Goal: Task Accomplishment & Management: Use online tool/utility

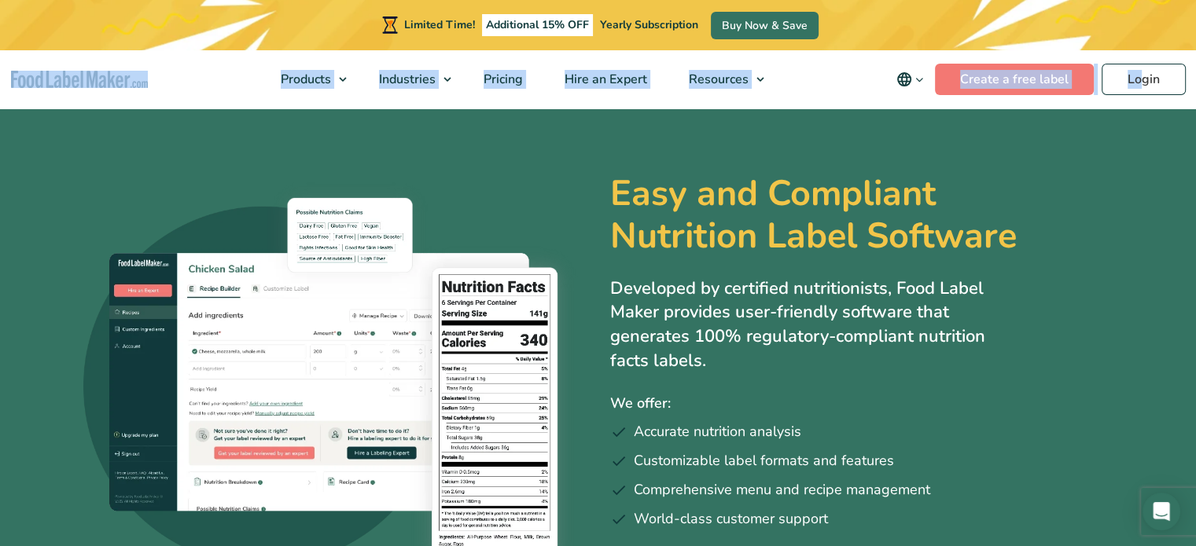
click at [1145, 82] on link "Login" at bounding box center [1143, 79] width 84 height 31
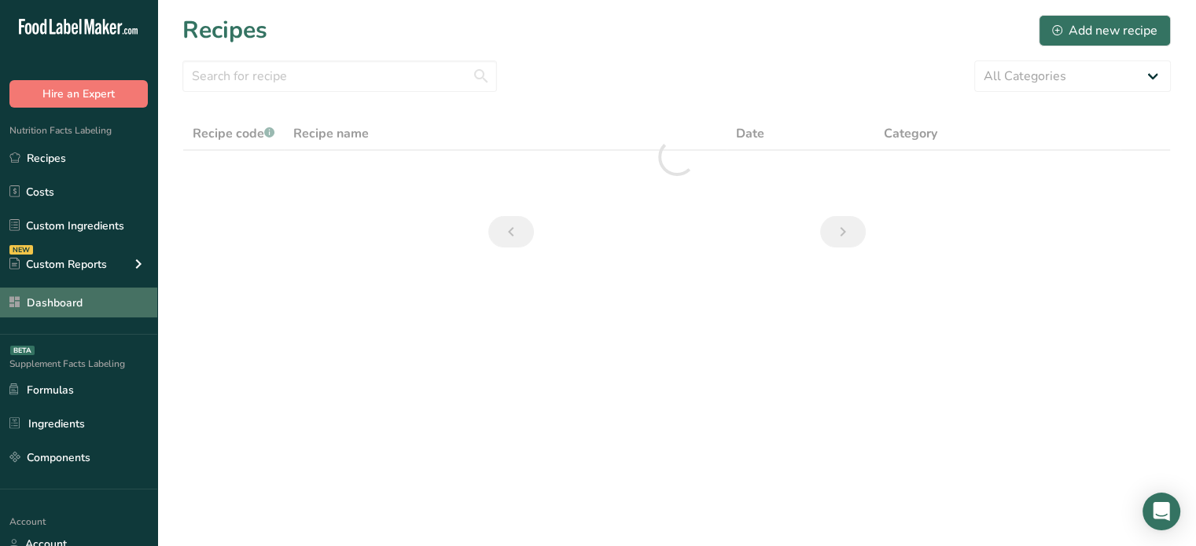
click at [101, 305] on link "Dashboard" at bounding box center [78, 303] width 157 height 30
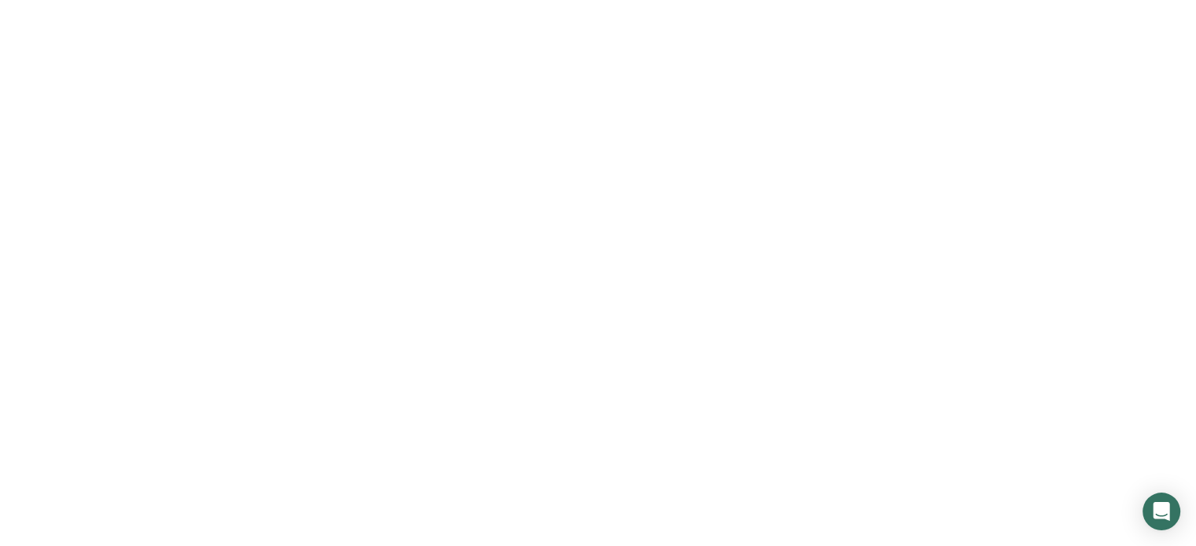
click at [101, 305] on link "Dashboard" at bounding box center [78, 303] width 157 height 30
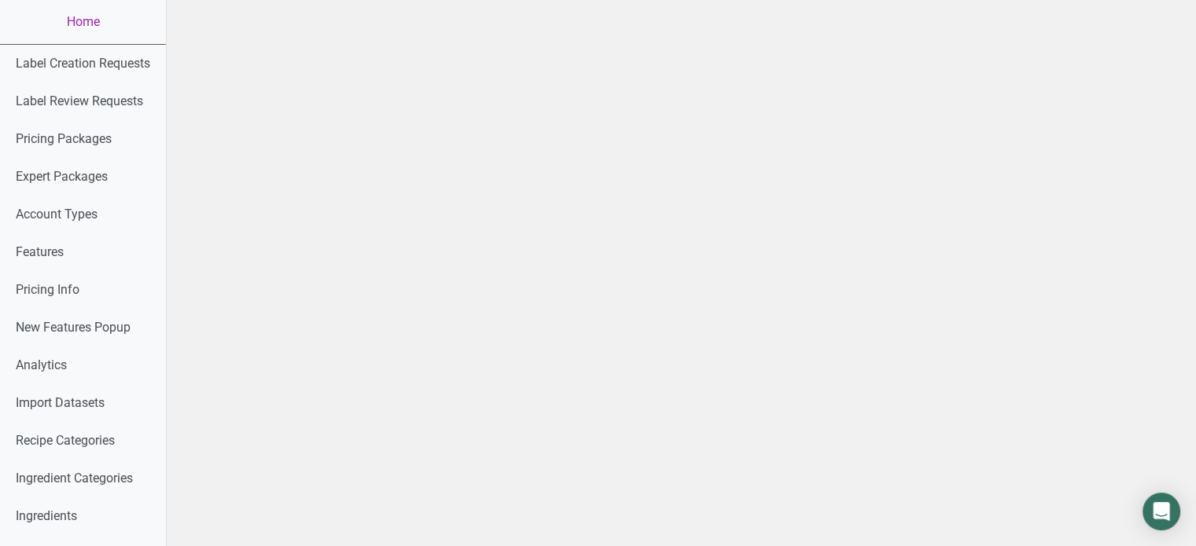
scroll to position [894, 0]
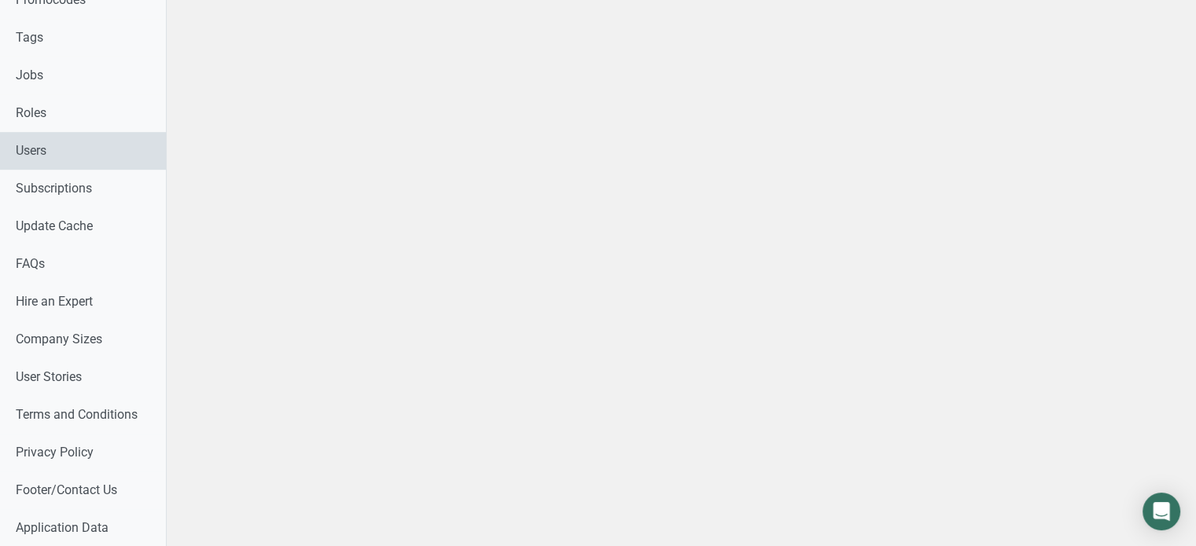
click at [61, 166] on link "Users" at bounding box center [83, 151] width 166 height 38
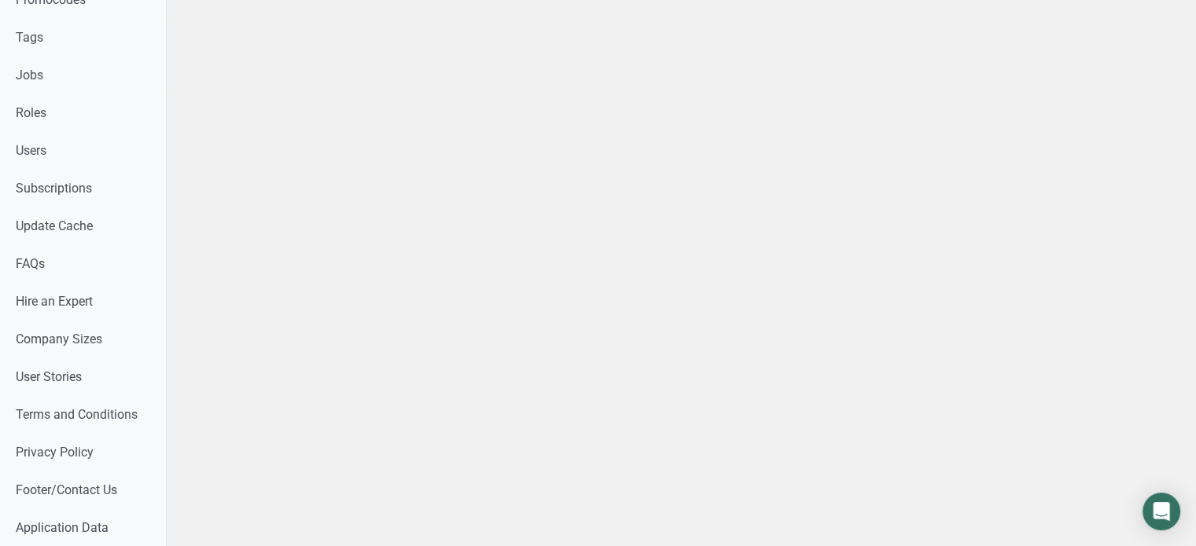
select select
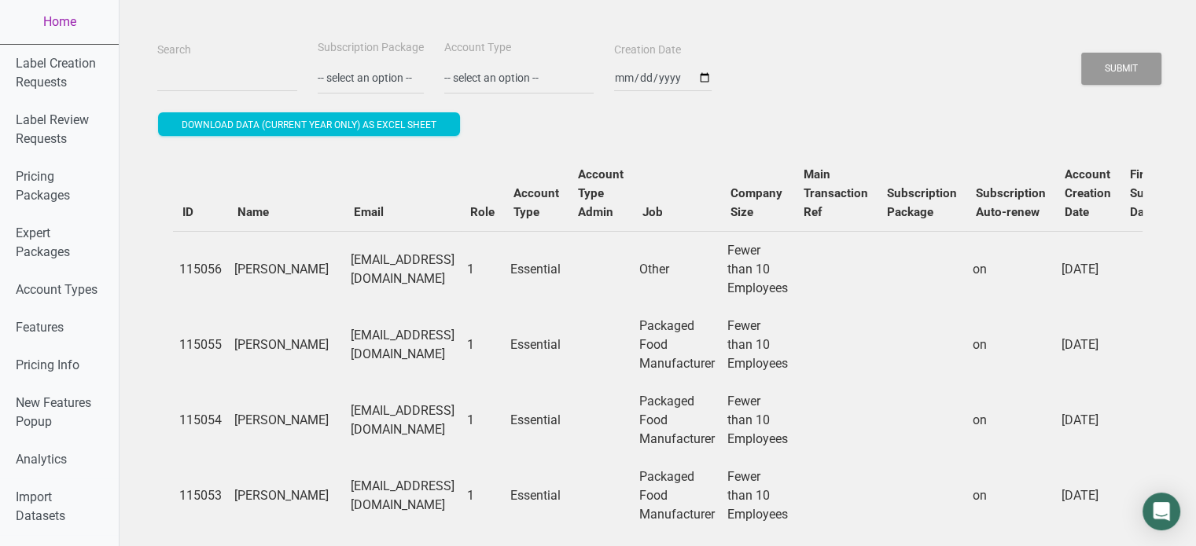
drag, startPoint x: 226, startPoint y: 55, endPoint x: 226, endPoint y: 64, distance: 8.6
click at [226, 64] on div "Search" at bounding box center [227, 66] width 148 height 53
click at [226, 64] on input "Search" at bounding box center [227, 78] width 140 height 28
paste input "ori.bolin@crossroadskombucha.com"
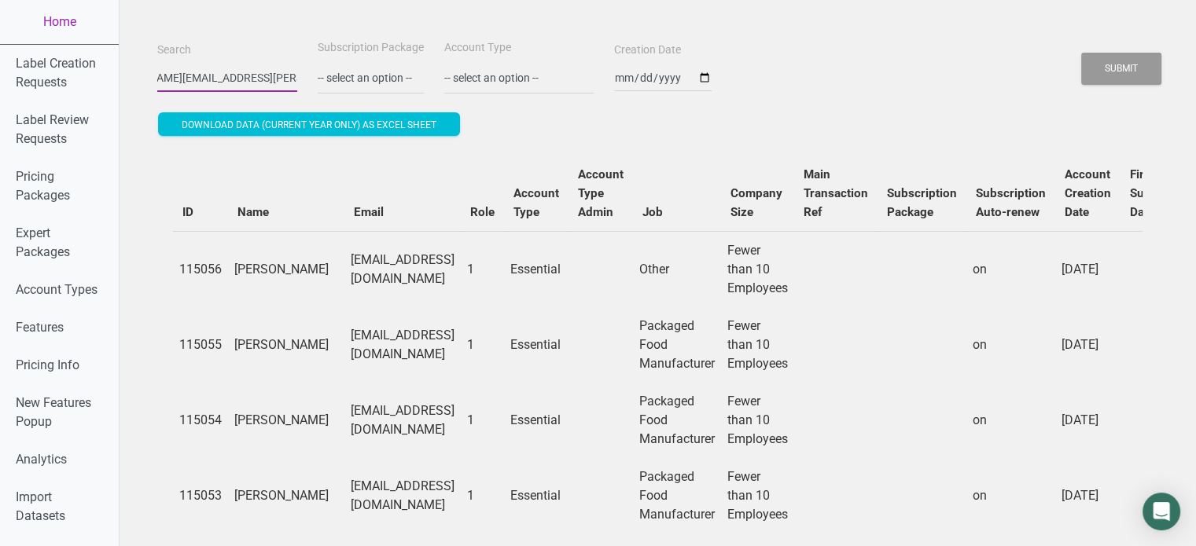
type input "lori.bolin@crossroadskombucha.com"
click at [1081, 53] on button "Submit" at bounding box center [1121, 69] width 80 height 32
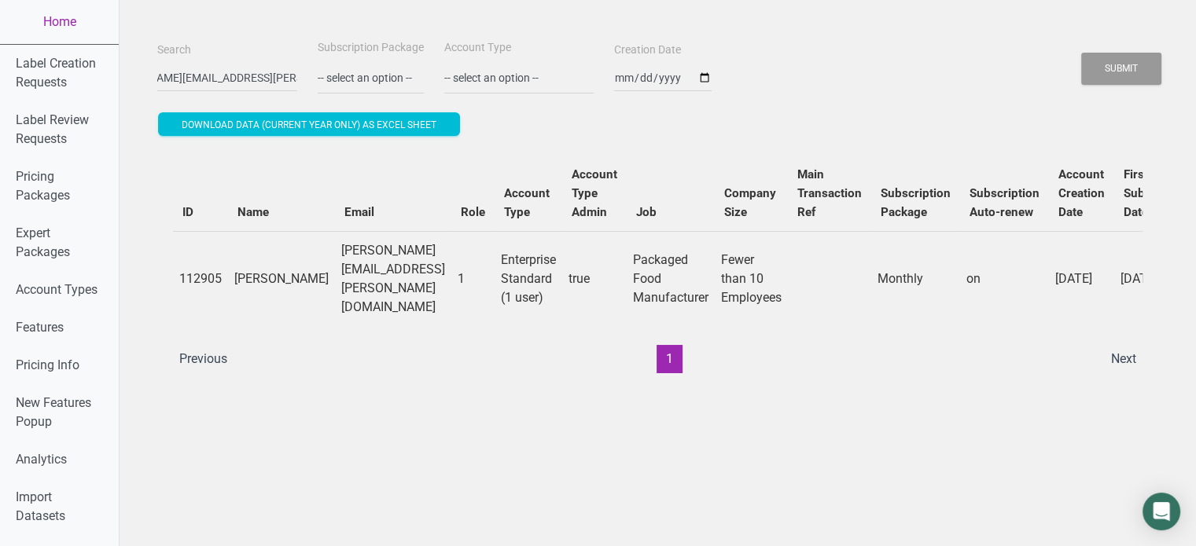
scroll to position [0, 0]
drag, startPoint x: 606, startPoint y: 351, endPoint x: 827, endPoint y: 366, distance: 221.4
click at [827, 366] on div "ID Name Email Role Account Type Account Type Admin Job Company Size Main Transa…" at bounding box center [657, 264] width 1001 height 249
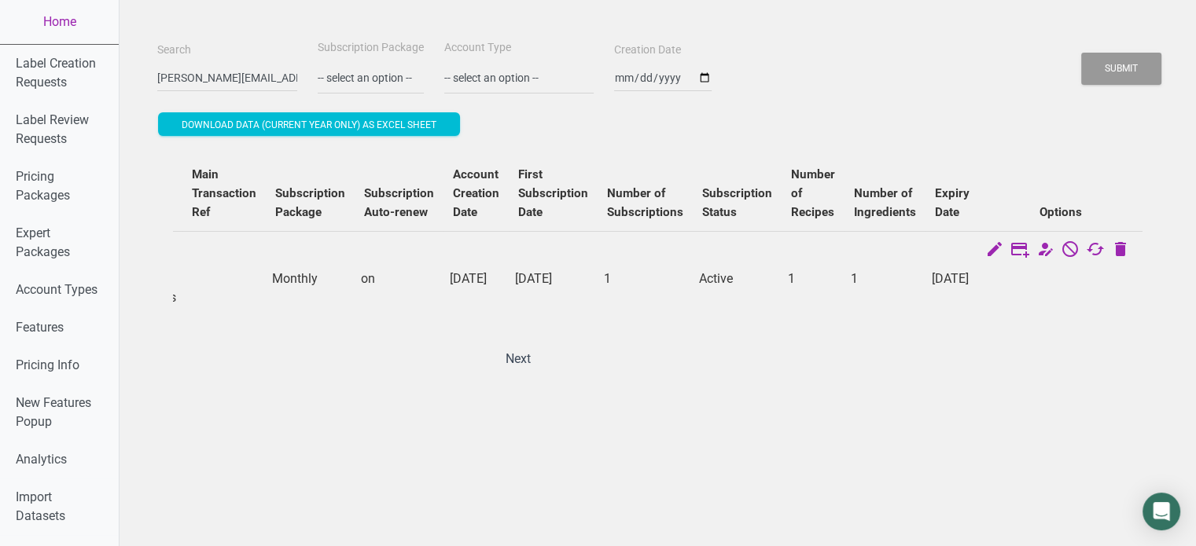
click at [827, 366] on div "ID Name Email Role Account Type Account Type Admin Job Company Size Main Transa…" at bounding box center [657, 264] width 1001 height 249
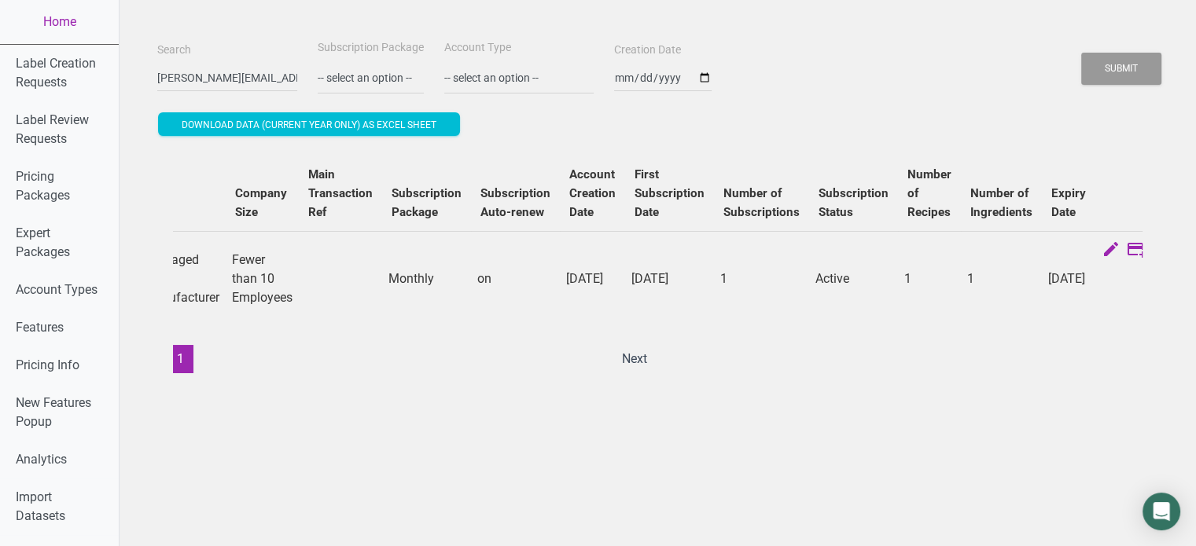
scroll to position [0, 0]
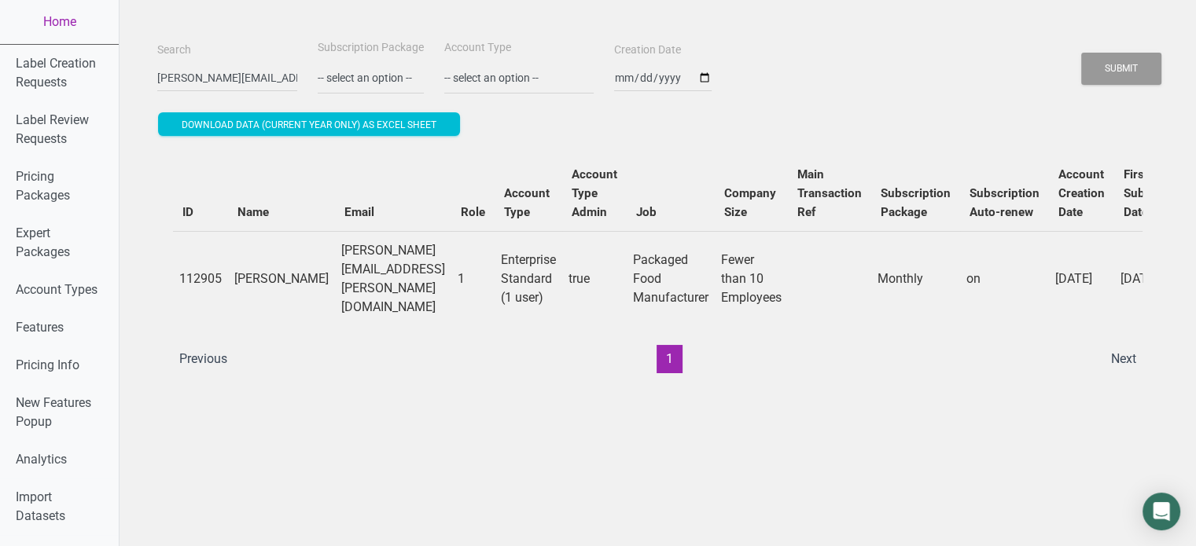
drag, startPoint x: 827, startPoint y: 366, endPoint x: 248, endPoint y: 342, distance: 579.1
click at [248, 342] on div "ID Name Email Role Account Type Account Type Admin Job Company Size Main Transa…" at bounding box center [657, 264] width 1001 height 249
click at [340, 270] on td "lori.bolin@crossroadskombucha.com" at bounding box center [393, 278] width 116 height 95
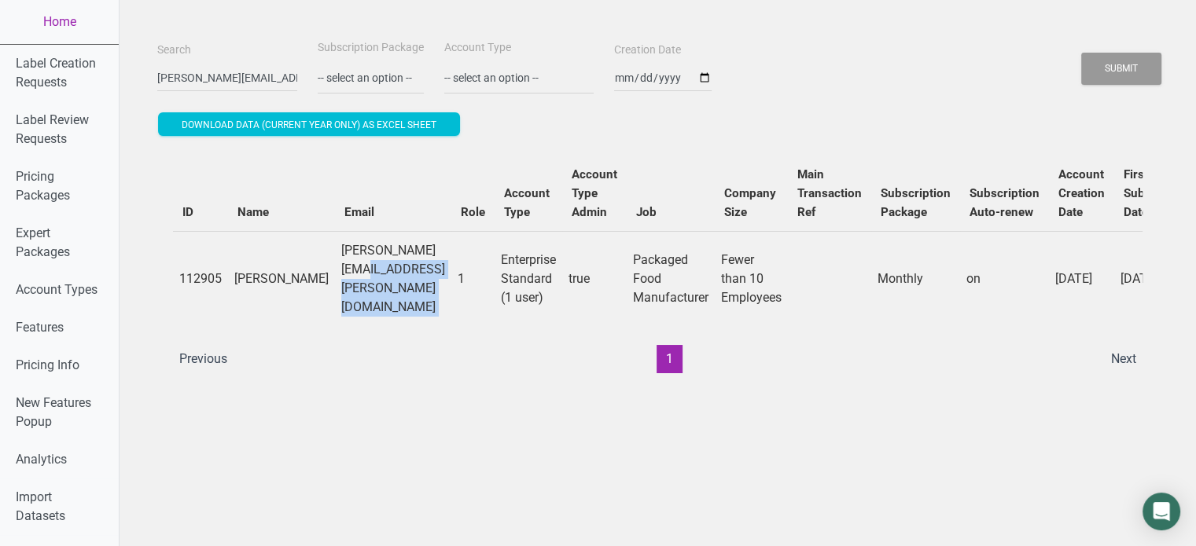
copy td "lori.bolin@crossroadskombucha.com"
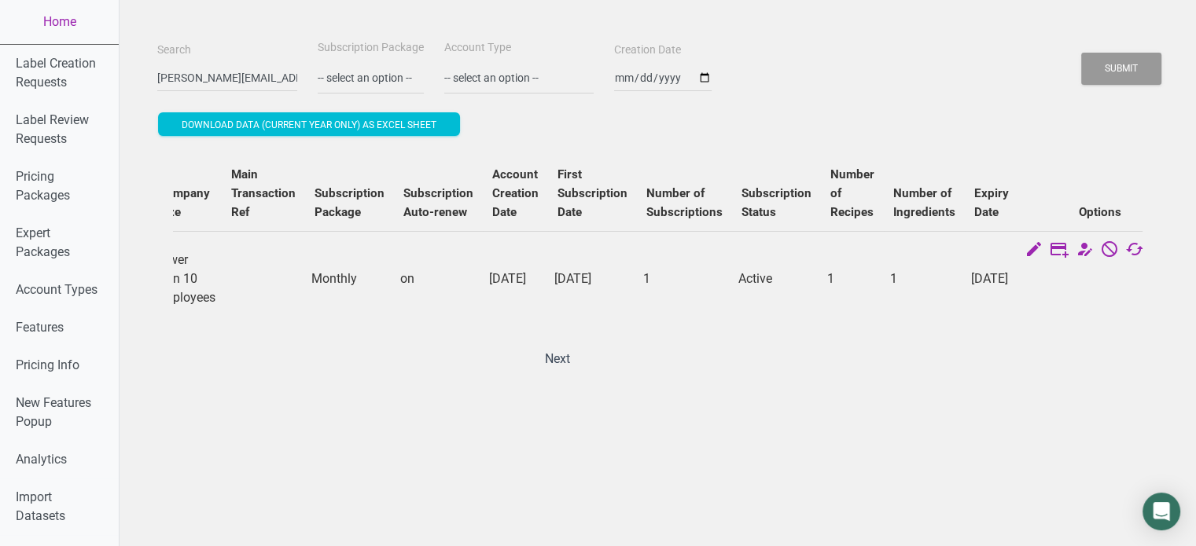
scroll to position [0, 629]
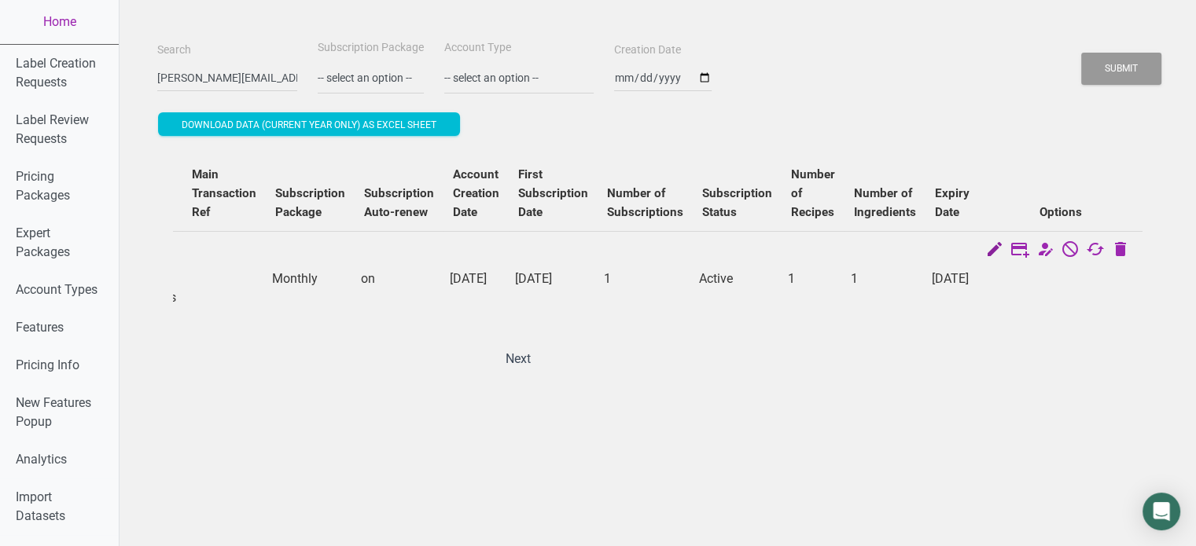
click at [1003, 249] on icon at bounding box center [994, 251] width 19 height 22
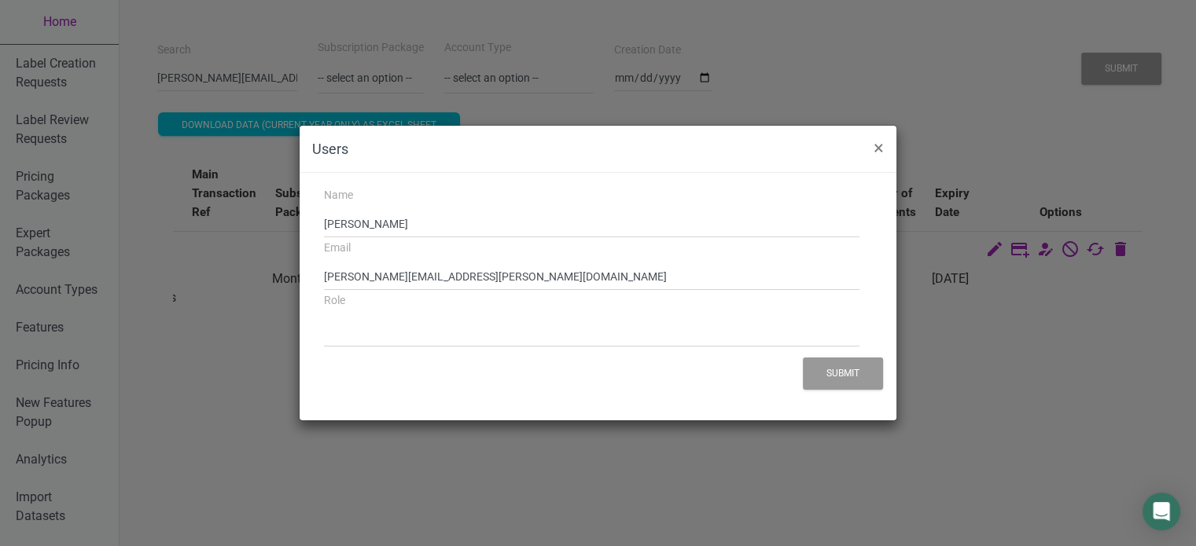
select select "1"
click at [865, 153] on button "×" at bounding box center [878, 148] width 35 height 44
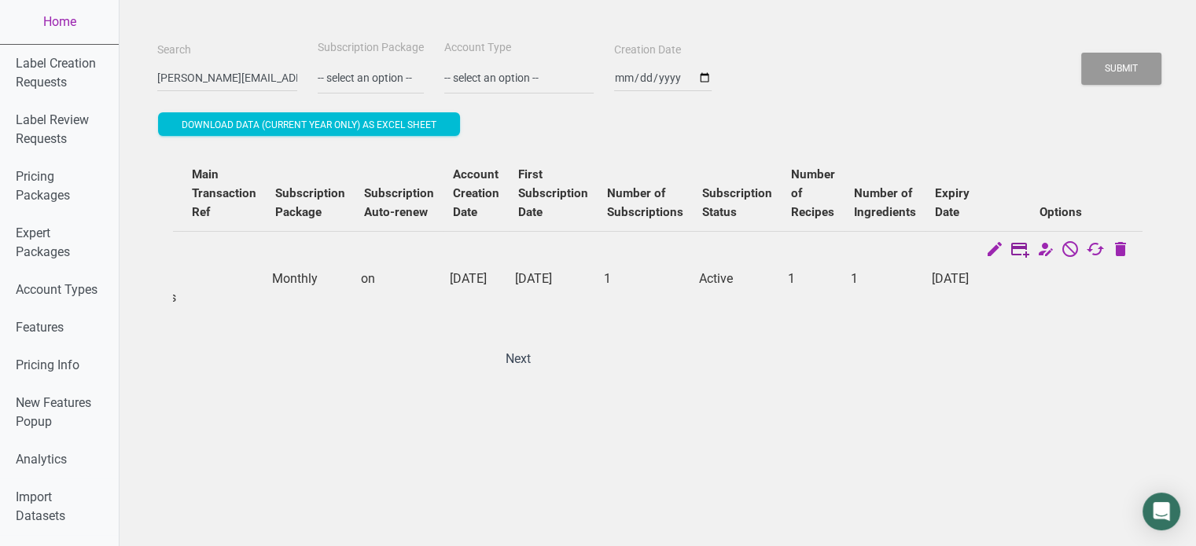
click at [1024, 241] on icon at bounding box center [1019, 251] width 19 height 22
select select "US"
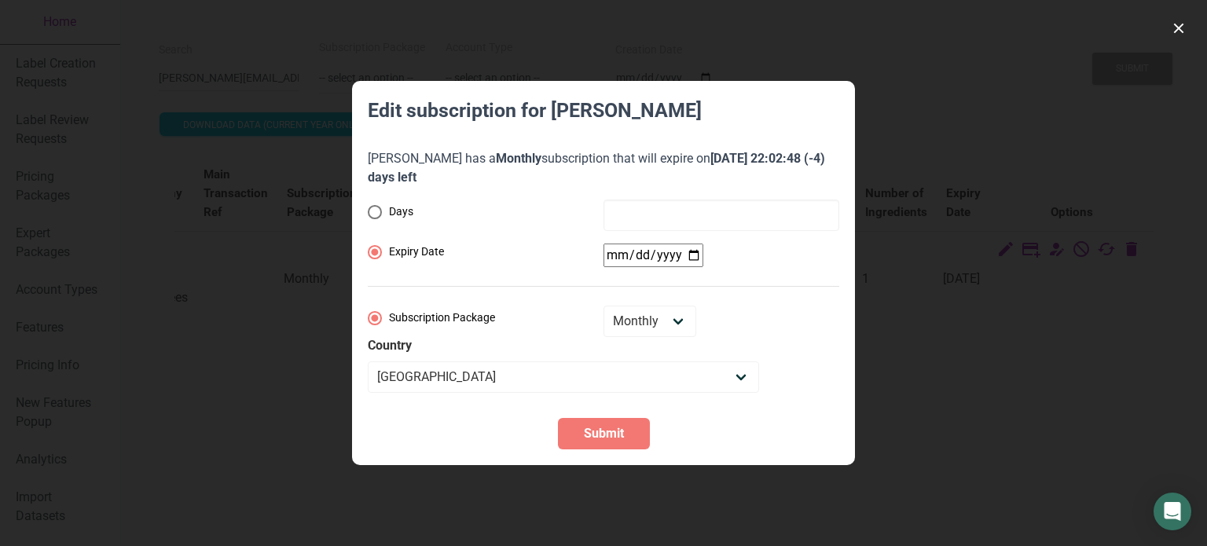
radio input "true"
radio input "false"
click at [649, 264] on div "Days Expiry Date Subscription Package Monthly Yearly Quarterly Free Trial Count…" at bounding box center [604, 296] width 472 height 193
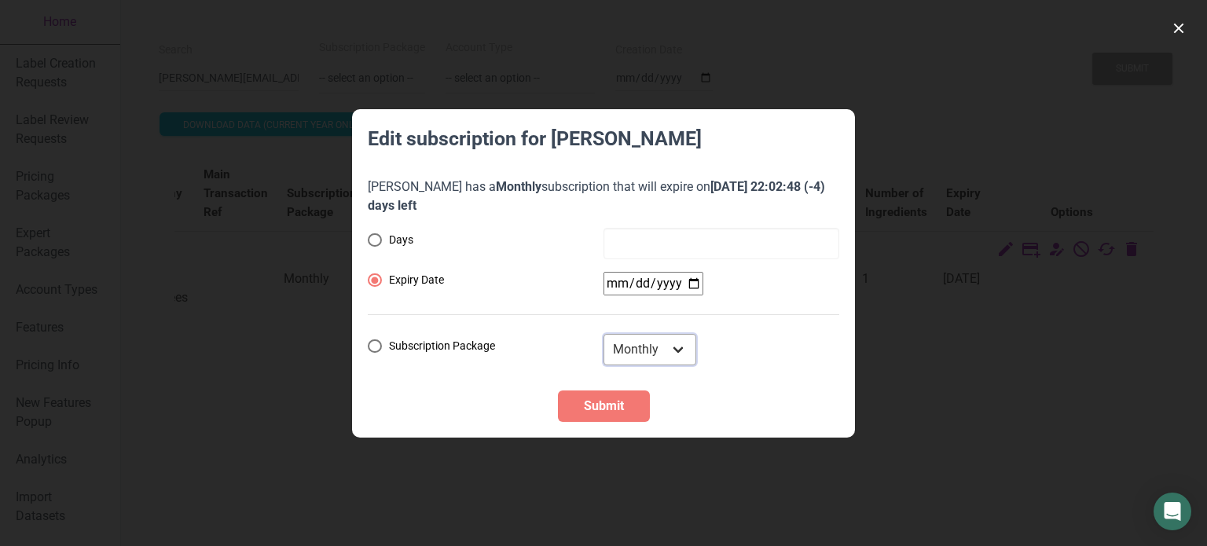
click at [652, 337] on select "Monthly Yearly Quarterly Free Trial" at bounding box center [650, 349] width 93 height 31
select select "8"
click at [604, 334] on select "Monthly Yearly Quarterly Free Trial" at bounding box center [650, 349] width 93 height 31
radio input "false"
radio input "true"
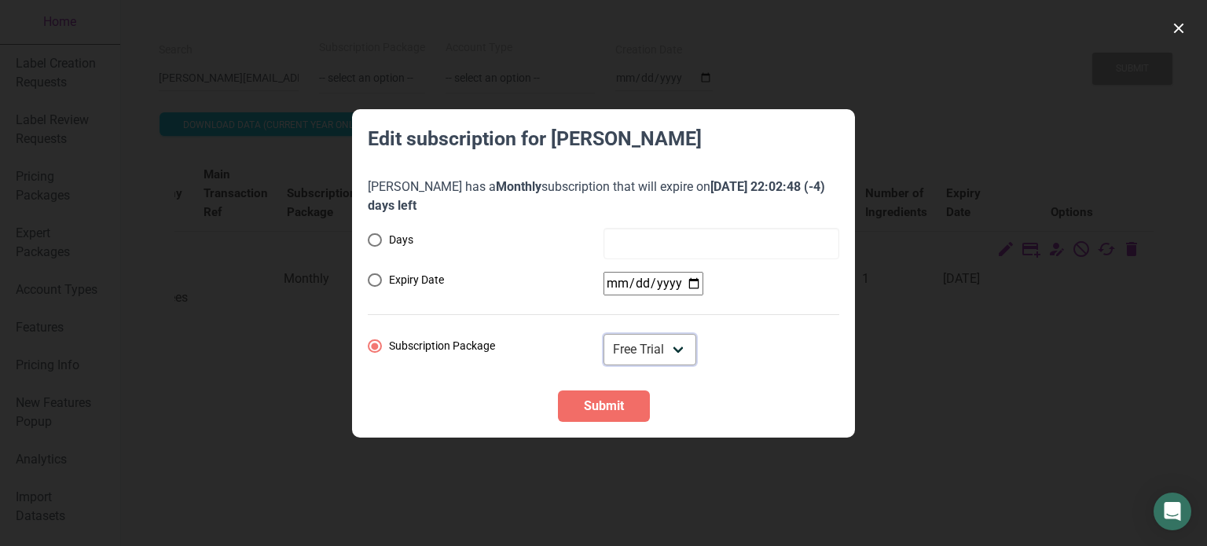
select select "US"
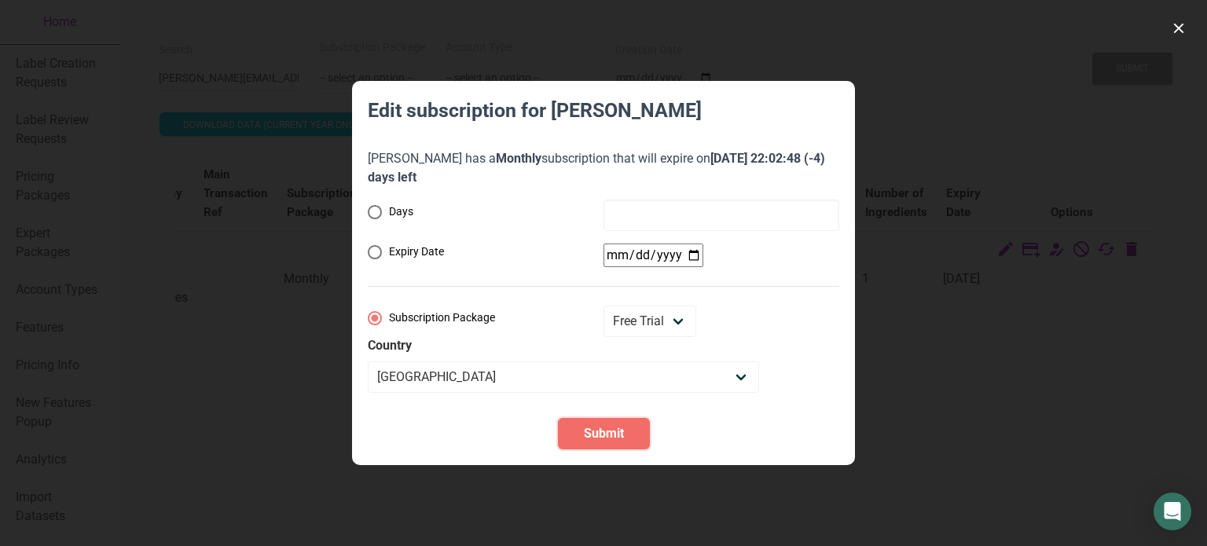
click at [610, 431] on span "Submit" at bounding box center [604, 434] width 40 height 19
click at [603, 425] on span "Submit" at bounding box center [604, 434] width 40 height 19
click at [522, 371] on select "Andorra United Arab Emirates Afghanistan Antigua and Barbuda Anguilla Albania A…" at bounding box center [563, 377] width 391 height 31
click at [368, 362] on select "Andorra United Arab Emirates Afghanistan Antigua and Barbuda Anguilla Albania A…" at bounding box center [563, 377] width 391 height 31
radio input "true"
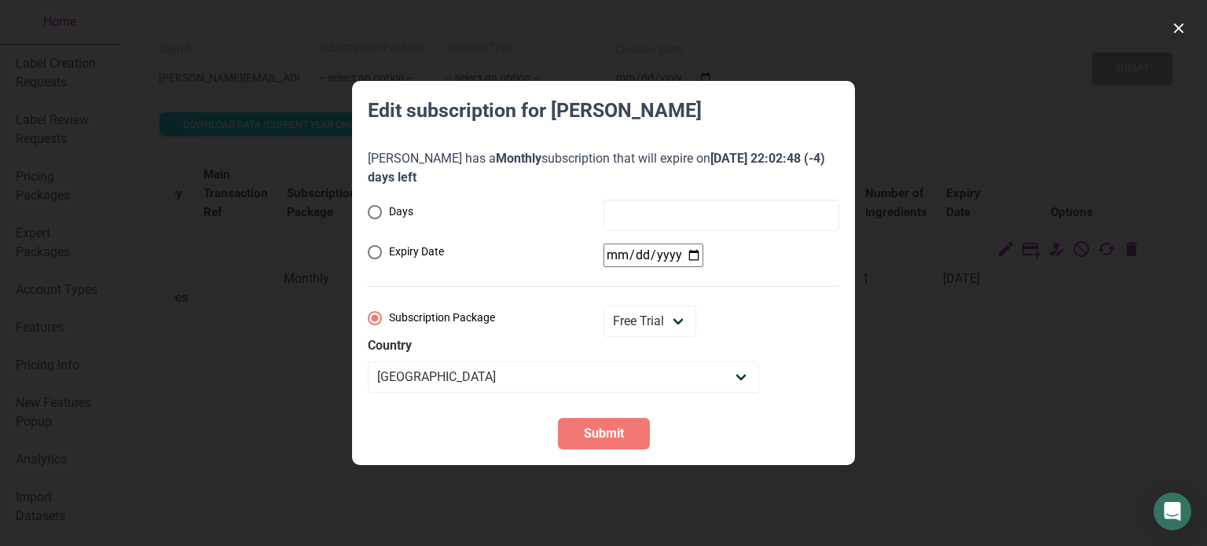
radio input "false"
click at [648, 244] on div "Days Expiry Date Subscription Package Monthly Yearly Quarterly Free Trial Count…" at bounding box center [604, 296] width 472 height 193
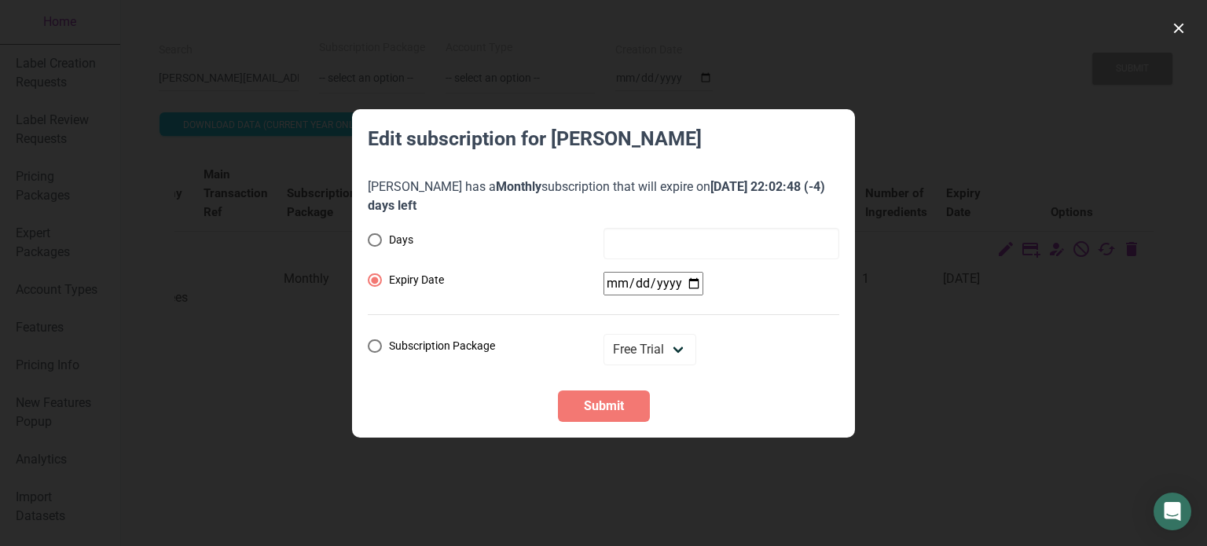
click at [689, 287] on input "date" at bounding box center [654, 284] width 100 height 24
type input "2025-08-29"
click at [612, 395] on button "Submit" at bounding box center [604, 406] width 92 height 31
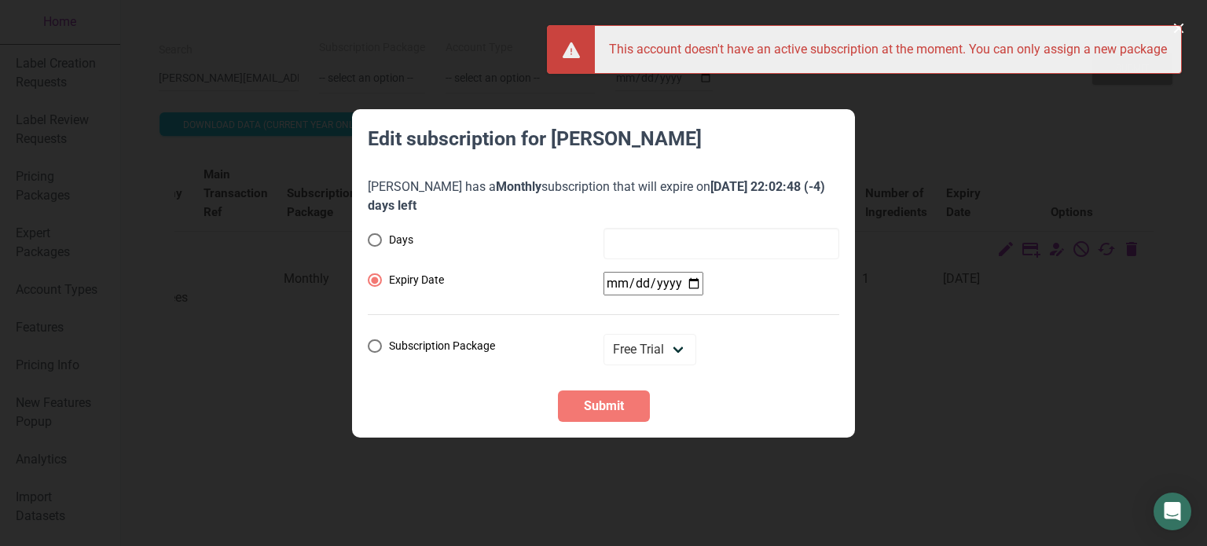
click at [895, 144] on div at bounding box center [603, 273] width 1207 height 546
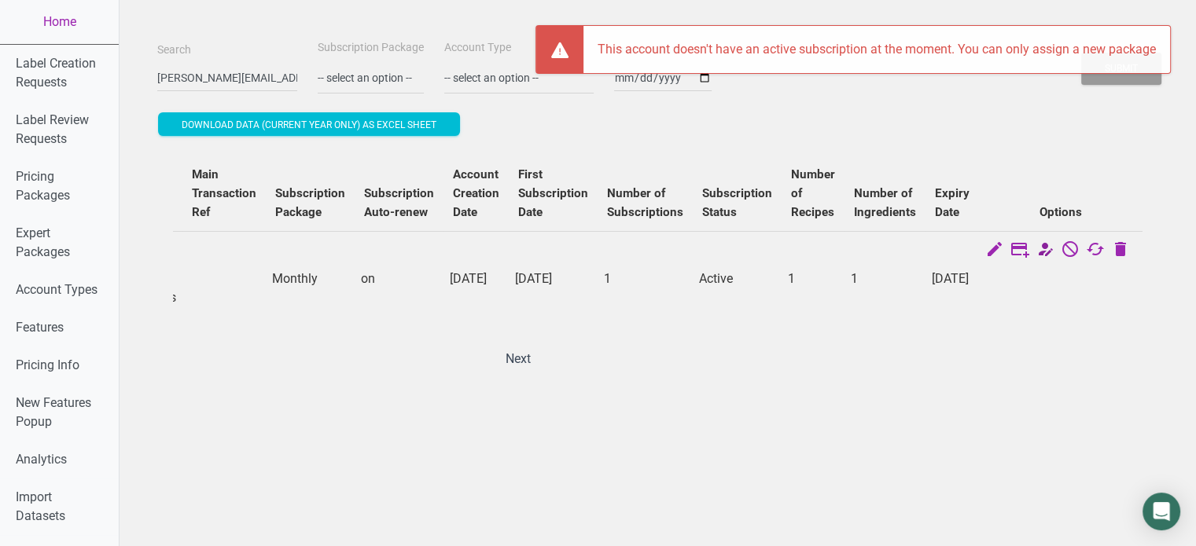
click at [1054, 250] on icon at bounding box center [1044, 251] width 19 height 22
select select "13"
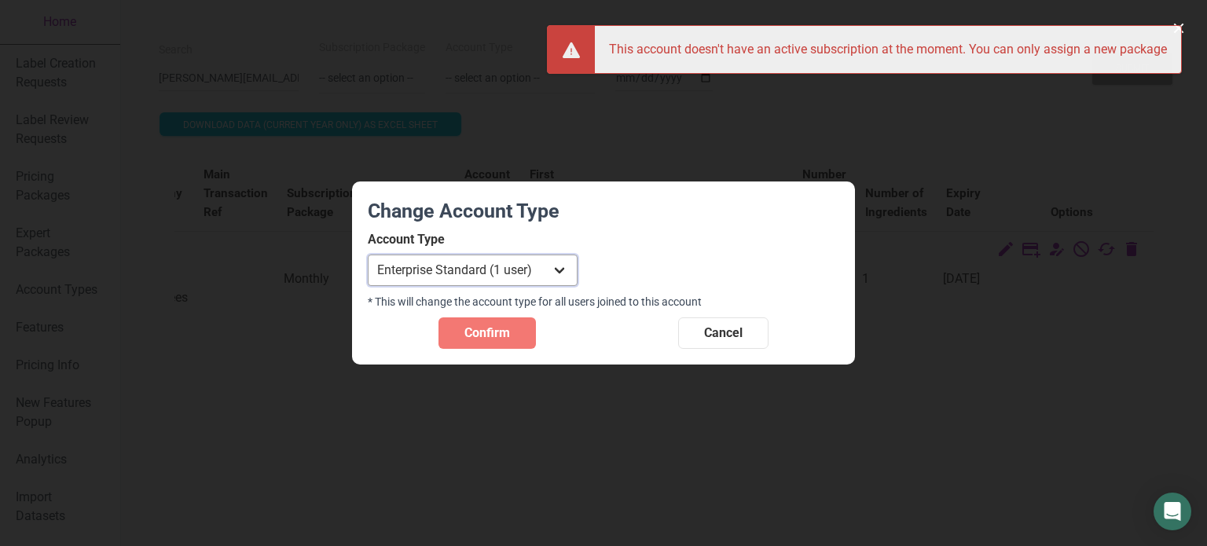
click at [574, 266] on select "Individual Essential Pro Business Old Enterprise 3 Users (799$) Old Enterprise …" at bounding box center [473, 270] width 210 height 31
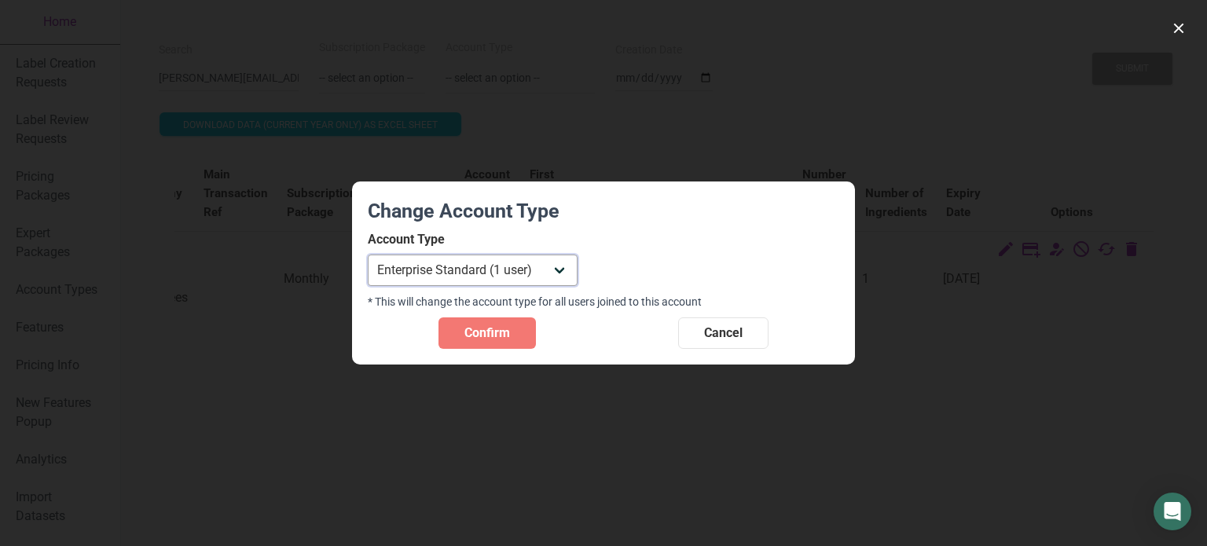
click at [368, 255] on select "Individual Essential Pro Business Old Enterprise 3 Users (799$) Old Enterprise …" at bounding box center [473, 270] width 210 height 31
click at [491, 324] on span "Confirm" at bounding box center [488, 333] width 46 height 19
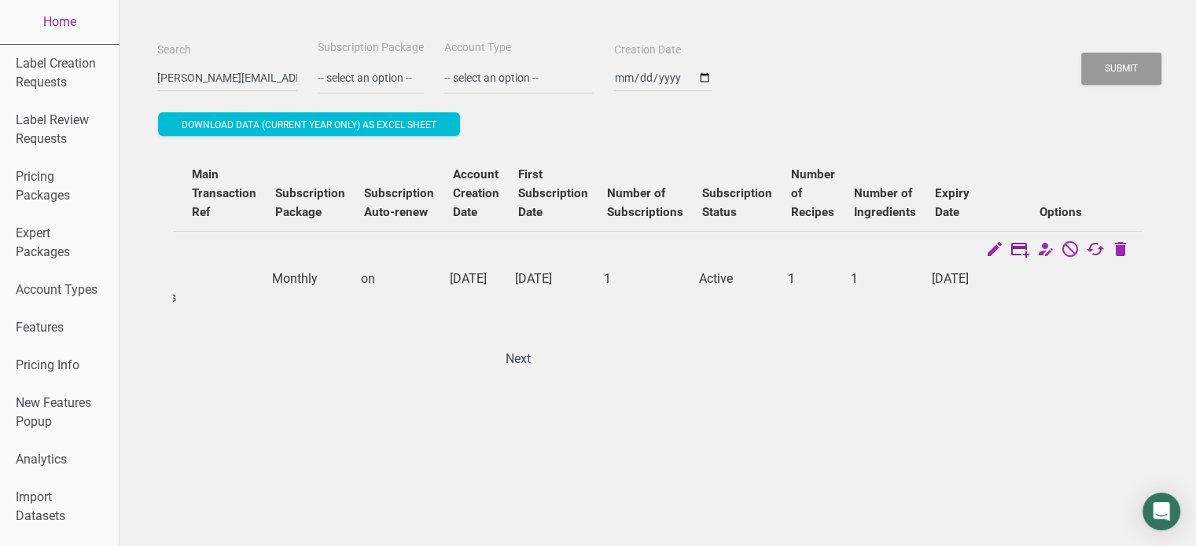
click at [1029, 249] on icon at bounding box center [1019, 251] width 19 height 22
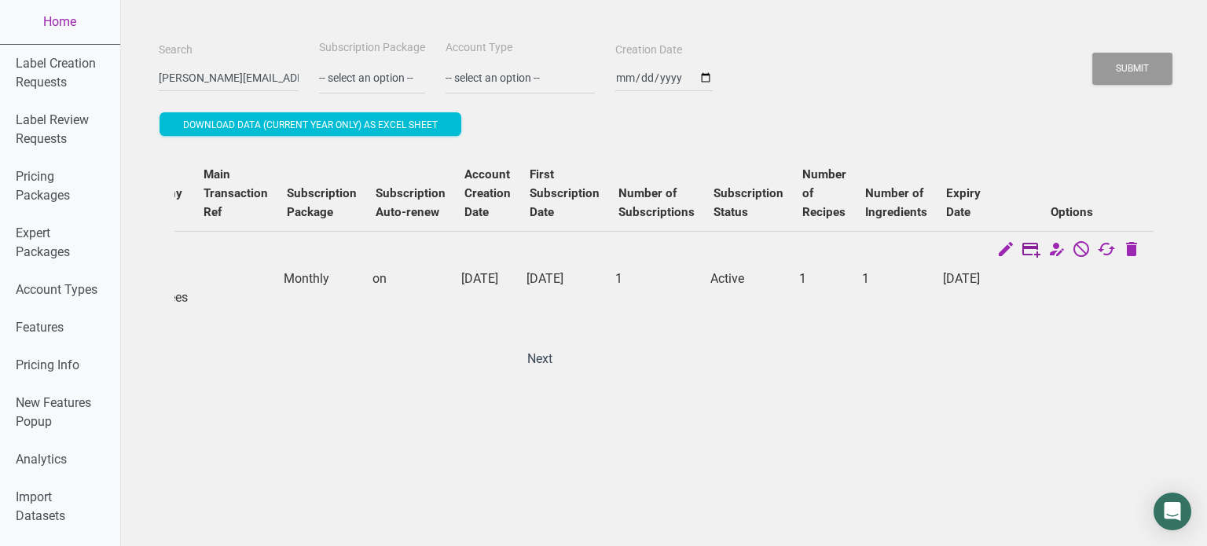
select select "US"
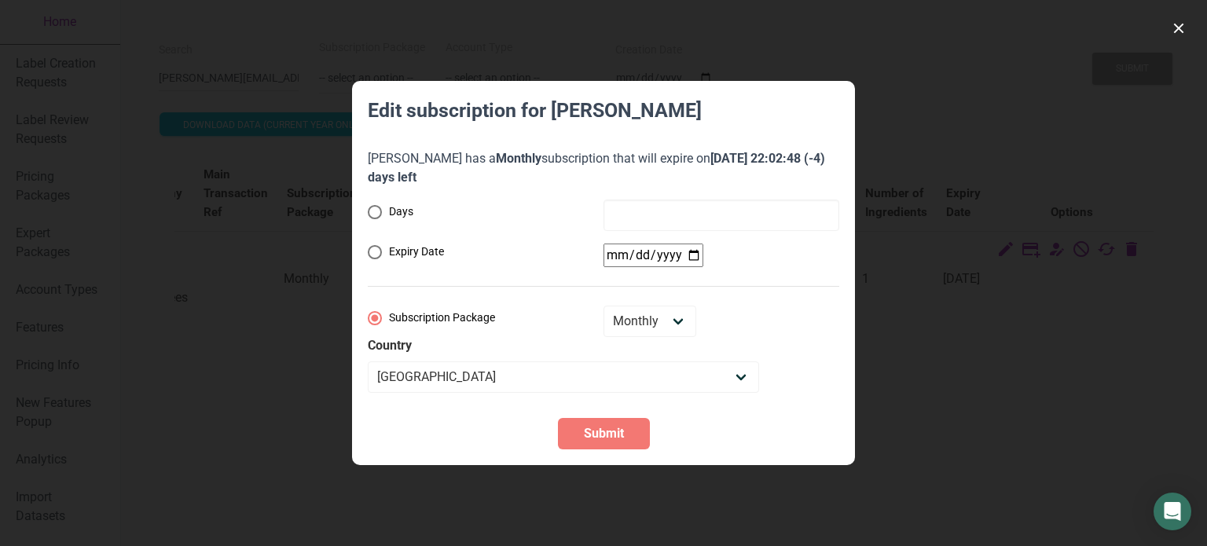
click at [997, 252] on div at bounding box center [603, 273] width 1207 height 546
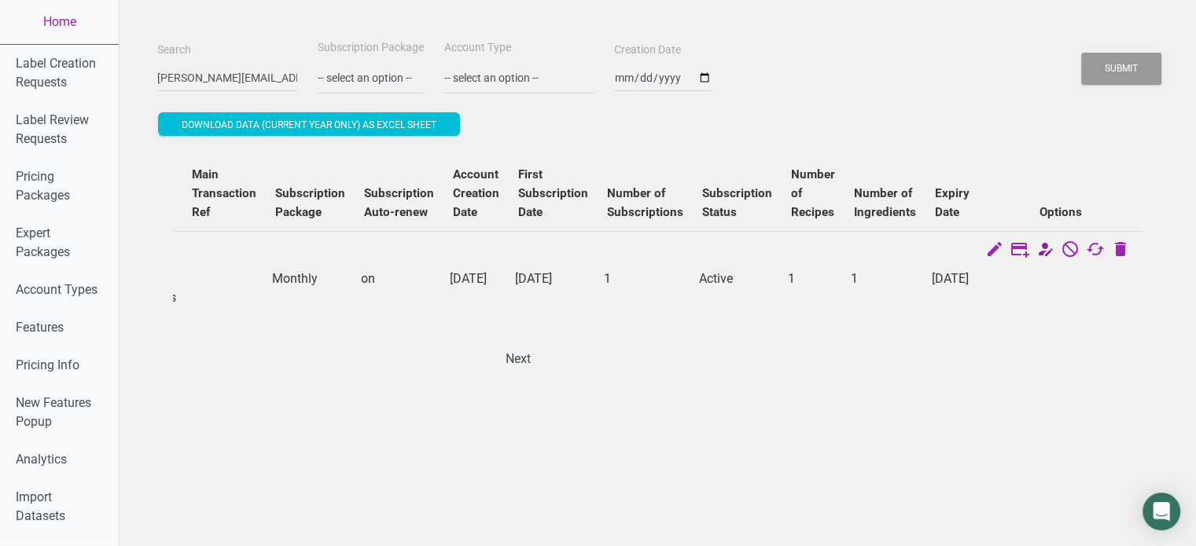
click at [1053, 248] on icon at bounding box center [1044, 251] width 19 height 22
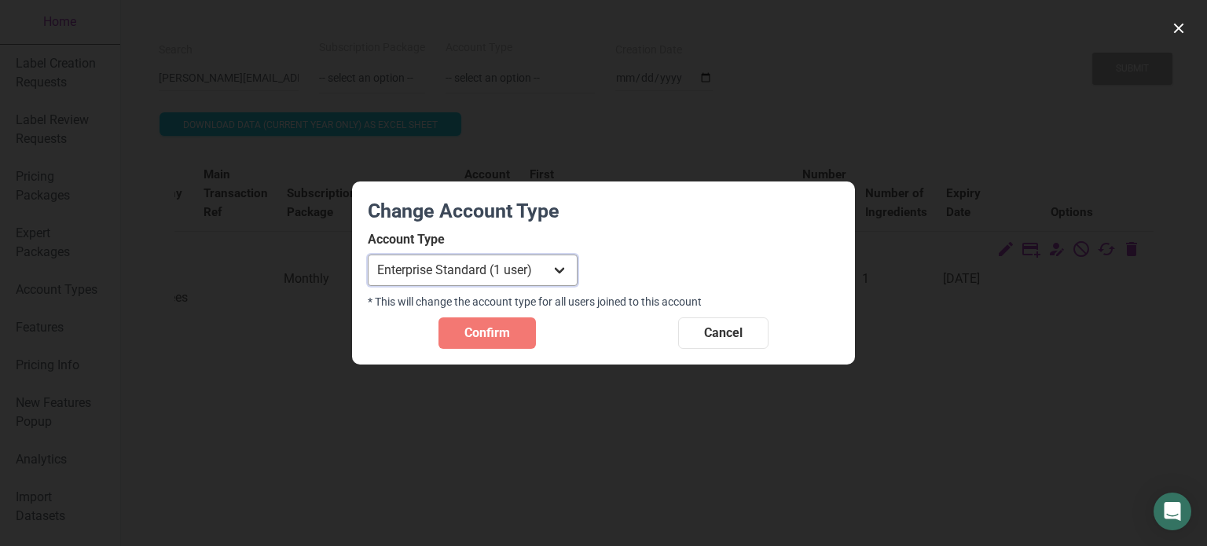
click at [530, 274] on select "Individual Essential Pro Business Old Enterprise 3 Users (799$) Old Enterprise …" at bounding box center [473, 270] width 210 height 31
select select "32"
click at [368, 255] on select "Individual Essential Pro Business Old Enterprise 3 Users (799$) Old Enterprise …" at bounding box center [473, 270] width 210 height 31
drag, startPoint x: 473, startPoint y: 355, endPoint x: 515, endPoint y: 333, distance: 47.1
click at [515, 333] on section "Change Account Type Account Type Individual Essential Pro Business Old Enterpri…" at bounding box center [603, 274] width 503 height 184
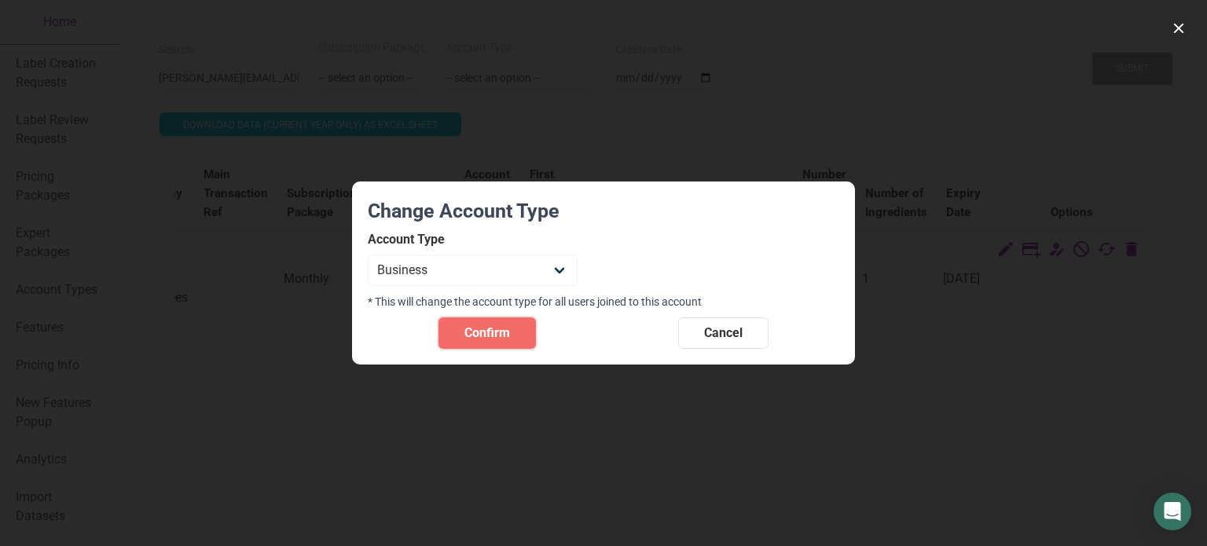
click at [515, 333] on button "Confirm" at bounding box center [487, 333] width 97 height 31
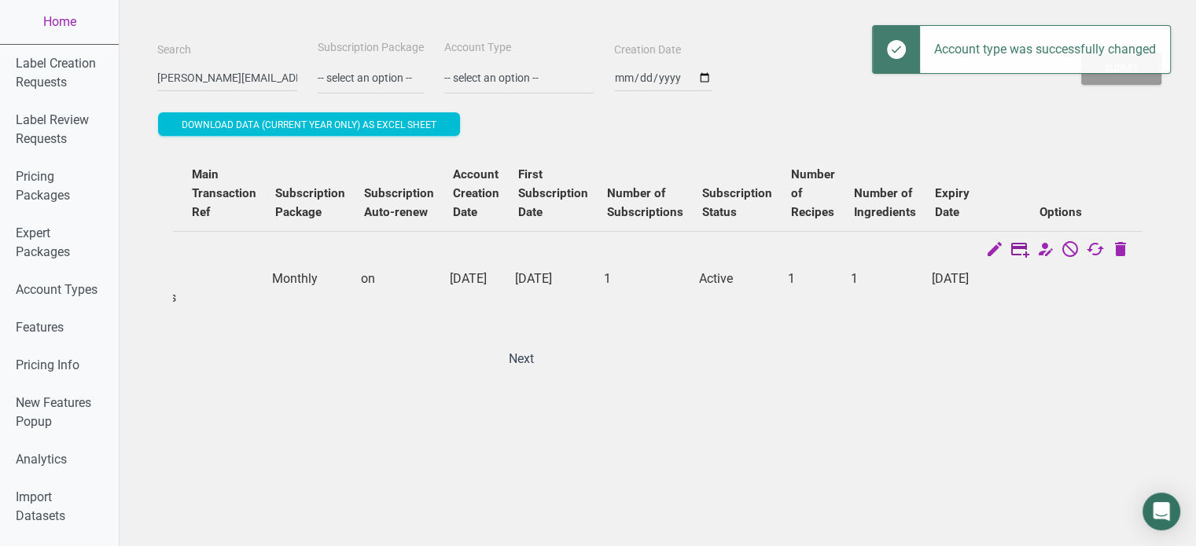
scroll to position [0, 623]
click at [1029, 248] on icon at bounding box center [1019, 251] width 19 height 22
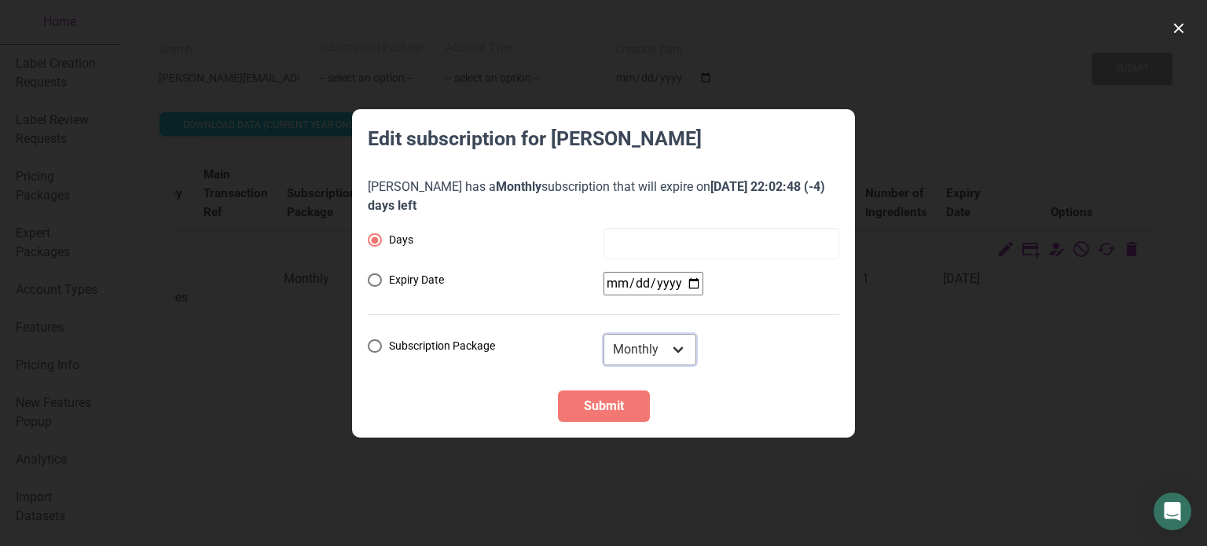
click at [669, 348] on select "Monthly Yearly Quarterly Free Trial" at bounding box center [650, 349] width 93 height 31
select select "8"
click at [604, 334] on select "Monthly Yearly Quarterly Free Trial" at bounding box center [650, 349] width 93 height 31
radio input "false"
radio input "true"
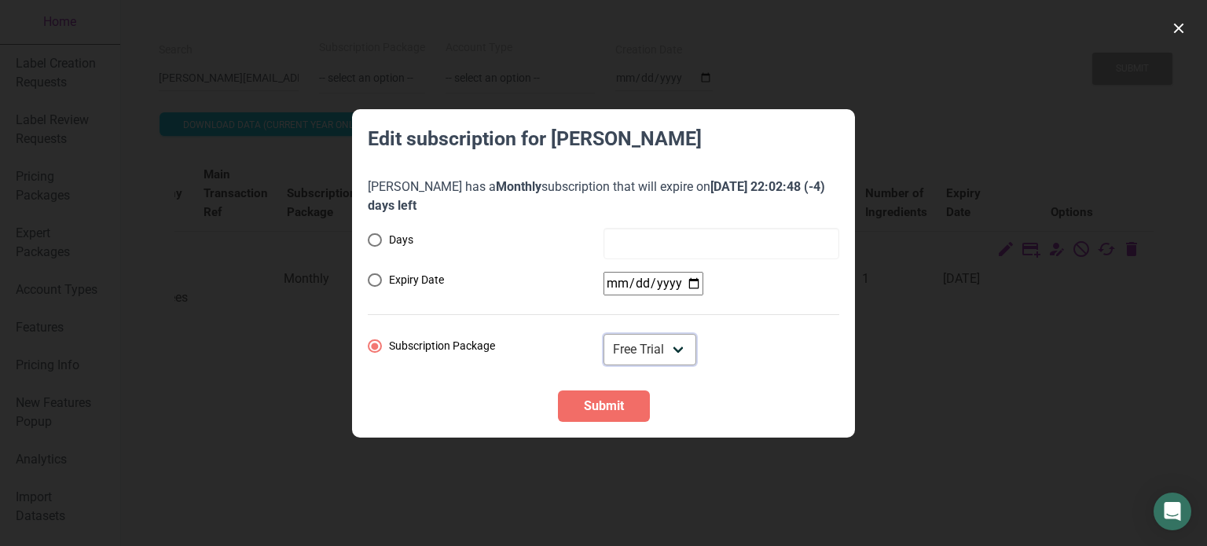
select select "US"
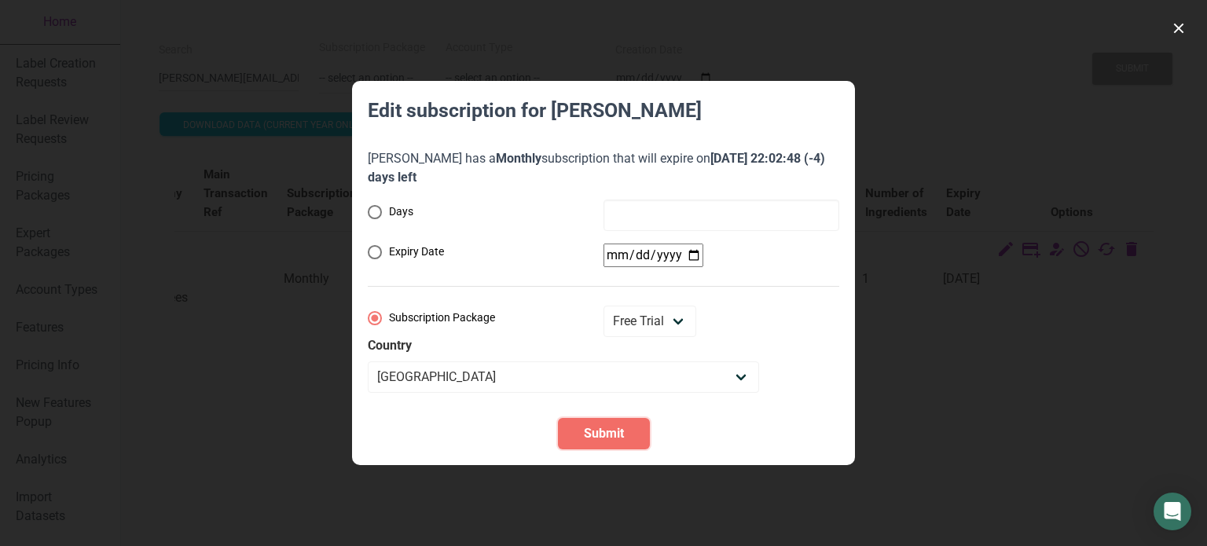
click at [616, 436] on span "Submit" at bounding box center [604, 434] width 40 height 19
click at [1065, 75] on div at bounding box center [603, 273] width 1207 height 546
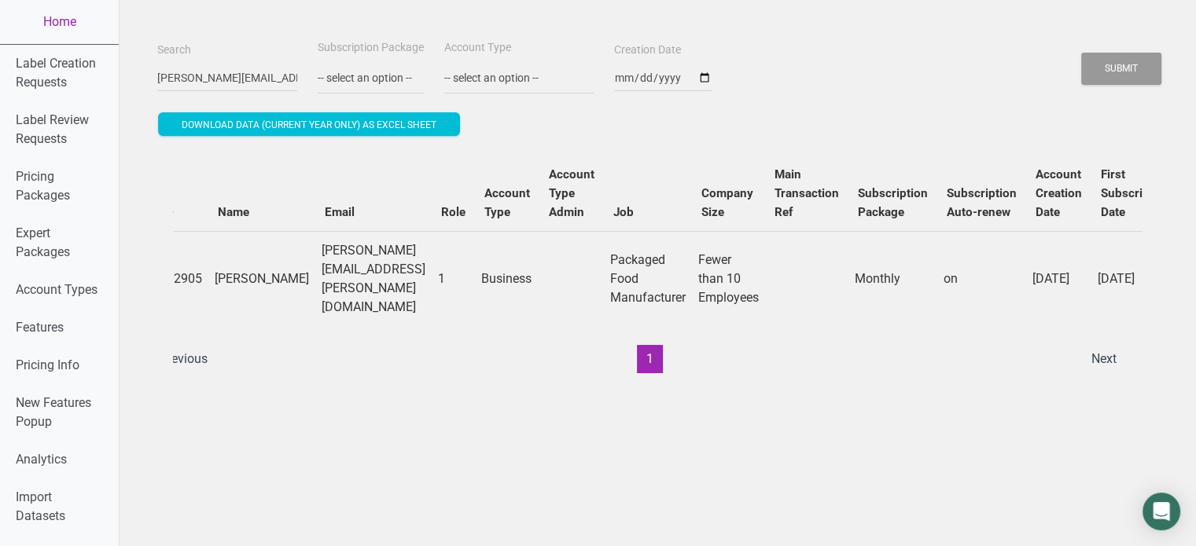
scroll to position [0, 0]
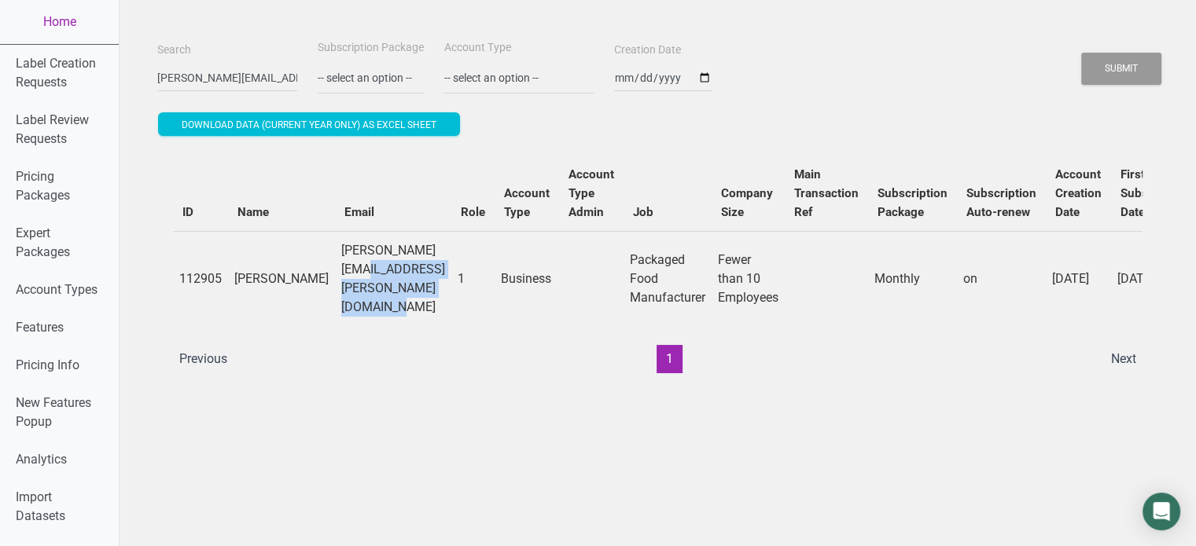
drag, startPoint x: 276, startPoint y: 273, endPoint x: 491, endPoint y: 273, distance: 214.6
click at [451, 273] on td "lori.bolin@crossroadskombucha.com" at bounding box center [393, 278] width 116 height 95
copy td "lori.bolin@crossroadskombucha.com"
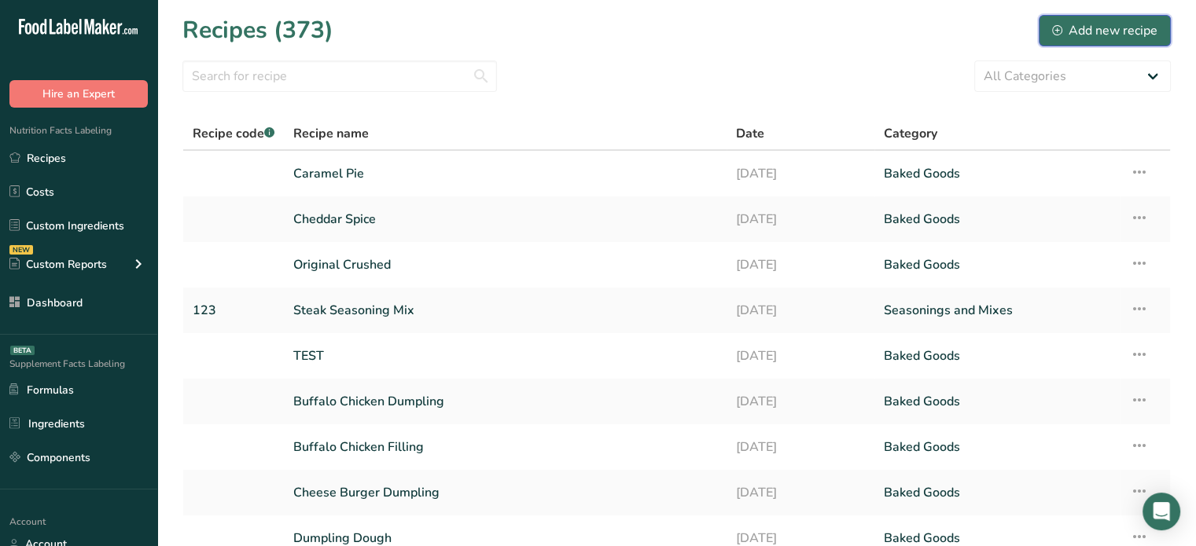
click at [1102, 38] on div "Add new recipe" at bounding box center [1104, 30] width 105 height 19
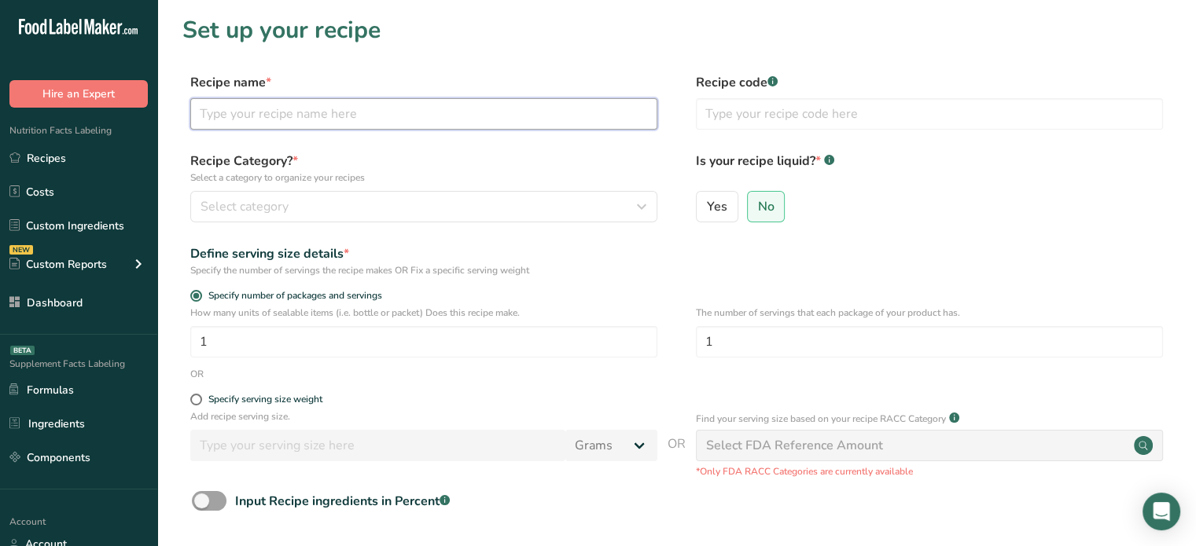
click at [350, 123] on input "text" at bounding box center [423, 113] width 467 height 31
type input "Marinated Beef Ribeye Chops"
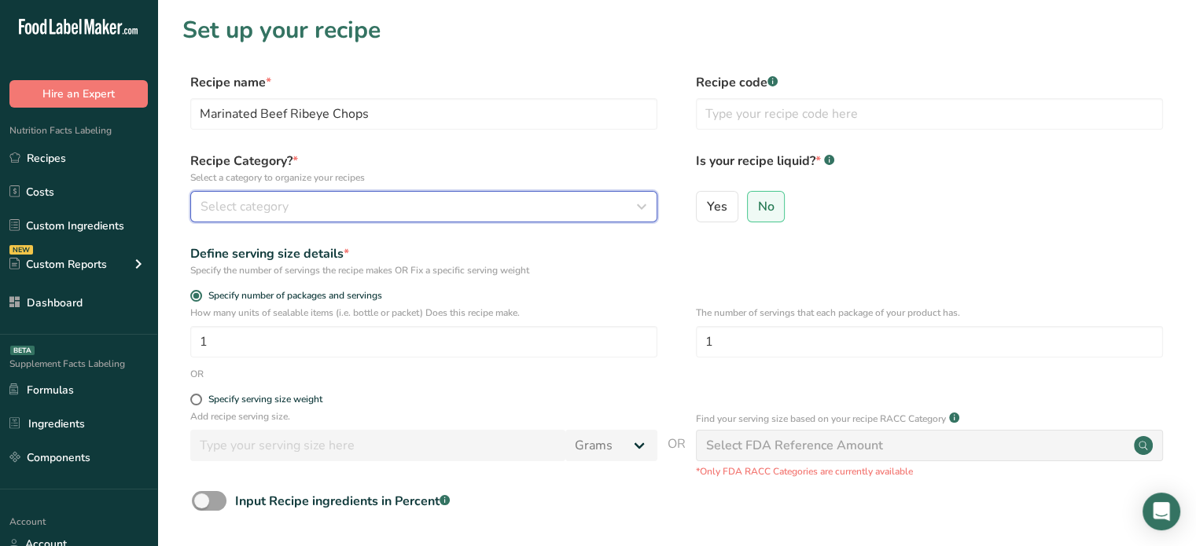
click at [456, 213] on div "Select category" at bounding box center [418, 206] width 437 height 19
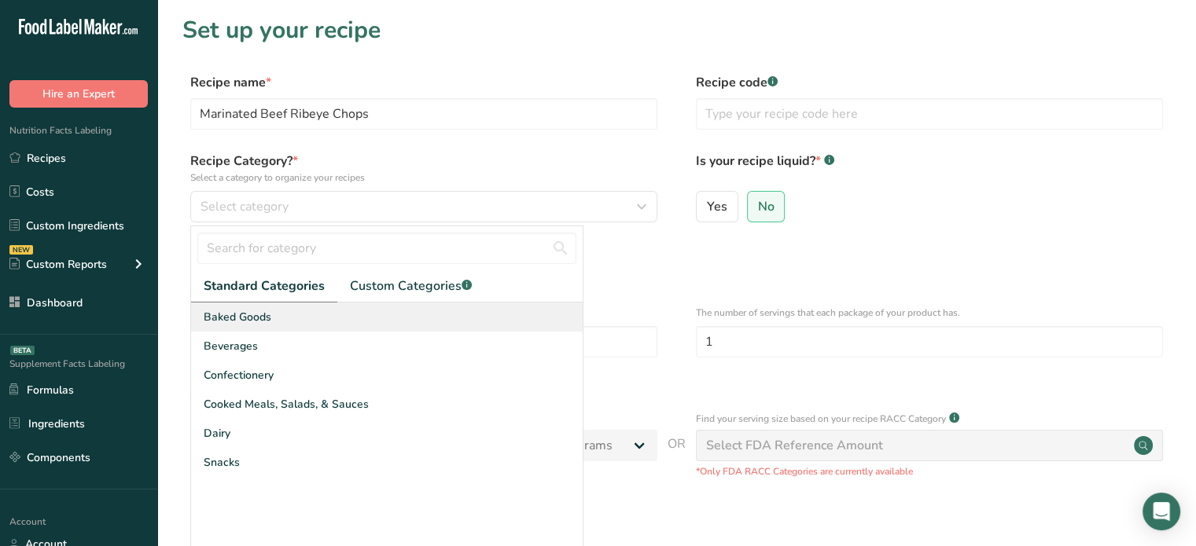
click at [378, 315] on div "Baked Goods" at bounding box center [386, 317] width 391 height 29
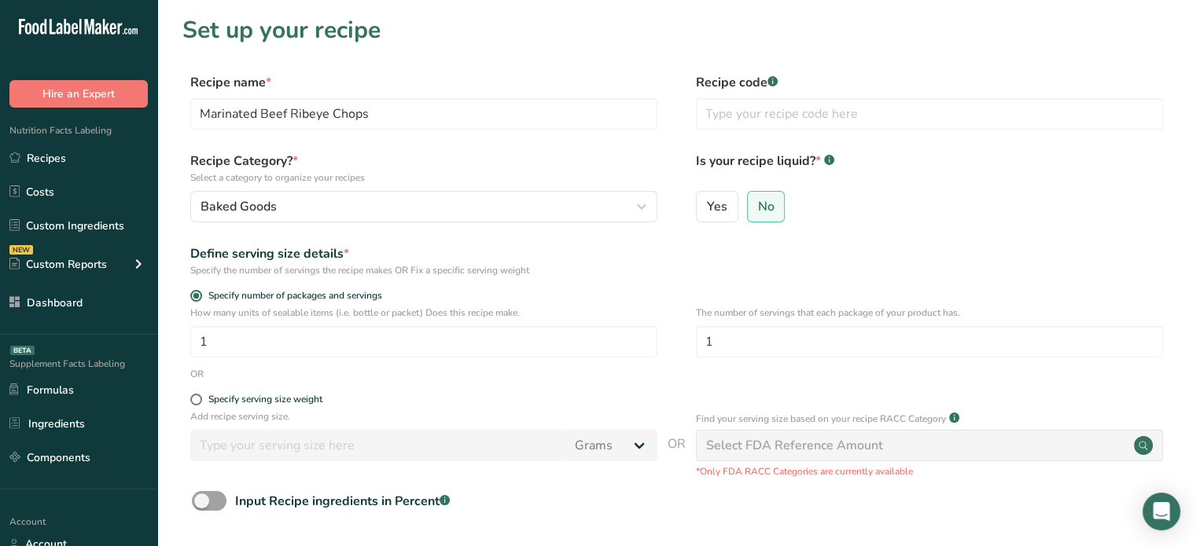
scroll to position [120, 0]
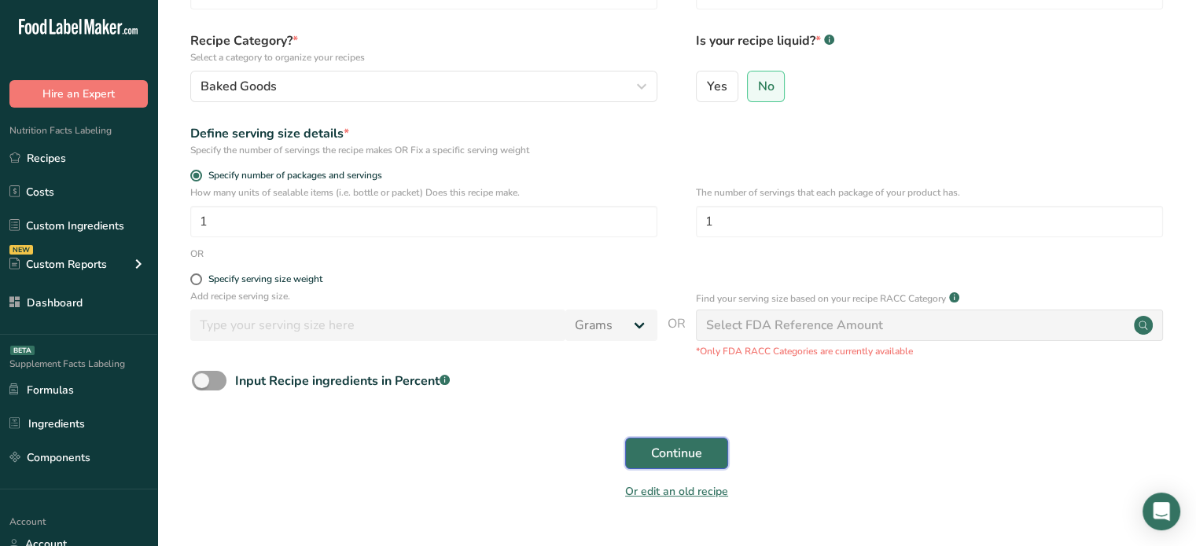
click at [675, 461] on span "Continue" at bounding box center [676, 453] width 51 height 19
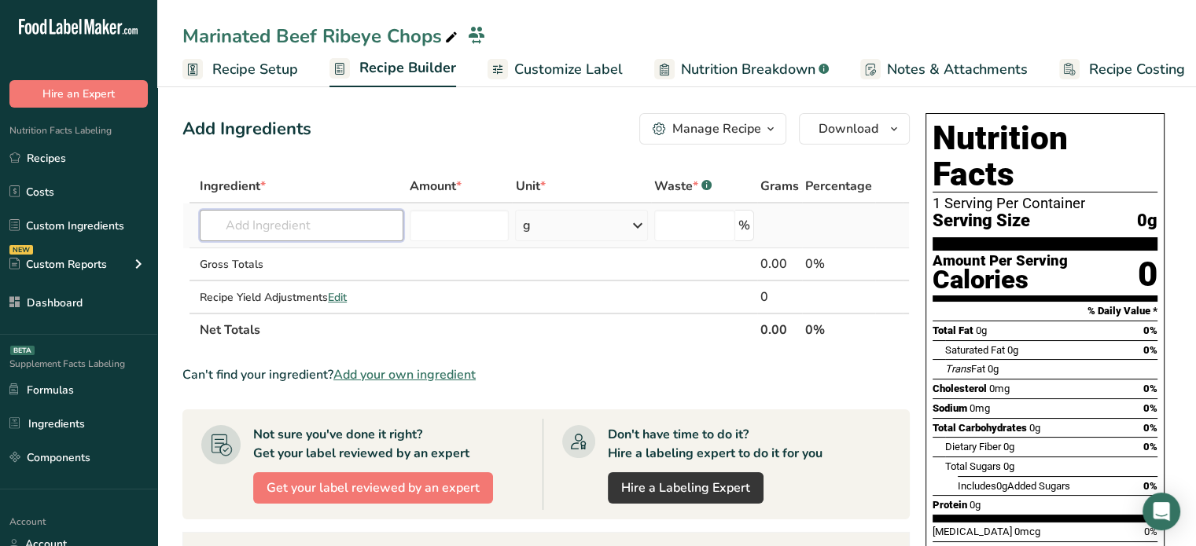
click at [318, 232] on input "text" at bounding box center [302, 225] width 204 height 31
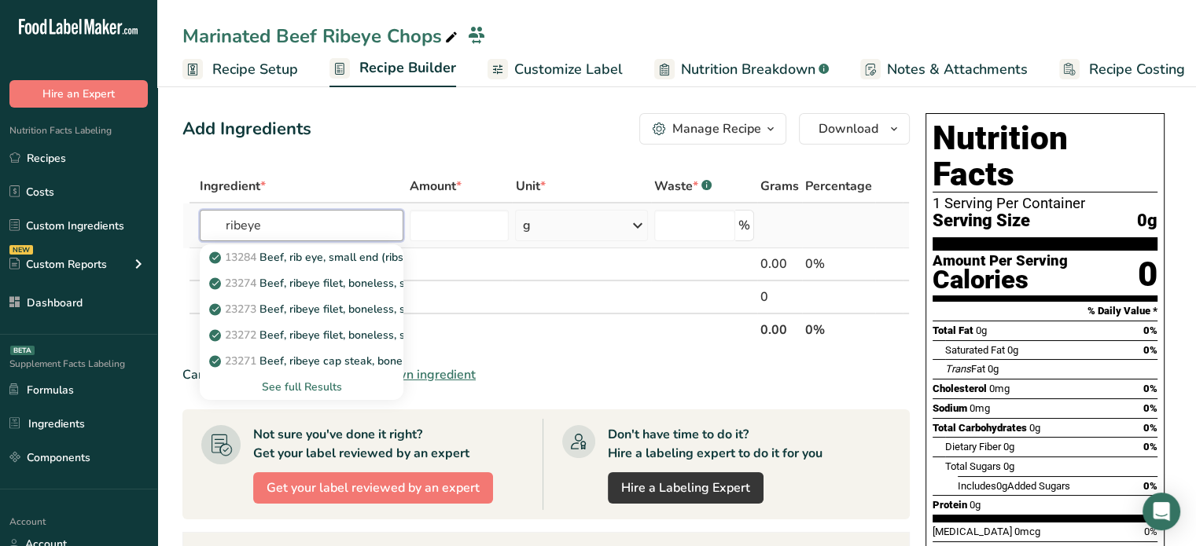
type input "ribeye"
click at [300, 387] on div "See full Results" at bounding box center [301, 387] width 178 height 17
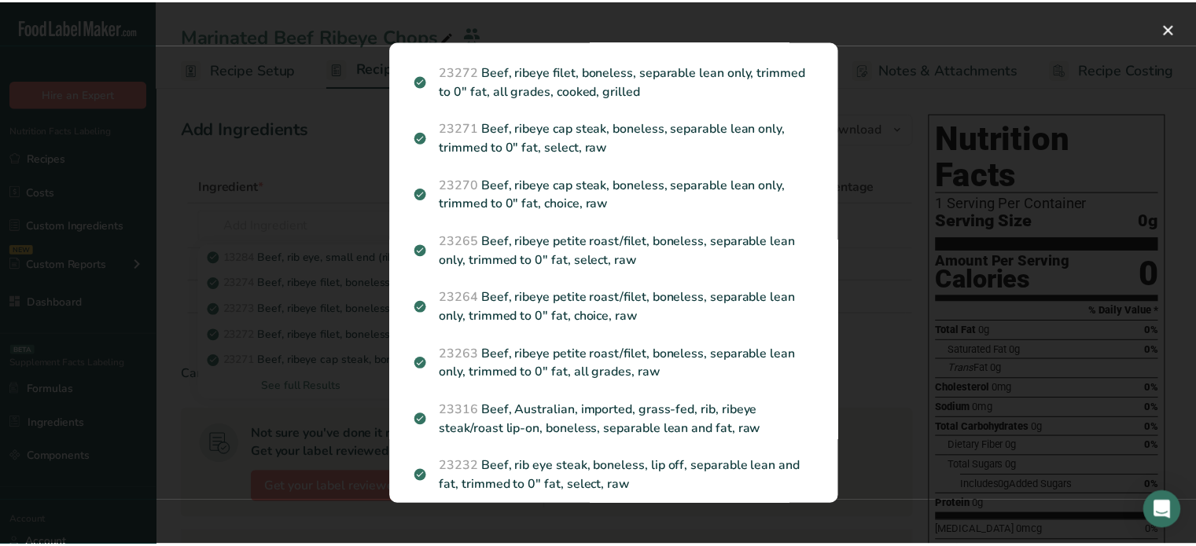
scroll to position [209, 0]
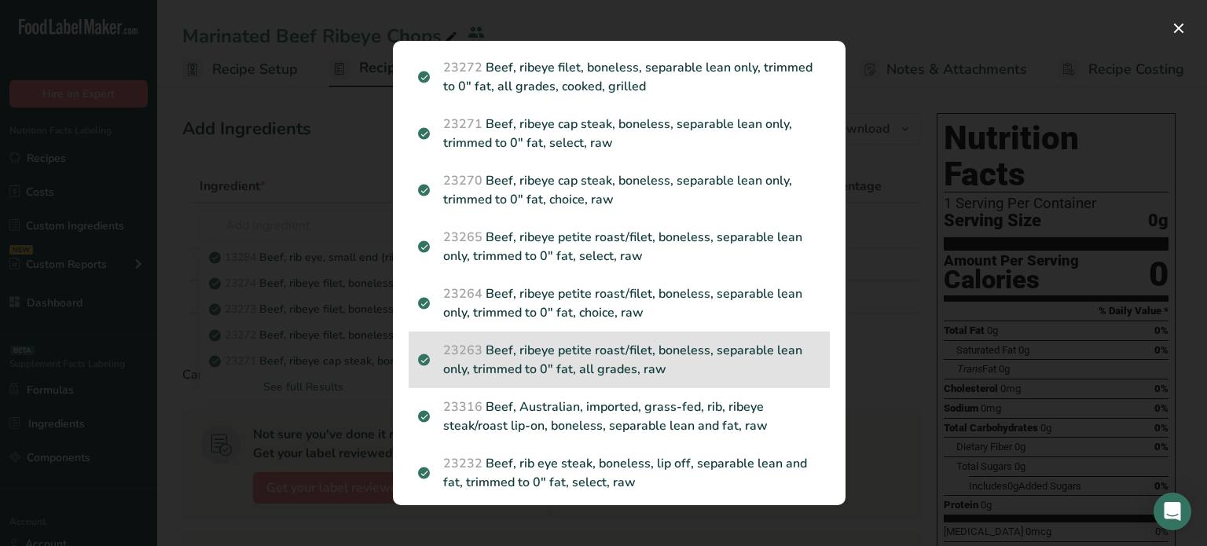
click at [684, 369] on p "23263 Beef, ribeye petite roast/filet, boneless, separable lean only, trimmed t…" at bounding box center [619, 360] width 402 height 38
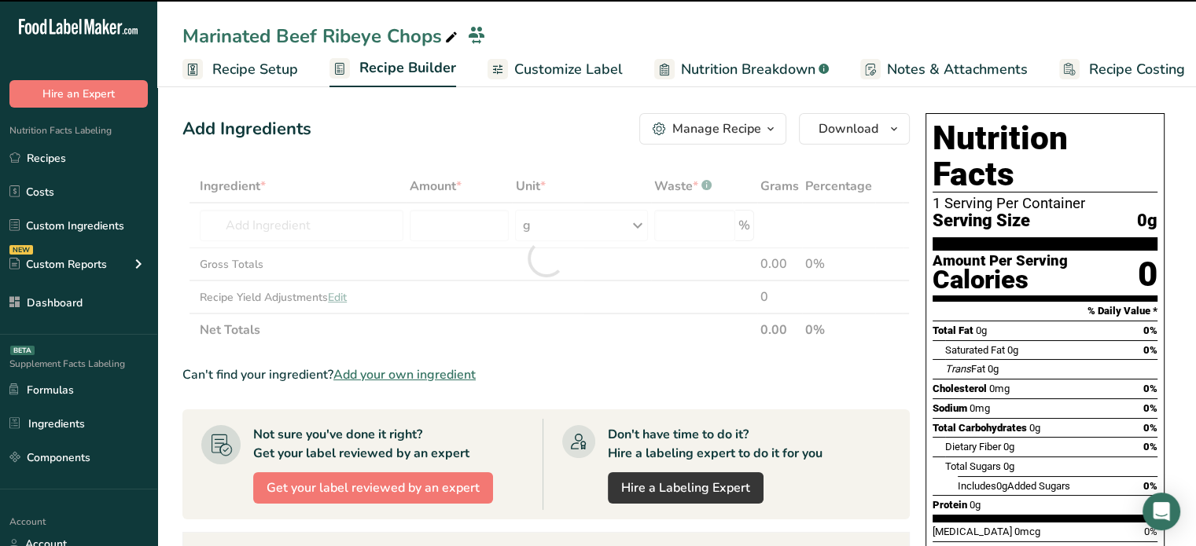
type input "0"
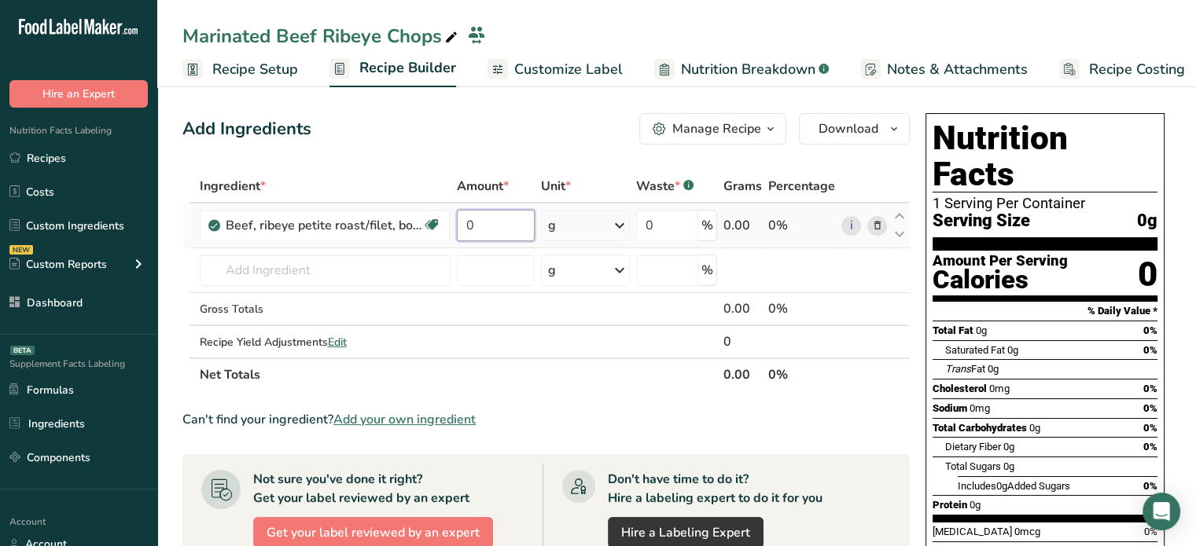
click at [499, 239] on input "0" at bounding box center [496, 225] width 79 height 31
type input "1.5"
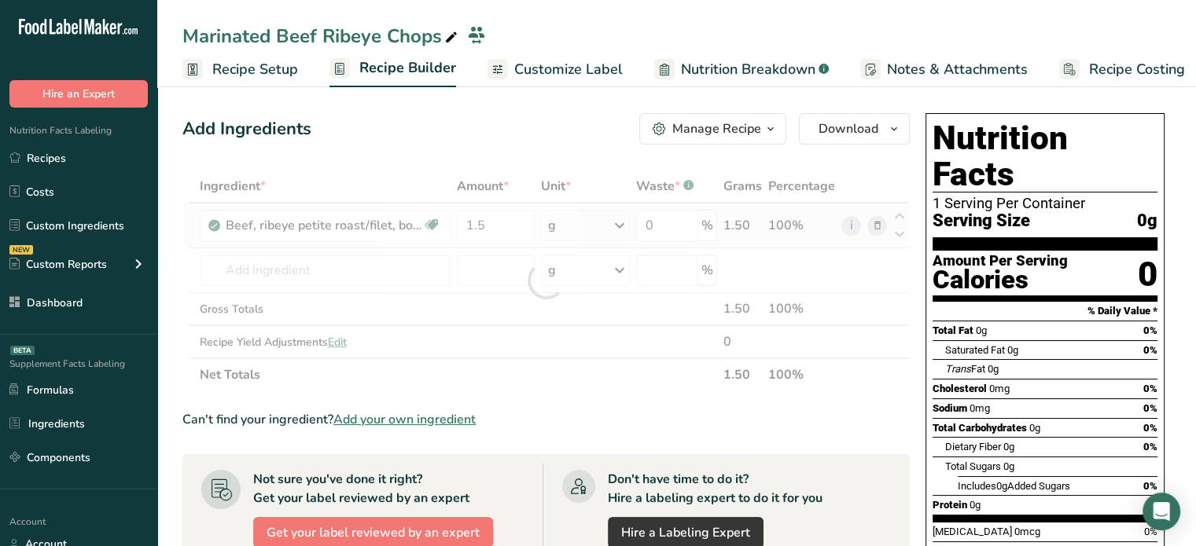
click at [599, 219] on div "Ingredient * Amount * Unit * Waste * .a-a{fill:#347362;}.b-a{fill:#fff;} Grams …" at bounding box center [545, 281] width 727 height 222
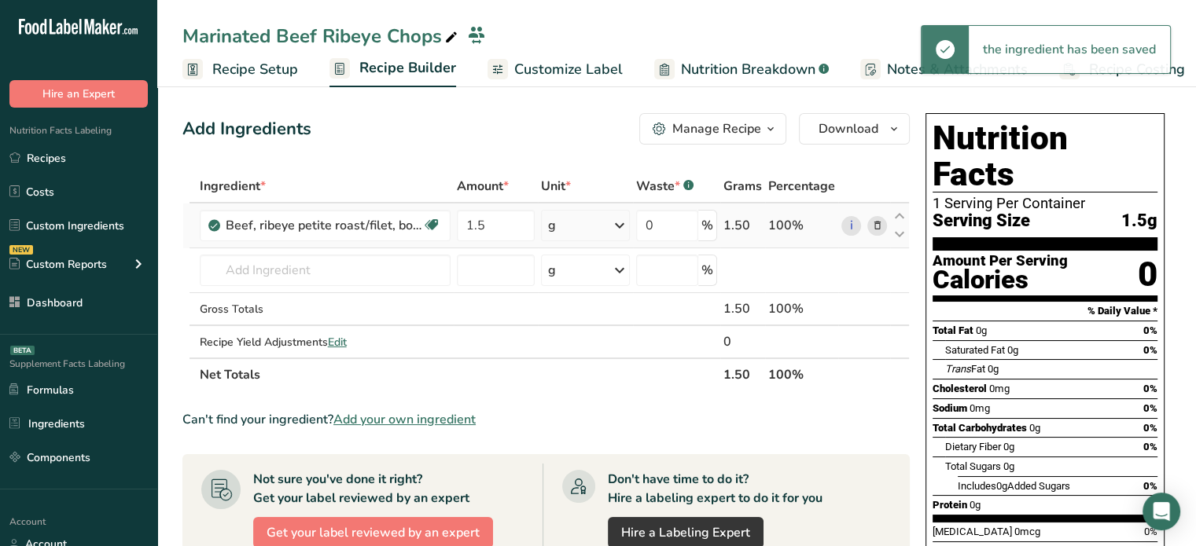
click at [599, 219] on div "g" at bounding box center [585, 225] width 89 height 31
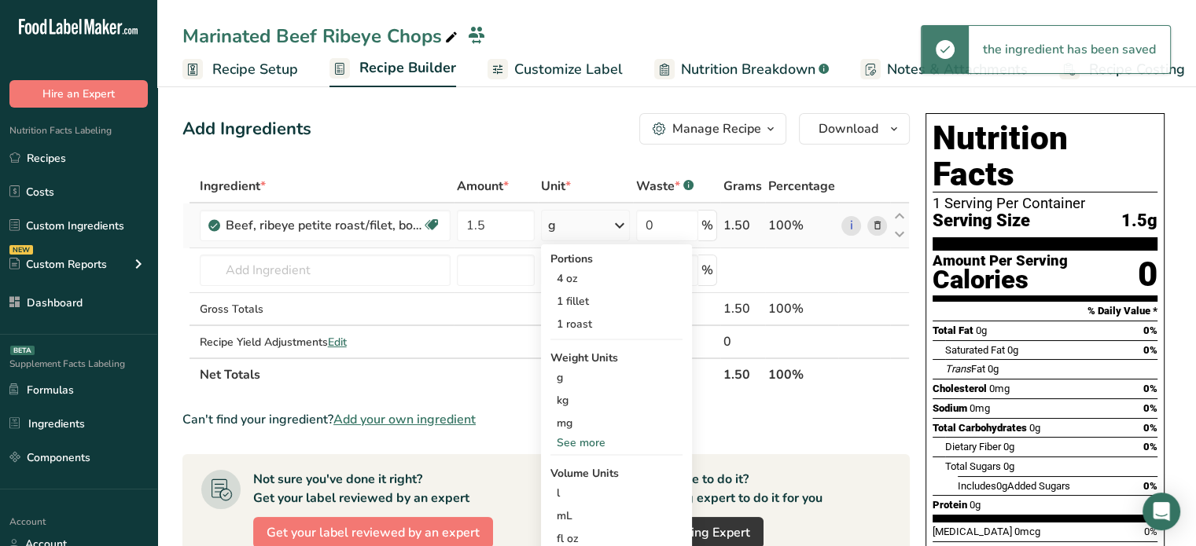
click at [576, 438] on div "See more" at bounding box center [616, 443] width 132 height 17
click at [583, 471] on div "lb" at bounding box center [616, 469] width 132 height 23
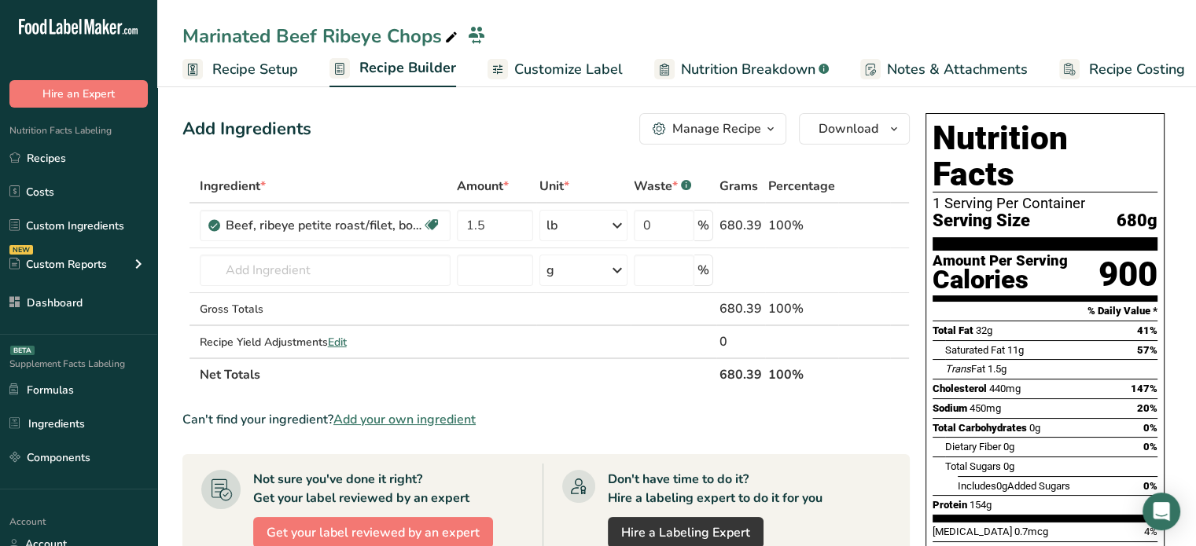
click at [418, 410] on span "Add your own ingredient" at bounding box center [404, 419] width 142 height 19
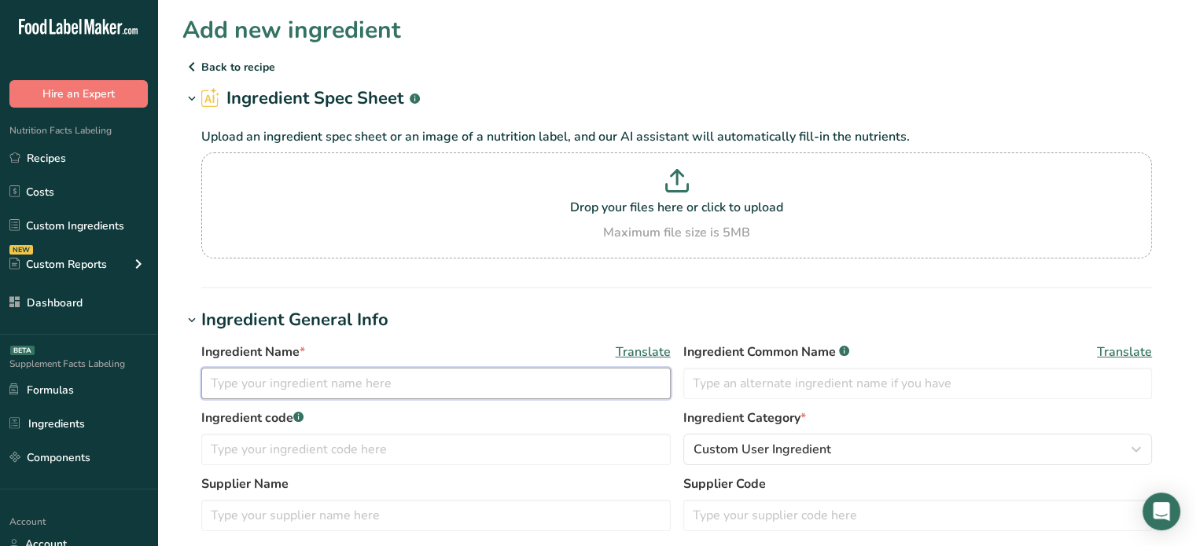
click at [368, 392] on input "text" at bounding box center [435, 383] width 469 height 31
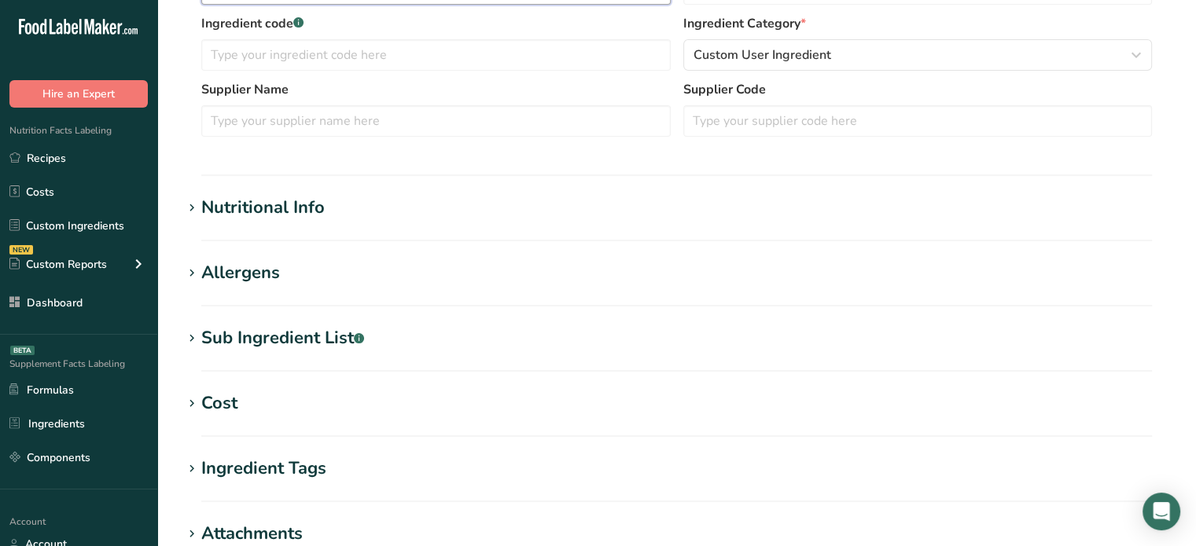
scroll to position [423, 0]
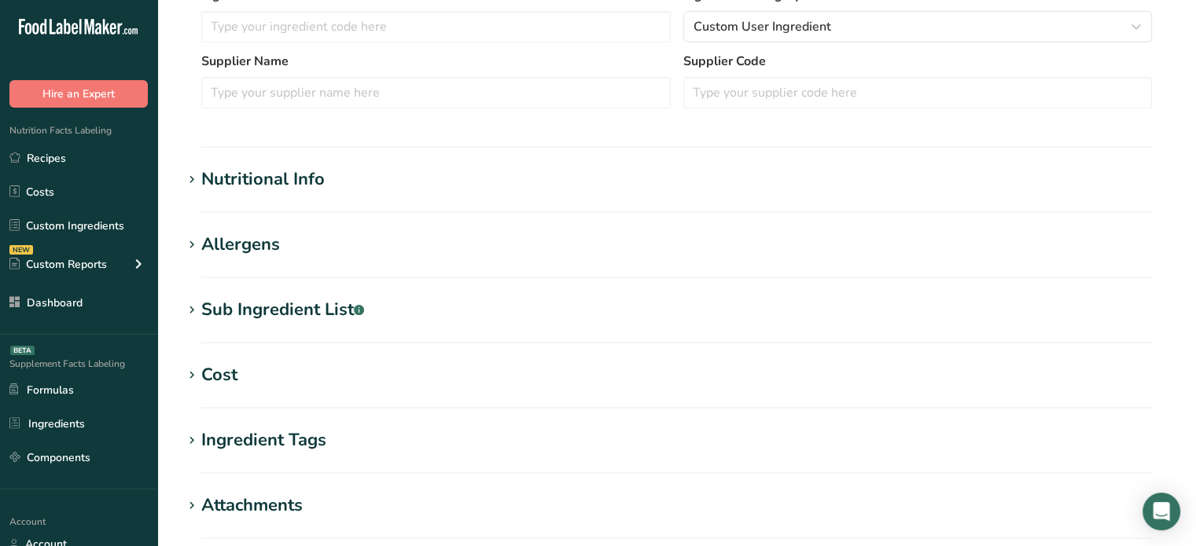
type input "Beef Sauce"
click at [425, 188] on h1 "Nutritional Info" at bounding box center [676, 180] width 988 height 26
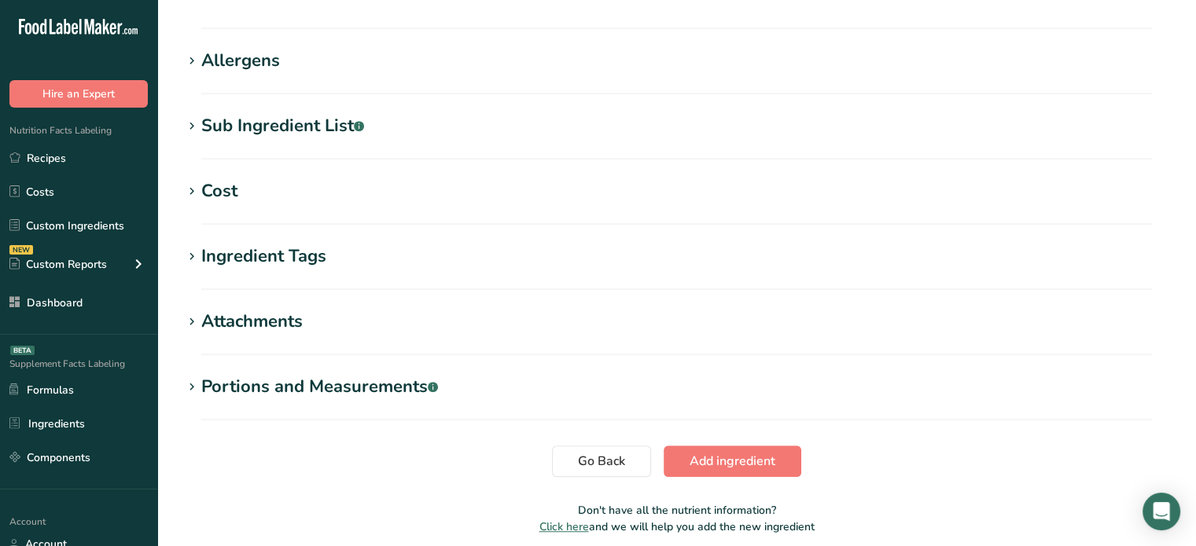
scroll to position [972, 0]
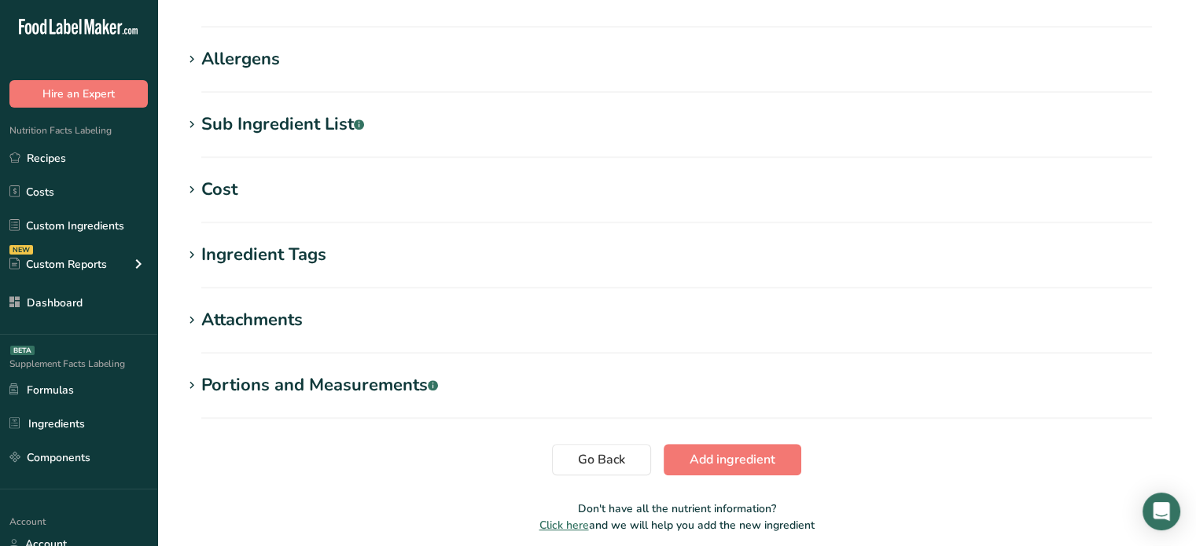
drag, startPoint x: 294, startPoint y: 145, endPoint x: 329, endPoint y: 123, distance: 40.6
click at [329, 123] on section "Sub Ingredient List .a-a{fill:#347362;}.b-a{fill:#fff;} Translate" at bounding box center [676, 135] width 988 height 46
click at [329, 123] on div "Sub Ingredient List .a-a{fill:#347362;}.b-a{fill:#fff;}" at bounding box center [282, 125] width 163 height 26
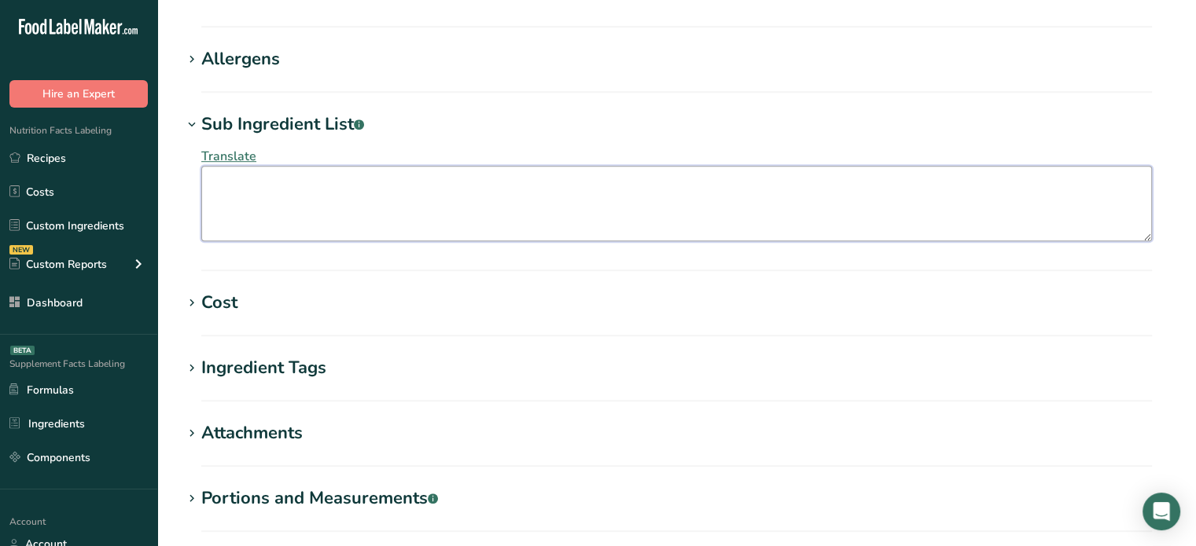
paste textarea "Beef Sauce (Sugar, Water, Soy sauce, Corn syrup, Salt, Pineapple extract, Apple…"
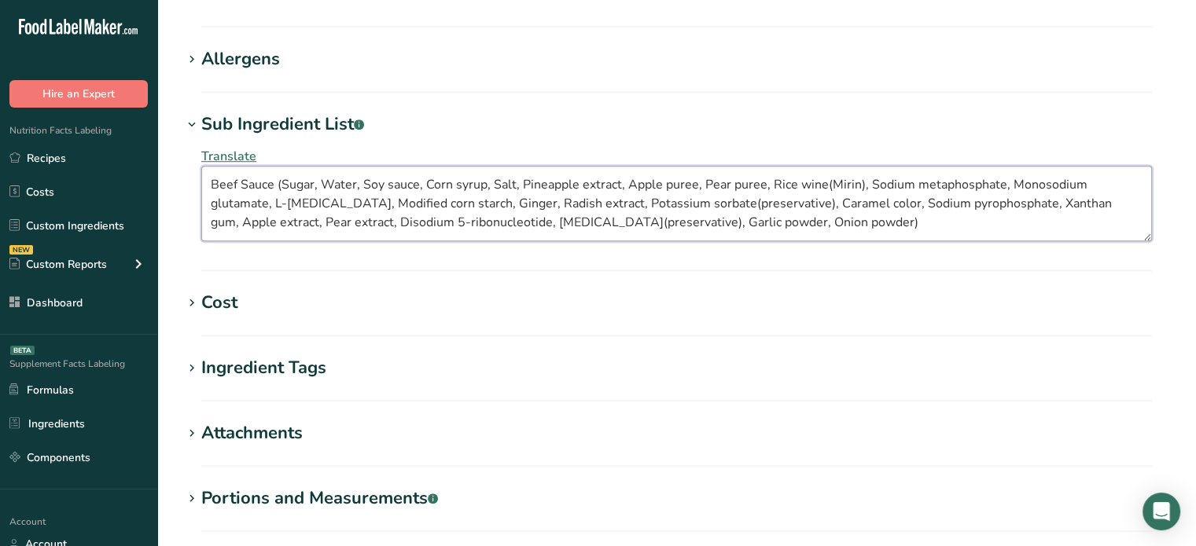
click at [318, 174] on textarea "Beef Sauce (Sugar, Water, Soy sauce, Corn syrup, Salt, Pineapple extract, Apple…" at bounding box center [676, 203] width 950 height 75
drag, startPoint x: 285, startPoint y: 178, endPoint x: 188, endPoint y: 167, distance: 98.2
click at [188, 167] on div "Translate Beef Sauce (Sugar, Water, Soy sauce, Corn syrup, Salt, Pineapple extr…" at bounding box center [676, 194] width 988 height 113
click at [319, 178] on textarea "Sugar, Water, Soy sauce, Corn syrup, Salt, Pineapple extract, Apple puree, Pear…" at bounding box center [676, 203] width 950 height 75
click at [390, 185] on textarea "Sugar, Water, Soy Sauce, Corn syrup, Salt, Pineapple extract, Apple puree, Pear…" at bounding box center [676, 203] width 950 height 75
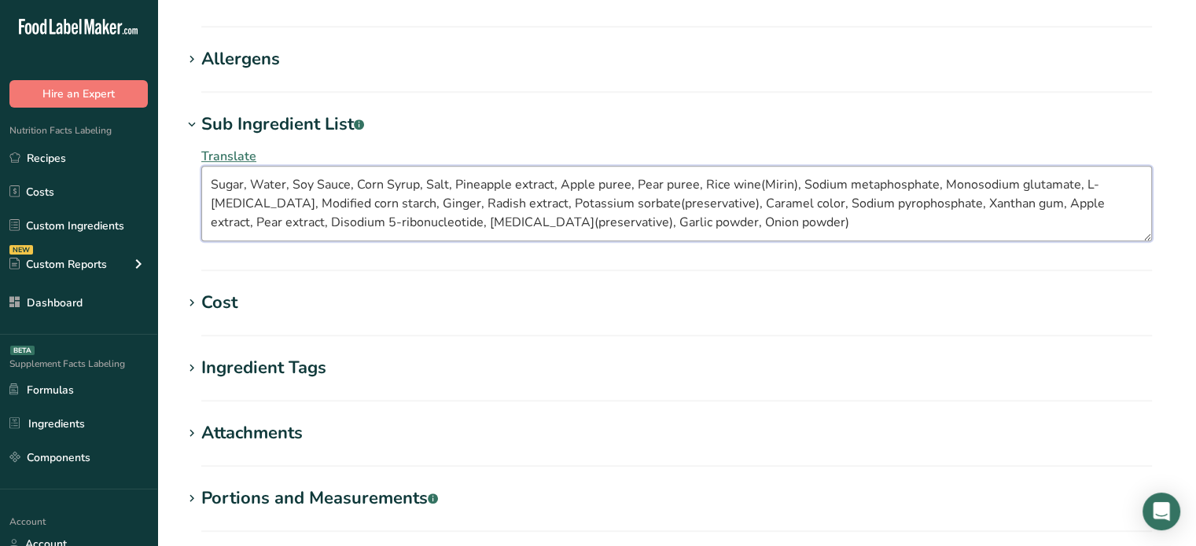
click at [519, 182] on textarea "Sugar, Water, Soy Sauce, Corn Syrup, Salt, Pineapple extract, Apple puree, Pear…" at bounding box center [676, 203] width 950 height 75
click at [601, 182] on textarea "Sugar, Water, Soy Sauce, Corn Syrup, Salt, Pineapple Extract, Apple puree, Pear…" at bounding box center [676, 203] width 950 height 75
click at [851, 184] on textarea "Sugar, Water, Soy Sauce, Corn Syrup, Salt, Pineapple Extract, Apple Puree, Pear…" at bounding box center [676, 203] width 950 height 75
click at [1023, 181] on textarea "Sugar, Water, Soy Sauce, Corn Syrup, Salt, Pineapple Extract, Apple Puree, Pear…" at bounding box center [676, 203] width 950 height 75
click at [296, 201] on textarea "Sugar, Water, Soy Sauce, Corn Syrup, Salt, Pineapple Extract, Apple Puree, Pear…" at bounding box center [676, 203] width 950 height 75
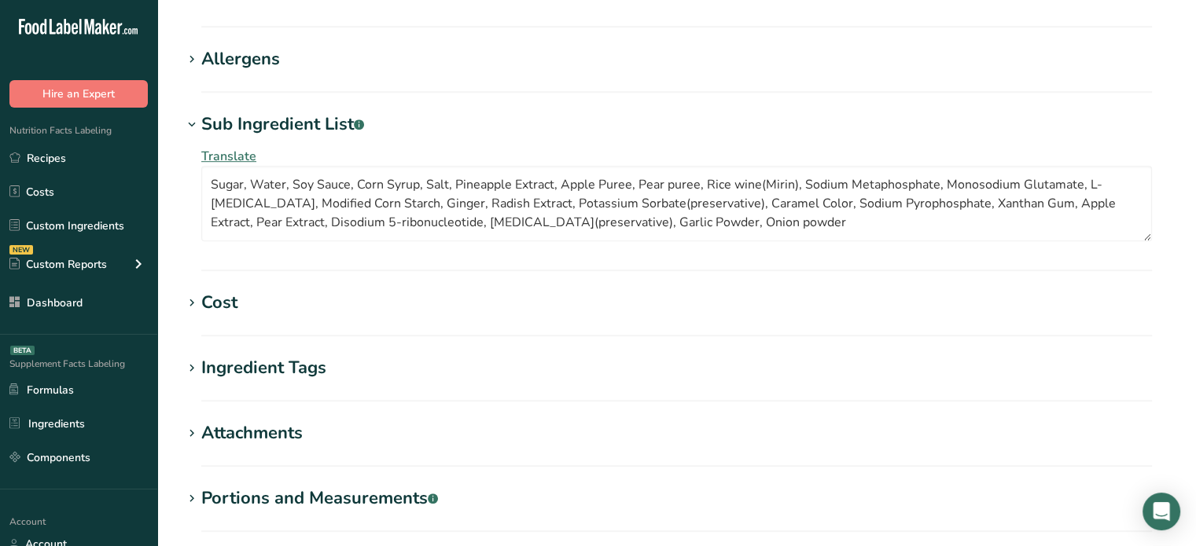
click at [269, 55] on div "Allergens" at bounding box center [240, 59] width 79 height 26
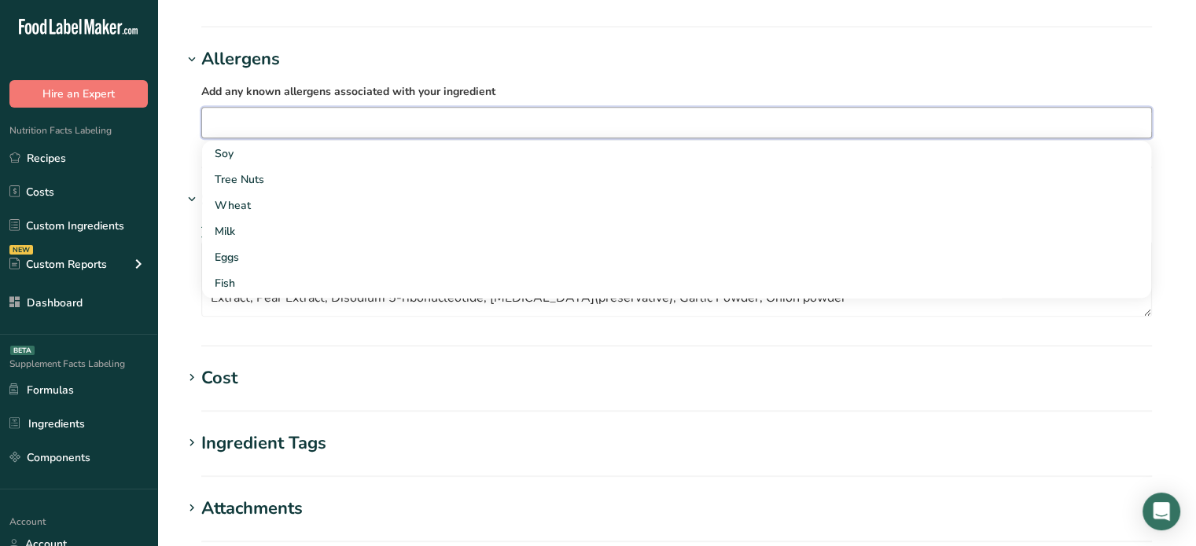
click at [277, 118] on input "text" at bounding box center [676, 122] width 949 height 24
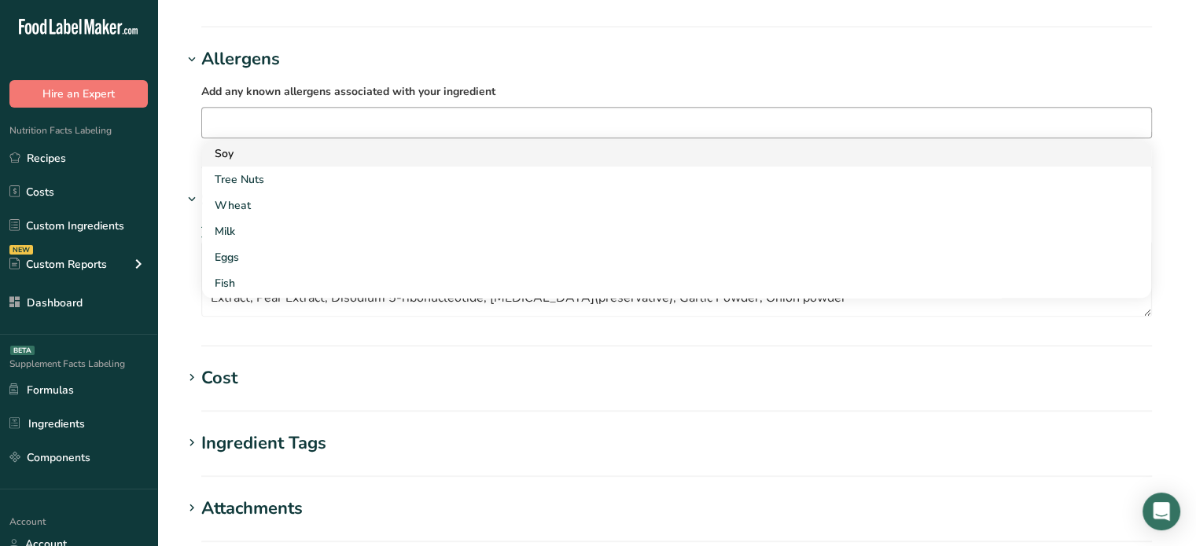
click at [266, 150] on div "Soy" at bounding box center [664, 153] width 899 height 17
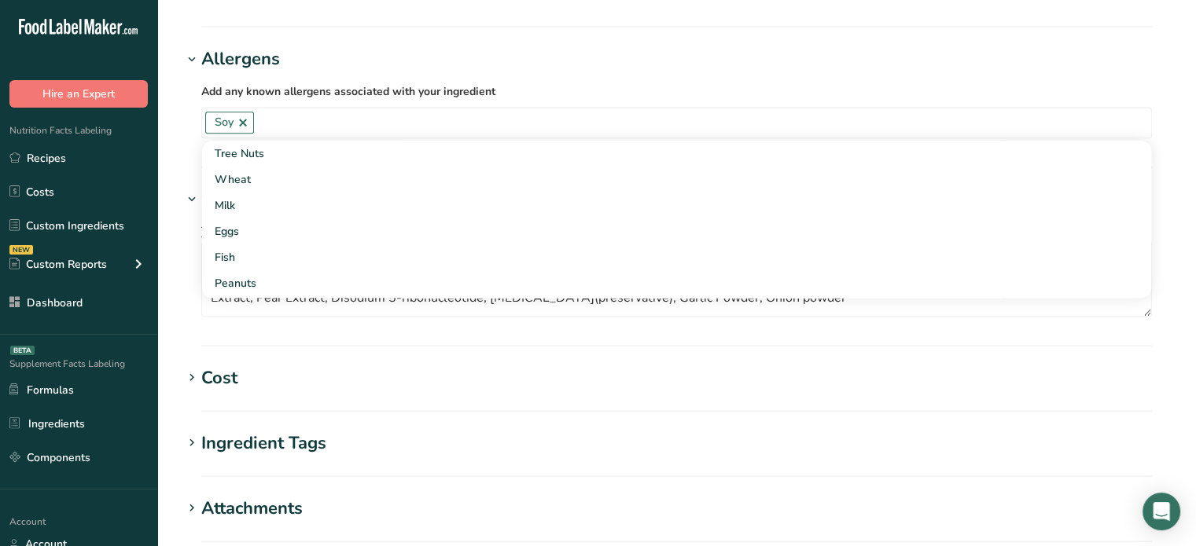
click at [184, 296] on div "Translate Sugar, Water, Soy Sauce, Corn Syrup, Salt, Pineapple Extract, Apple P…" at bounding box center [676, 269] width 988 height 113
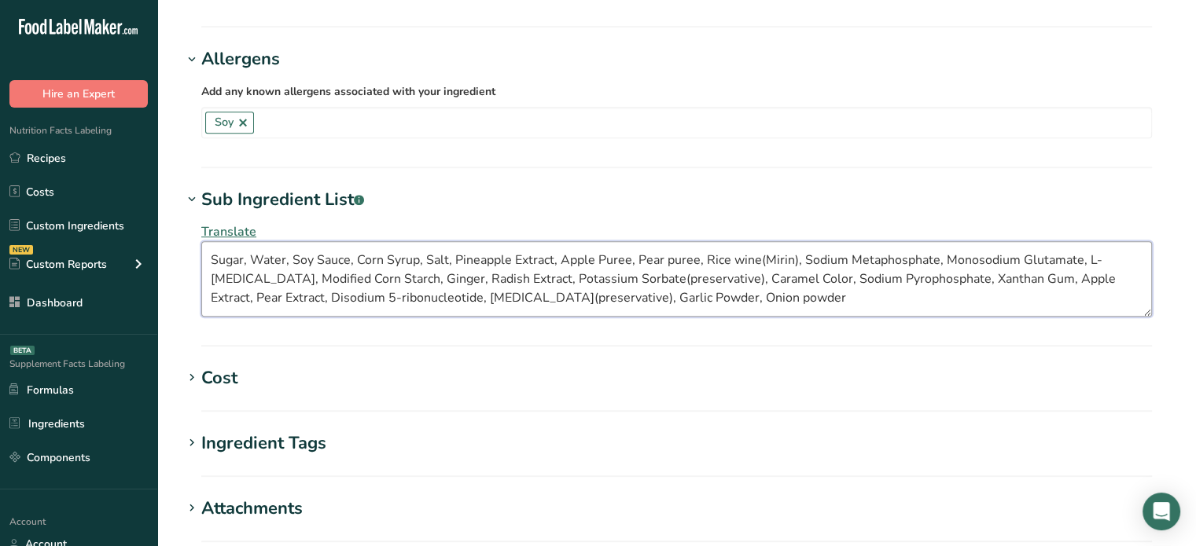
drag, startPoint x: 258, startPoint y: 297, endPoint x: 402, endPoint y: 302, distance: 144.7
click at [402, 302] on textarea "Sugar, Water, Soy Sauce, Corn Syrup, Salt, Pineapple Extract, Apple Puree, Pear…" at bounding box center [676, 278] width 950 height 75
paste textarea "inosinate and guanylat"
click at [318, 296] on textarea "Sugar, Water, Soy Sauce, Corn Syrup, Salt, Pineapple Extract, Apple Puree, Pear…" at bounding box center [676, 278] width 950 height 75
click at [830, 289] on textarea "Sugar, Water, Soy Sauce, Corn Syrup, Salt, Pineapple Extract, Apple Puree, Pear…" at bounding box center [676, 278] width 950 height 75
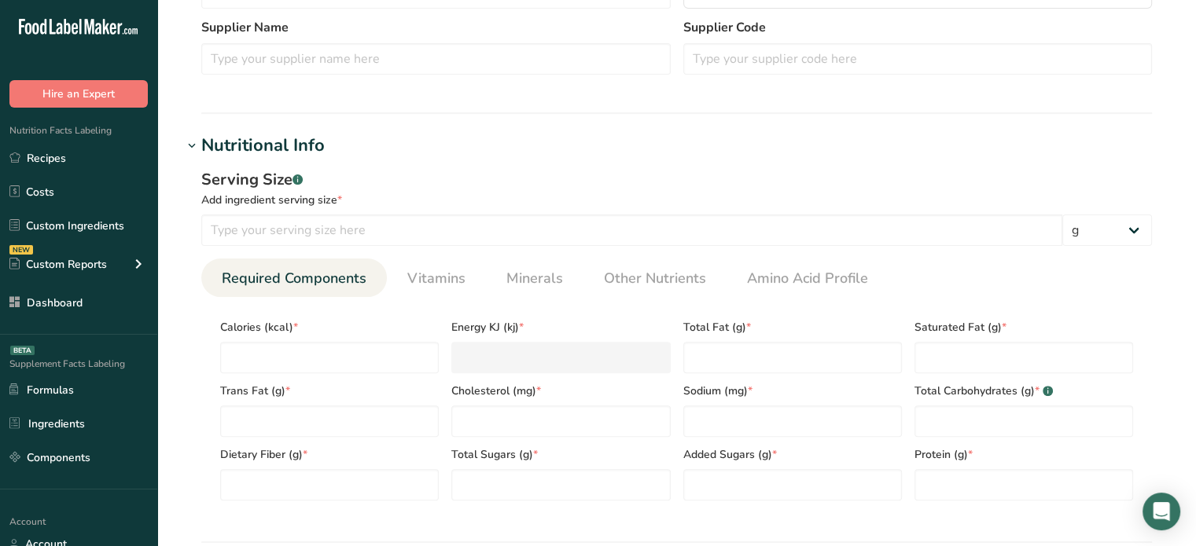
scroll to position [453, 0]
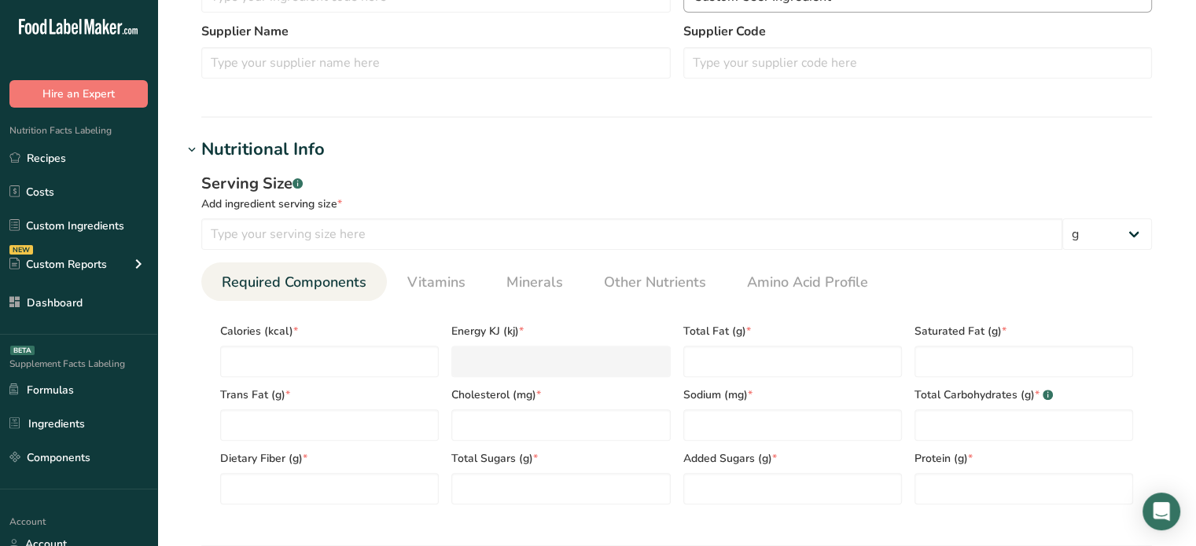
type textarea "Sugar, Water, Soy Sauce, Corn Syrup, Salt, Pineapple Extract, Apple Puree, Pear…"
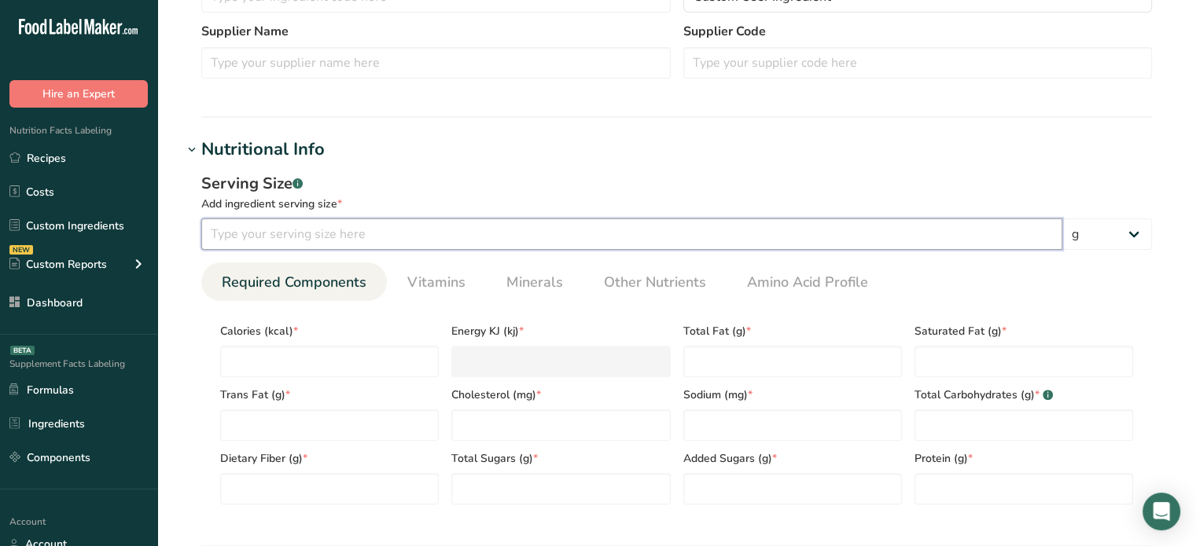
click at [374, 230] on input "number" at bounding box center [631, 234] width 861 height 31
type input "20"
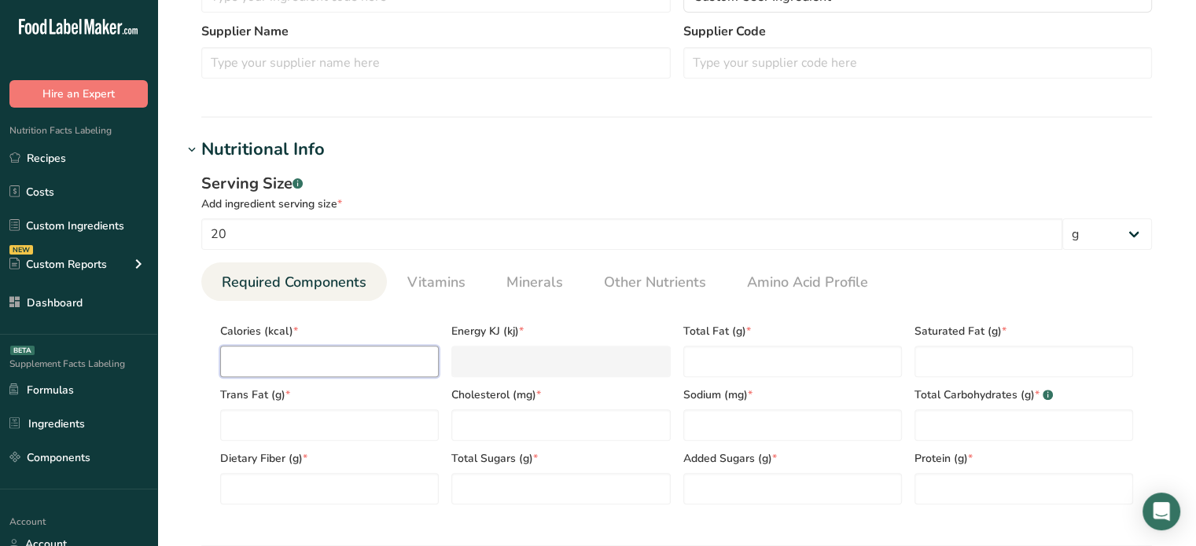
click at [340, 352] on input "number" at bounding box center [329, 361] width 219 height 31
type input "3"
type KJ "12.6"
type input "34"
type KJ "142.3"
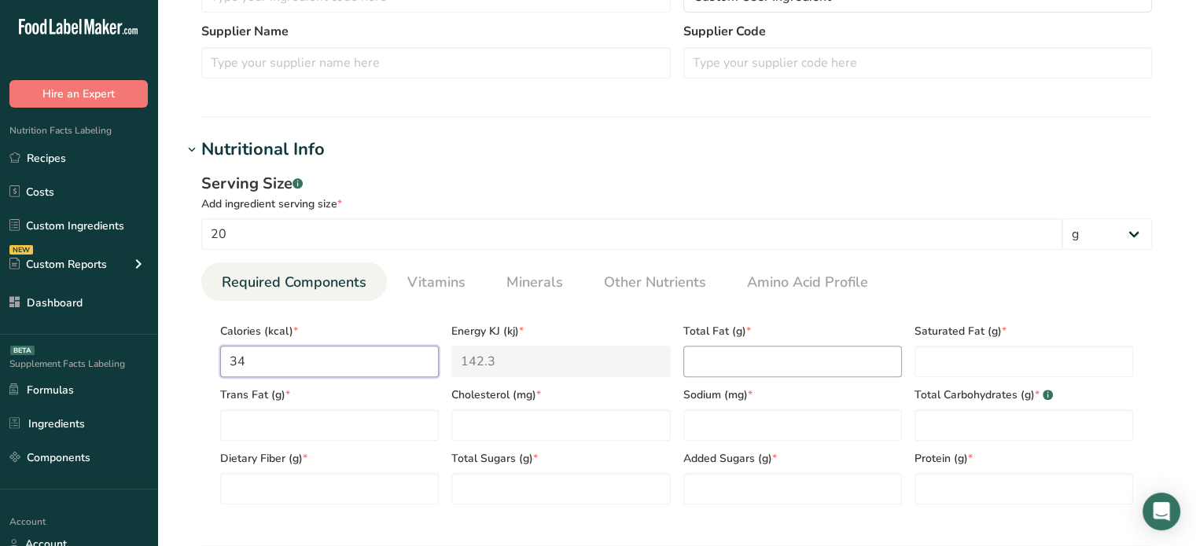
type input "34"
click at [697, 357] on Fat "number" at bounding box center [792, 361] width 219 height 31
type Fat "0"
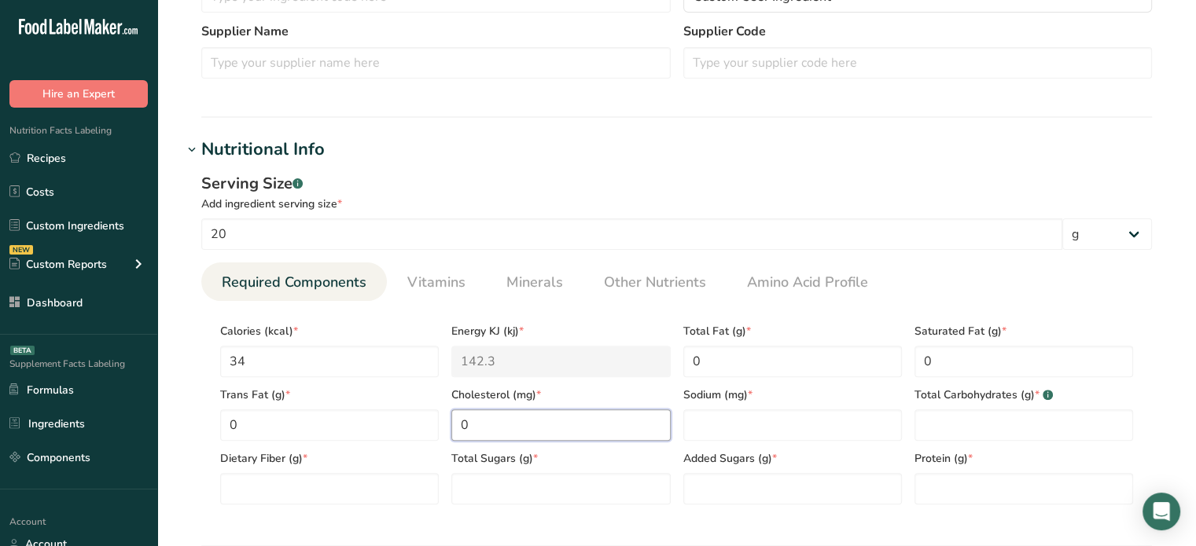
type input "0"
type input "454"
type Carbohydrates "8"
click at [248, 483] on Fiber "number" at bounding box center [329, 488] width 219 height 31
type Fiber "0"
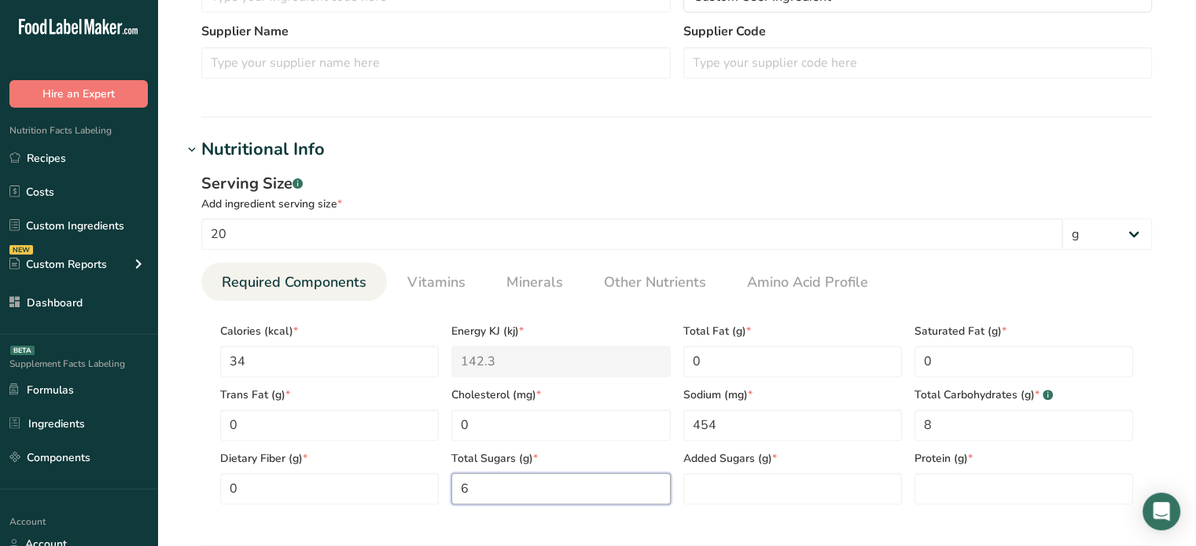
type Sugars "6"
type input "0.3"
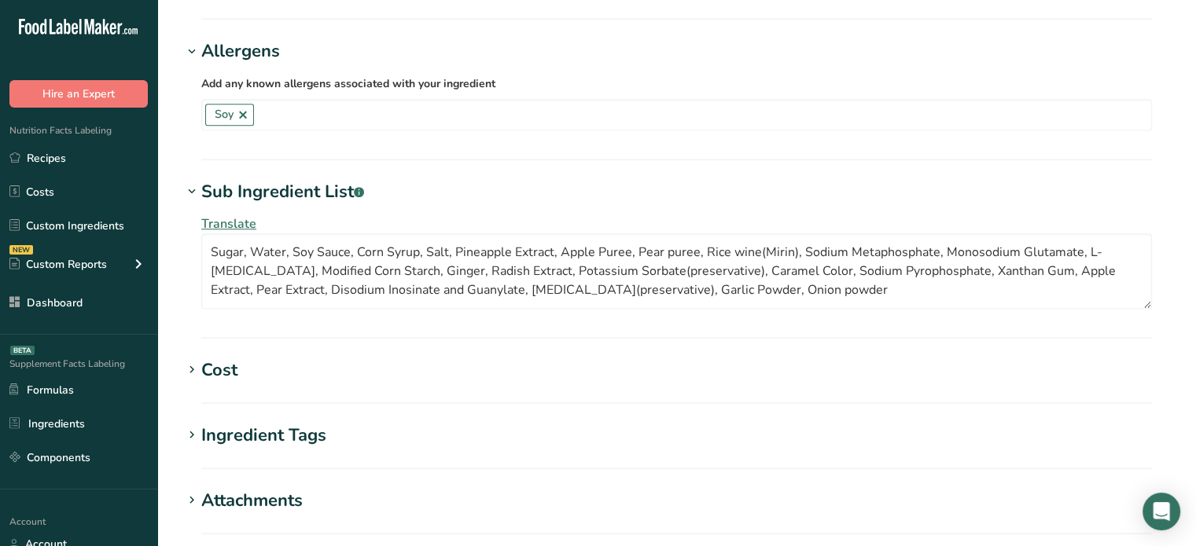
scroll to position [1223, 0]
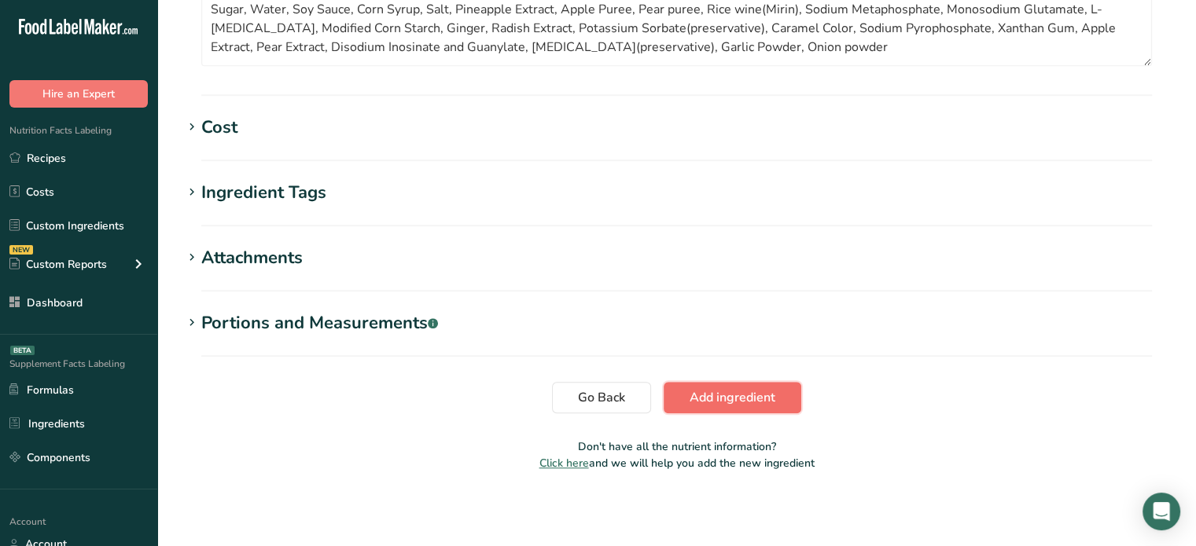
click at [777, 402] on button "Add ingredient" at bounding box center [732, 397] width 138 height 31
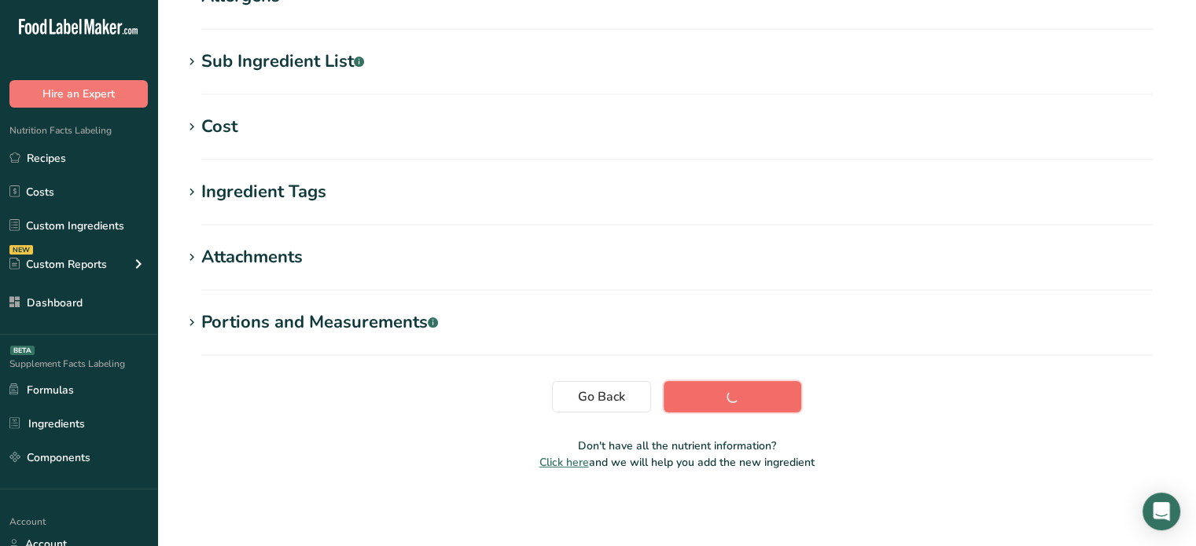
scroll to position [298, 0]
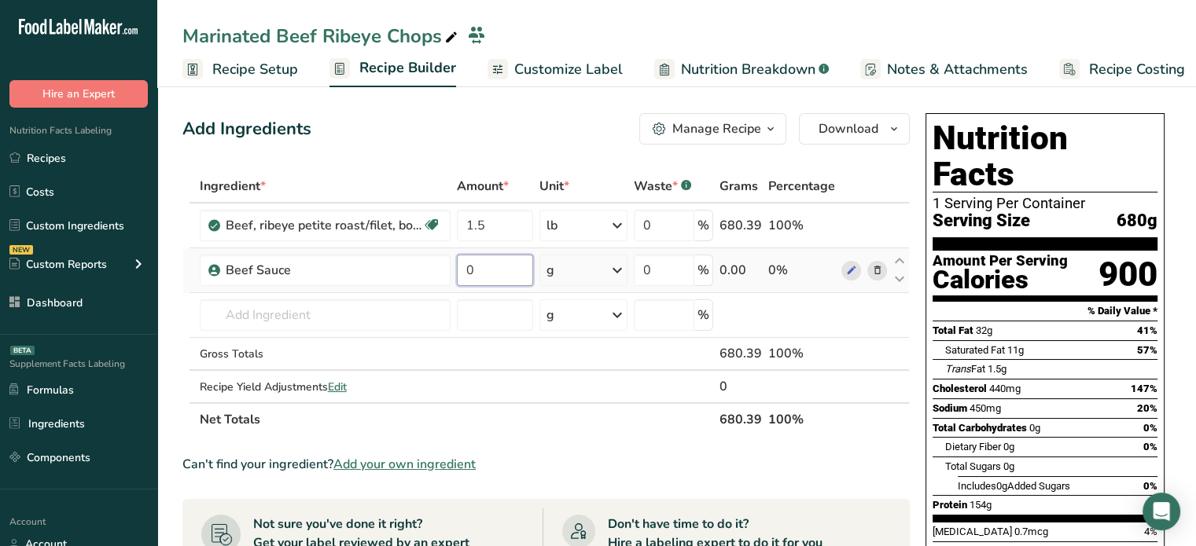
click at [497, 264] on input "0" at bounding box center [495, 270] width 77 height 31
type input "0.45"
click at [642, 266] on div "Ingredient * Amount * Unit * Waste * .a-a{fill:#347362;}.b-a{fill:#fff;} Grams …" at bounding box center [545, 303] width 727 height 266
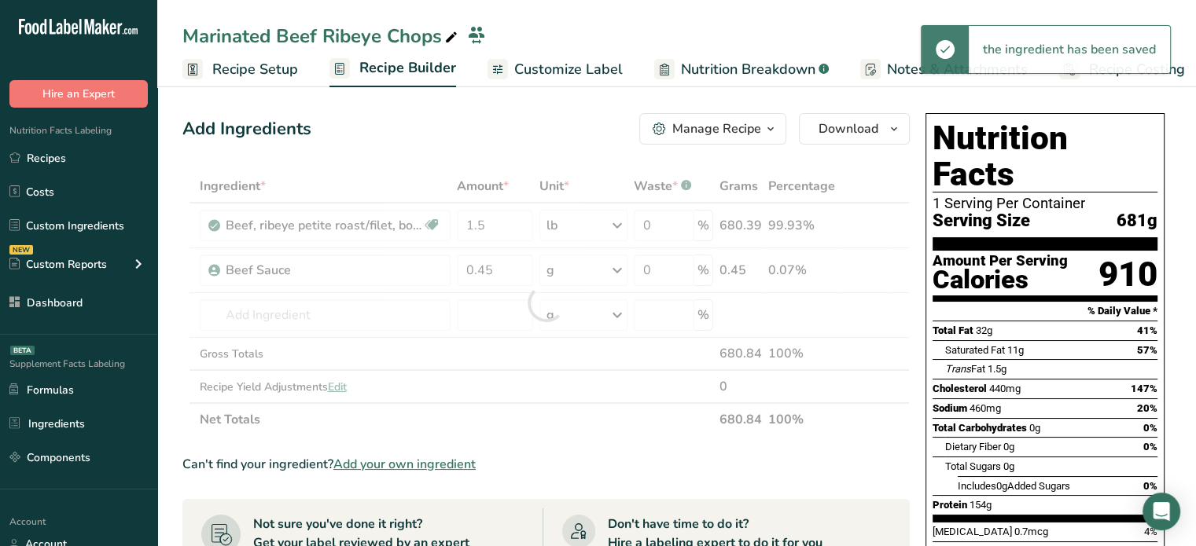
click at [588, 270] on div "Ingredient * Amount * Unit * Waste * .a-a{fill:#347362;}.b-a{fill:#fff;} Grams …" at bounding box center [545, 303] width 727 height 266
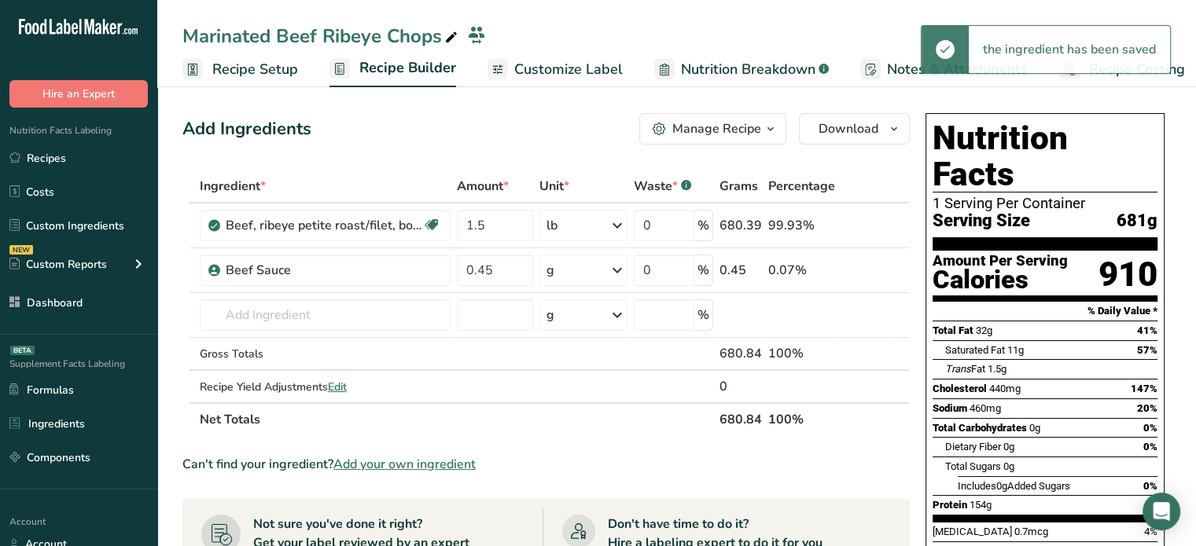
click at [588, 272] on div "g" at bounding box center [582, 270] width 87 height 31
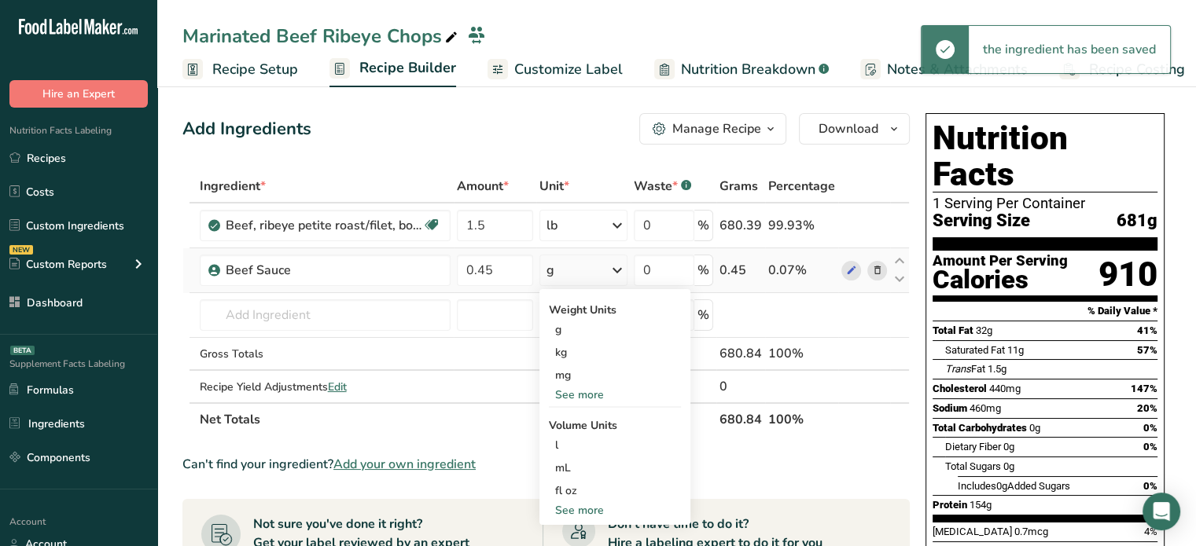
click at [597, 395] on div "See more" at bounding box center [615, 395] width 132 height 17
click at [579, 430] on div "lb" at bounding box center [615, 421] width 132 height 23
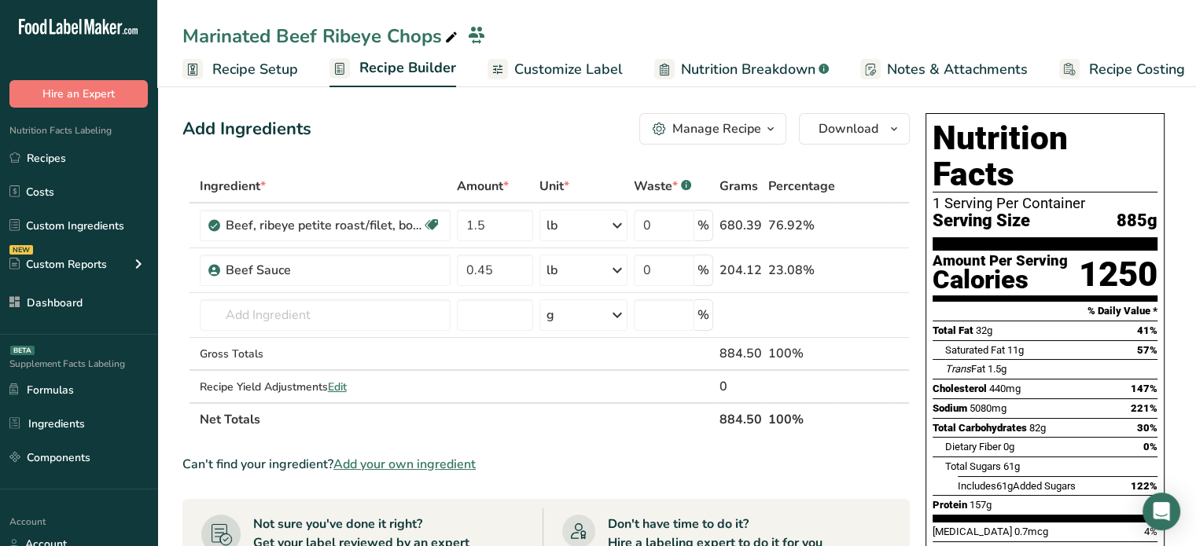
click at [280, 84] on link "Recipe Setup" at bounding box center [240, 69] width 116 height 35
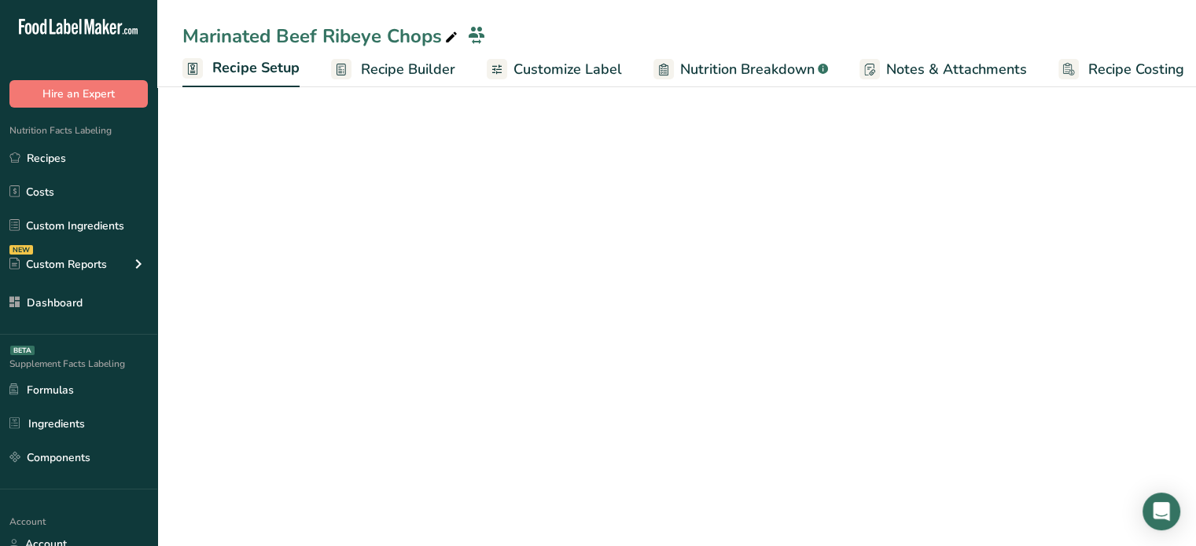
scroll to position [0, 6]
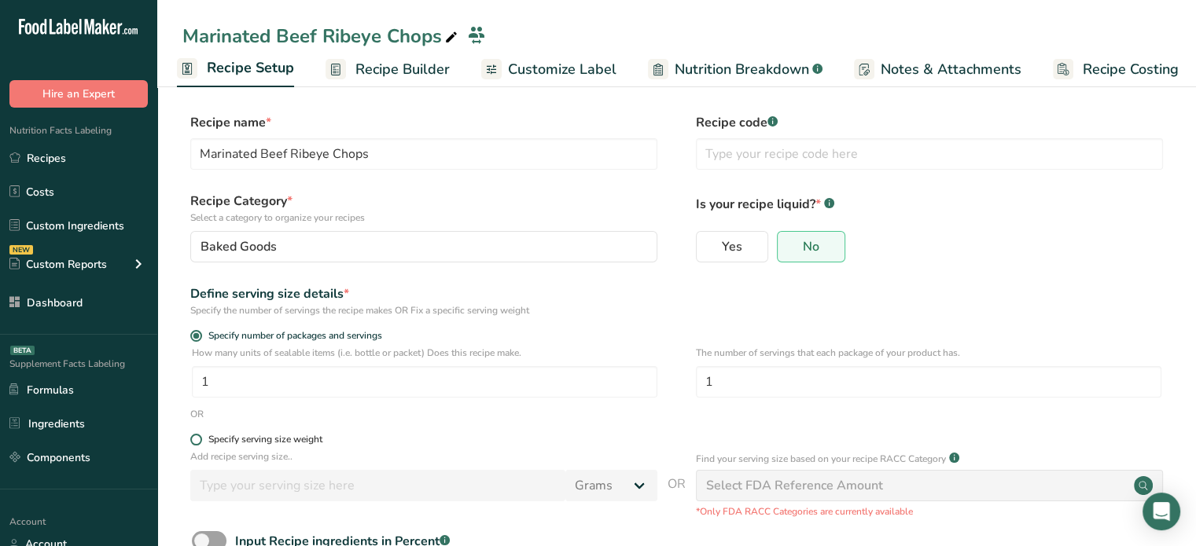
click at [296, 442] on div "Specify serving size weight" at bounding box center [265, 440] width 114 height 12
click at [200, 442] on input "Specify serving size weight" at bounding box center [195, 440] width 10 height 10
radio input "true"
radio input "false"
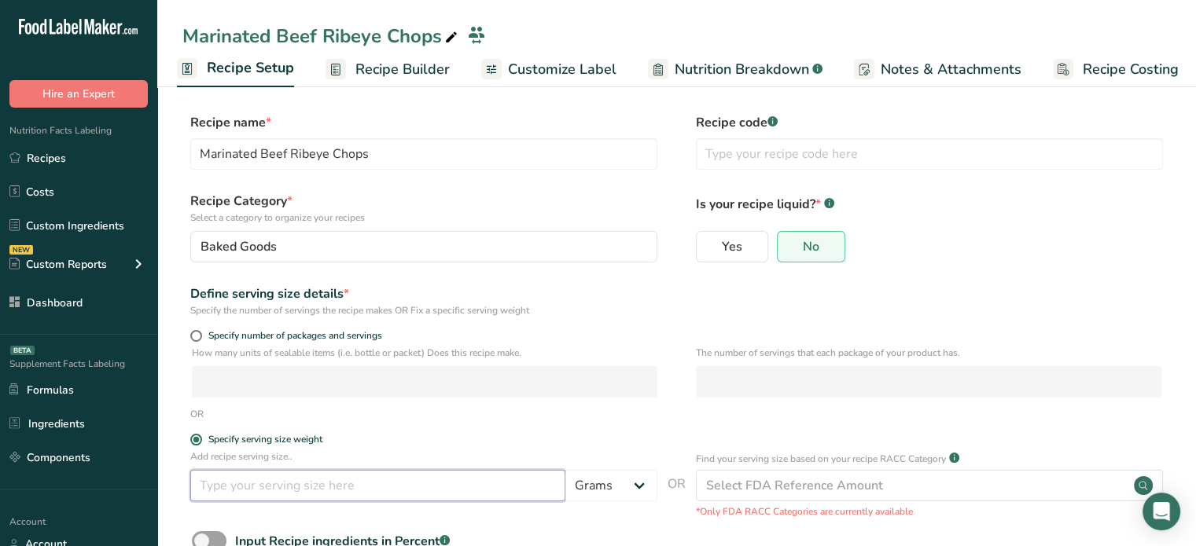
click at [327, 480] on input "number" at bounding box center [377, 485] width 375 height 31
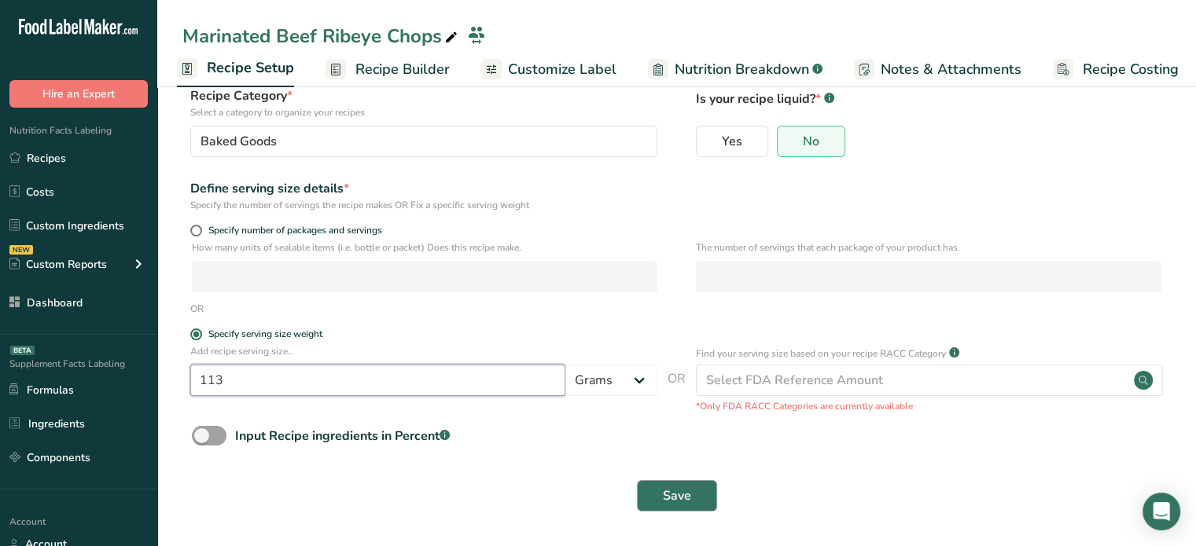
type input "113"
click at [688, 501] on span "Save" at bounding box center [677, 496] width 28 height 19
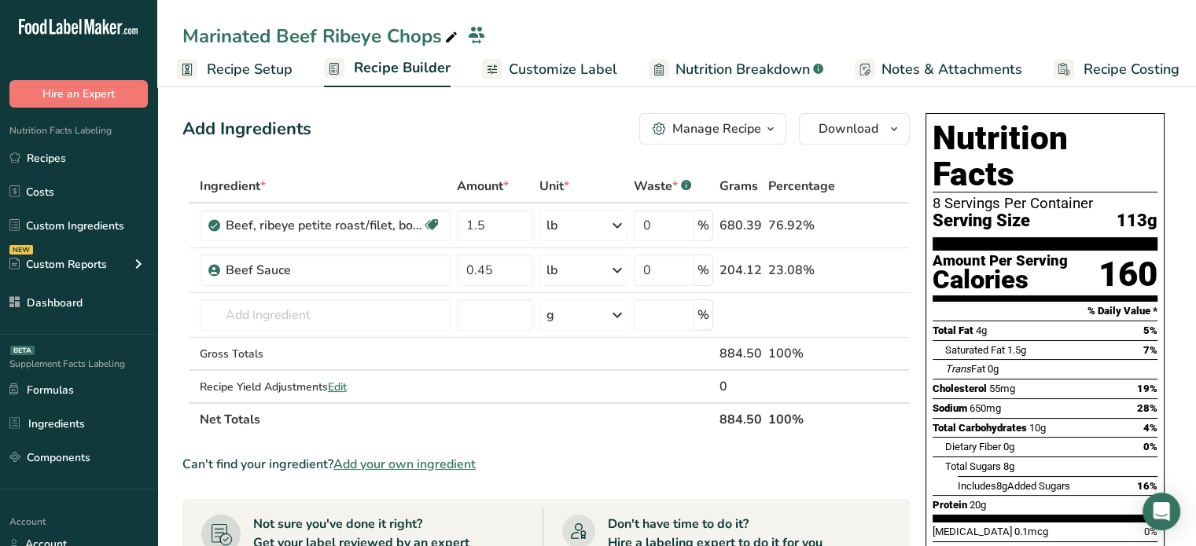
click at [543, 75] on span "Customize Label" at bounding box center [563, 69] width 108 height 21
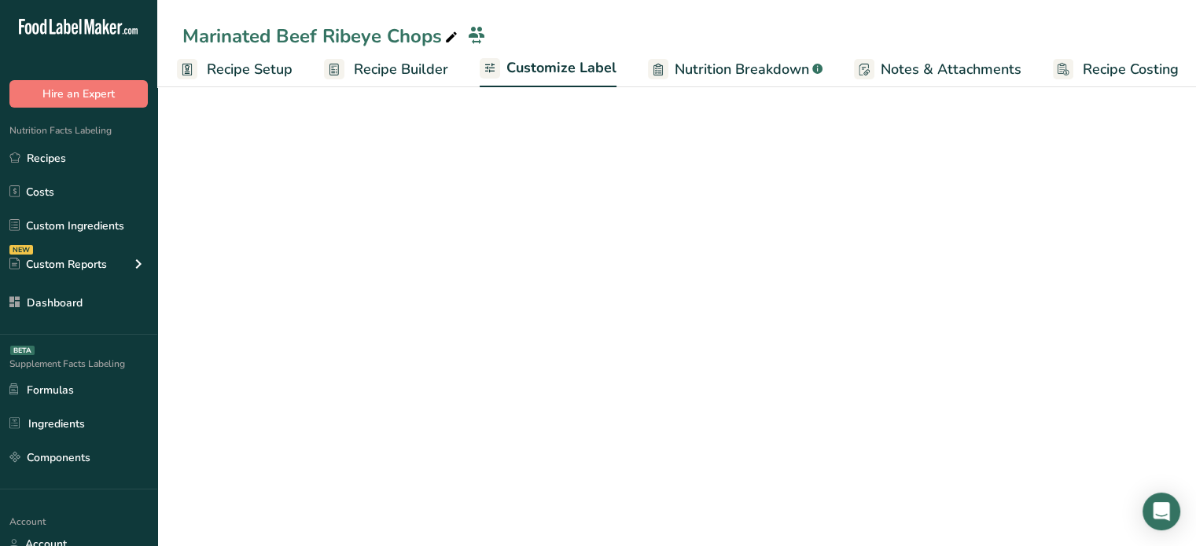
scroll to position [0, 13]
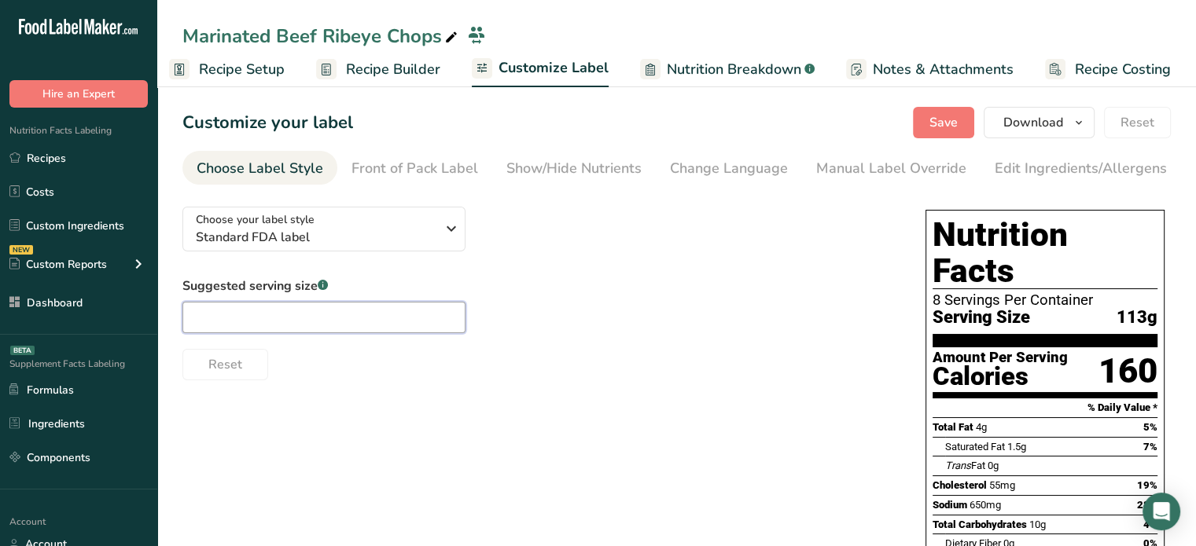
click at [368, 313] on input "text" at bounding box center [323, 317] width 283 height 31
type input "4 oz"
click at [937, 133] on button "Save" at bounding box center [943, 122] width 61 height 31
click at [380, 68] on span "Recipe Builder" at bounding box center [393, 69] width 94 height 21
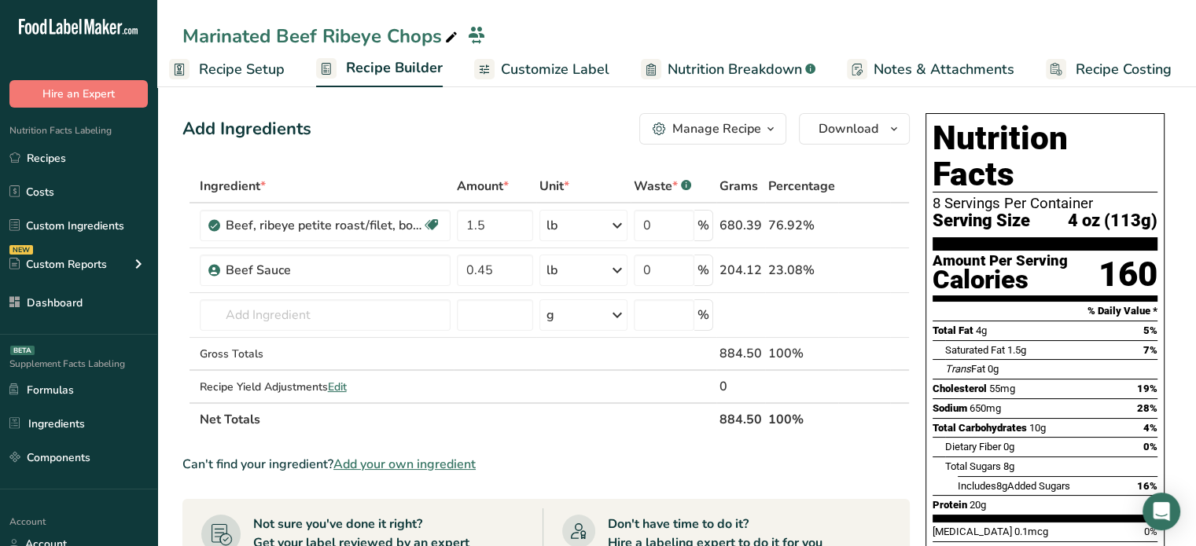
click at [556, 75] on span "Customize Label" at bounding box center [555, 69] width 108 height 21
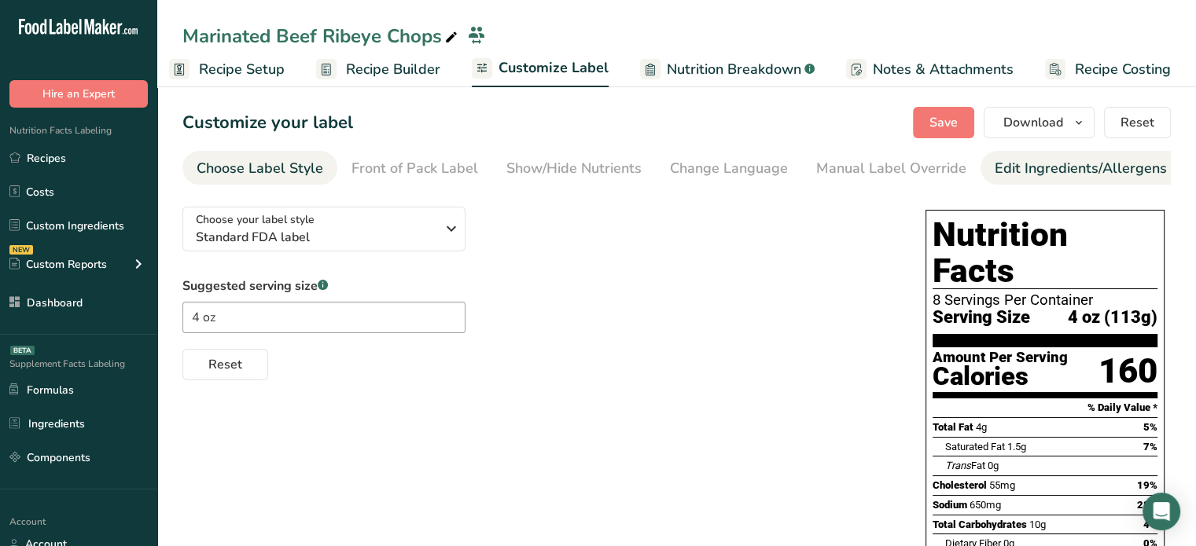
click at [1024, 167] on div "Edit Ingredients/Allergens List" at bounding box center [1094, 168] width 200 height 21
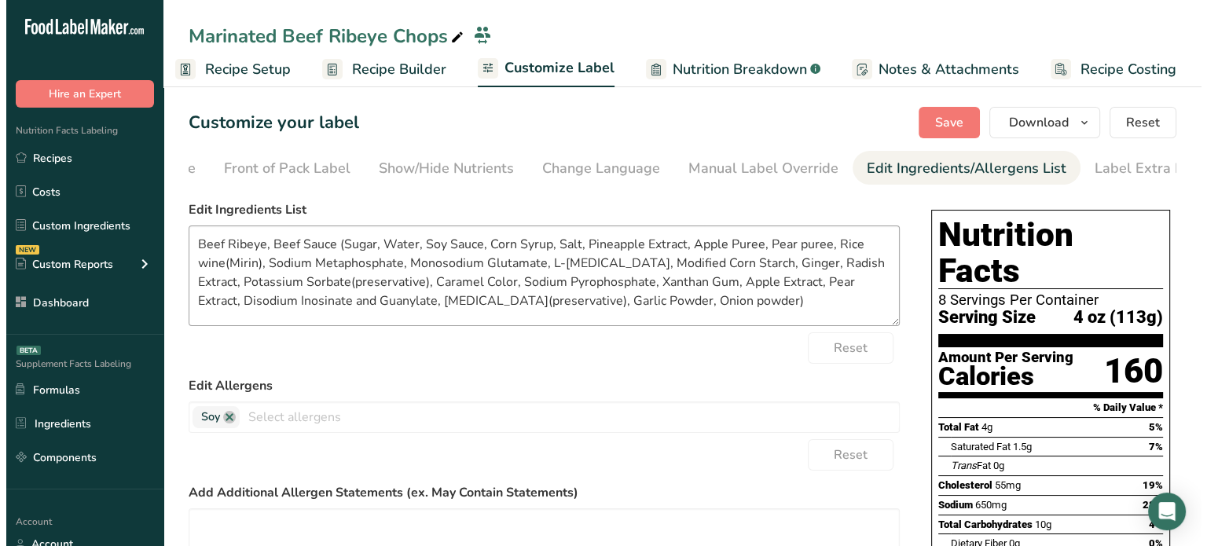
scroll to position [0, 154]
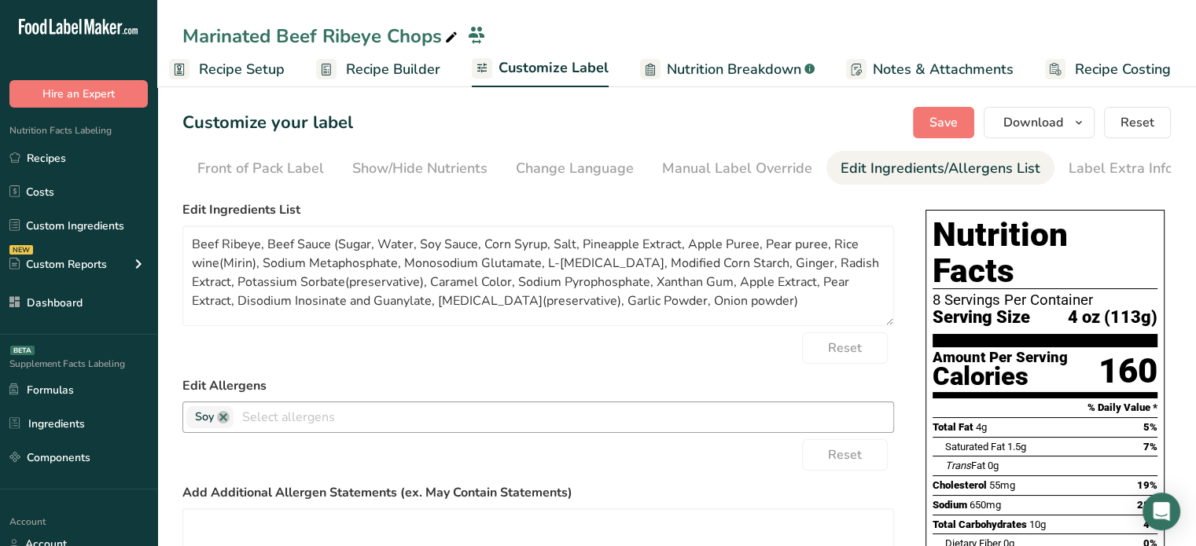
click at [458, 406] on div "Soy Tree Nuts Wheat Milk Eggs Fish Peanuts Sesame Crustaceans Sulphites Celery …" at bounding box center [537, 417] width 711 height 31
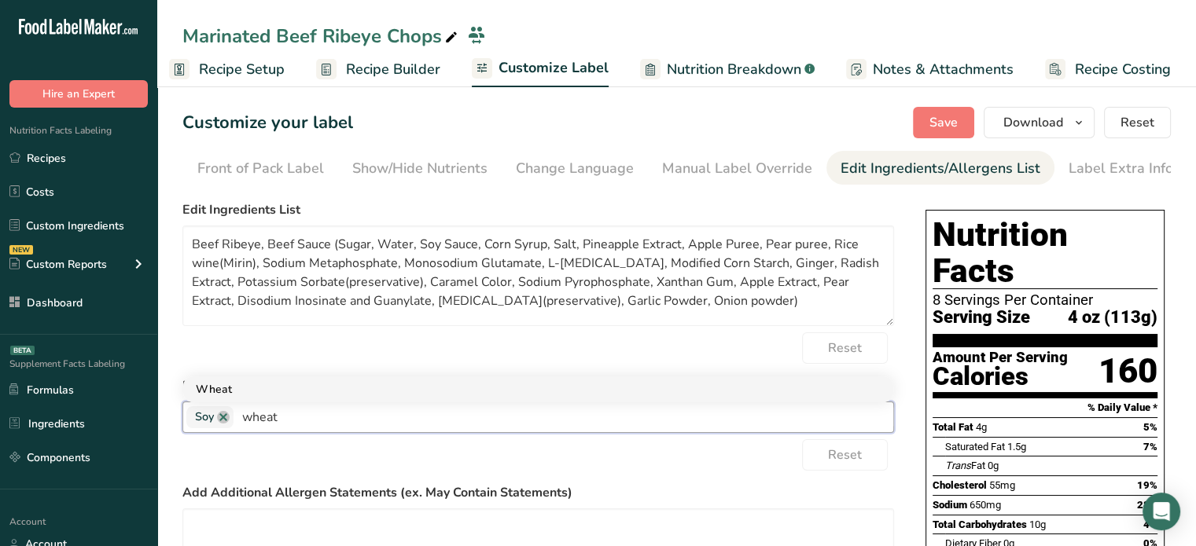
type input "wheat"
click at [377, 397] on link "Wheat" at bounding box center [538, 390] width 710 height 26
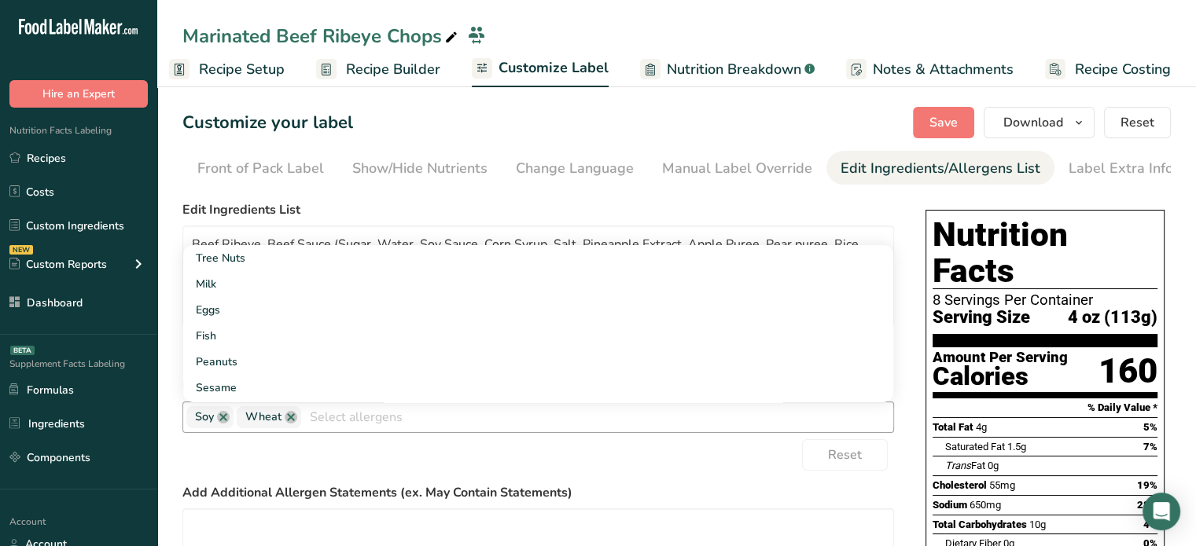
click at [417, 469] on div "Reset" at bounding box center [537, 454] width 711 height 31
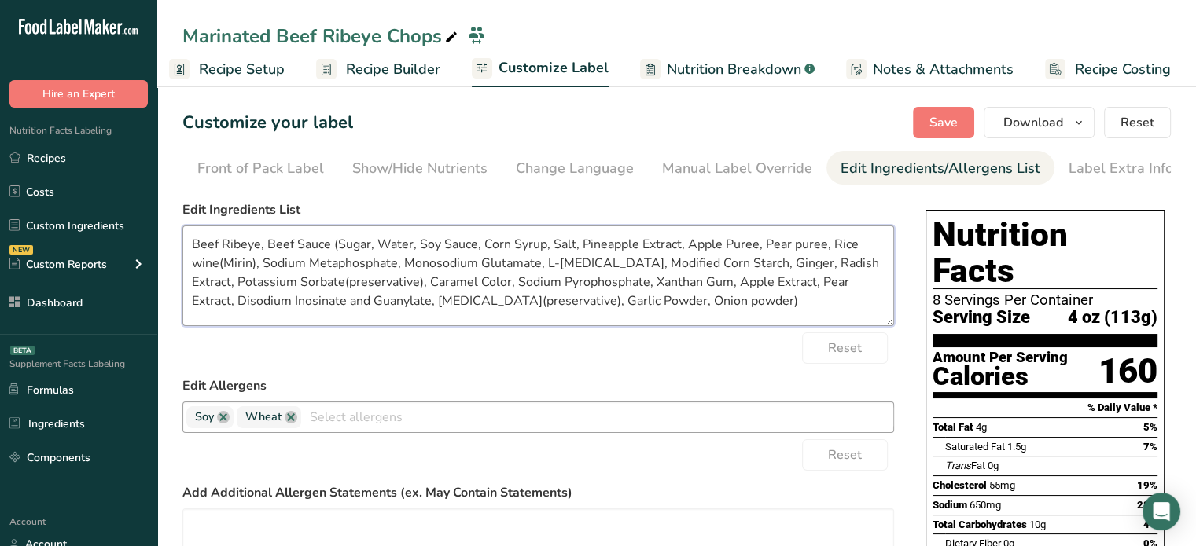
click at [242, 248] on textarea "Beef Ribeye, Beef Sauce (Sugar, Water, Soy Sauce, Corn Syrup, Salt, Pineapple E…" at bounding box center [537, 276] width 711 height 101
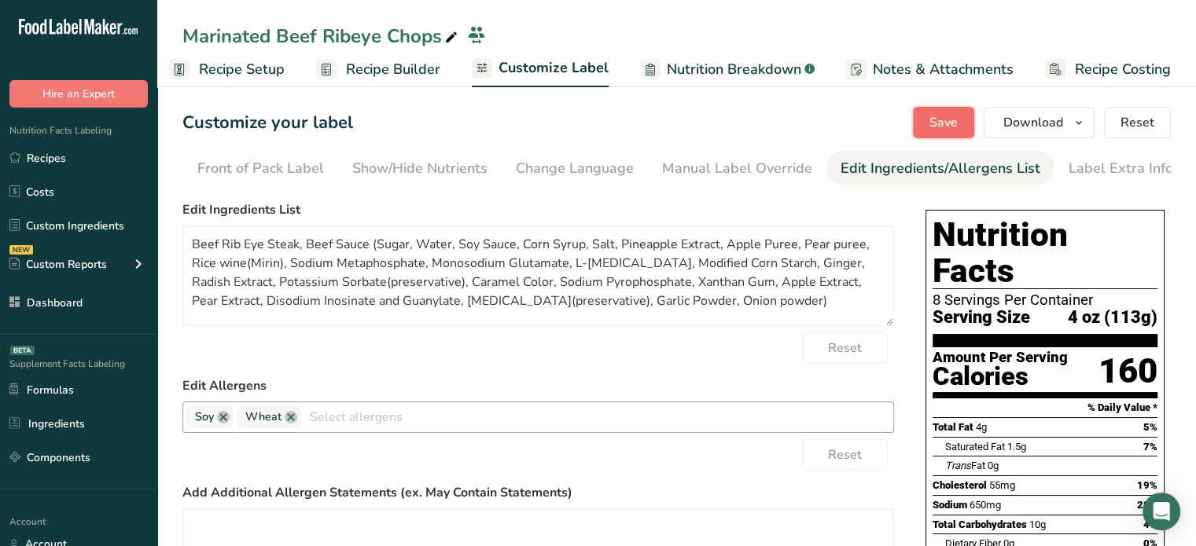
click at [930, 127] on button "Save" at bounding box center [943, 122] width 61 height 31
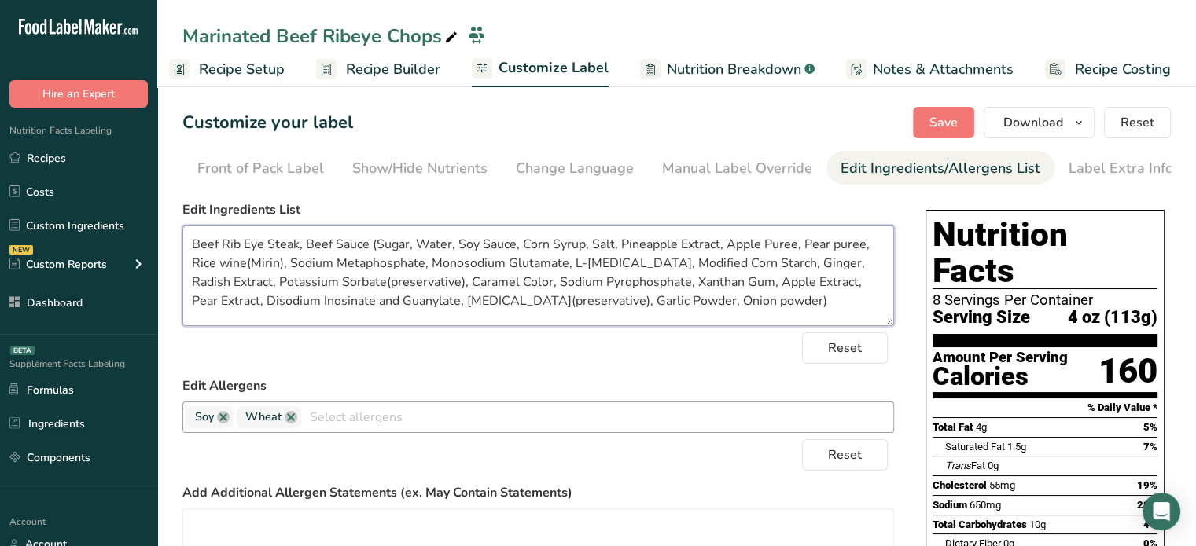
click at [228, 265] on textarea "Beef Rib Eye Steak, Beef Sauce (Sugar, Water, Soy Sauce, Corn Syrup, Salt, Pine…" at bounding box center [537, 276] width 711 height 101
click at [640, 268] on textarea "Beef Rib Eye Steak, Beef Sauce (Sugar, Water, Soy Sauce, Corn Syrup, Salt, Pine…" at bounding box center [537, 276] width 711 height 101
click at [793, 304] on textarea "Beef Rib Eye Steak, Beef Sauce (Sugar, Water, Soy Sauce, Corn Syrup, Salt, Pine…" at bounding box center [537, 276] width 711 height 101
type textarea "Beef Rib Eye Steak, Beef Sauce (Sugar, Water, Soy Sauce, Corn Syrup, Salt, Pine…"
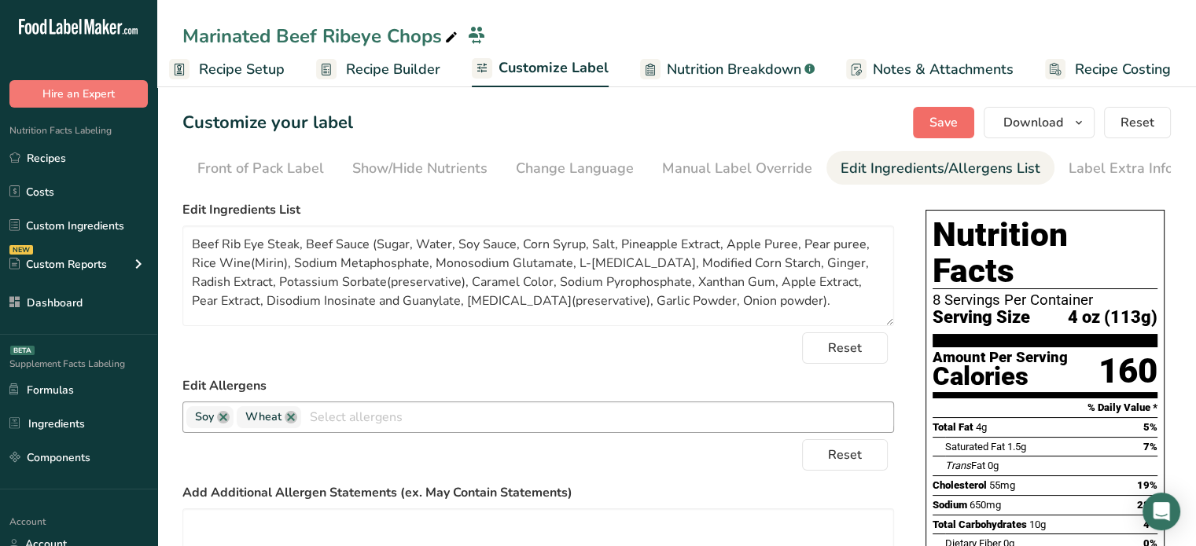
click at [950, 106] on section "Customize your label Save Download Choose what to show on your downloaded label…" at bounding box center [676, 520] width 1038 height 877
click at [957, 116] on span "Save" at bounding box center [943, 122] width 28 height 19
click at [1032, 122] on span "Download" at bounding box center [1033, 122] width 60 height 19
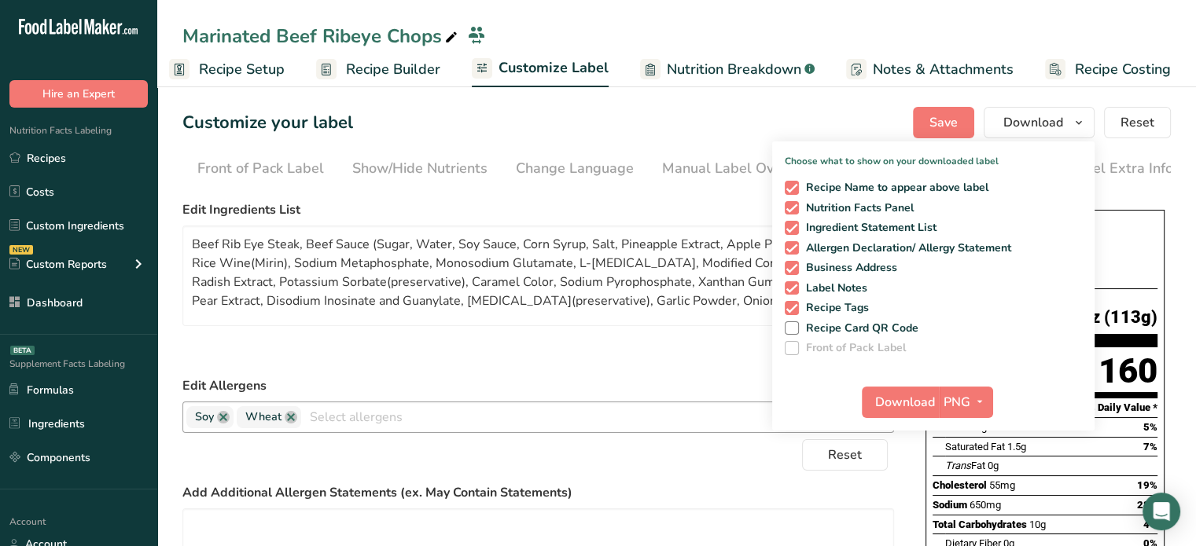
click at [444, 36] on icon at bounding box center [451, 38] width 14 height 22
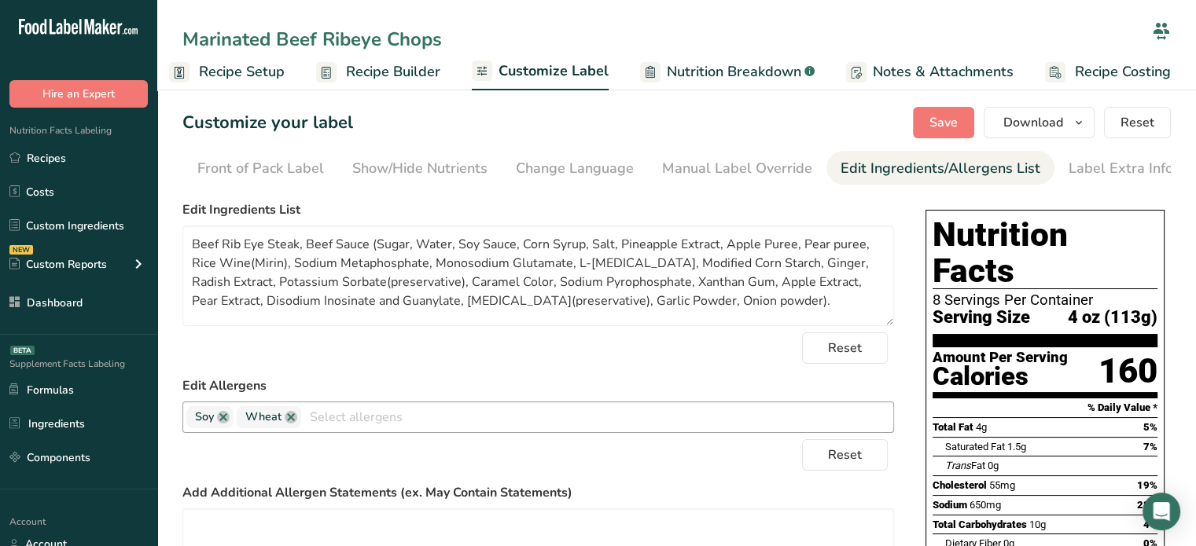
click at [354, 35] on input "Marinated Beef Ribeye Chops" at bounding box center [663, 39] width 963 height 28
type input "Marinated Beef Rib Eye Chops"
click at [953, 116] on span "Save" at bounding box center [943, 122] width 28 height 19
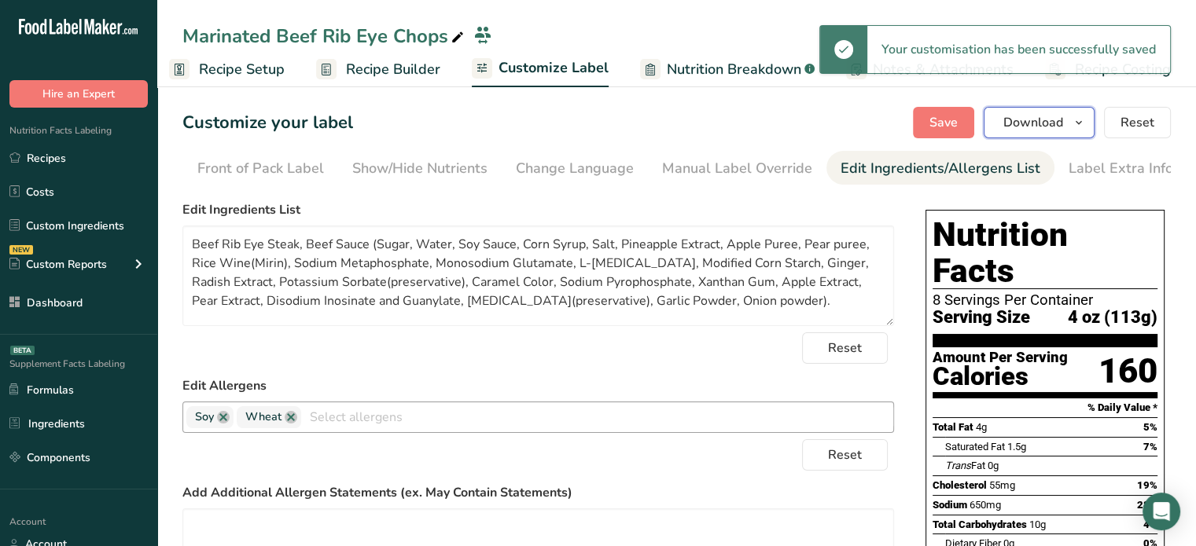
click at [1018, 111] on button "Download" at bounding box center [1038, 122] width 111 height 31
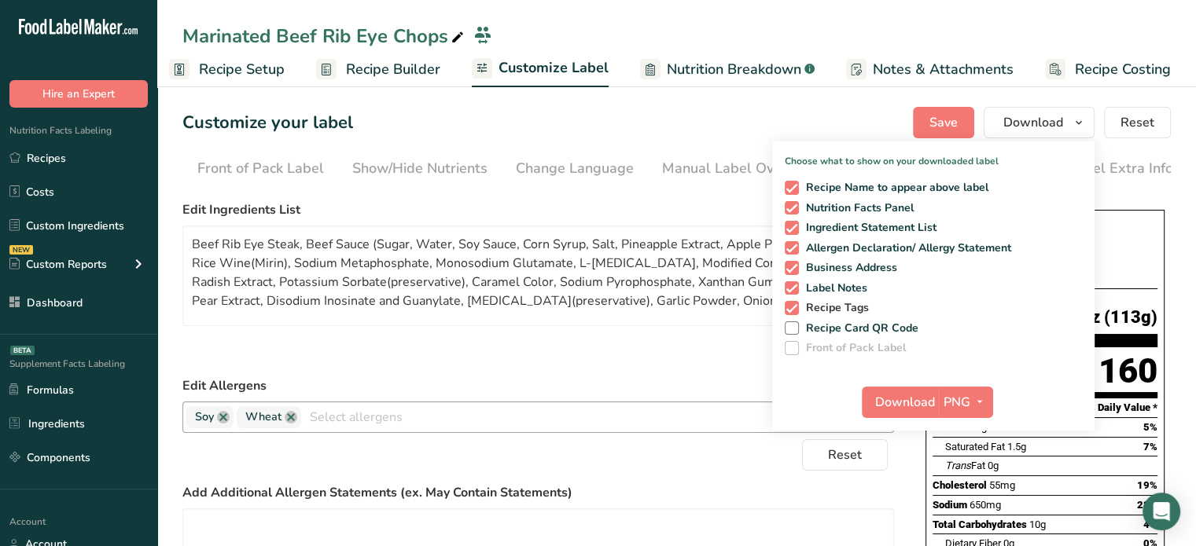
click at [837, 314] on span "Recipe Tags" at bounding box center [834, 308] width 71 height 14
click at [795, 313] on input "Recipe Tags" at bounding box center [790, 308] width 10 height 10
checkbox input "false"
click at [959, 387] on button "PNG" at bounding box center [966, 402] width 54 height 31
click at [972, 515] on link "PDF" at bounding box center [968, 512] width 50 height 26
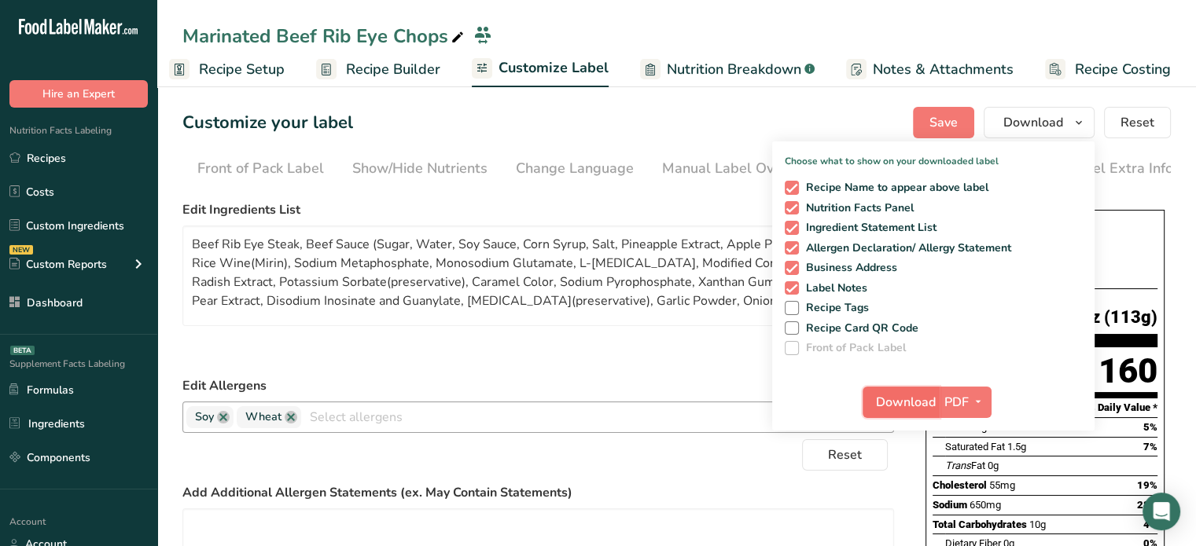
click at [921, 391] on button "Download" at bounding box center [900, 402] width 77 height 31
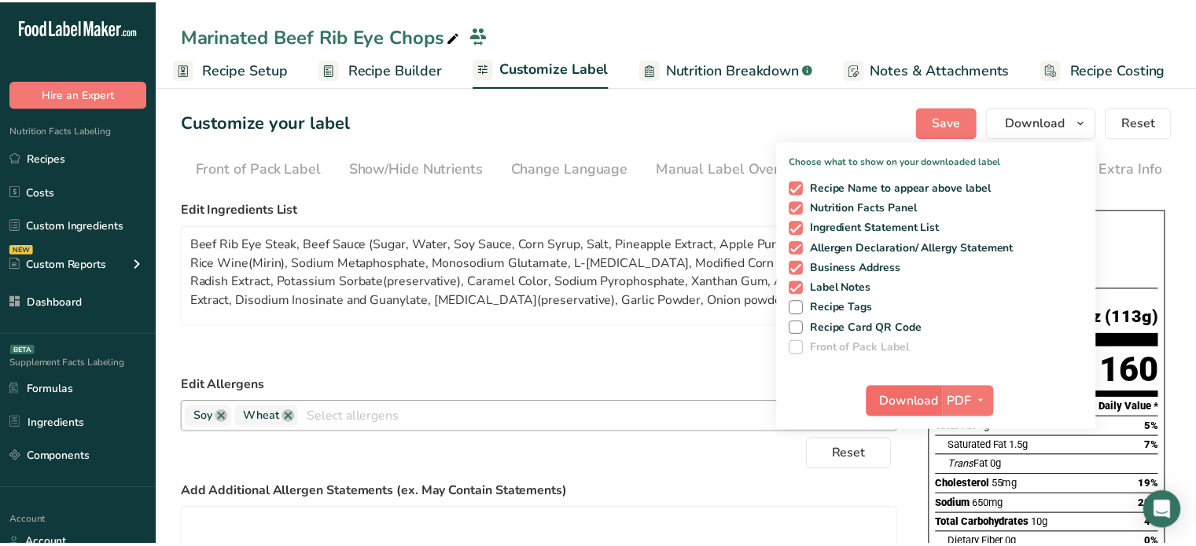
scroll to position [0, 2]
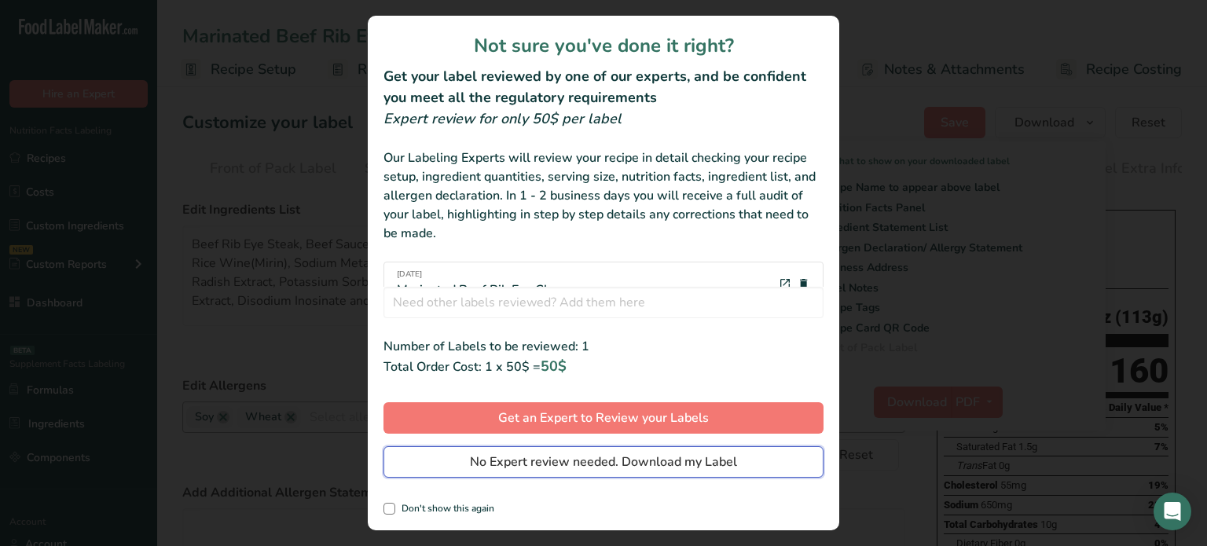
click at [672, 461] on span "No Expert review needed. Download my Label" at bounding box center [603, 462] width 267 height 19
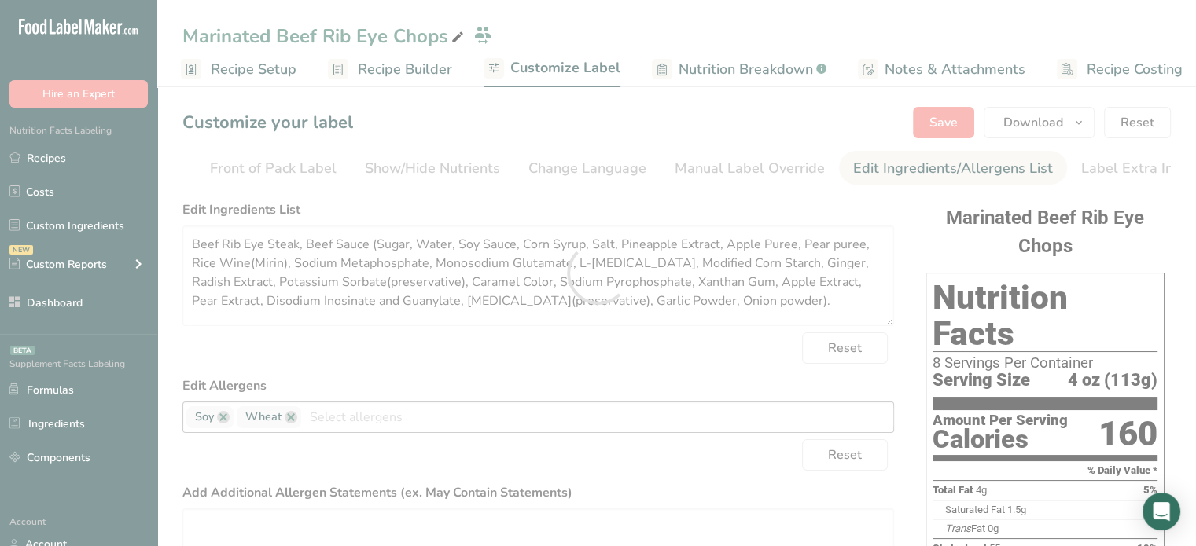
scroll to position [0, 0]
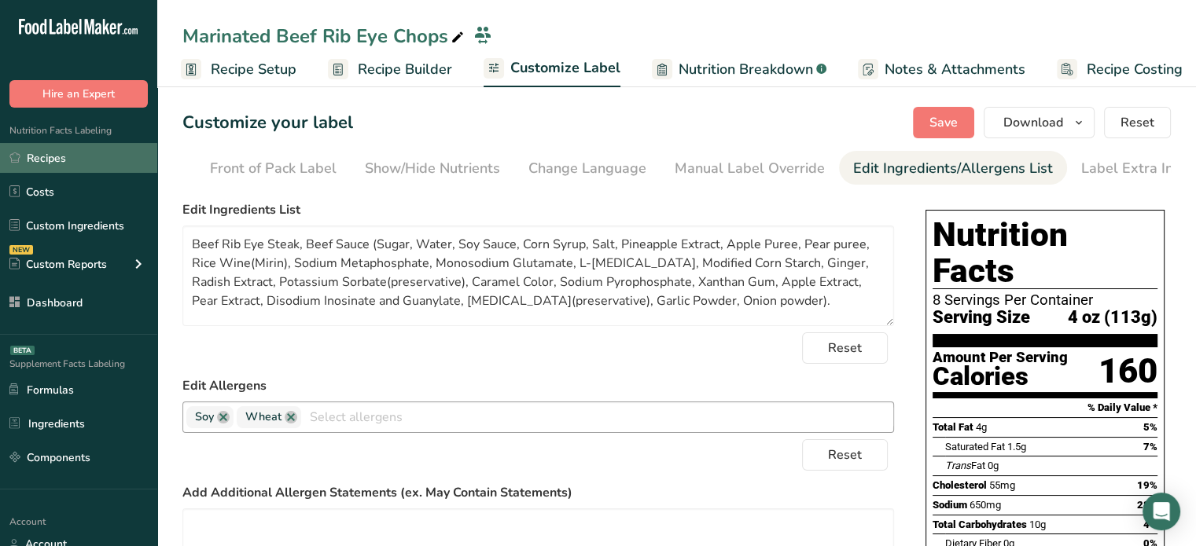
click at [129, 149] on link "Recipes" at bounding box center [78, 158] width 157 height 30
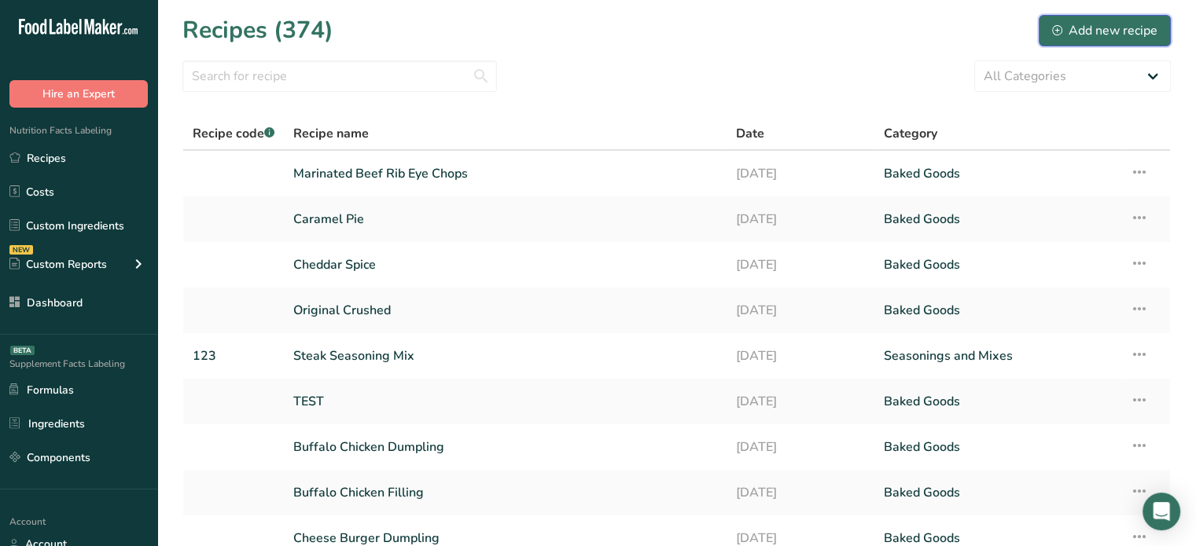
click at [1088, 26] on div "Add new recipe" at bounding box center [1104, 30] width 105 height 19
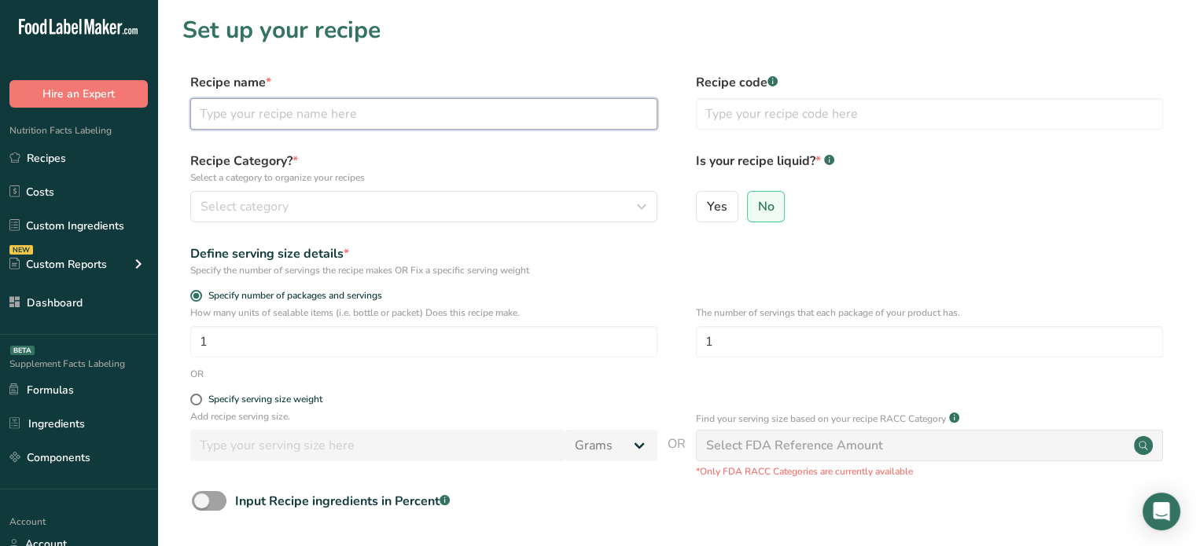
click at [312, 129] on input "text" at bounding box center [423, 113] width 467 height 31
type input "Marinated Pork Spare Ribs"
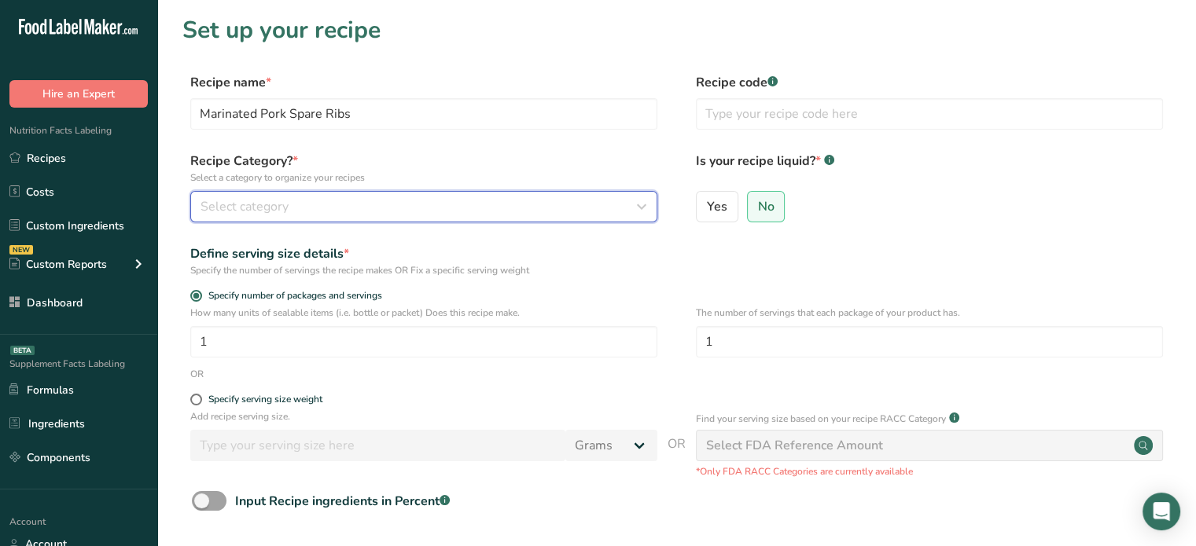
click at [329, 213] on div "Select category" at bounding box center [418, 206] width 437 height 19
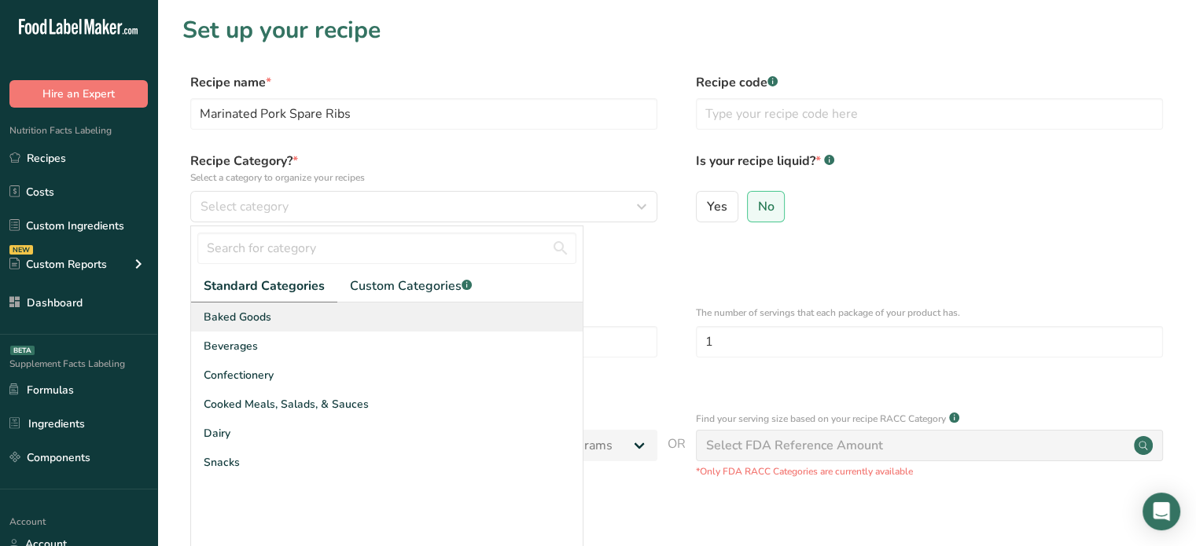
click at [318, 311] on div "Baked Goods" at bounding box center [386, 317] width 391 height 29
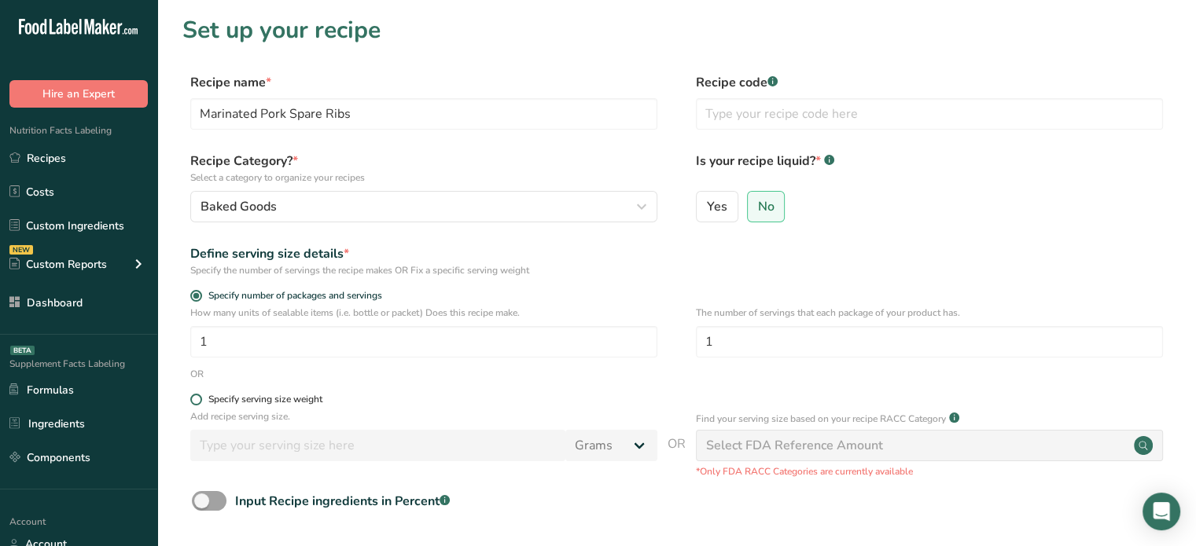
click at [221, 394] on div "Specify serving size weight" at bounding box center [265, 400] width 114 height 12
click at [200, 395] on input "Specify serving size weight" at bounding box center [195, 400] width 10 height 10
radio input "true"
radio input "false"
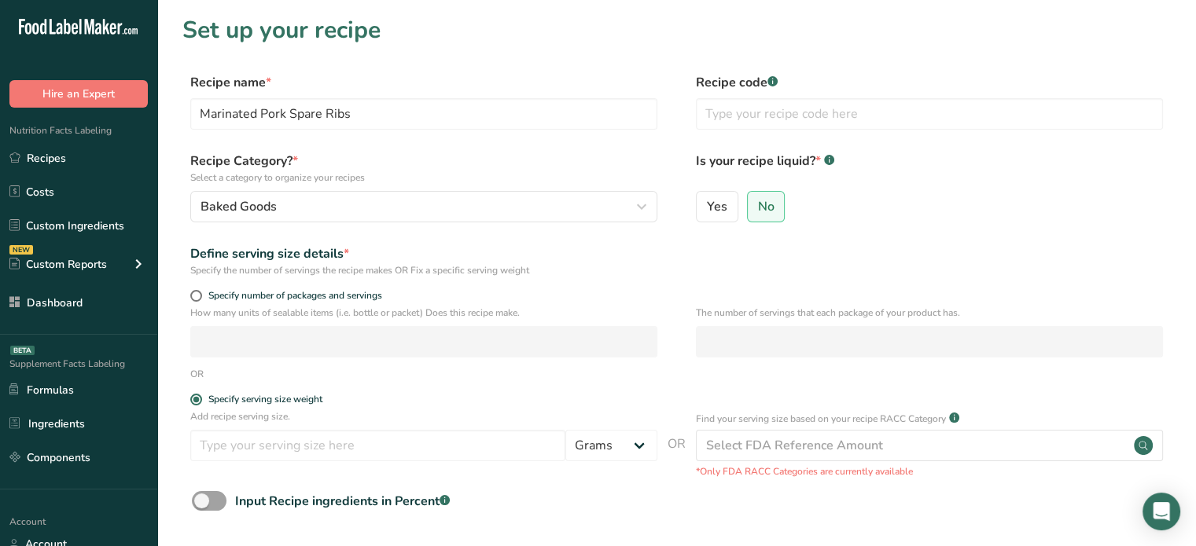
click at [240, 428] on div "Add recipe serving size. Grams kg mg mcg lb oz l mL fl oz tbsp tsp cup qt gallon" at bounding box center [423, 440] width 467 height 60
click at [242, 440] on input "number" at bounding box center [377, 445] width 375 height 31
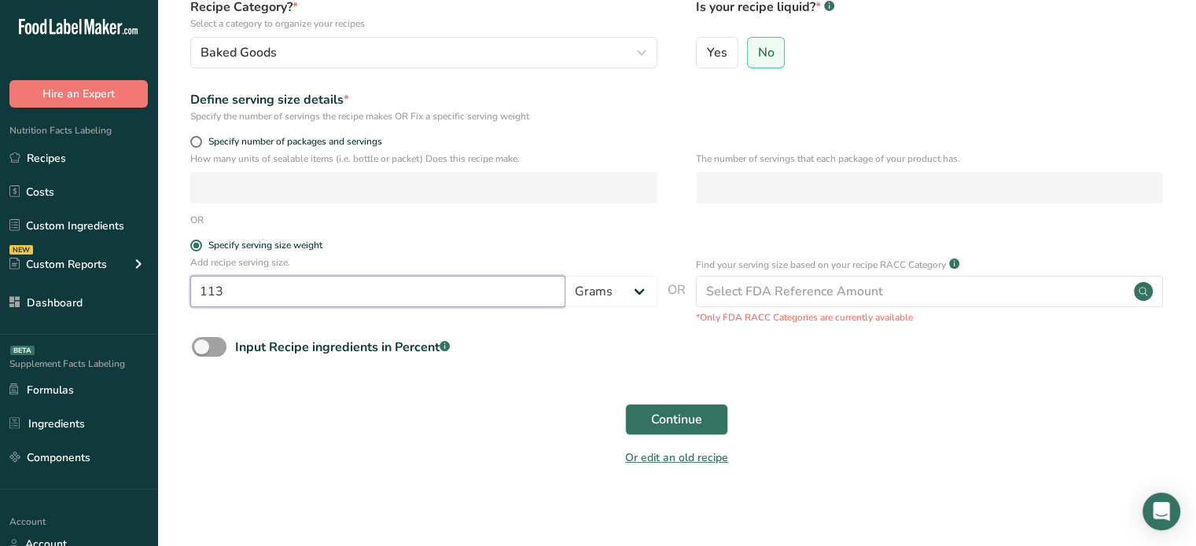
scroll to position [153, 0]
type input "113"
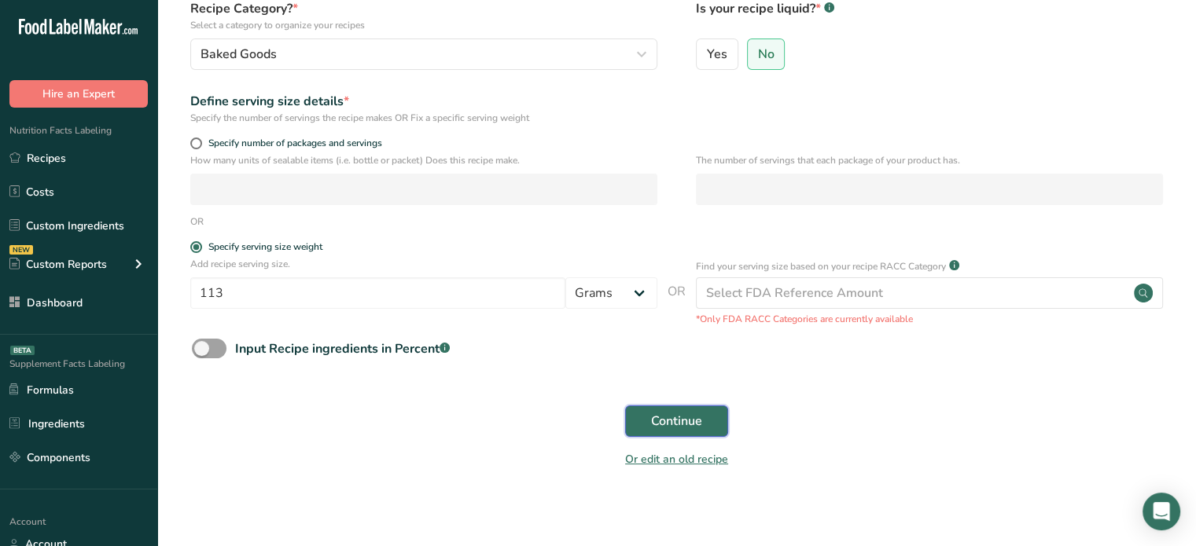
click at [700, 425] on span "Continue" at bounding box center [676, 421] width 51 height 19
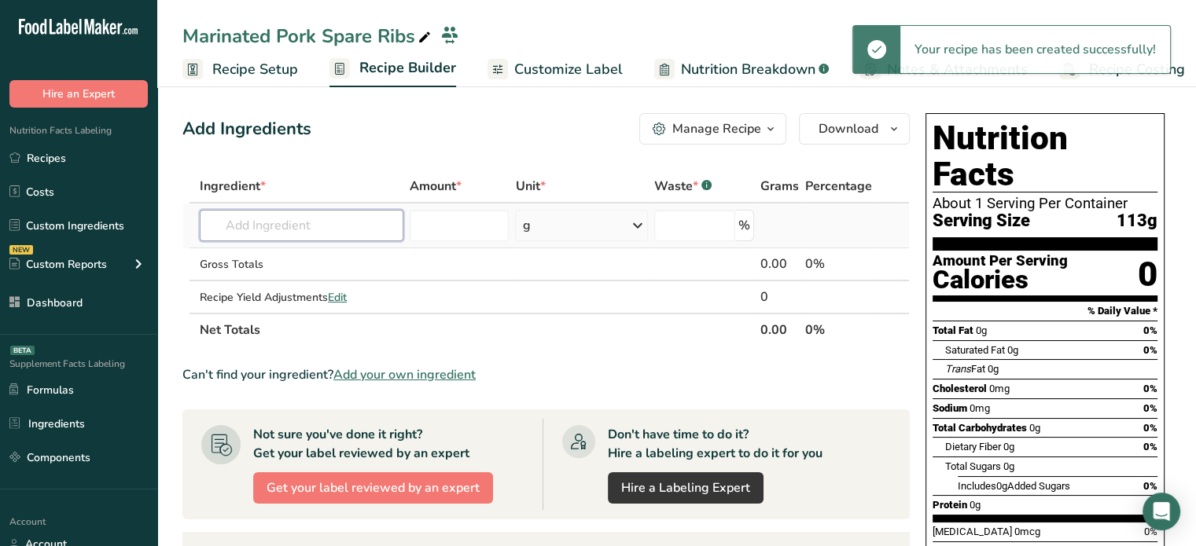
click at [349, 225] on input "text" at bounding box center [302, 225] width 204 height 31
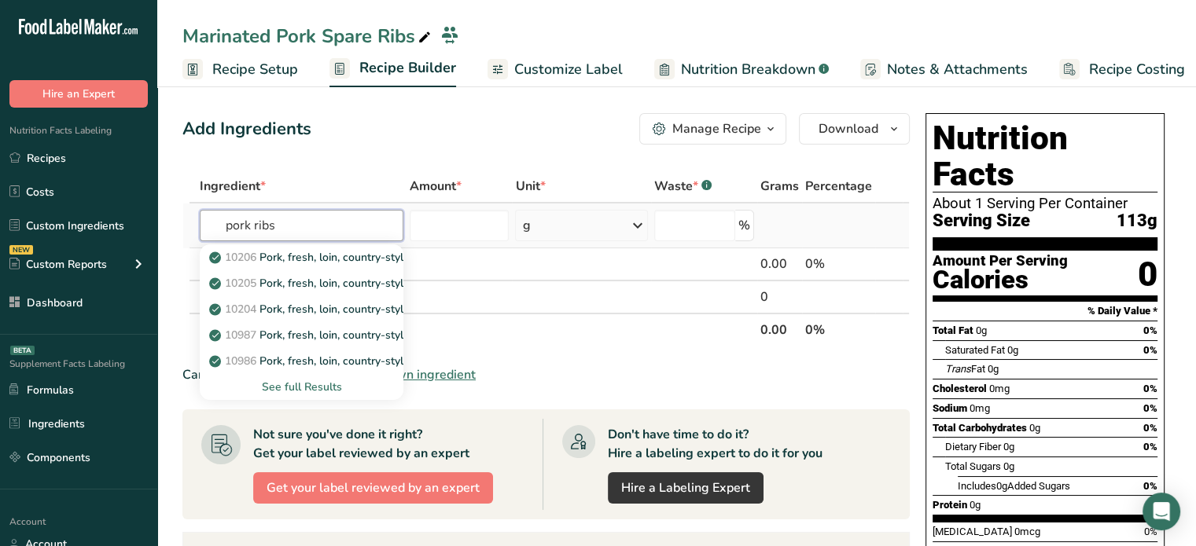
type input "pork ribs"
click at [324, 389] on div "See full Results" at bounding box center [301, 387] width 178 height 17
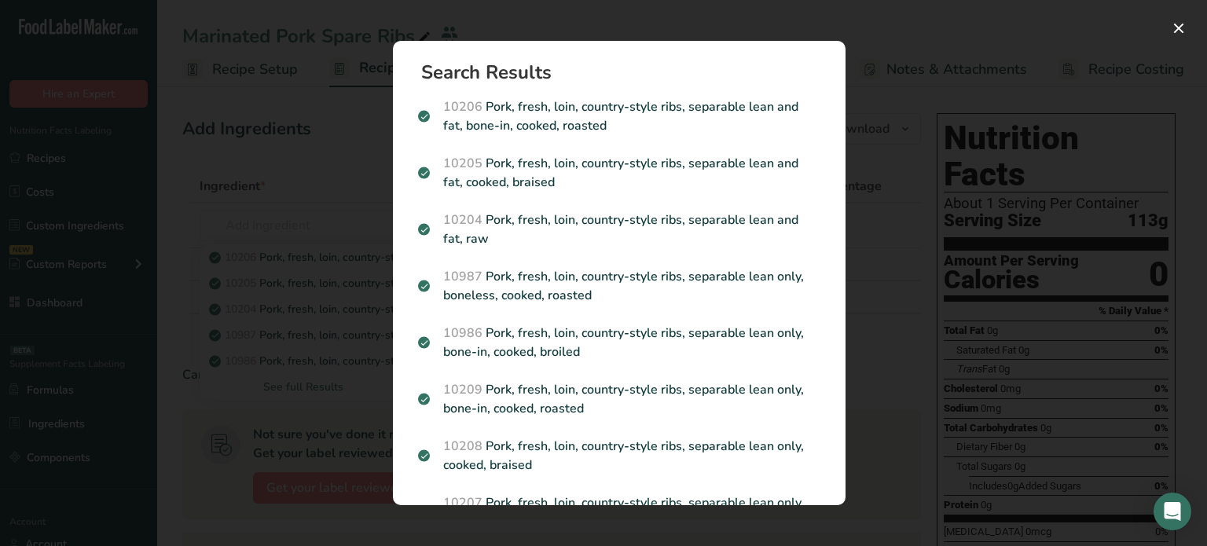
click at [322, 327] on div "Search results modal" at bounding box center [603, 273] width 1207 height 546
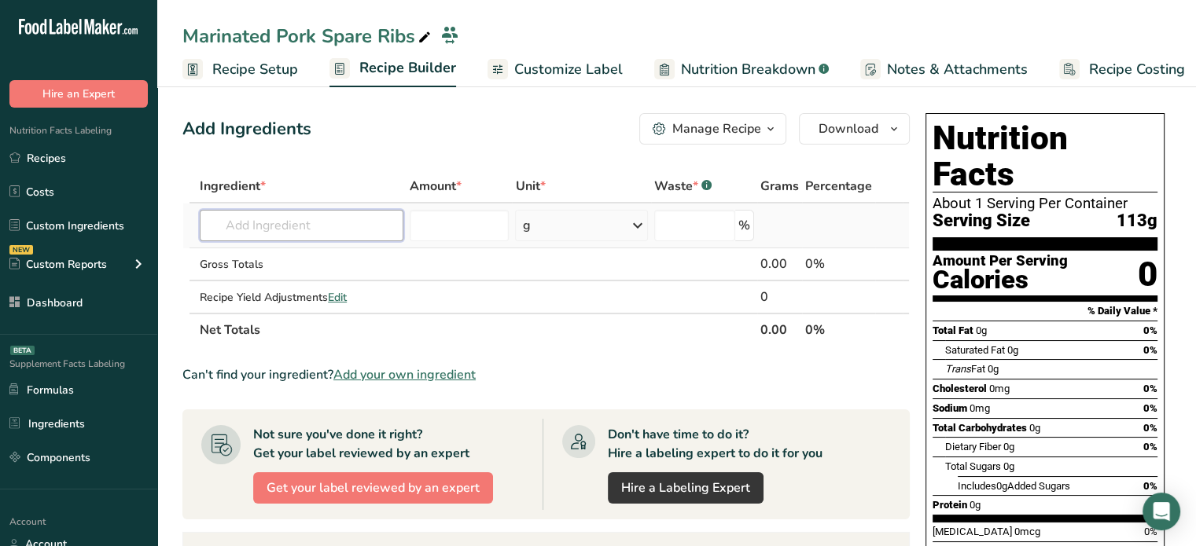
click at [281, 232] on input "text" at bounding box center [302, 225] width 204 height 31
type input "s"
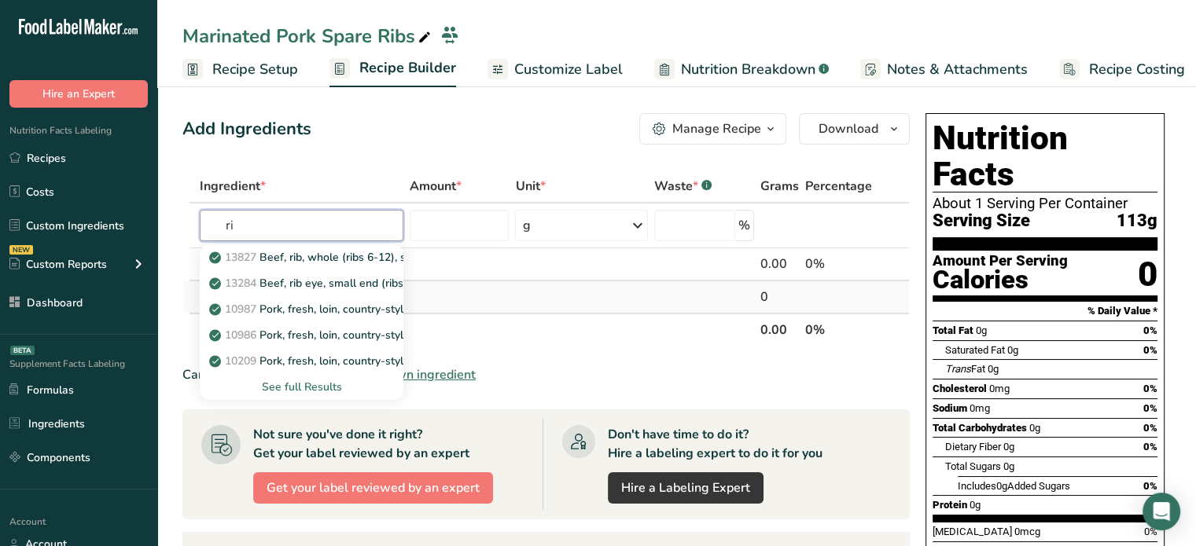
type input "r"
type input "pork ribs"
click at [358, 386] on div "See full Results" at bounding box center [301, 387] width 178 height 17
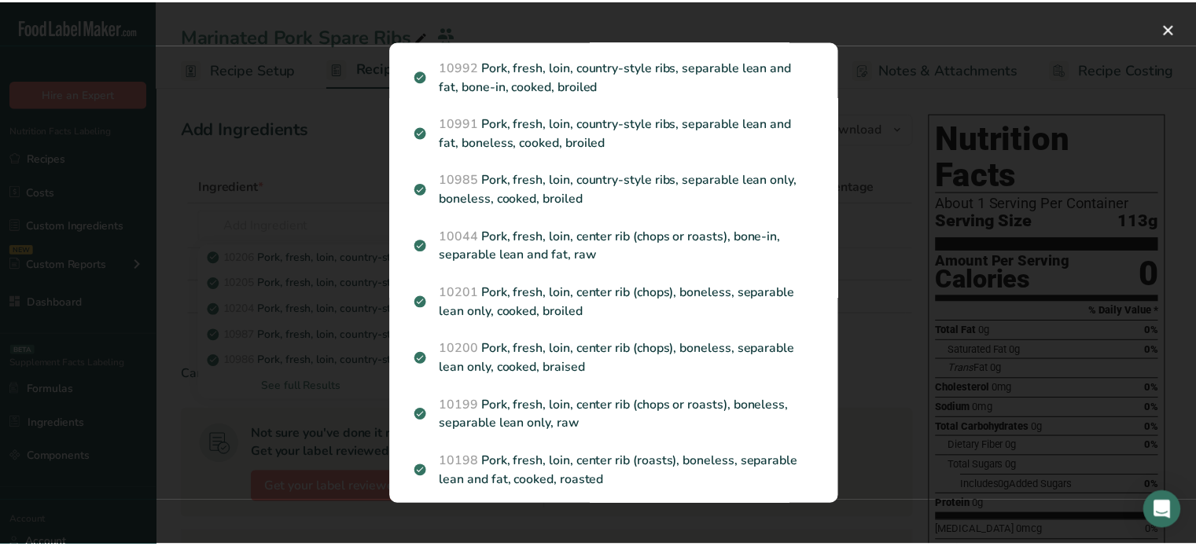
scroll to position [547, 0]
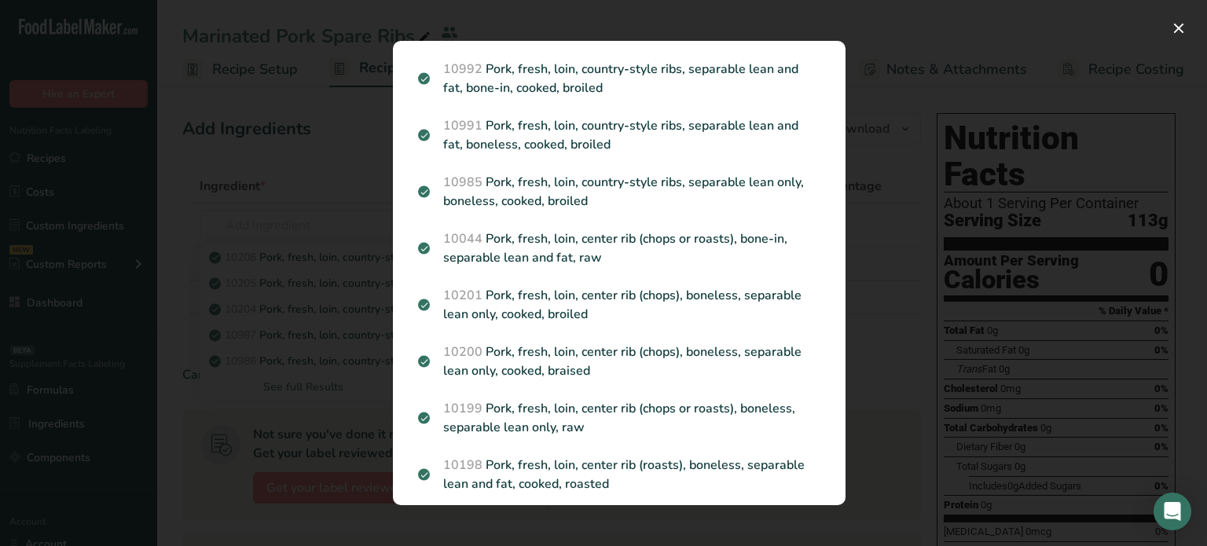
click at [303, 326] on div "Search results modal" at bounding box center [603, 273] width 1207 height 546
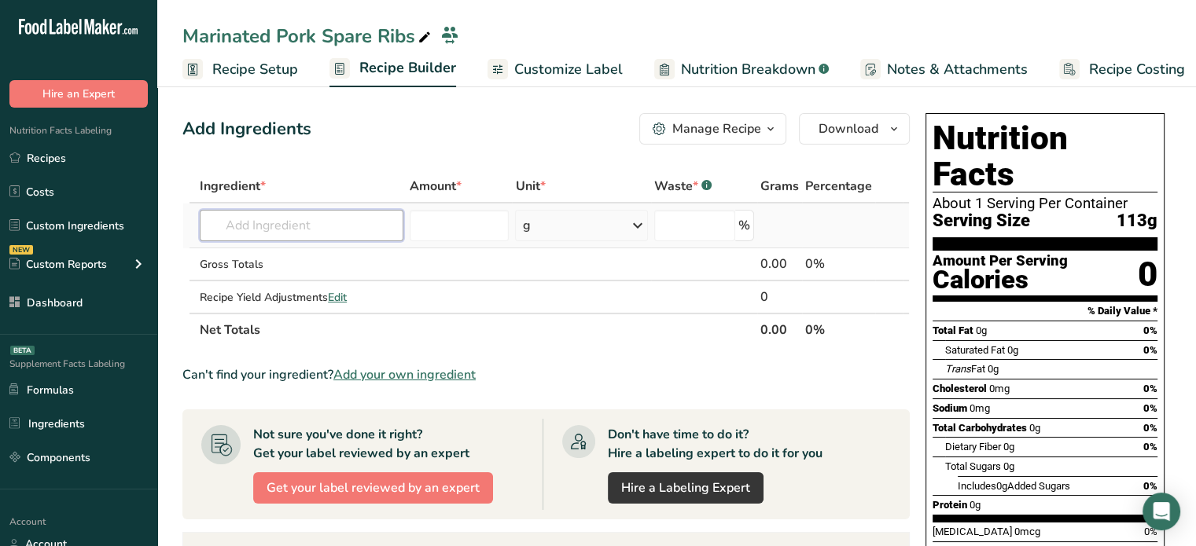
click at [324, 213] on input "text" at bounding box center [302, 225] width 204 height 31
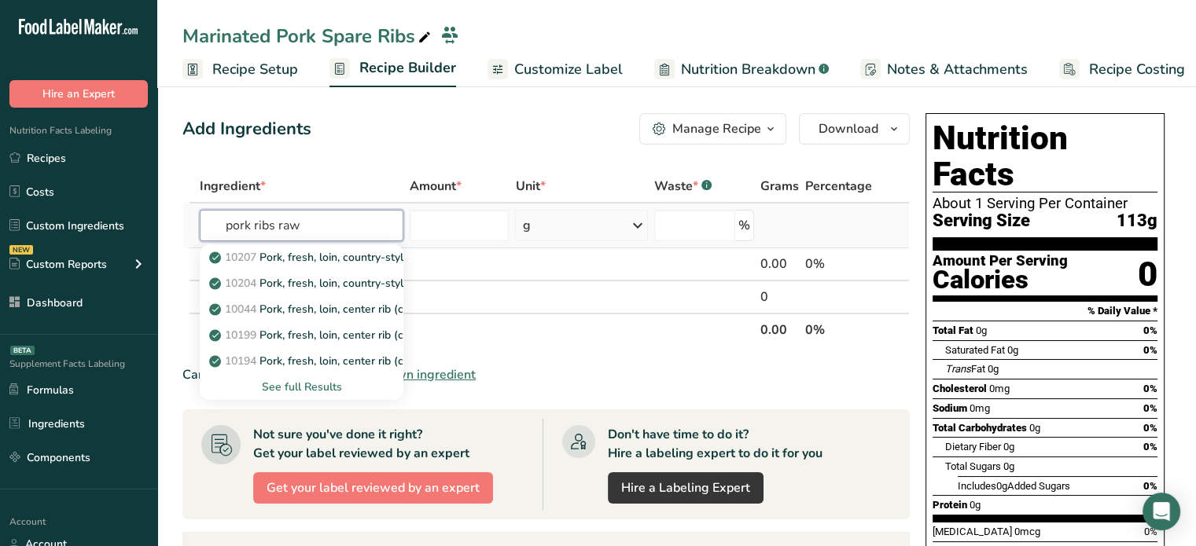
type input "pork ribs raw"
click at [307, 391] on div "See full Results" at bounding box center [301, 387] width 178 height 17
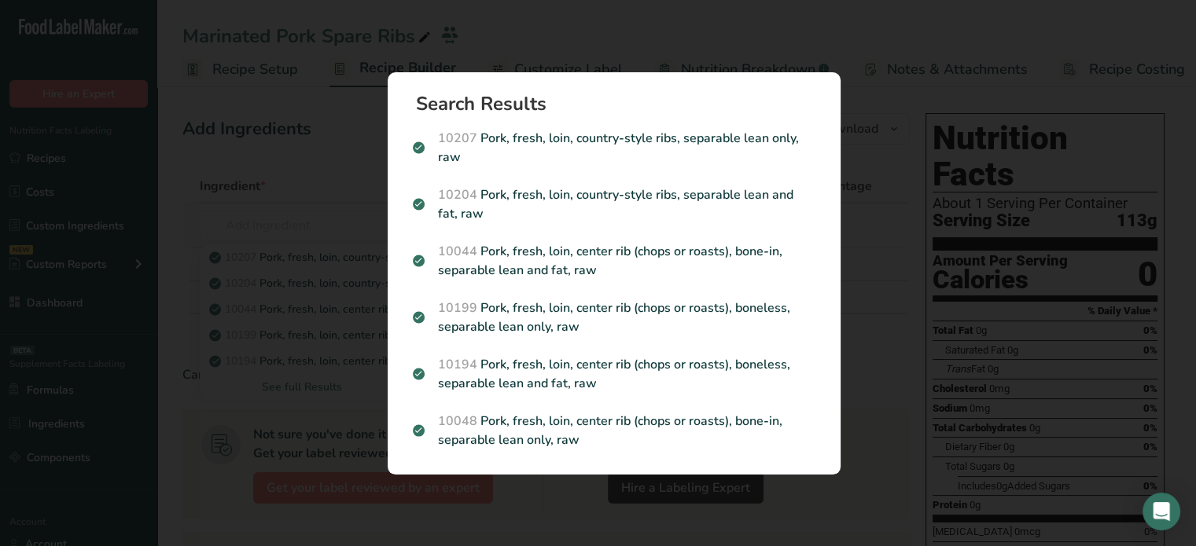
scroll to position [0, 0]
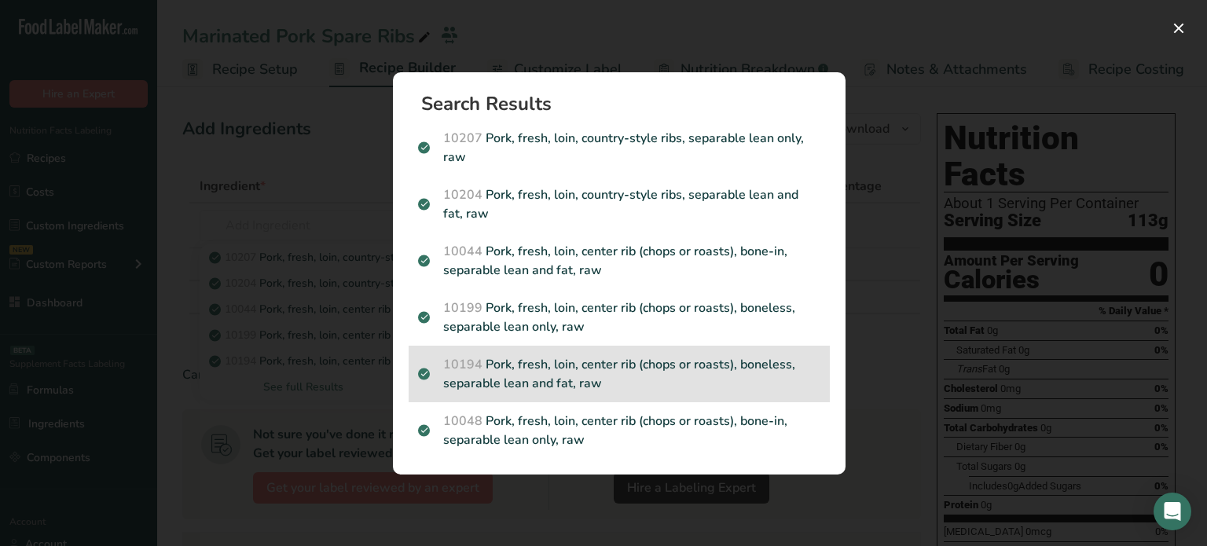
click at [683, 391] on p "10194 Pork, fresh, loin, center rib (chops or roasts), boneless, separable lean…" at bounding box center [619, 374] width 402 height 38
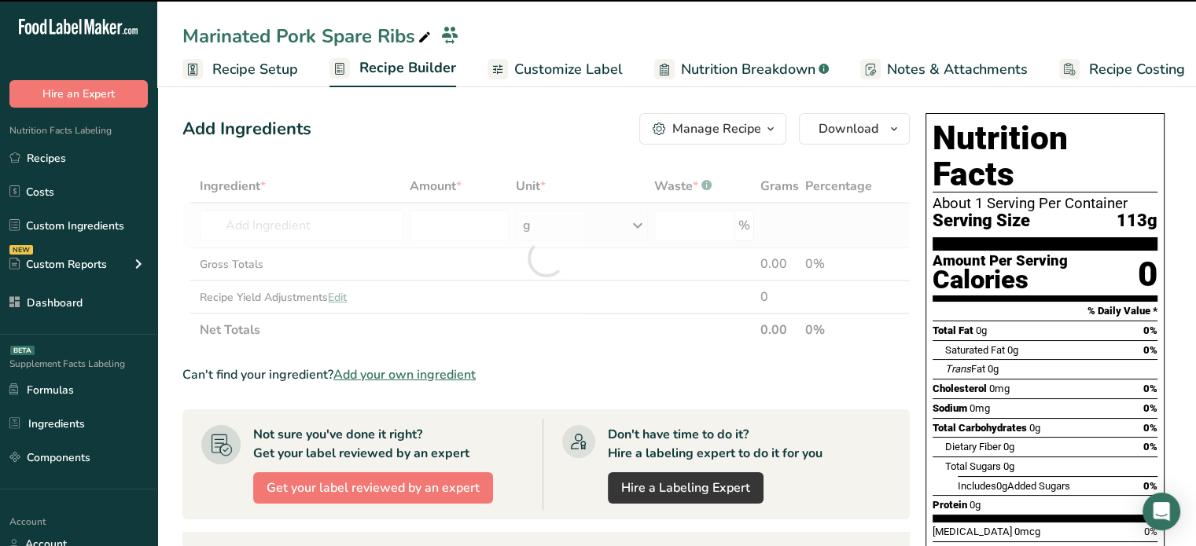
type input "0"
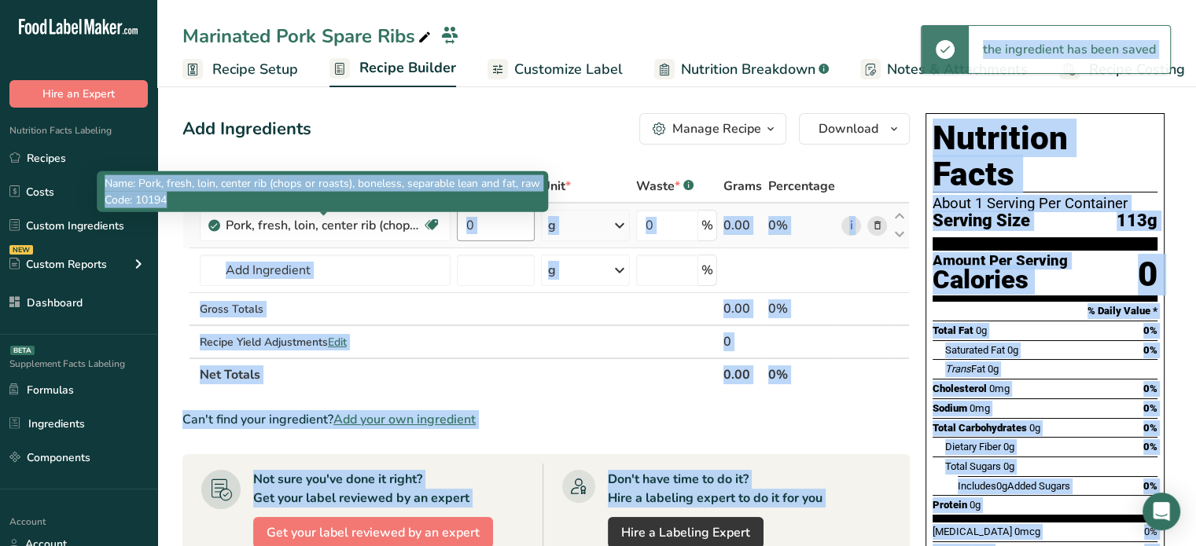
drag, startPoint x: 493, startPoint y: 209, endPoint x: 493, endPoint y: 221, distance: 11.8
click at [493, 221] on body ".a-20{fill:#fff;} Hire an Expert Nutrition Facts Labeling Recipes Costs Custom …" at bounding box center [598, 511] width 1196 height 1023
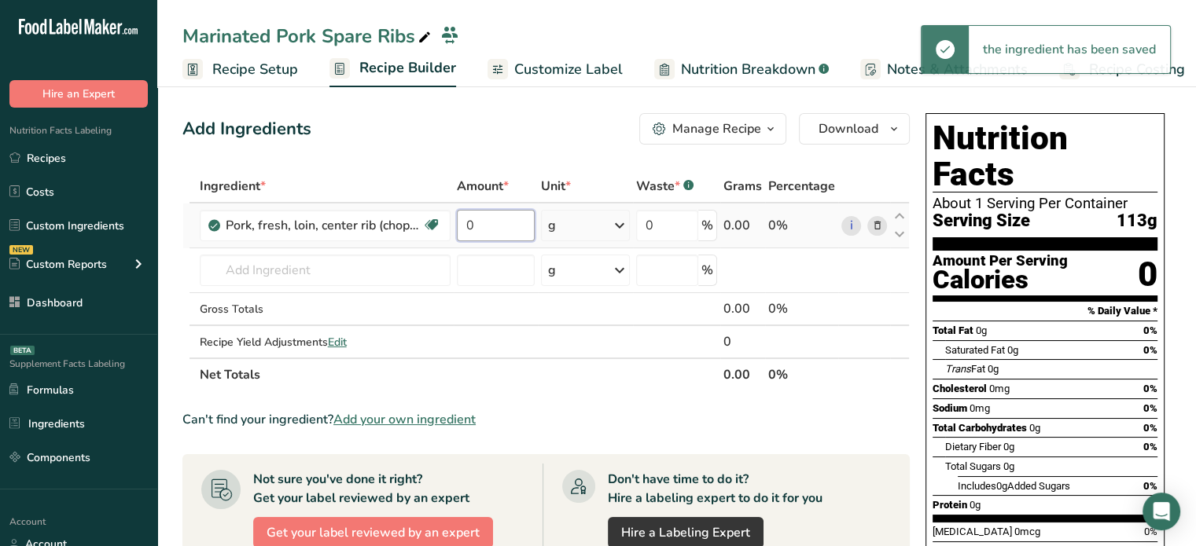
click at [493, 221] on input "0" at bounding box center [496, 225] width 79 height 31
type input "1.5"
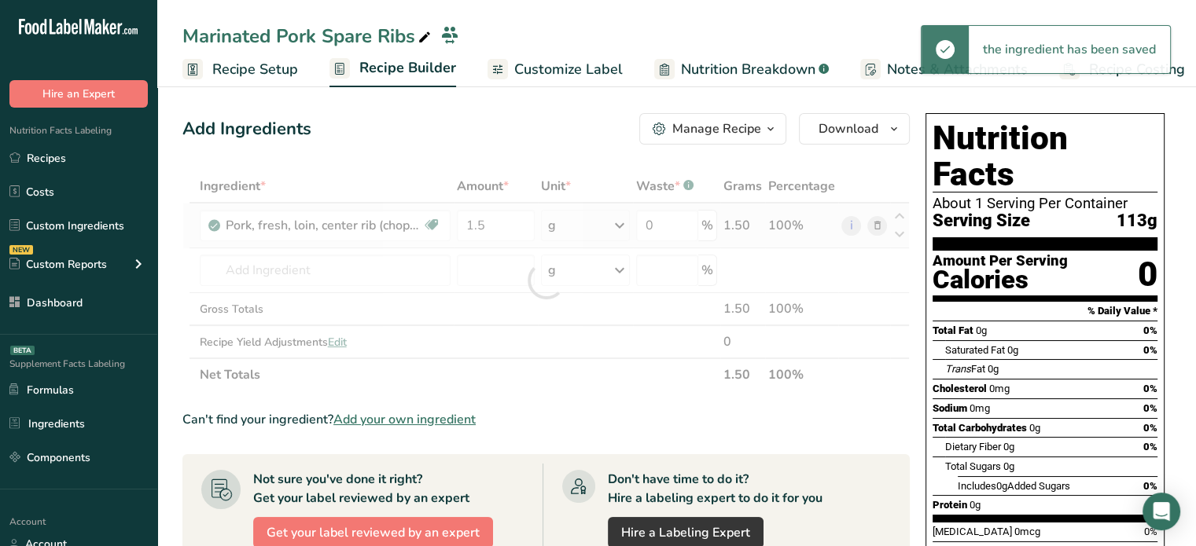
click at [590, 229] on div "Ingredient * Amount * Unit * Waste * .a-a{fill:#347362;}.b-a{fill:#fff;} Grams …" at bounding box center [545, 281] width 727 height 222
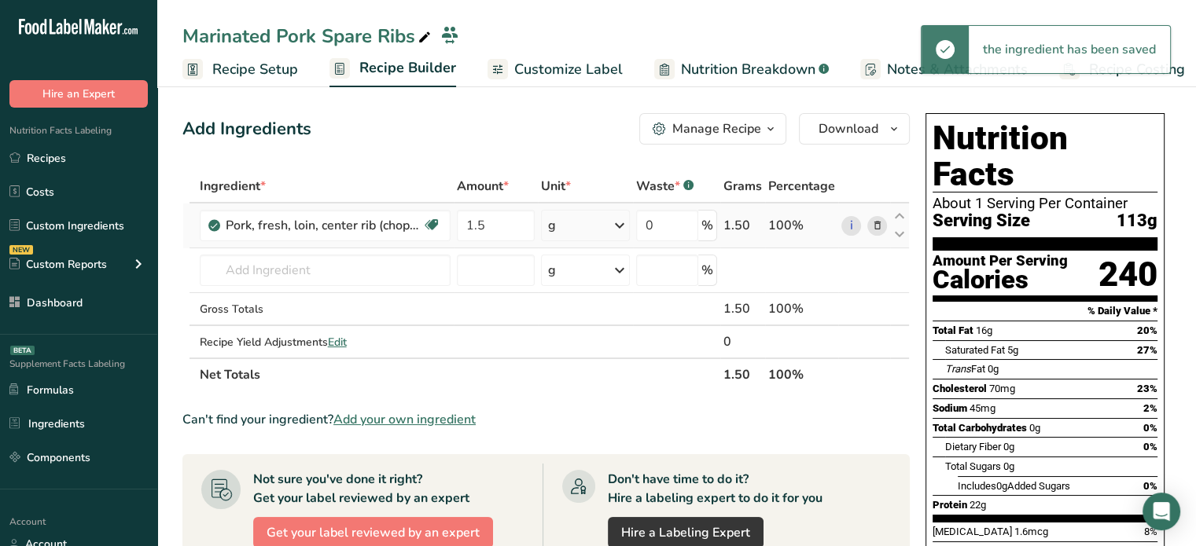
click at [590, 229] on div "g" at bounding box center [585, 225] width 89 height 31
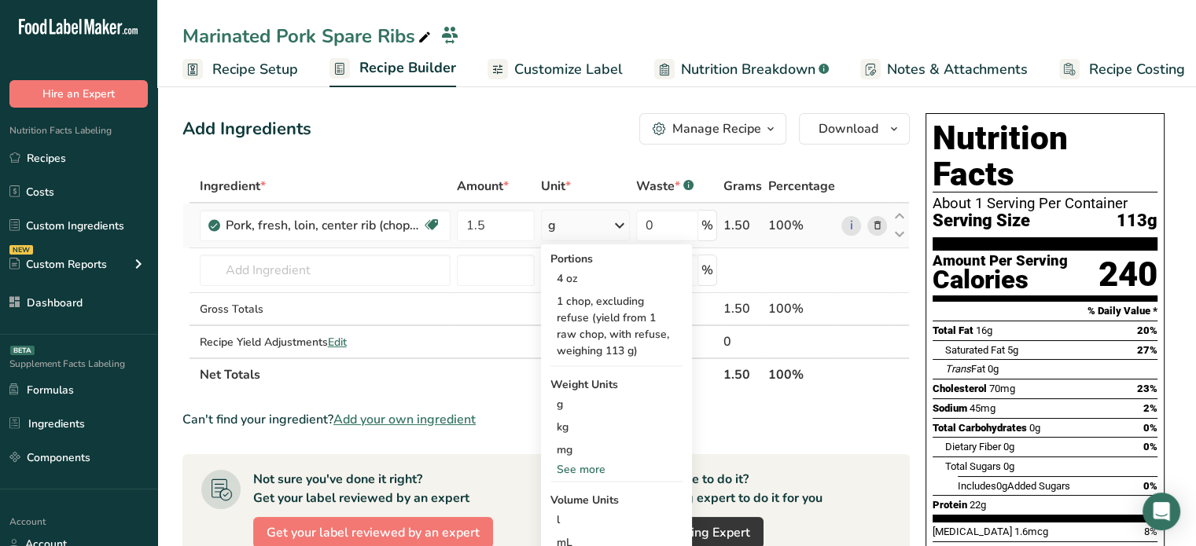
click at [584, 468] on div "See more" at bounding box center [616, 469] width 132 height 17
click at [580, 499] on div "lb" at bounding box center [616, 495] width 132 height 23
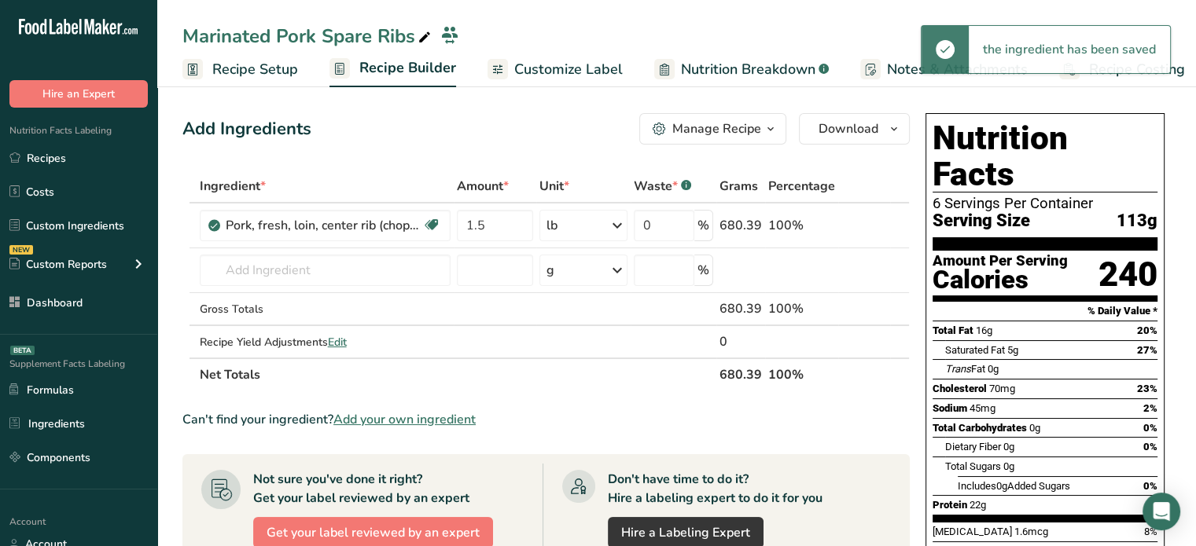
click at [384, 417] on span "Add your own ingredient" at bounding box center [404, 419] width 142 height 19
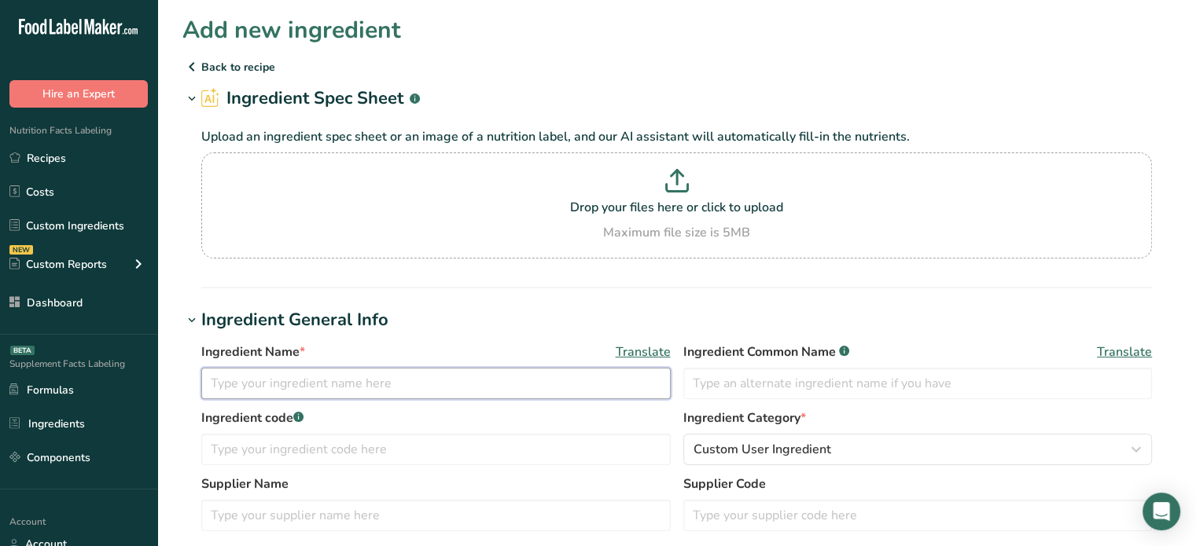
click at [285, 371] on input "text" at bounding box center [435, 383] width 469 height 31
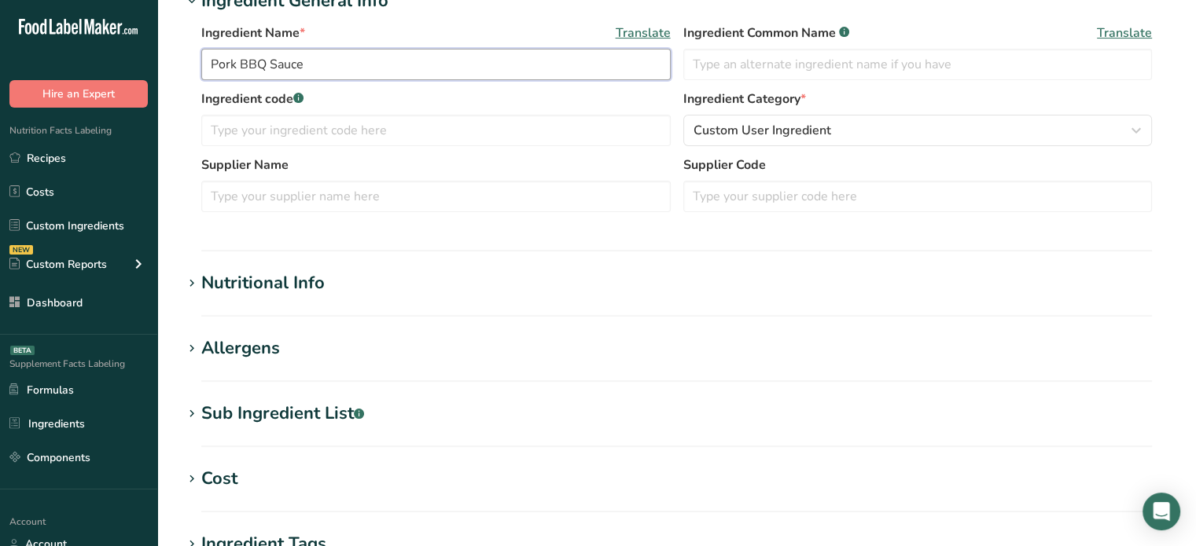
scroll to position [352, 0]
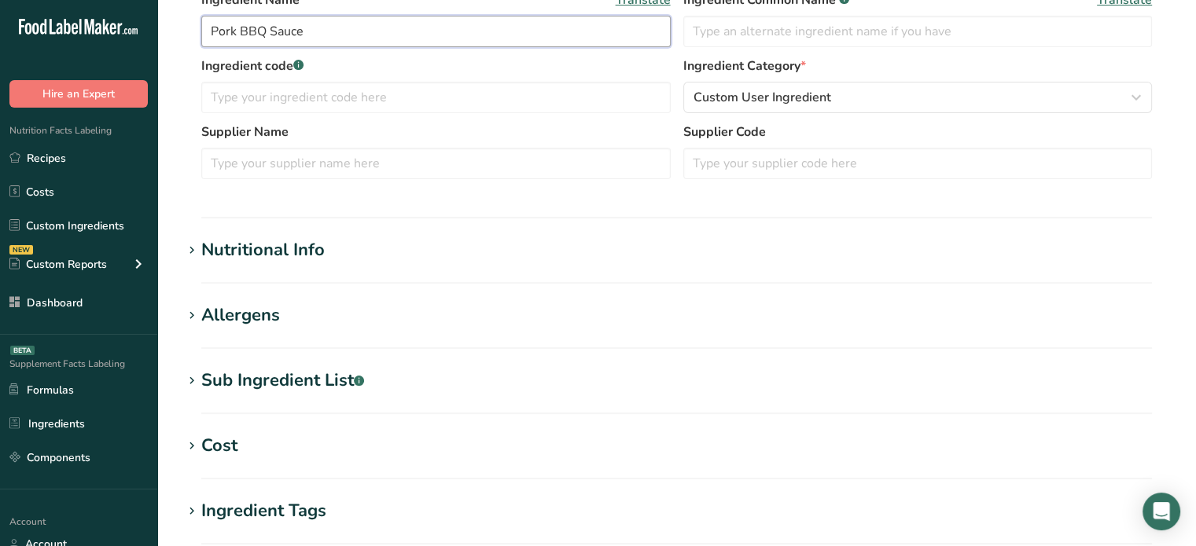
type input "Pork BBQ Sauce"
click at [495, 259] on h1 "Nutritional Info" at bounding box center [676, 250] width 988 height 26
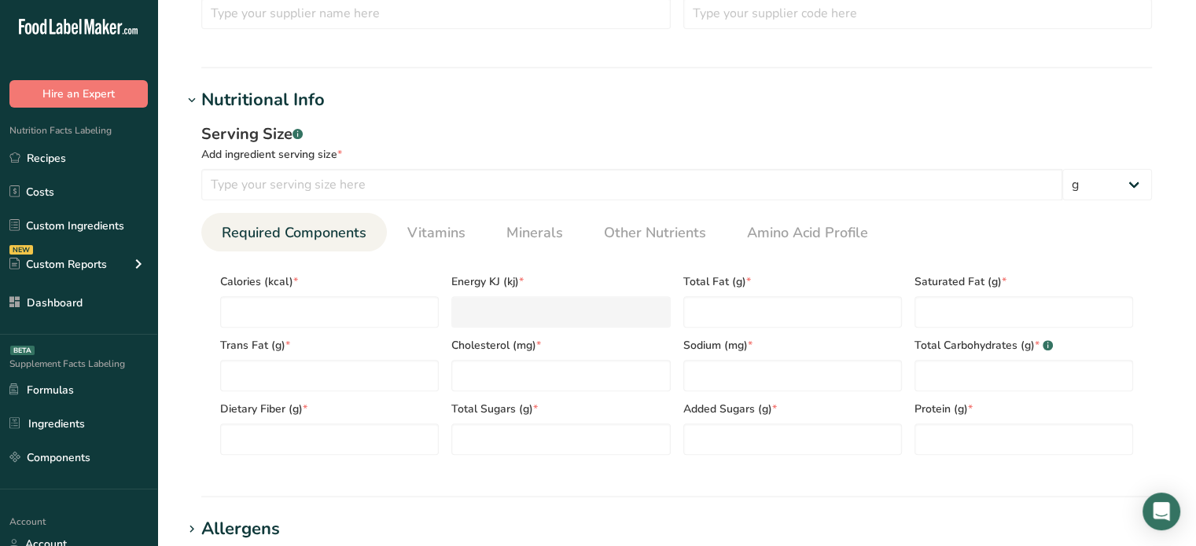
scroll to position [504, 0]
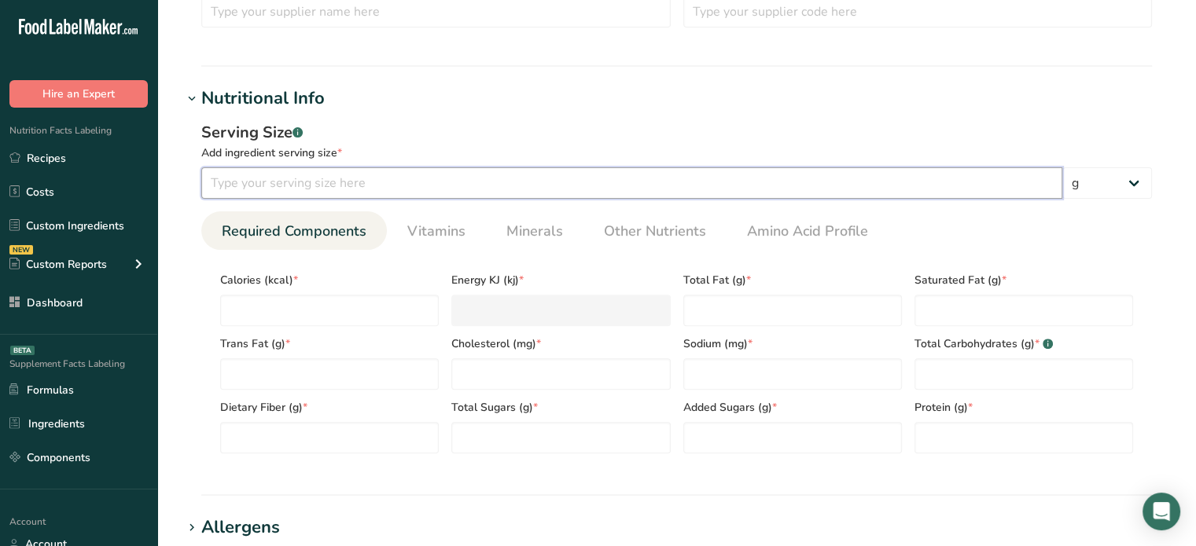
click at [730, 195] on input "number" at bounding box center [631, 182] width 861 height 31
type input "0"
type input "20"
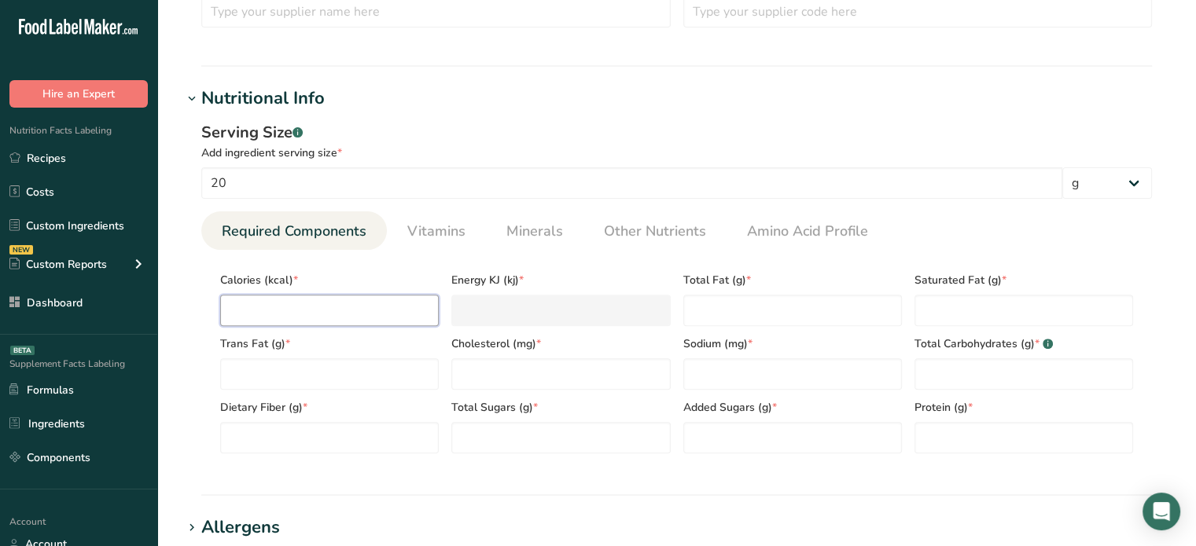
click at [362, 313] on input "number" at bounding box center [329, 310] width 219 height 31
type input "4"
type KJ "16.7"
type input "47"
type KJ "196.6"
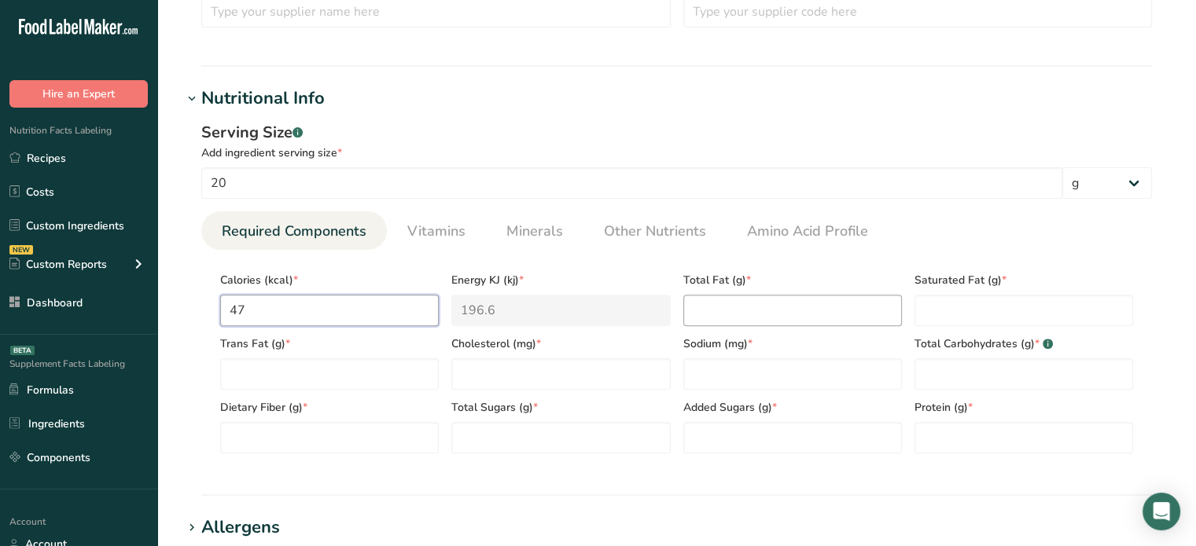
type input "47"
click at [737, 301] on Fat "number" at bounding box center [792, 310] width 219 height 31
type Fat "0"
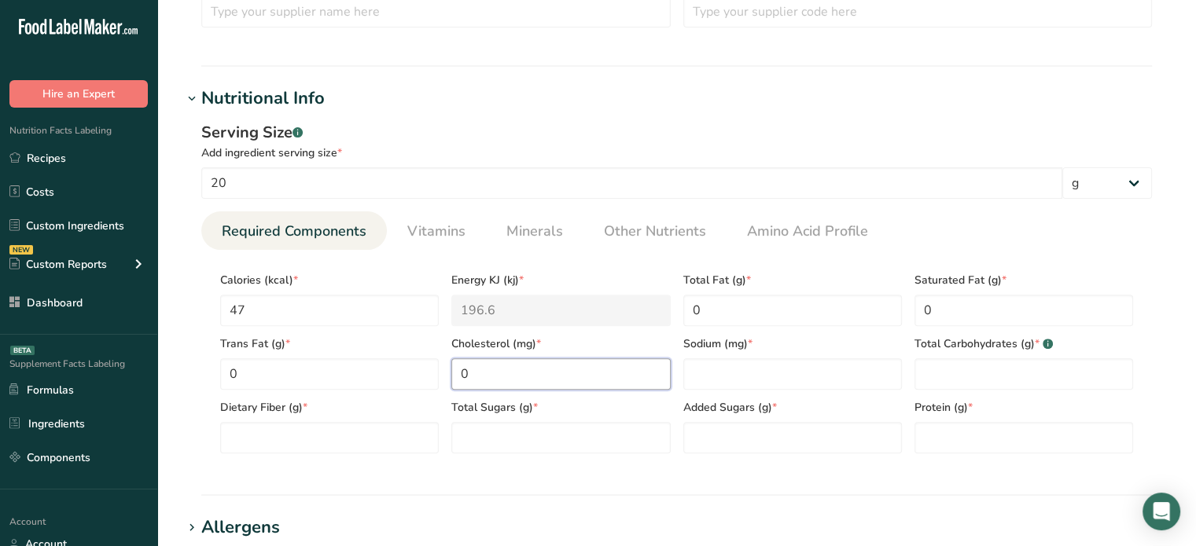
type input "0"
type input "565"
type Carbohydrates "12"
type Fiber "0.6"
type Sugars "8"
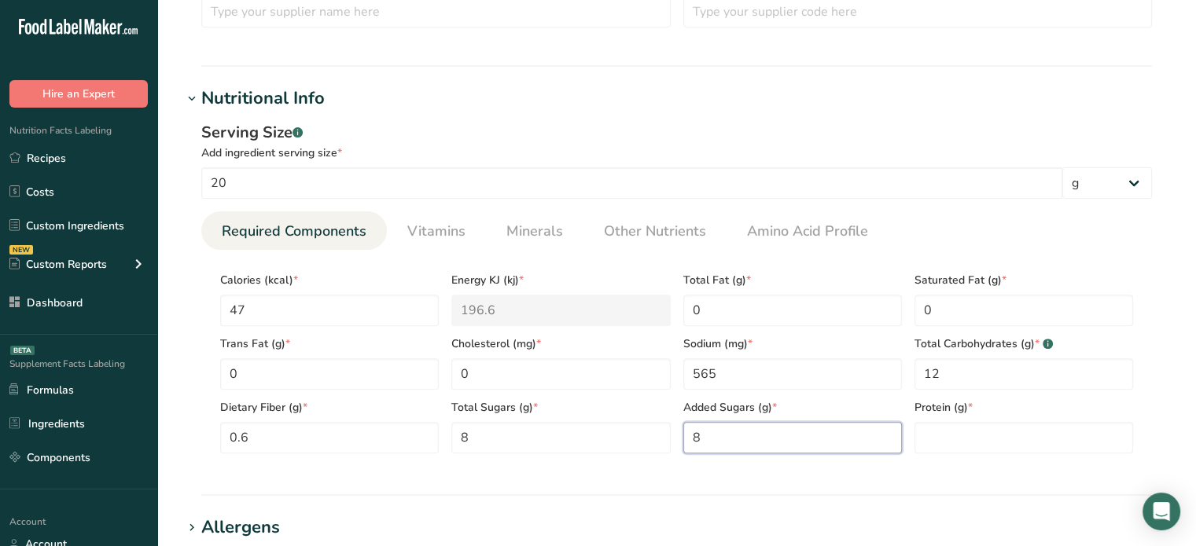
type Sugars "8"
type input "0.3"
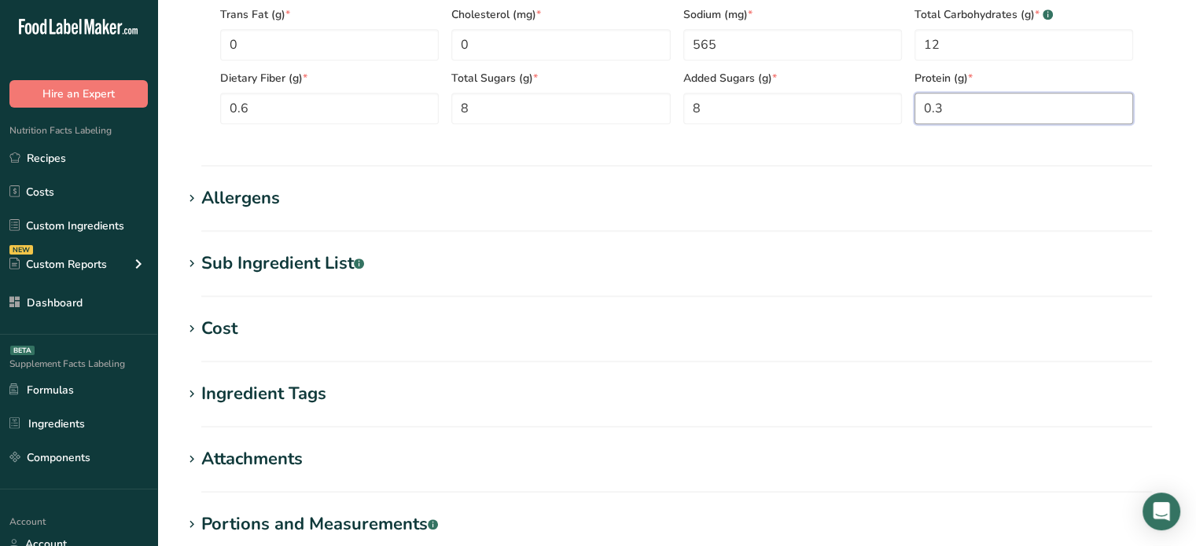
scroll to position [848, 0]
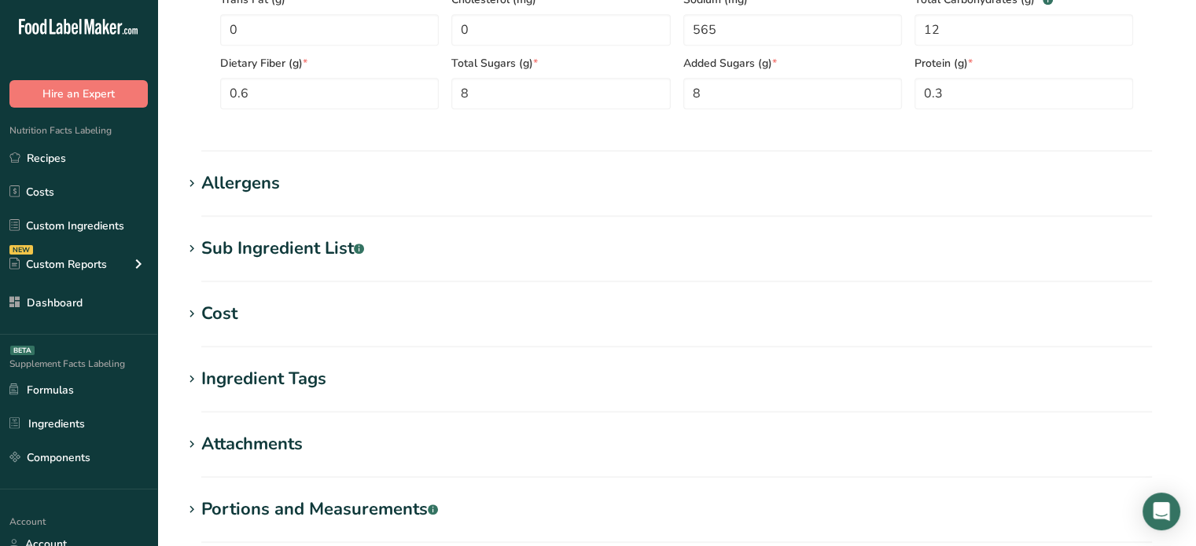
click at [318, 237] on div "Sub Ingredient List .a-a{fill:#347362;}.b-a{fill:#fff;}" at bounding box center [282, 249] width 163 height 26
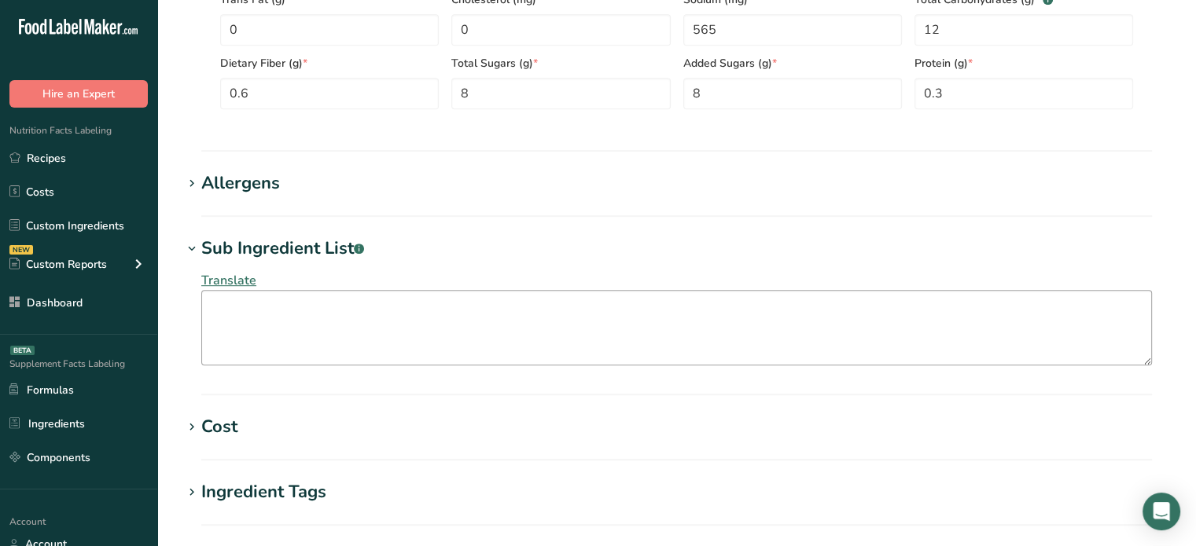
drag, startPoint x: 314, startPoint y: 288, endPoint x: 317, endPoint y: 297, distance: 9.7
click at [317, 297] on div "Translate" at bounding box center [676, 318] width 988 height 113
click at [317, 297] on textarea at bounding box center [676, 327] width 950 height 75
paste textarea "Sugar, Corn syrup, Water, Facts Red Chilli pepper powder, Salt, Apple puree, Pe…"
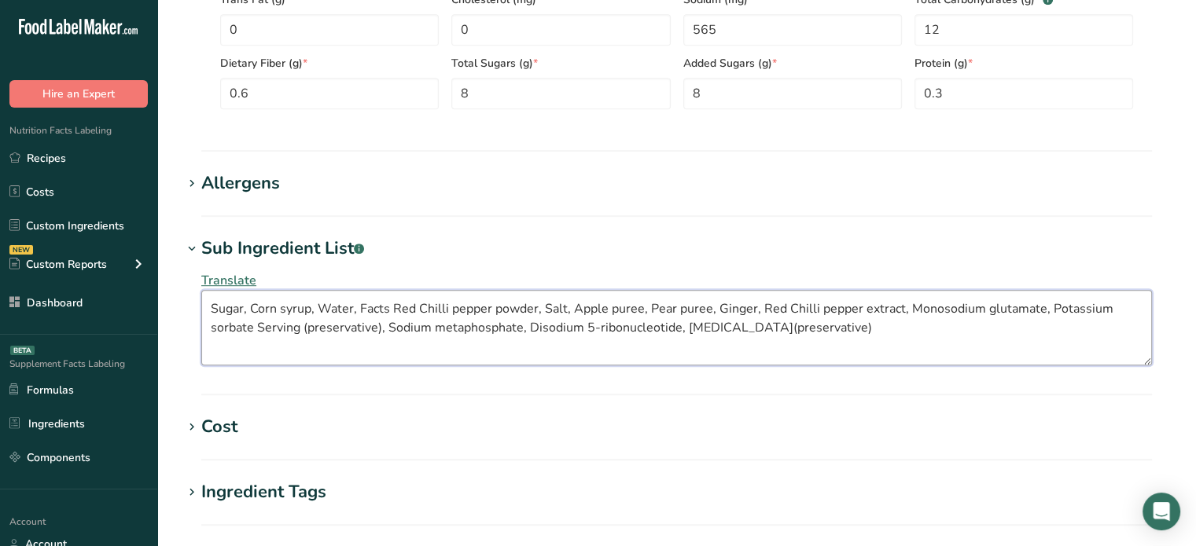
click at [281, 306] on textarea "Sugar, Corn syrup, Water, Facts Red Chilli pepper powder, Salt, Apple puree, Pe…" at bounding box center [676, 327] width 950 height 75
click at [377, 310] on textarea "Sugar, Corn Syrup, Water, Facts Red Chilli pepper powder, Salt, Apple puree, Pe…" at bounding box center [676, 327] width 950 height 75
click at [420, 311] on textarea "Sugar, Corn Syrup, Water, Red Chilli pepper powder, Salt, Apple puree, Pear pur…" at bounding box center [676, 327] width 950 height 75
click at [585, 307] on textarea "Sugar, Corn Syrup, Water, Red Chilli Pepper Powder, Salt, Apple puree, Pear pur…" at bounding box center [676, 327] width 950 height 75
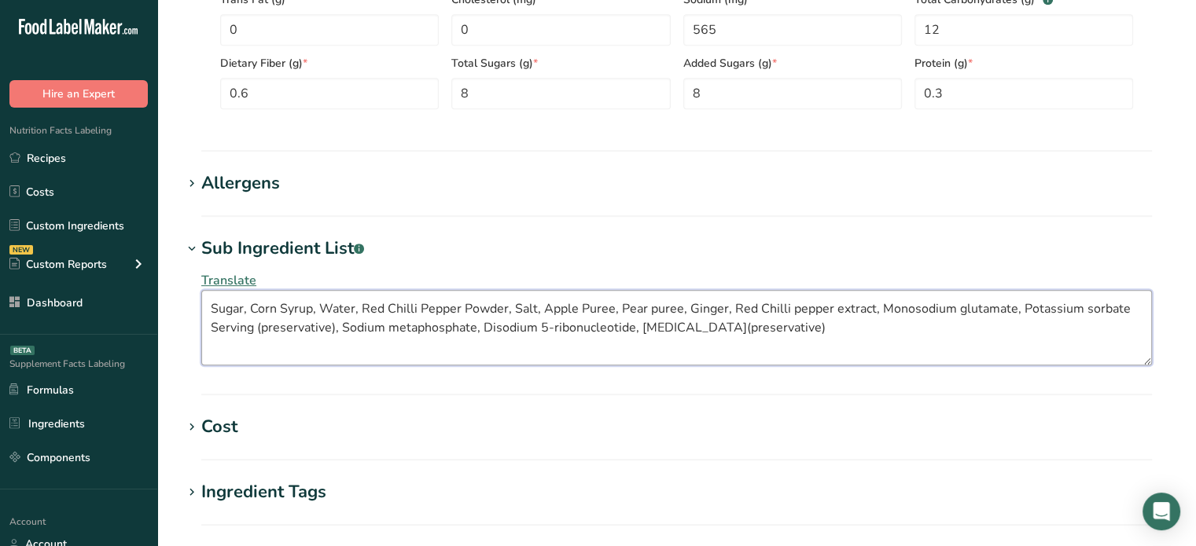
click at [648, 307] on textarea "Sugar, Corn Syrup, Water, Red Chilli Pepper Powder, Salt, Apple Puree, Pear pur…" at bounding box center [676, 327] width 950 height 75
click at [788, 307] on textarea "Sugar, Corn Syrup, Water, Red Chilli Pepper Powder, Salt, Apple Puree, Pear Pur…" at bounding box center [676, 327] width 950 height 75
click at [831, 307] on textarea "Sugar, Corn Syrup, Water, Red Chilli Pepper Powder, Salt, Apple Puree, Pear Pur…" at bounding box center [676, 327] width 950 height 75
click at [957, 308] on textarea "Sugar, Corn Syrup, Water, Red Chilli Pepper Powder, Salt, Apple Puree, Pear Pur…" at bounding box center [676, 327] width 950 height 75
click at [1083, 310] on textarea "Sugar, Corn Syrup, Water, Red Chilli Pepper Powder, Salt, Apple Puree, Pear Pur…" at bounding box center [676, 327] width 950 height 75
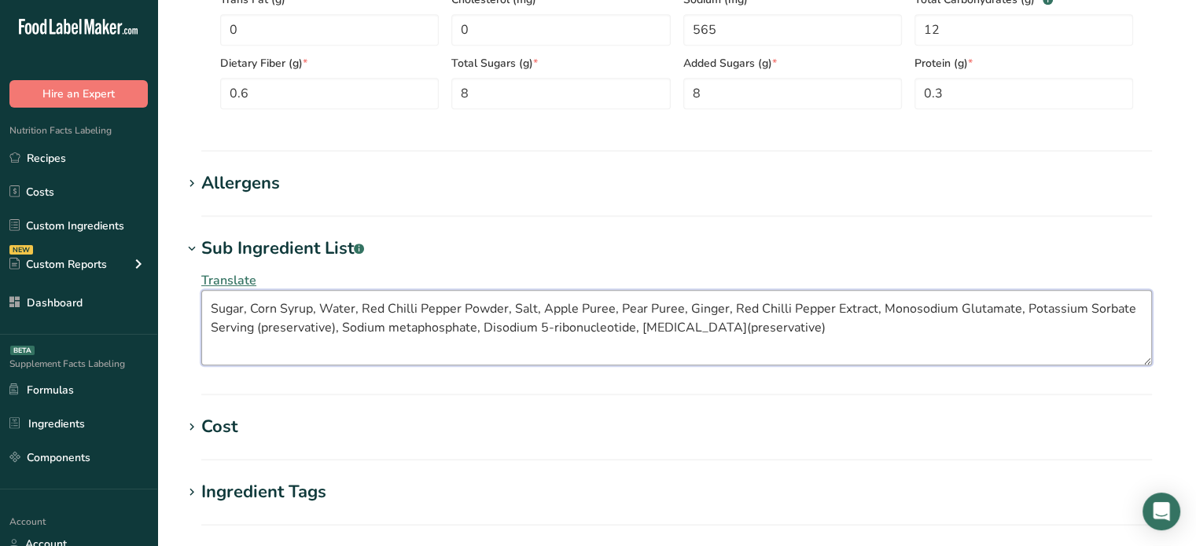
click at [229, 333] on textarea "Sugar, Corn Syrup, Water, Red Chilli Pepper Powder, Salt, Apple Puree, Pear Pur…" at bounding box center [676, 327] width 950 height 75
click at [349, 326] on textarea "Sugar, Corn Syrup, Water, Red Chilli Pepper Powder, Salt, Apple Puree, Pear Pur…" at bounding box center [676, 327] width 950 height 75
drag, startPoint x: 436, startPoint y: 324, endPoint x: 582, endPoint y: 334, distance: 146.6
click at [582, 334] on textarea "Sugar, Corn Syrup, Water, Red Chilli Pepper Powder, Salt, Apple Puree, Pear Pur…" at bounding box center [676, 327] width 950 height 75
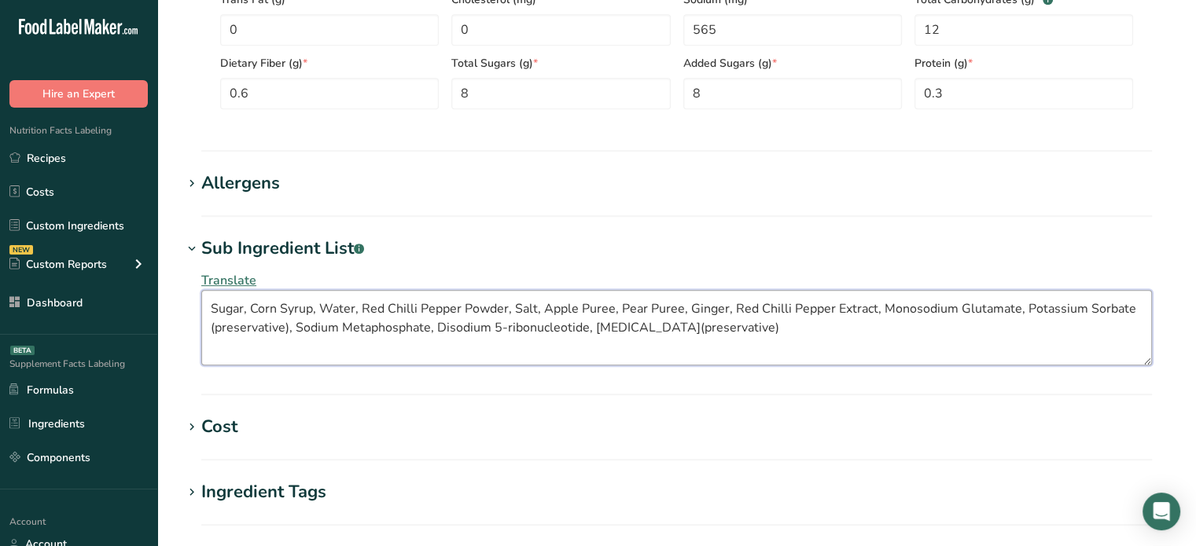
paste textarea "Inosinate and Guanylat"
click at [845, 327] on textarea "Sugar, Corn Syrup, Water, Red Chilli Pepper Powder, Salt, Apple Puree, Pear Pur…" at bounding box center [676, 327] width 950 height 75
click at [733, 325] on textarea "Sugar, Corn Syrup, Water, Red Chilli Pepper Powder, Salt, Apple Puree, Pear Pur…" at bounding box center [676, 327] width 950 height 75
click at [860, 329] on textarea "Sugar, Corn Syrup, Water, Red Chilli Pepper Powder, Salt, Apple Puree, Pear Pur…" at bounding box center [676, 327] width 950 height 75
type textarea "Sugar, Corn Syrup, Water, Red Chilli Pepper Powder, Salt, Apple Puree, Pear Pur…"
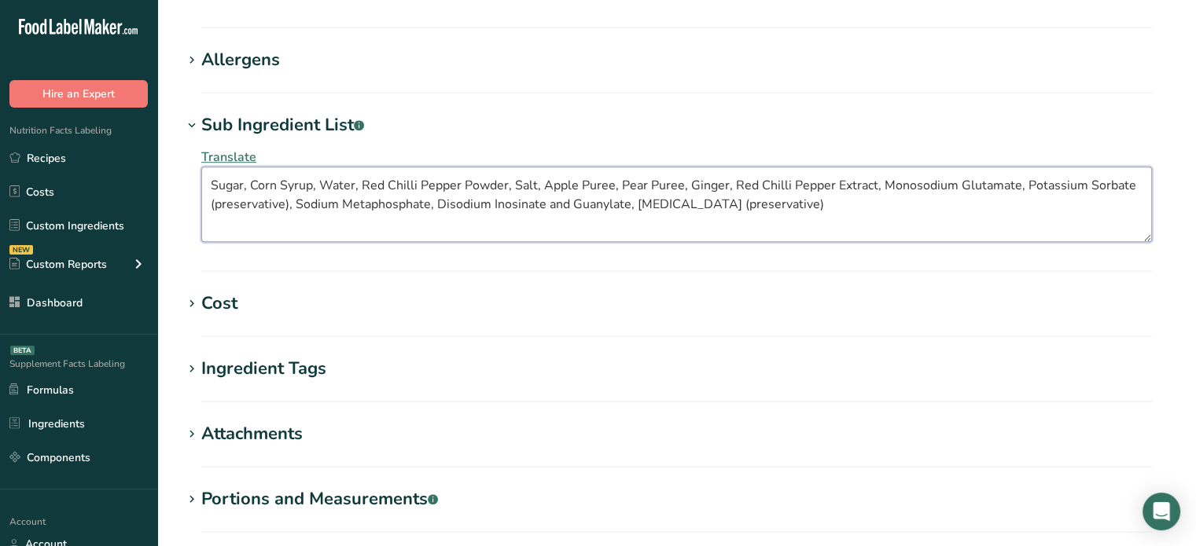
scroll to position [1148, 0]
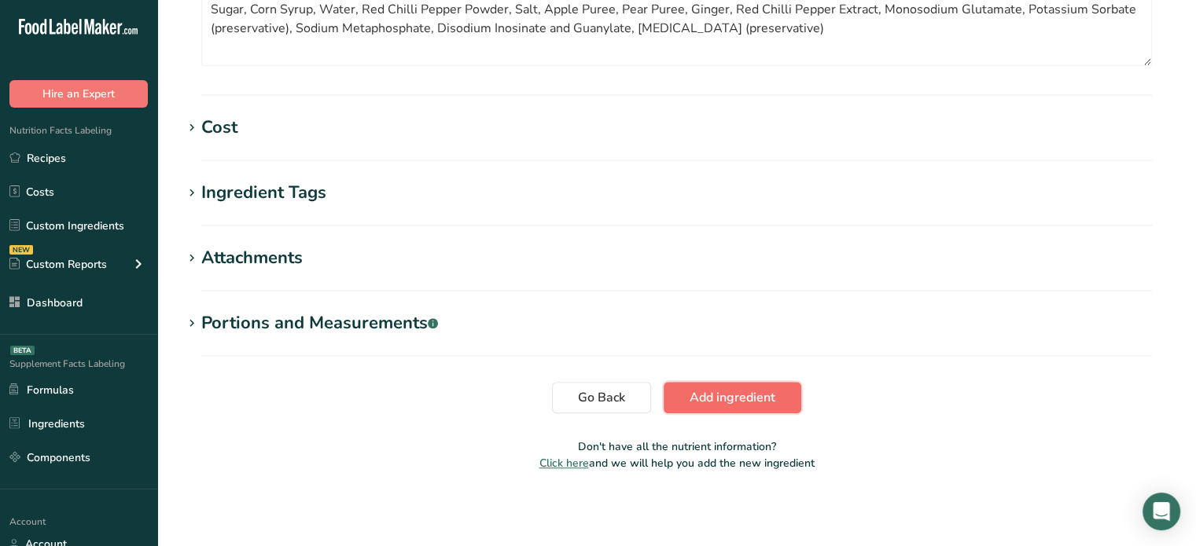
click at [783, 407] on button "Add ingredient" at bounding box center [732, 397] width 138 height 31
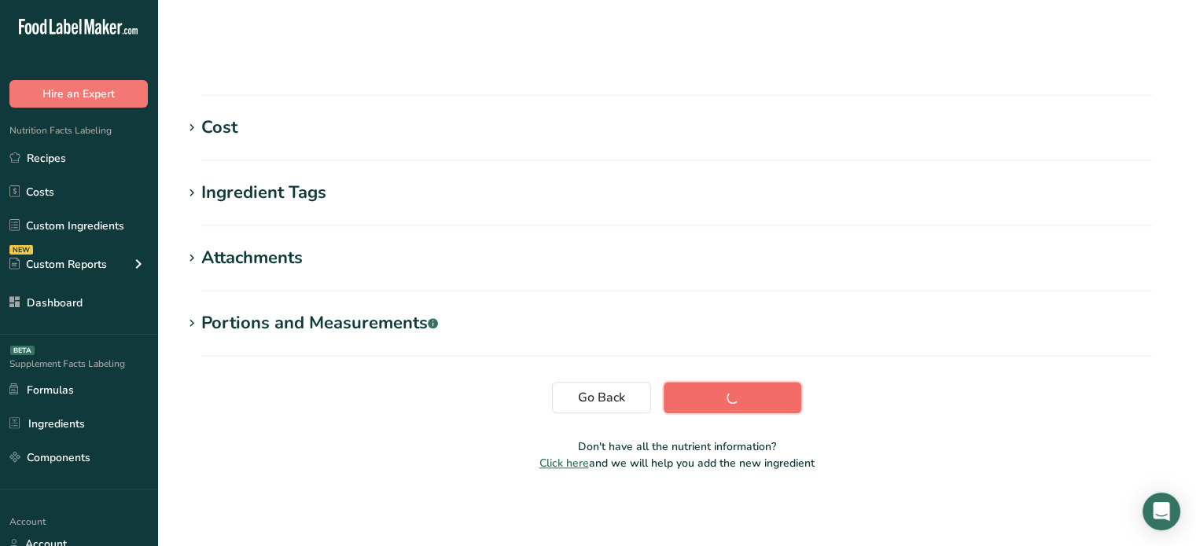
scroll to position [298, 0]
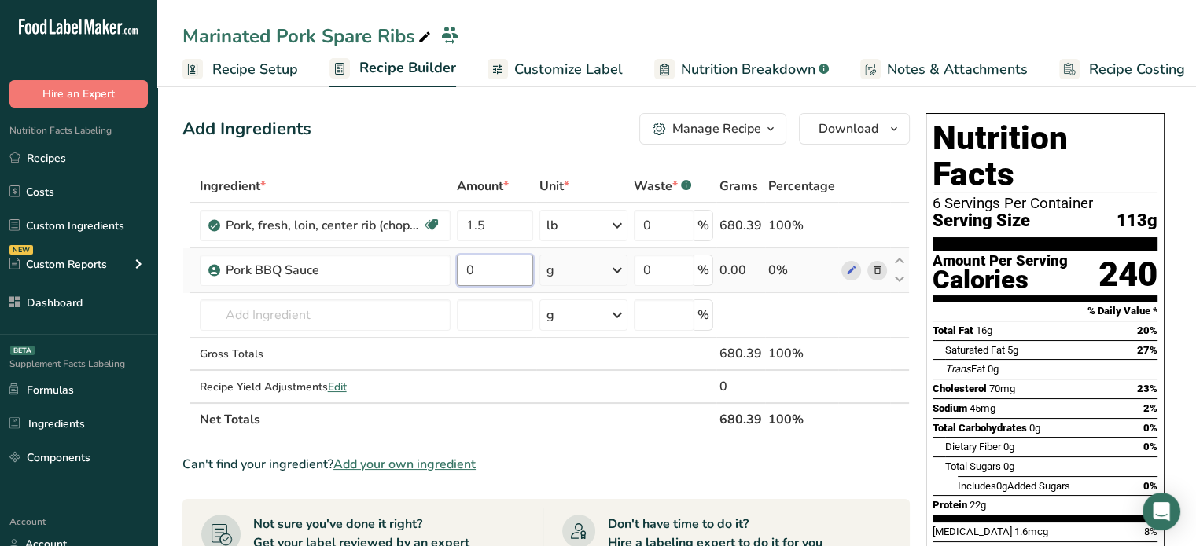
click at [528, 269] on input "0" at bounding box center [495, 270] width 77 height 31
type input "0.54"
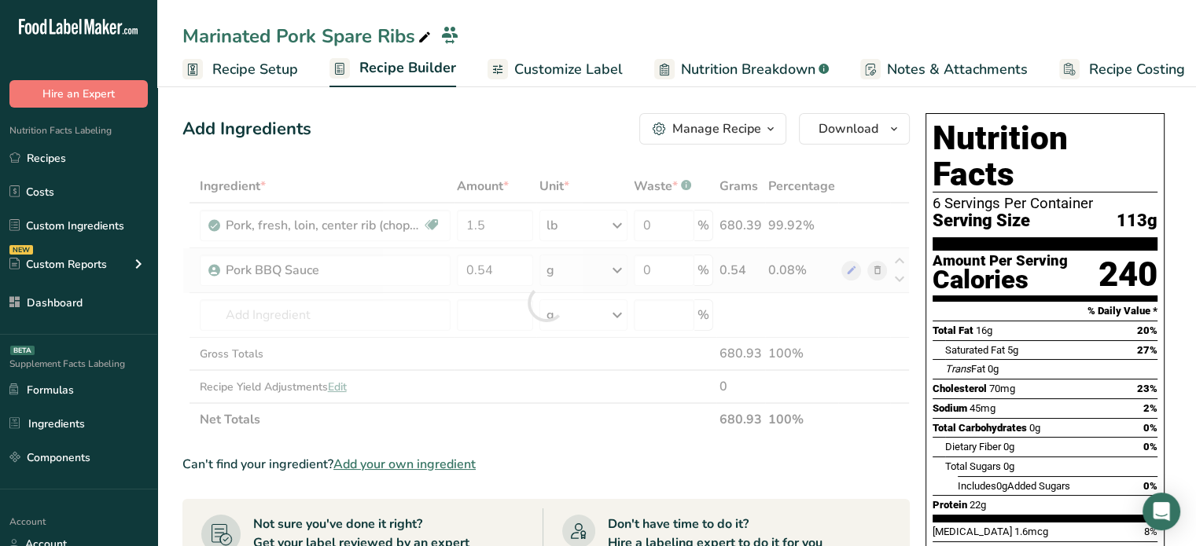
click at [592, 255] on div "Ingredient * Amount * Unit * Waste * .a-a{fill:#347362;}.b-a{fill:#fff;} Grams …" at bounding box center [545, 303] width 727 height 266
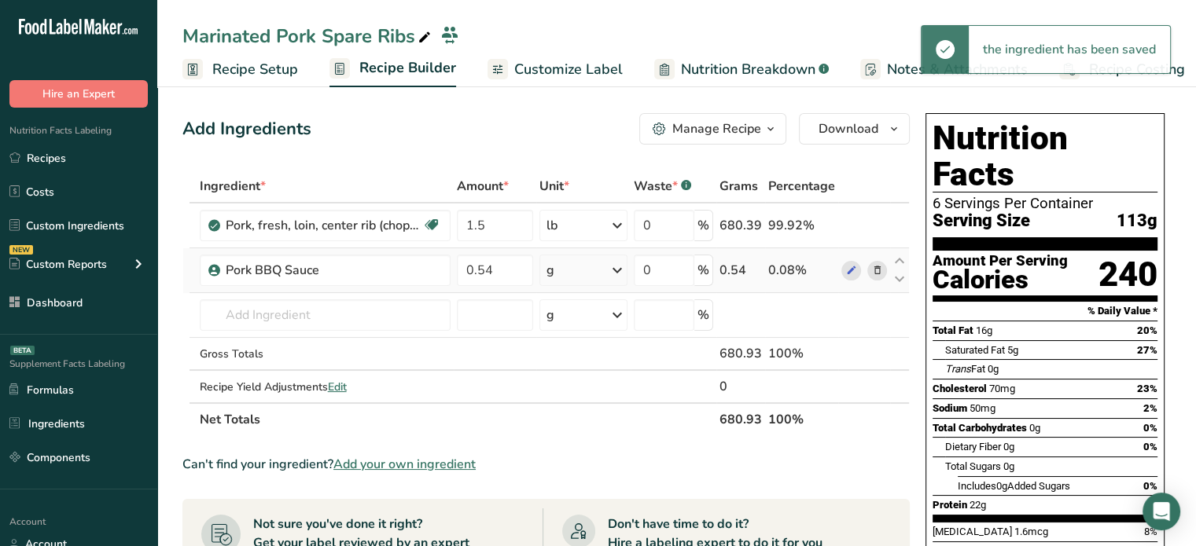
click at [592, 263] on div "g" at bounding box center [582, 270] width 87 height 31
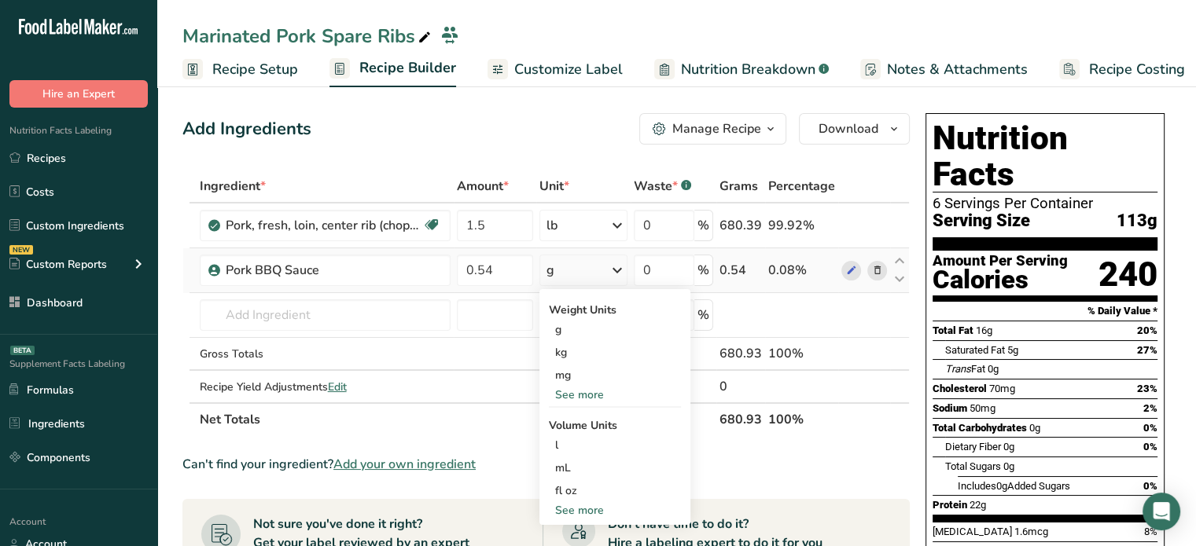
click at [575, 392] on div "See more" at bounding box center [615, 395] width 132 height 17
click at [579, 418] on div "lb" at bounding box center [615, 421] width 132 height 23
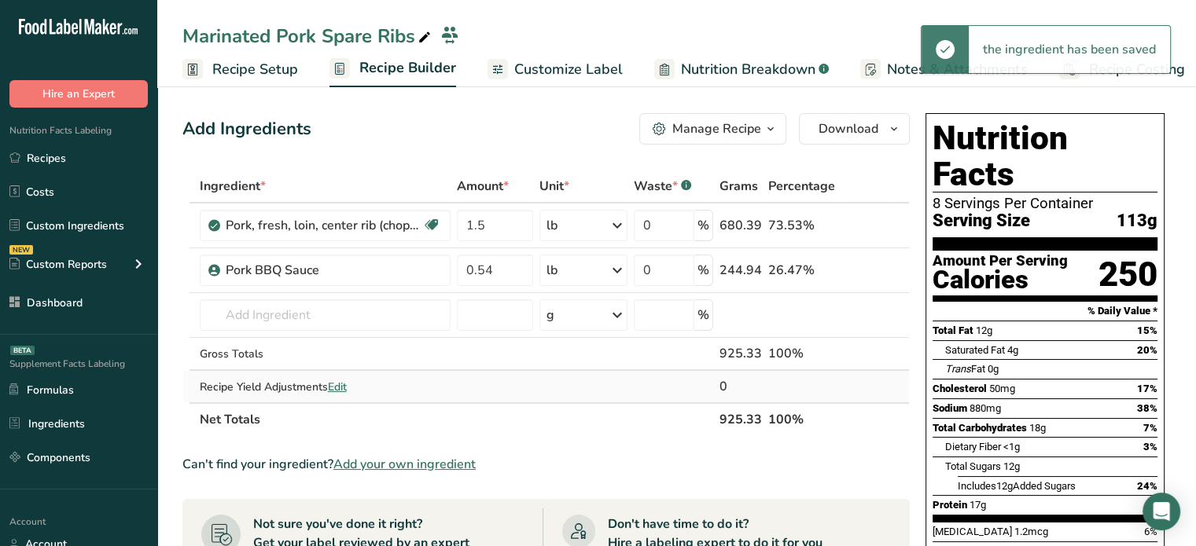
click at [604, 395] on td at bounding box center [583, 386] width 94 height 31
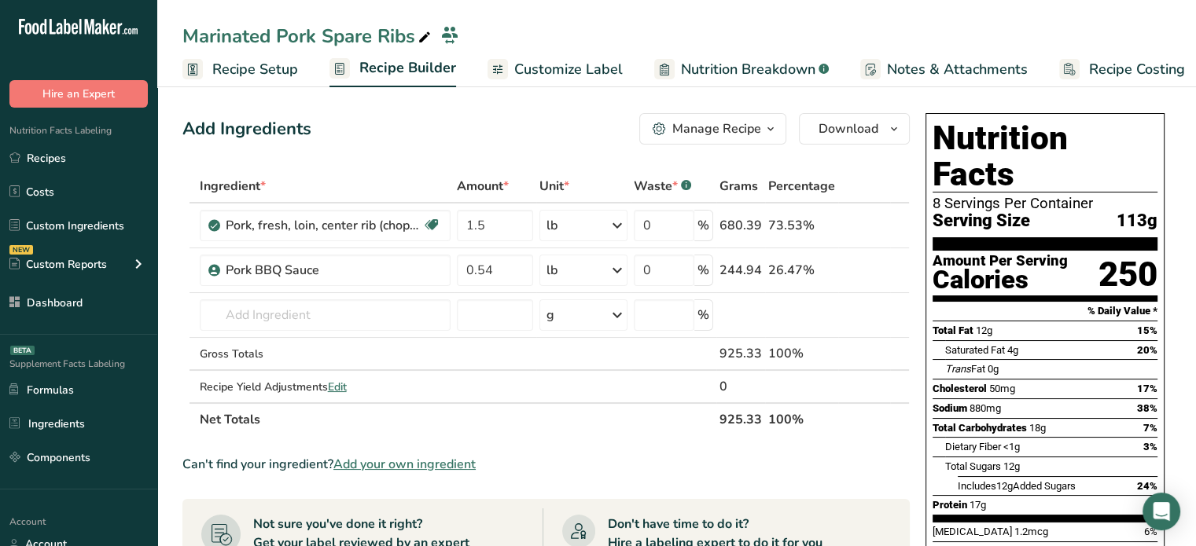
click at [731, 422] on th "925.33" at bounding box center [740, 418] width 49 height 33
copy th "925.33"
click at [654, 424] on th "Net Totals" at bounding box center [457, 418] width 520 height 33
click at [528, 79] on span "Customize Label" at bounding box center [568, 69] width 108 height 21
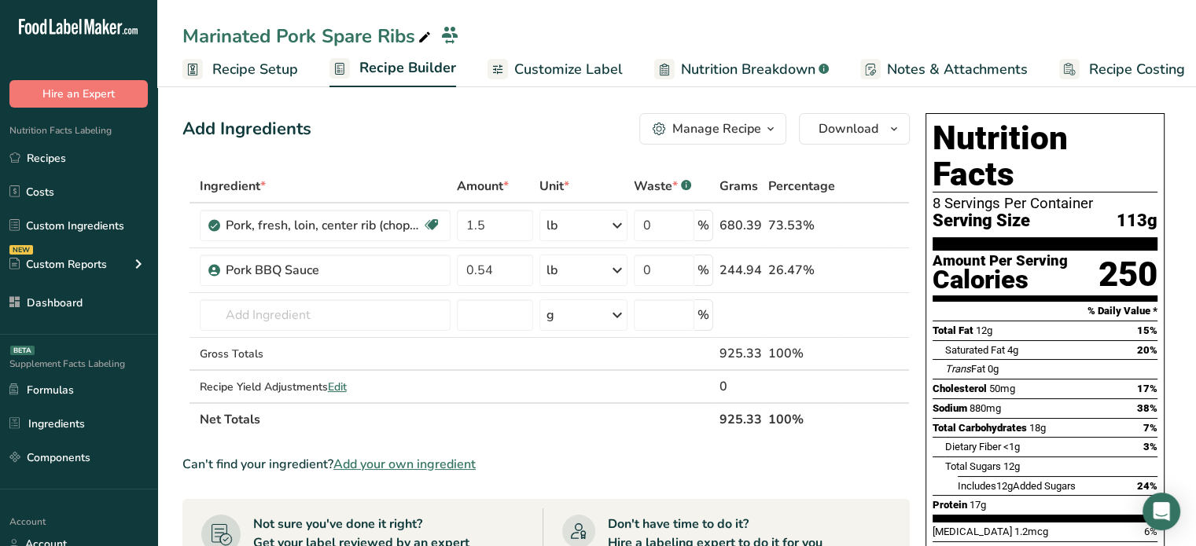
scroll to position [0, 13]
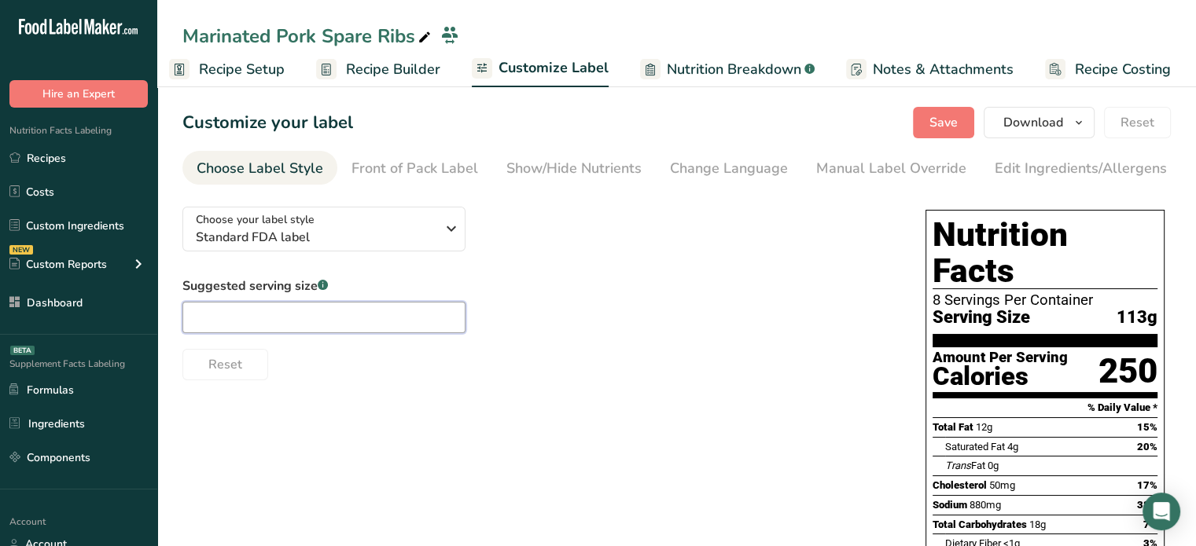
click at [353, 313] on input "text" at bounding box center [323, 317] width 283 height 31
type input "4 oz"
click at [956, 131] on span "Save" at bounding box center [943, 122] width 28 height 19
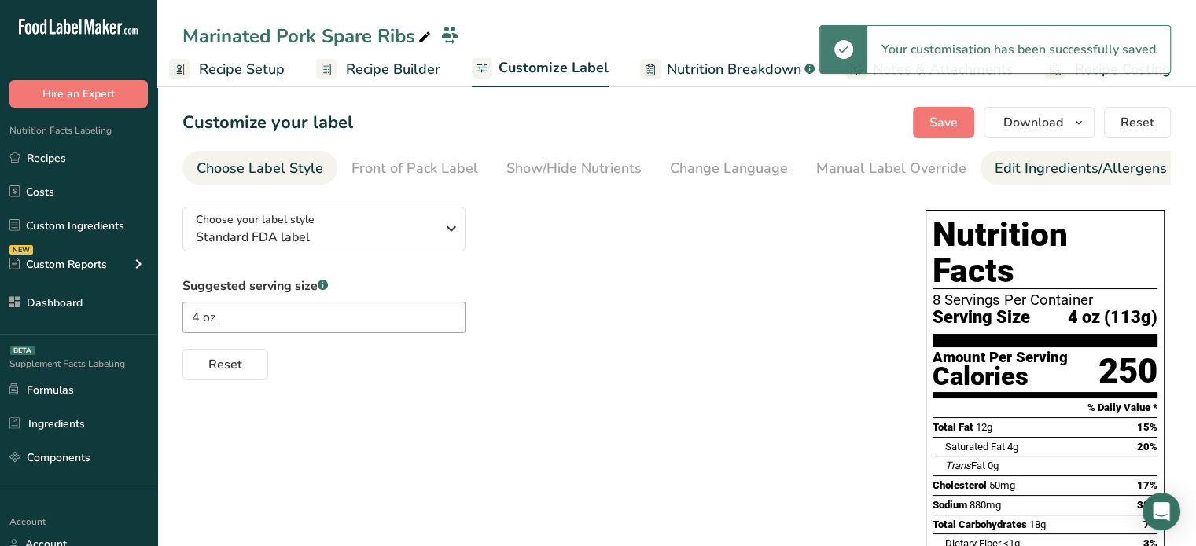
click at [1022, 167] on div "Edit Ingredients/Allergens List" at bounding box center [1094, 168] width 200 height 21
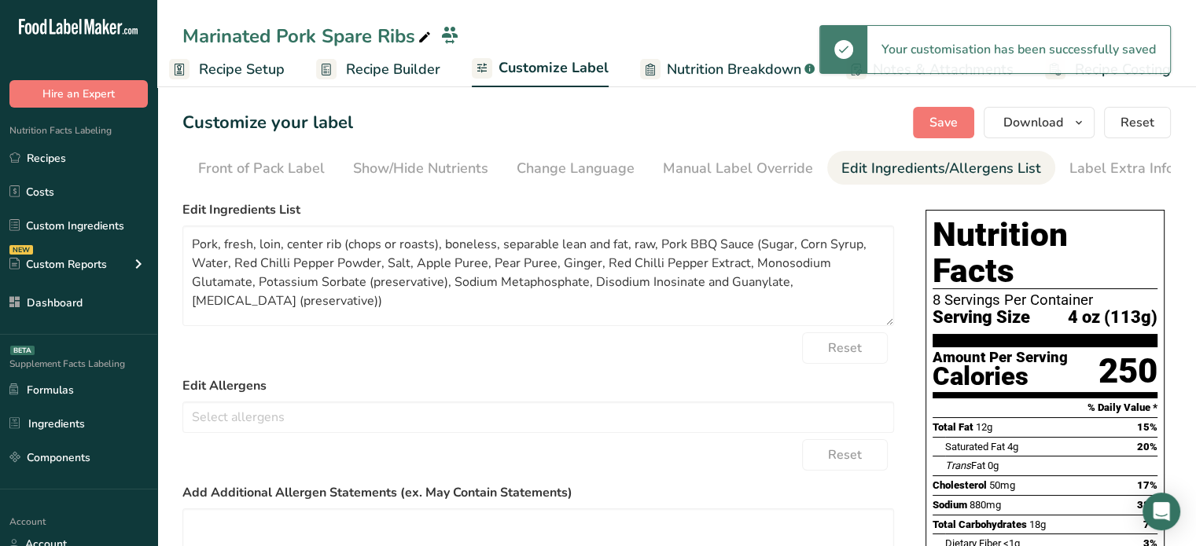
scroll to position [0, 154]
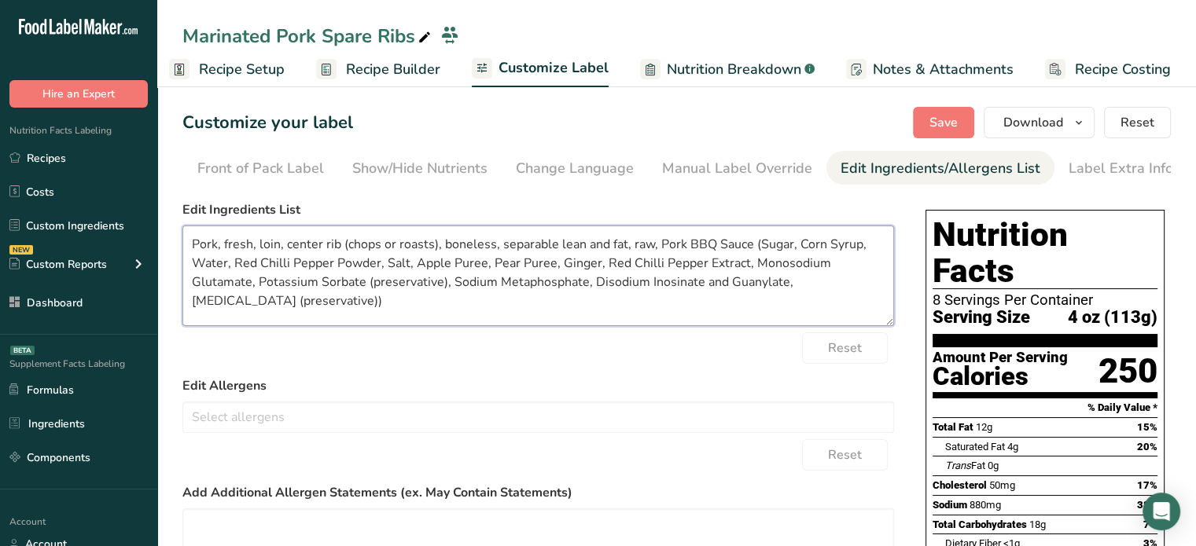
drag, startPoint x: 649, startPoint y: 244, endPoint x: 182, endPoint y: 231, distance: 466.4
click at [182, 231] on textarea "Pork, fresh, loin, center rib (chops or roasts), boneless, separable lean and f…" at bounding box center [537, 276] width 711 height 101
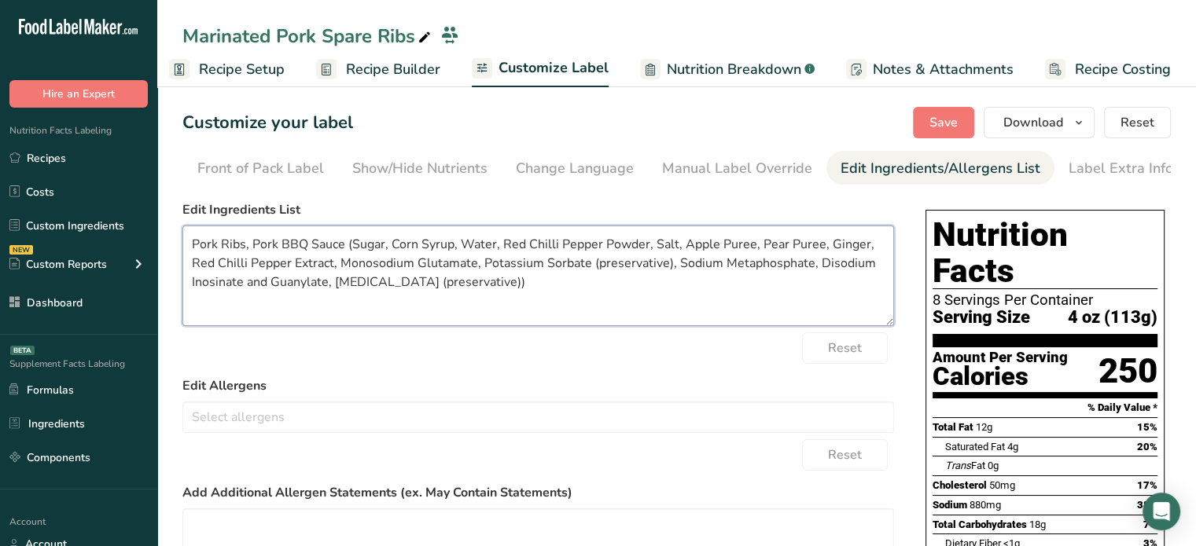
click at [569, 294] on textarea "Pork Ribs, Pork BBQ Sauce (Sugar, Corn Syrup, Water, Red Chilli Pepper Powder, …" at bounding box center [537, 276] width 711 height 101
type textarea "Pork Ribs, Pork BBQ Sauce (Sugar, Corn Syrup, Water, Red Chilli Pepper Powder, …"
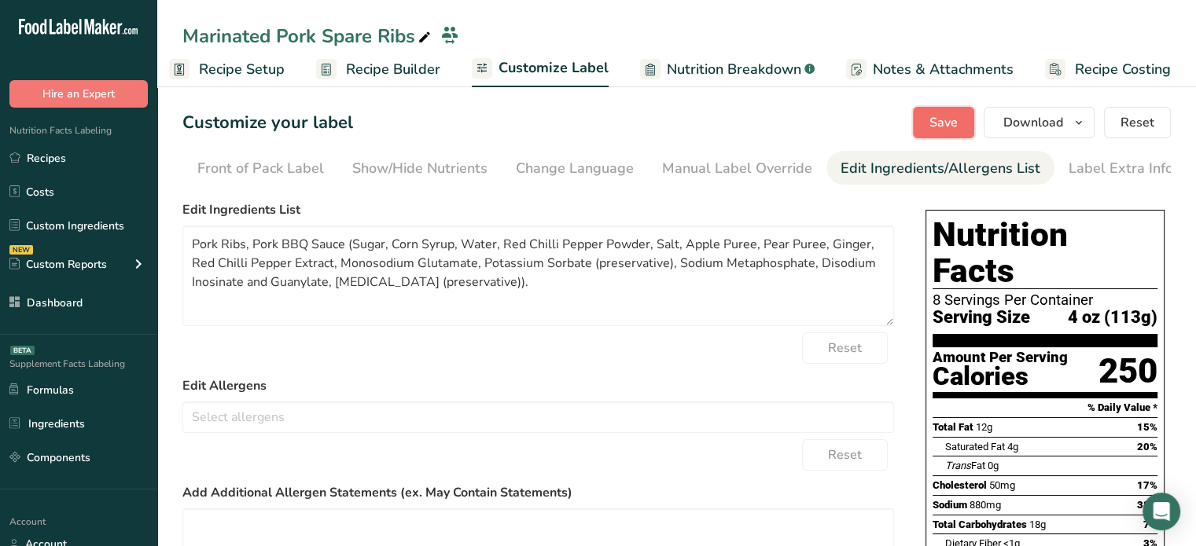
click at [931, 124] on button "Save" at bounding box center [943, 122] width 61 height 31
click at [933, 109] on button "Save" at bounding box center [943, 122] width 61 height 31
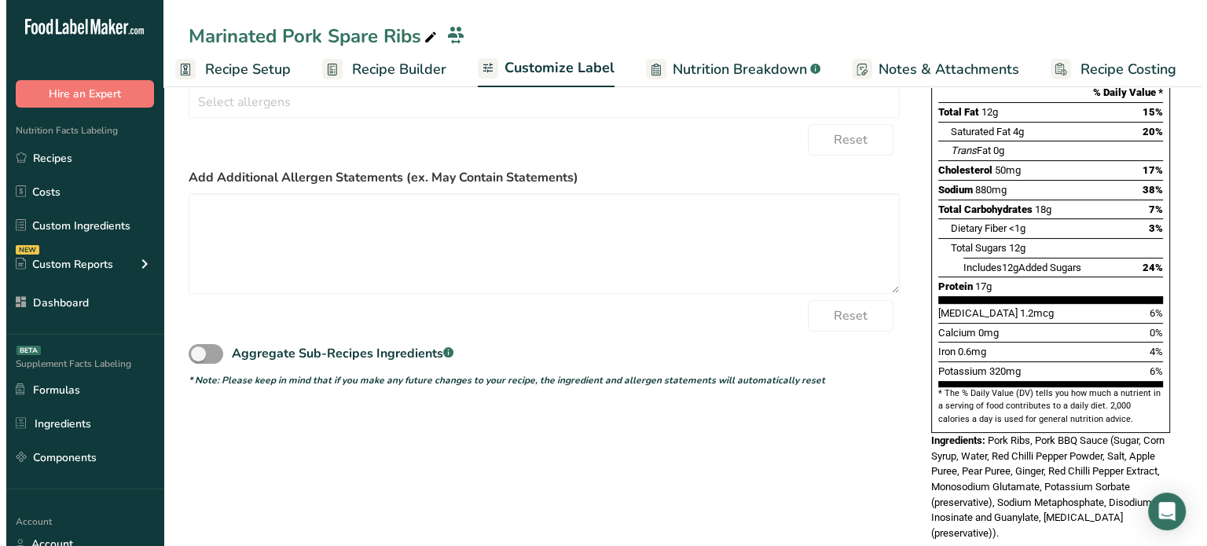
scroll to position [0, 0]
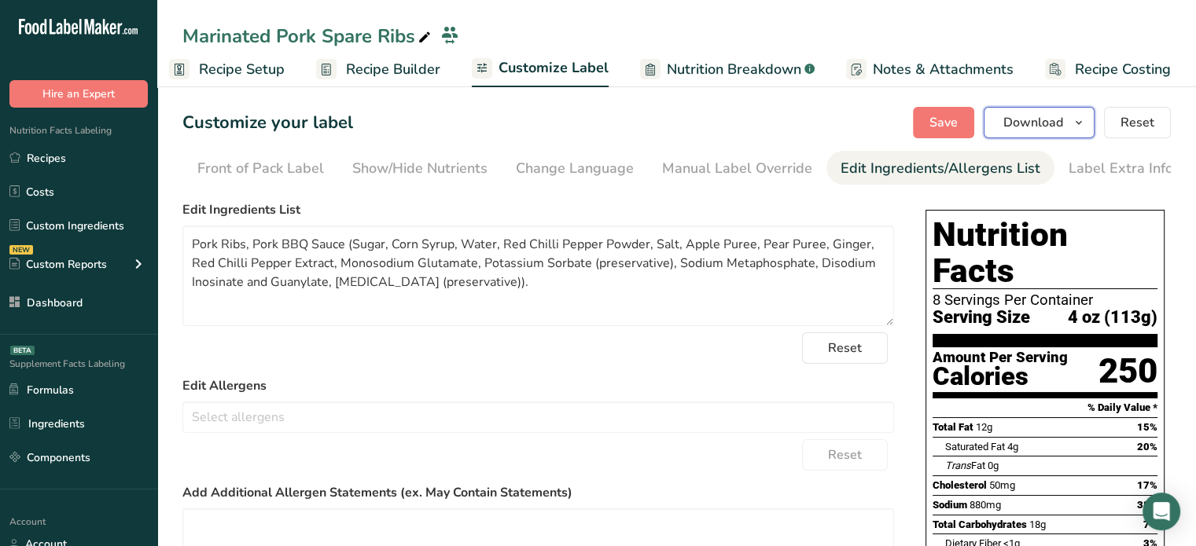
click at [1050, 131] on span "Download" at bounding box center [1033, 122] width 60 height 19
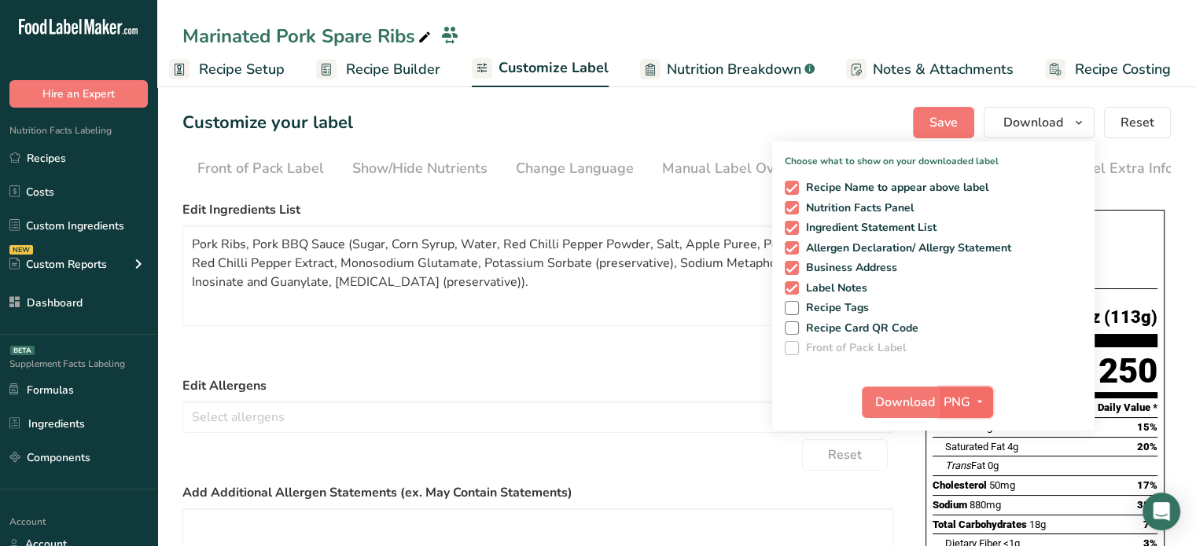
click at [960, 405] on span "PNG" at bounding box center [956, 402] width 27 height 19
click at [965, 505] on link "PDF" at bounding box center [968, 512] width 50 height 26
click at [928, 413] on button "Download" at bounding box center [900, 402] width 77 height 31
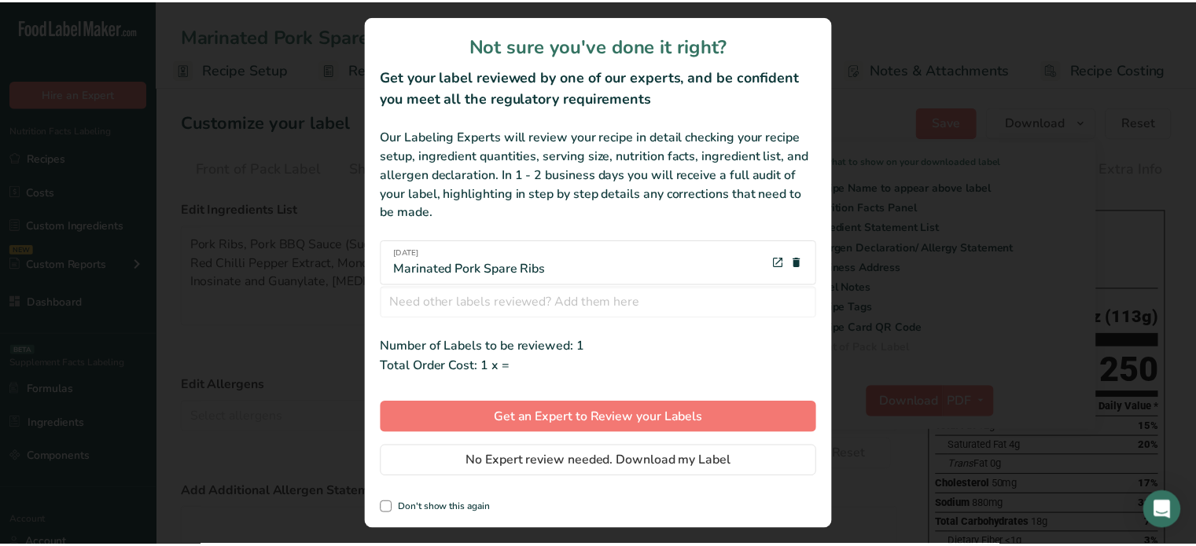
scroll to position [0, 2]
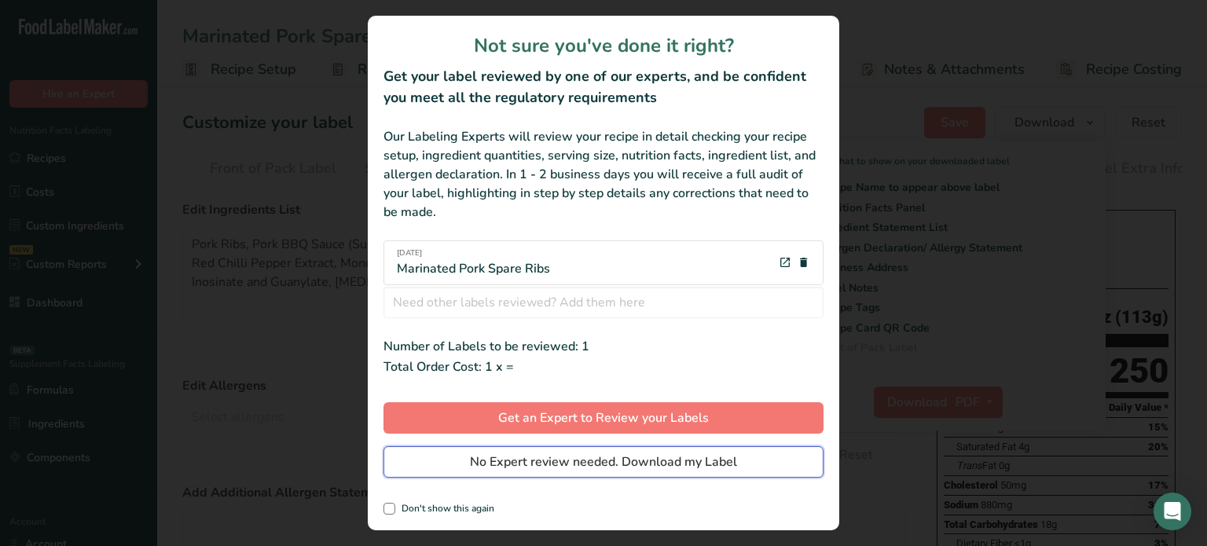
click at [766, 474] on button "No Expert review needed. Download my Label" at bounding box center [604, 462] width 440 height 31
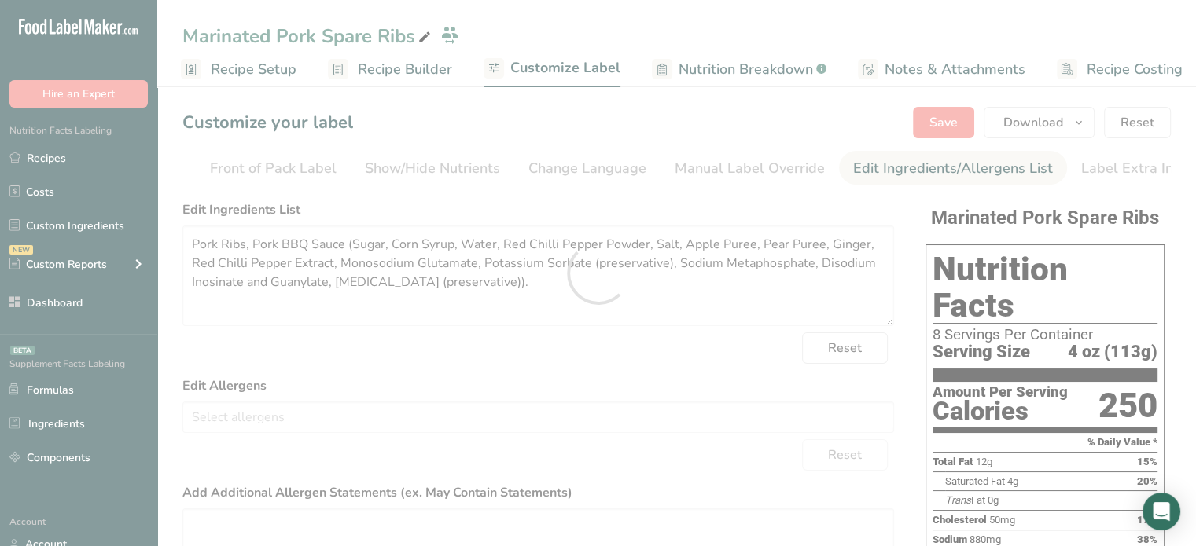
scroll to position [0, 0]
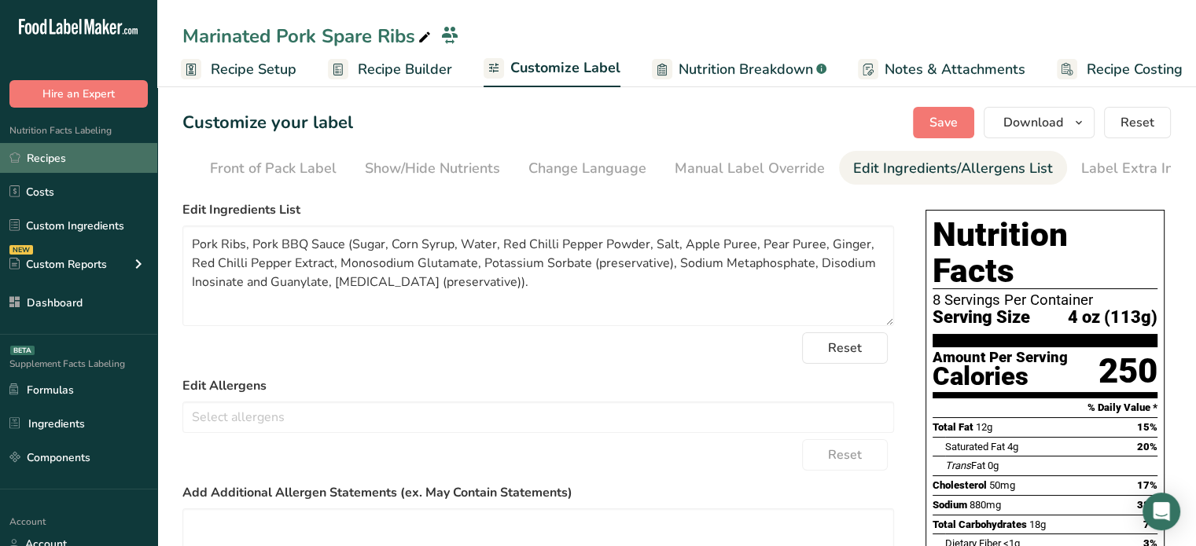
click at [75, 156] on link "Recipes" at bounding box center [78, 158] width 157 height 30
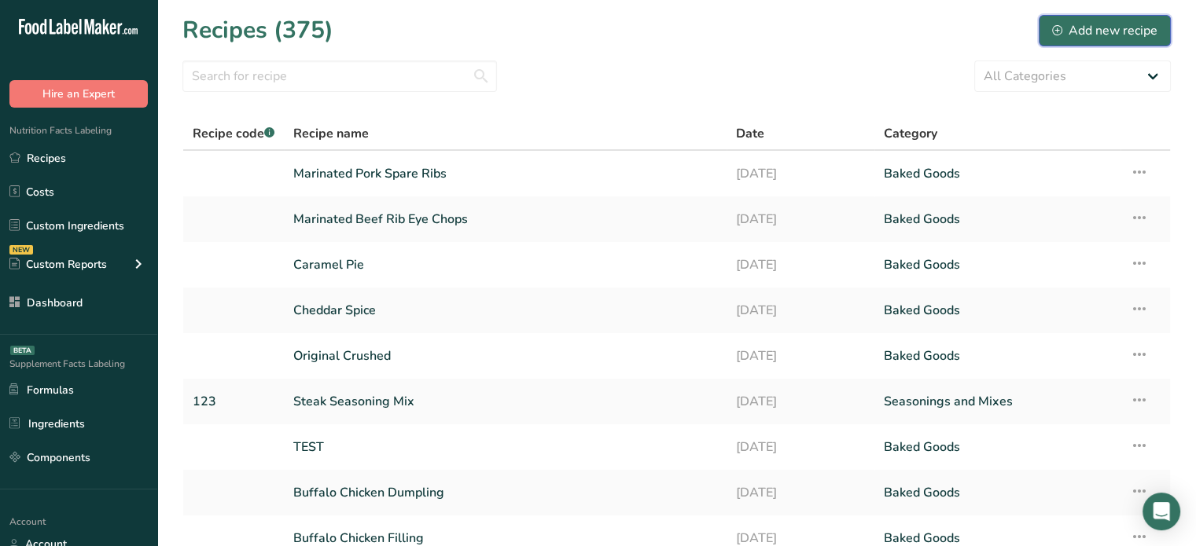
click at [1063, 30] on div "Add new recipe" at bounding box center [1104, 30] width 105 height 19
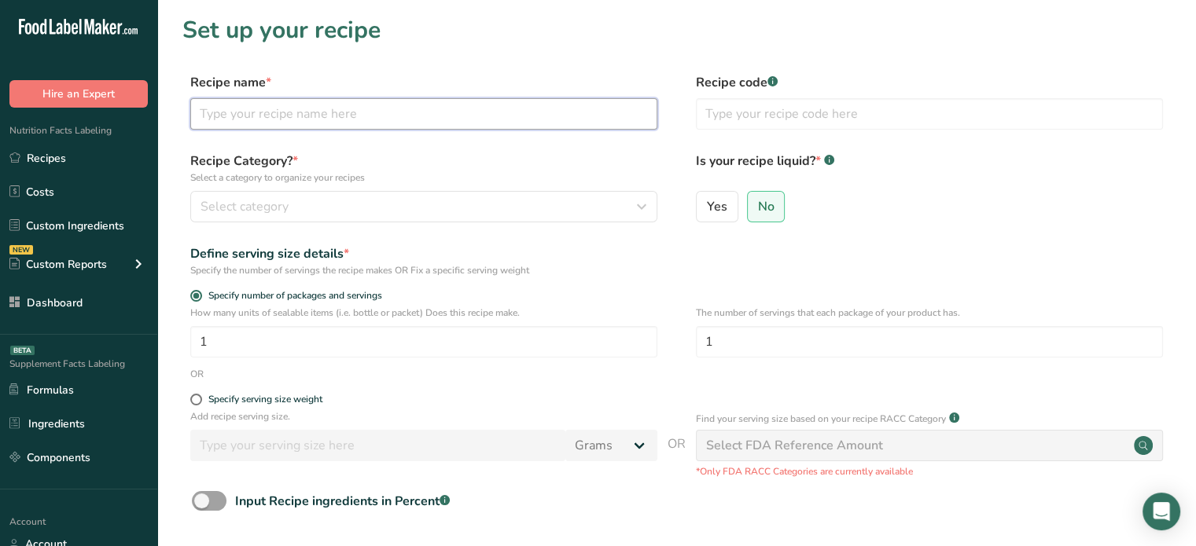
click at [459, 115] on input "text" at bounding box center [423, 113] width 467 height 31
type input "Marinated Pork Tenderized Single Ribbed Belly"
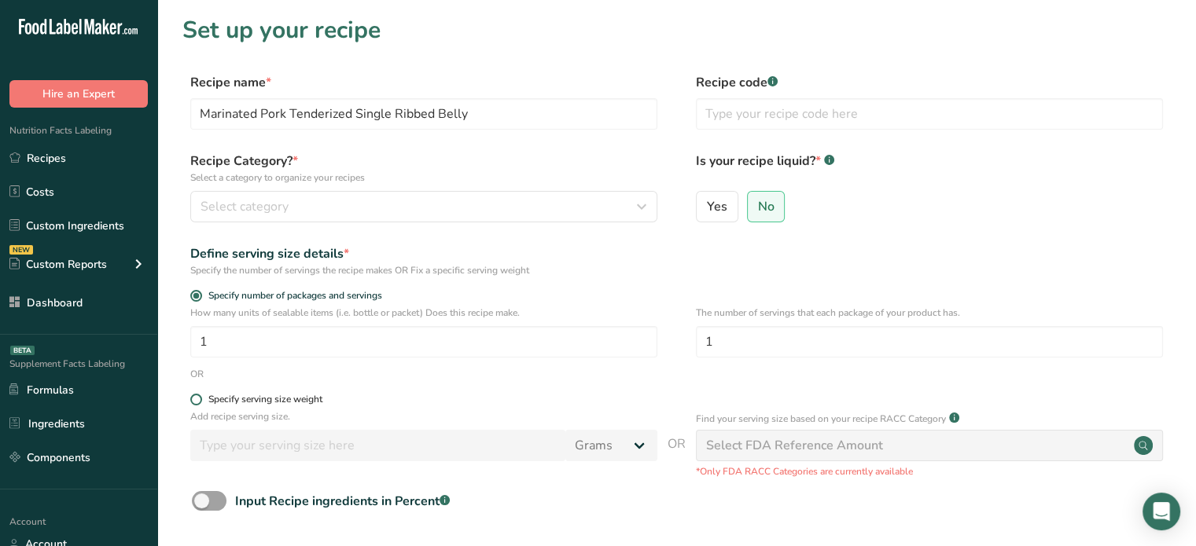
click at [233, 396] on div "Specify serving size weight" at bounding box center [265, 400] width 114 height 12
click at [200, 396] on input "Specify serving size weight" at bounding box center [195, 400] width 10 height 10
radio input "true"
radio input "false"
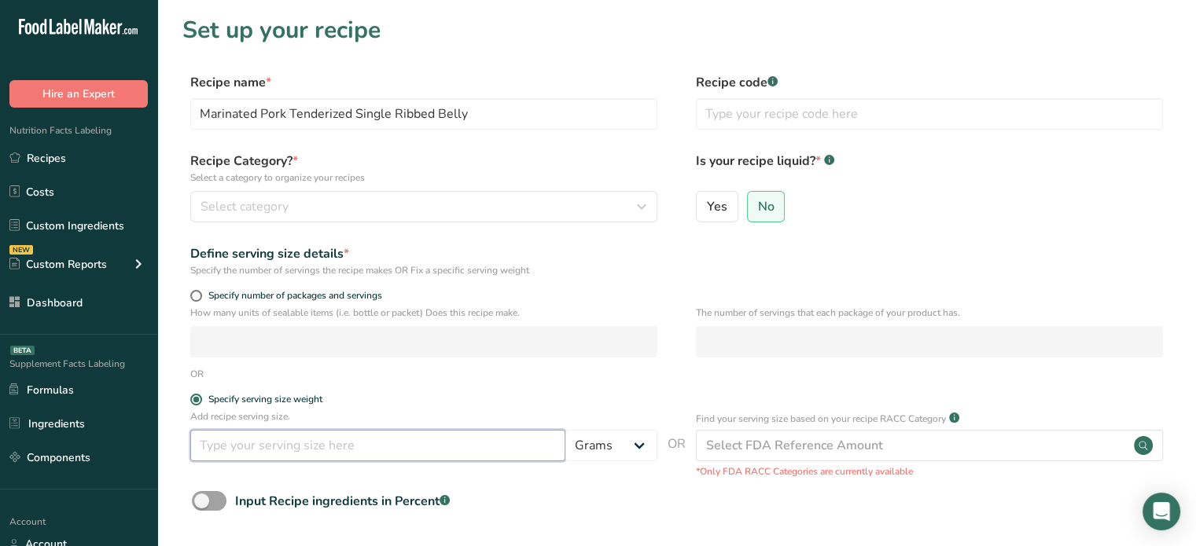
click at [263, 455] on input "number" at bounding box center [377, 445] width 375 height 31
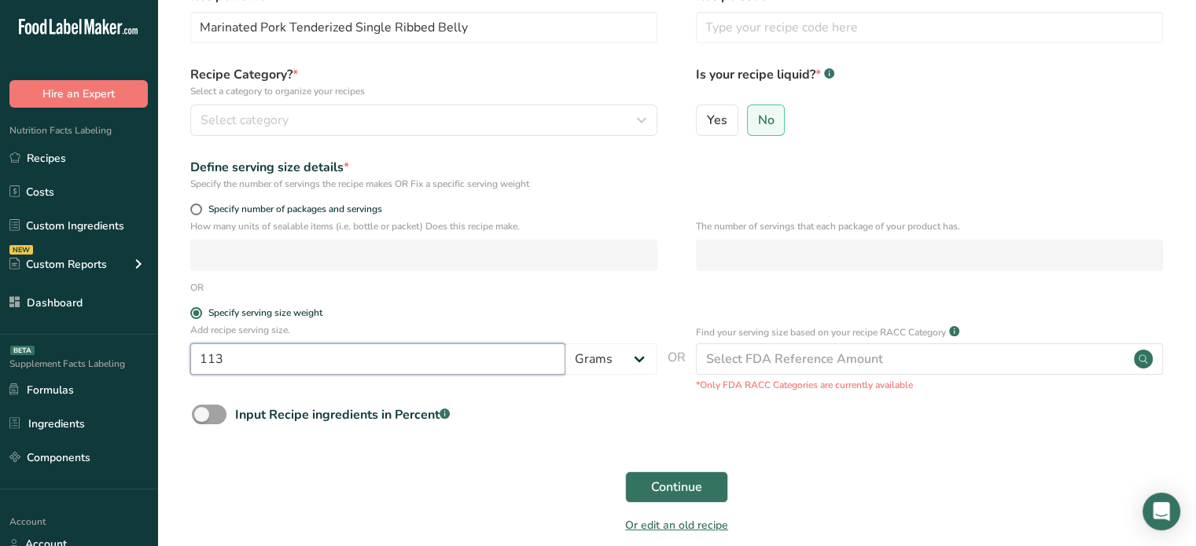
scroll to position [89, 0]
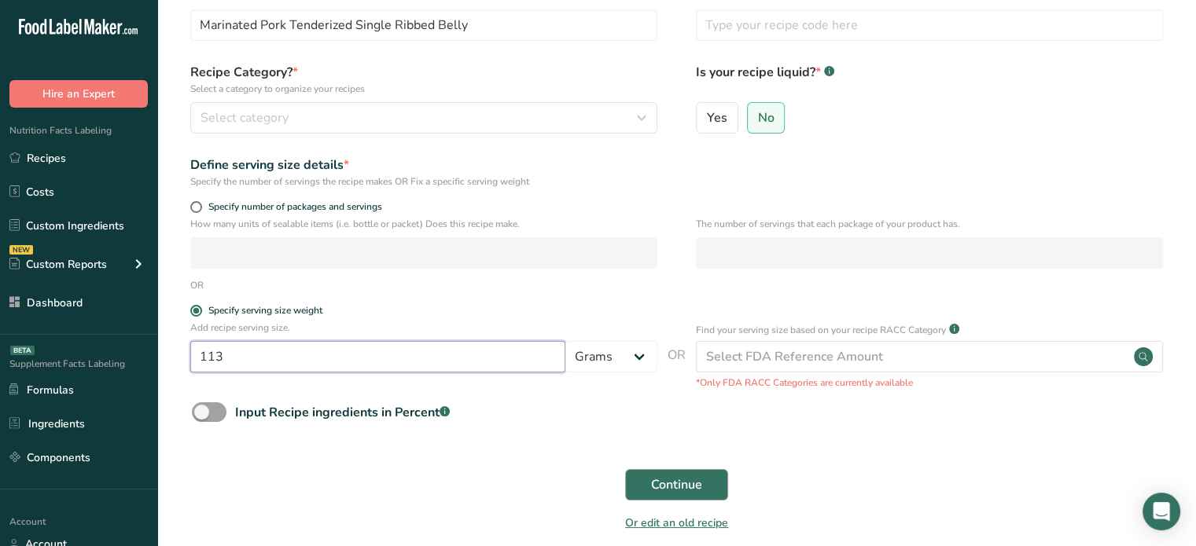
type input "113"
click at [711, 492] on button "Continue" at bounding box center [676, 484] width 103 height 31
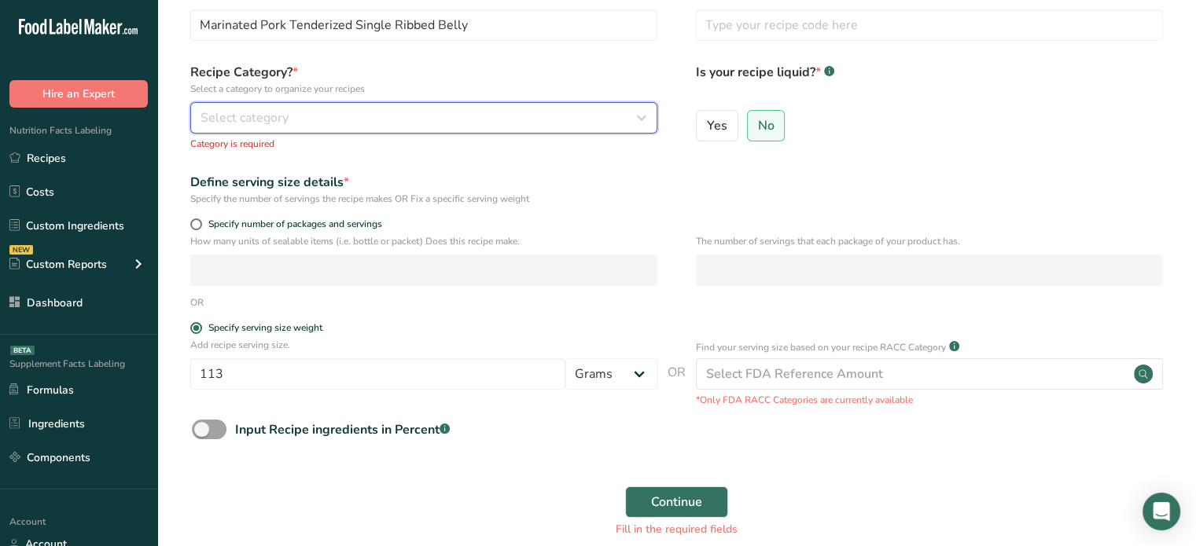
click at [617, 108] on div "Select category" at bounding box center [418, 117] width 437 height 19
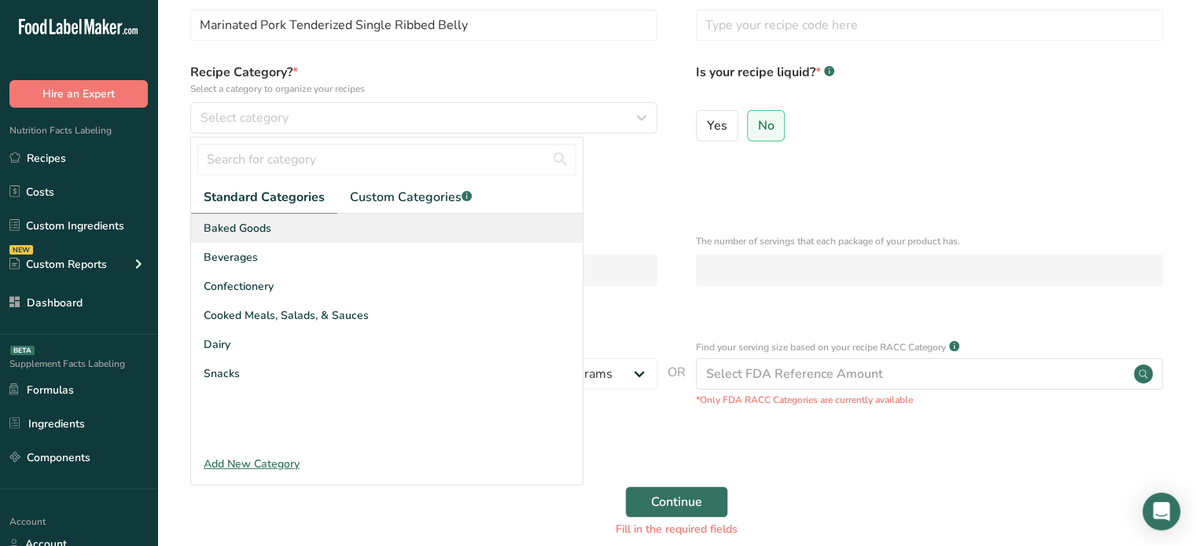
click at [512, 226] on div "Baked Goods" at bounding box center [386, 228] width 391 height 29
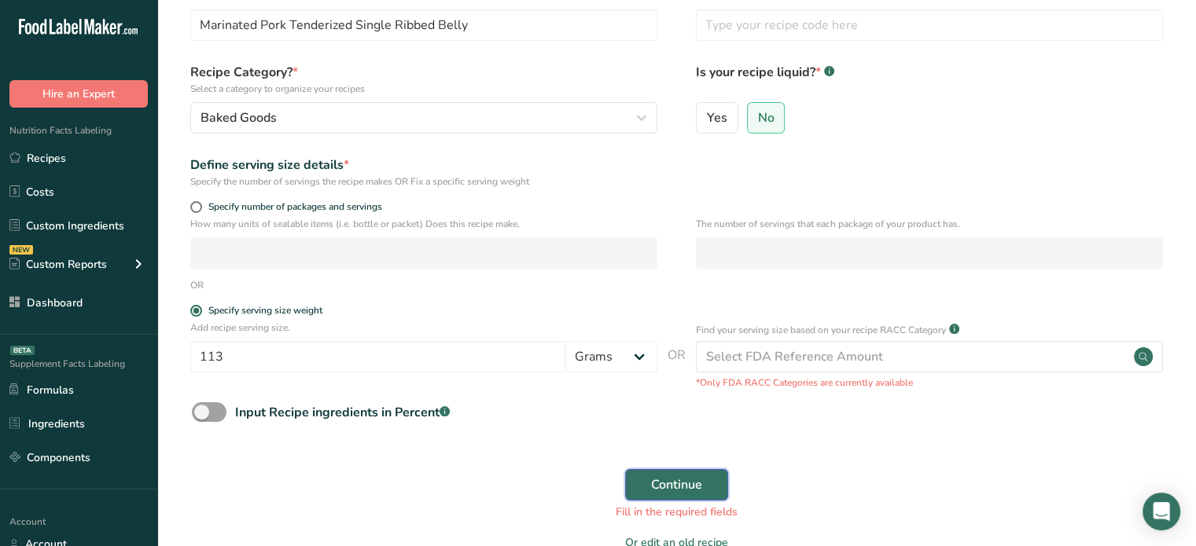
click at [689, 487] on span "Continue" at bounding box center [676, 485] width 51 height 19
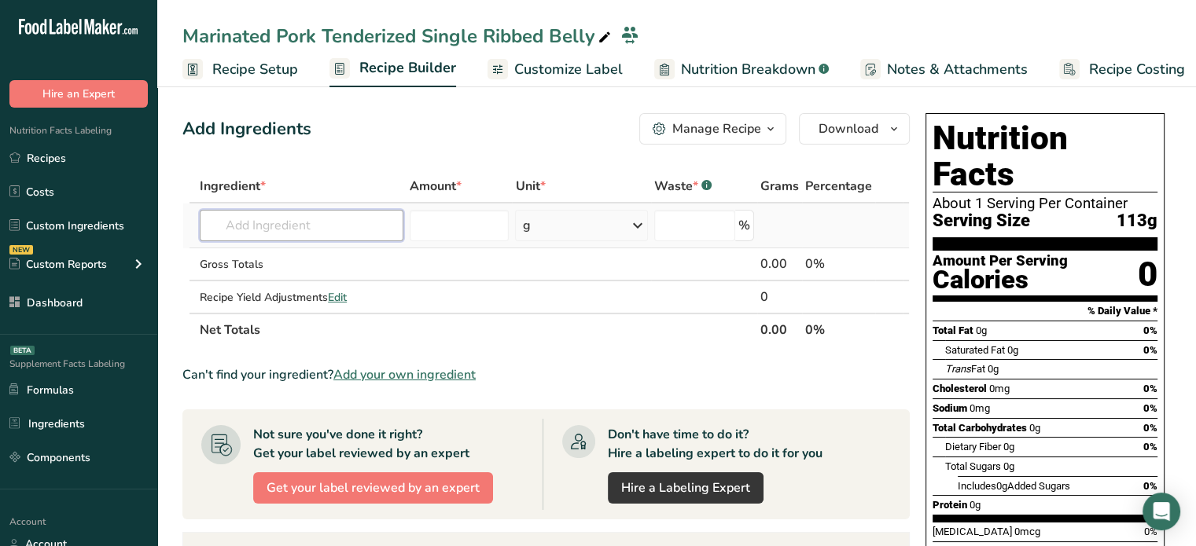
click at [314, 239] on input "text" at bounding box center [302, 225] width 204 height 31
type input "r"
type input "pork belly"
click at [354, 260] on p "10005 Pork, fresh, belly, raw" at bounding box center [290, 257] width 156 height 17
type input "Pork, fresh, belly, raw"
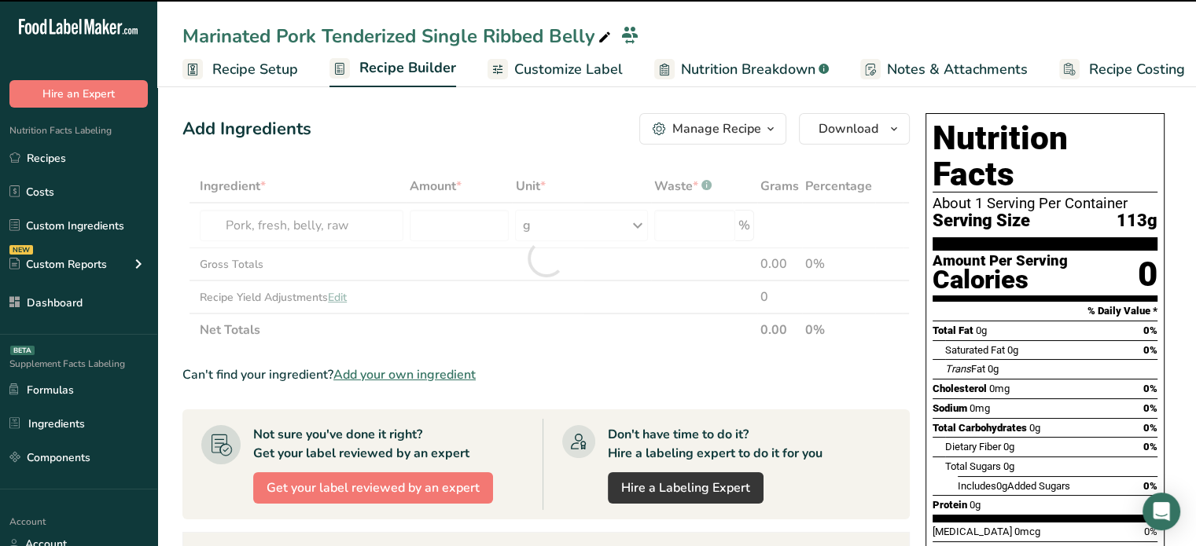
type input "0"
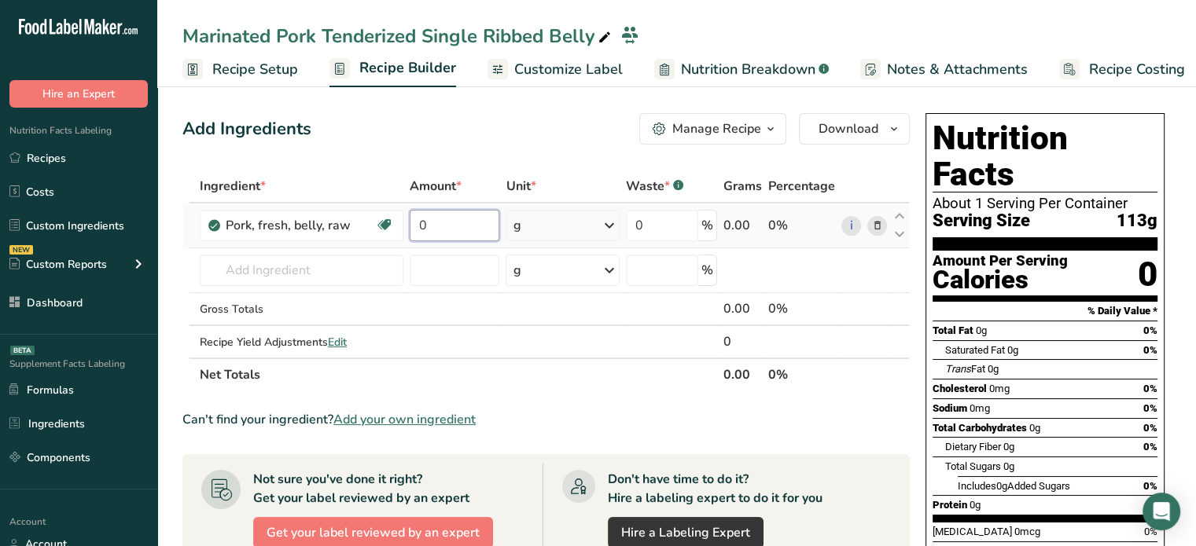
drag, startPoint x: 447, startPoint y: 209, endPoint x: 404, endPoint y: 206, distance: 42.6
click at [404, 206] on tr "Pork, fresh, belly, raw Dairy free Gluten free Soy free 0 g Portions 4 oz 1 lb …" at bounding box center [546, 226] width 726 height 45
type input "1.5"
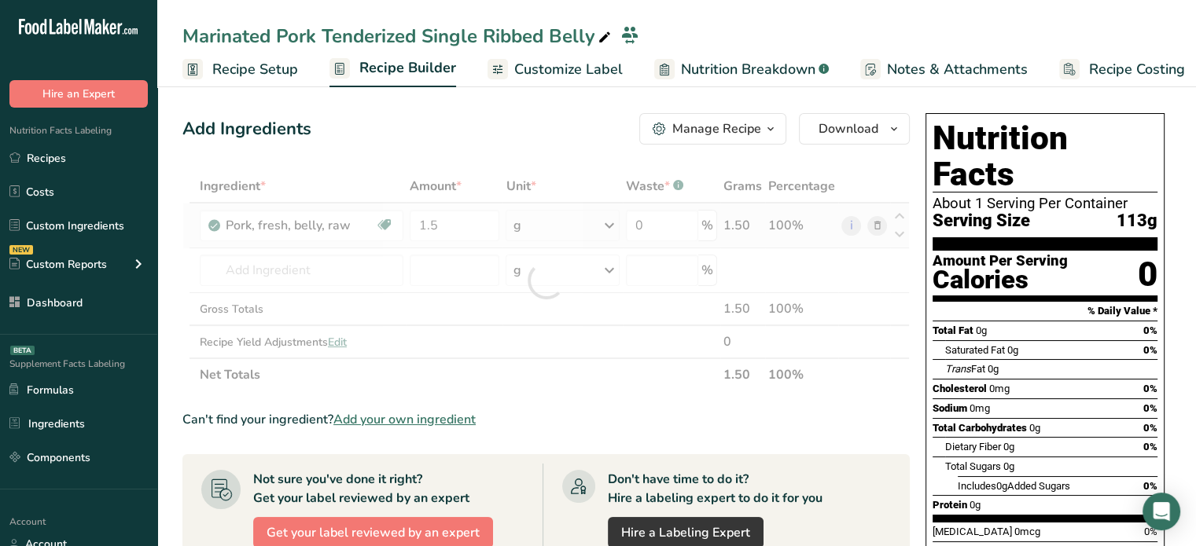
click at [549, 228] on div "Ingredient * Amount * Unit * Waste * .a-a{fill:#347362;}.b-a{fill:#fff;} Grams …" at bounding box center [545, 281] width 727 height 222
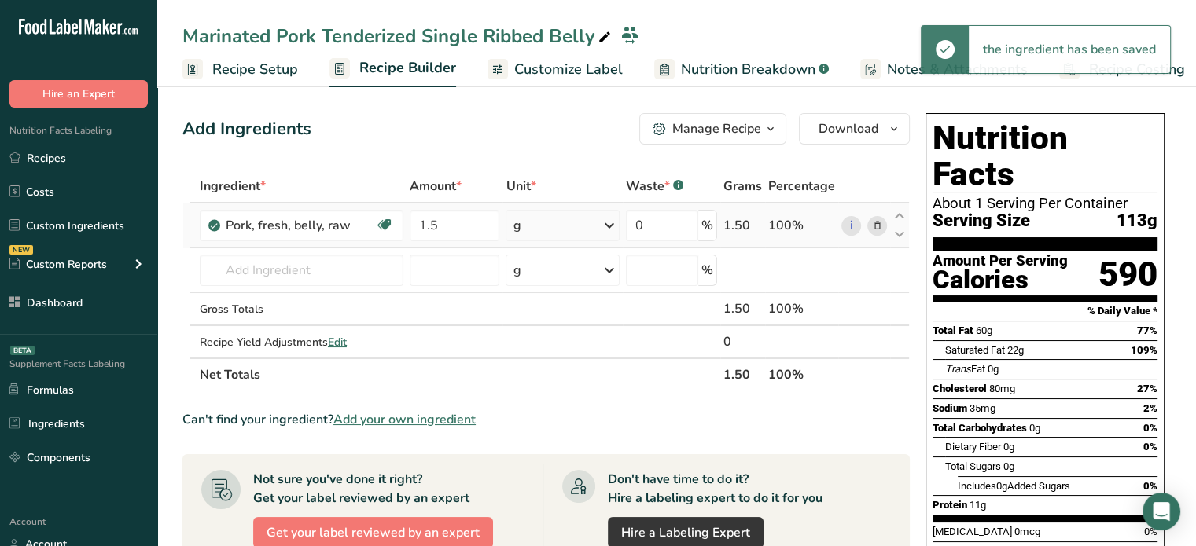
click at [549, 228] on div "g" at bounding box center [561, 225] width 113 height 31
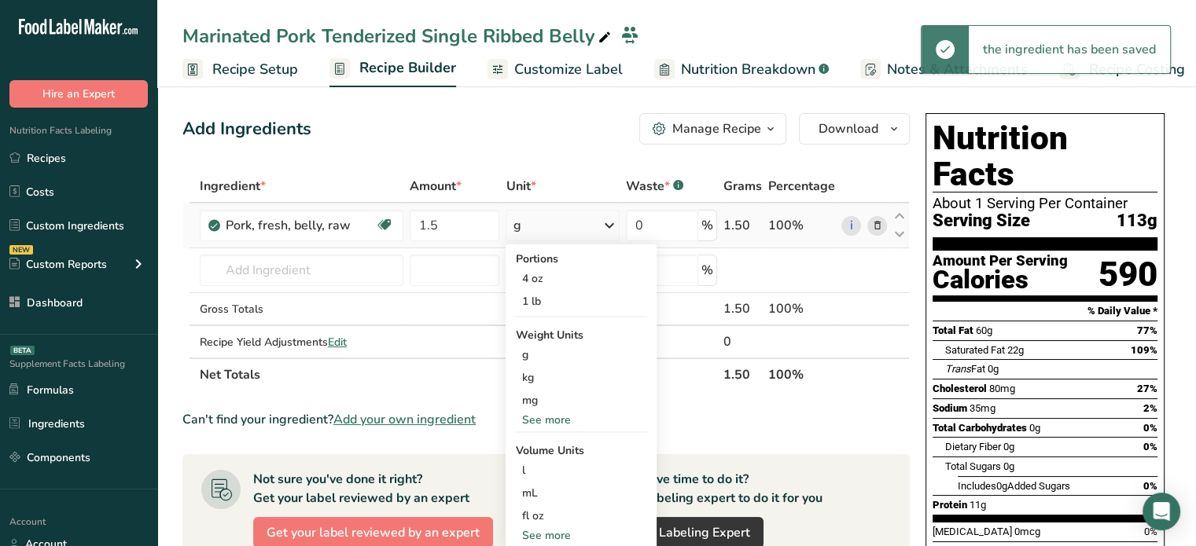
click at [541, 417] on div "See more" at bounding box center [581, 420] width 132 height 17
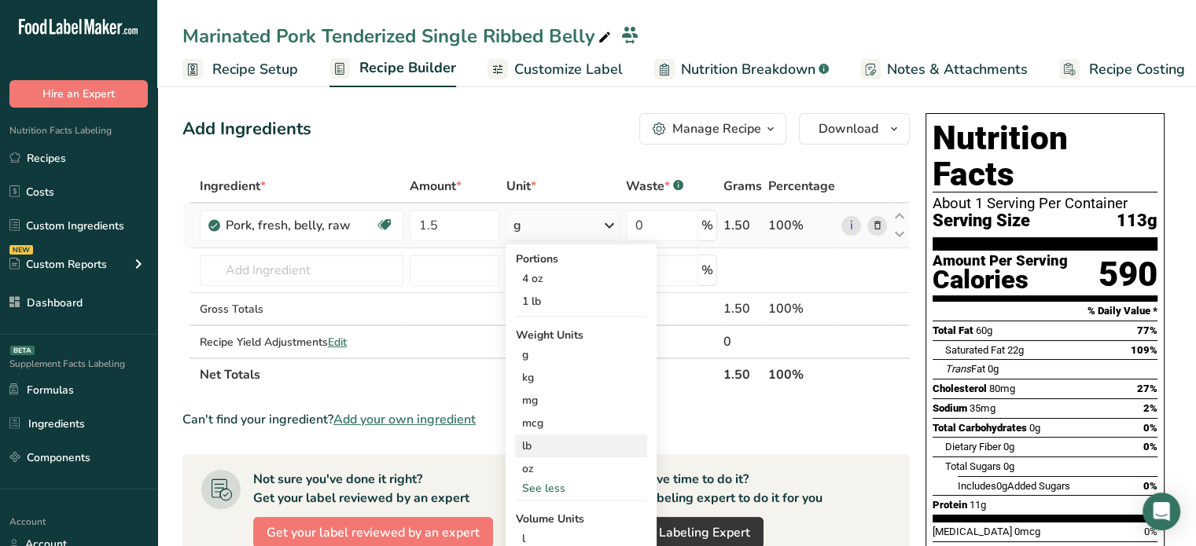
click at [546, 445] on div "lb" at bounding box center [581, 446] width 132 height 23
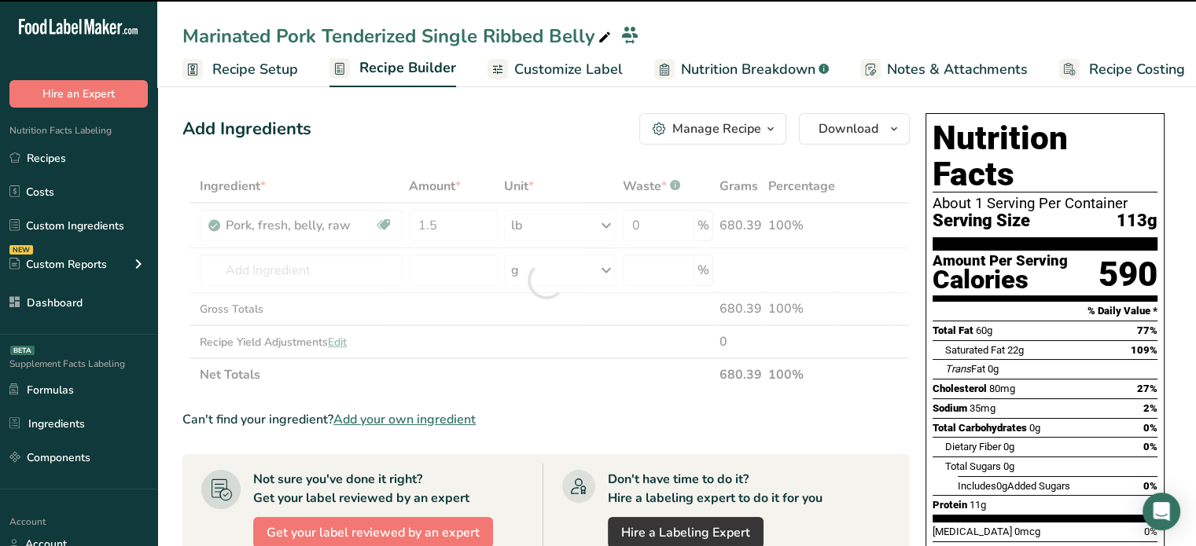
click at [270, 265] on div at bounding box center [545, 281] width 727 height 222
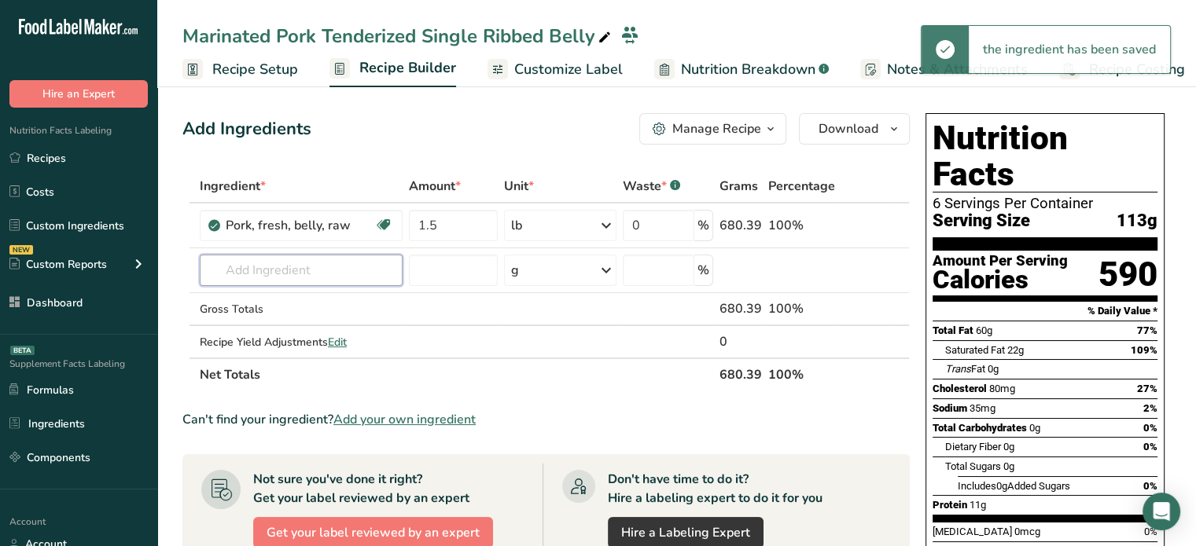
click at [270, 265] on input "text" at bounding box center [301, 270] width 203 height 31
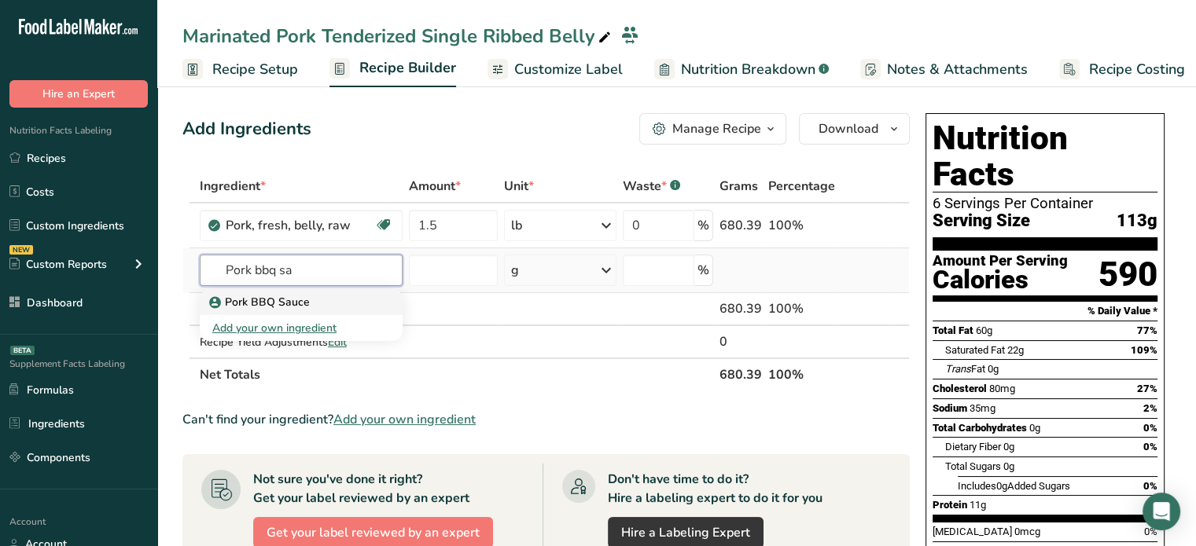
type input "Pork bbq sa"
click at [281, 307] on p "Pork BBQ Sauce" at bounding box center [260, 302] width 97 height 17
type input "Pork BBQ Sauce"
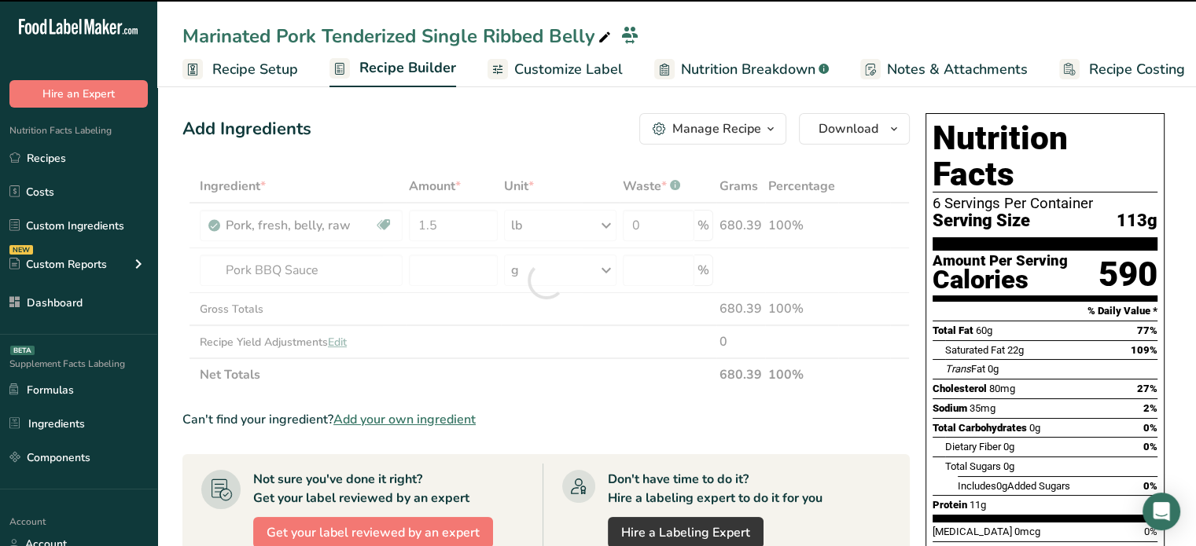
type input "0"
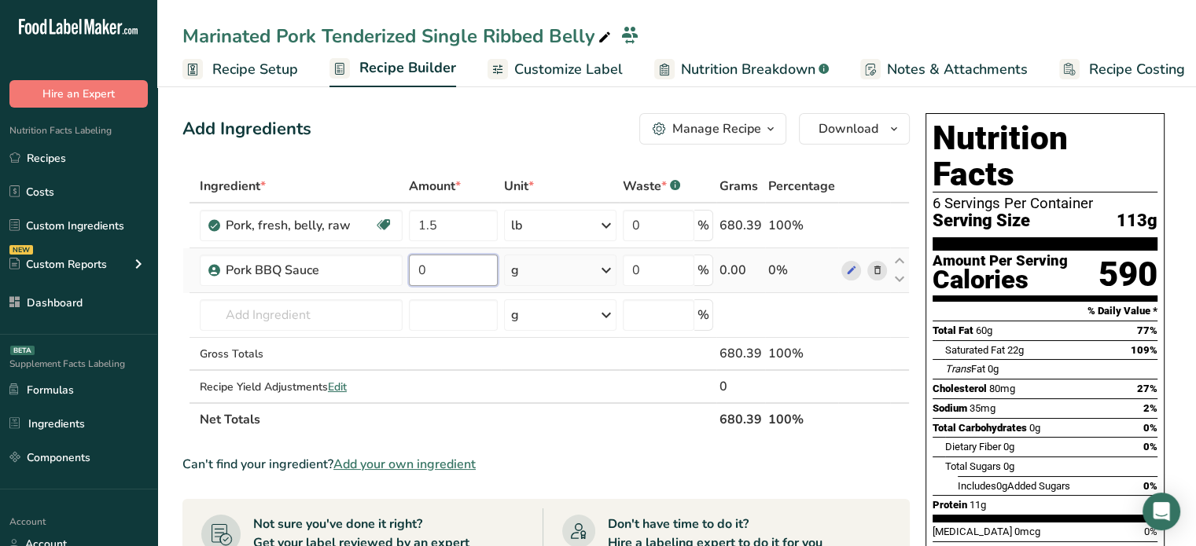
click at [464, 265] on input "0" at bounding box center [453, 270] width 89 height 31
type input "0.54"
click at [553, 266] on div "Ingredient * Amount * Unit * Waste * .a-a{fill:#347362;}.b-a{fill:#fff;} Grams …" at bounding box center [545, 303] width 727 height 266
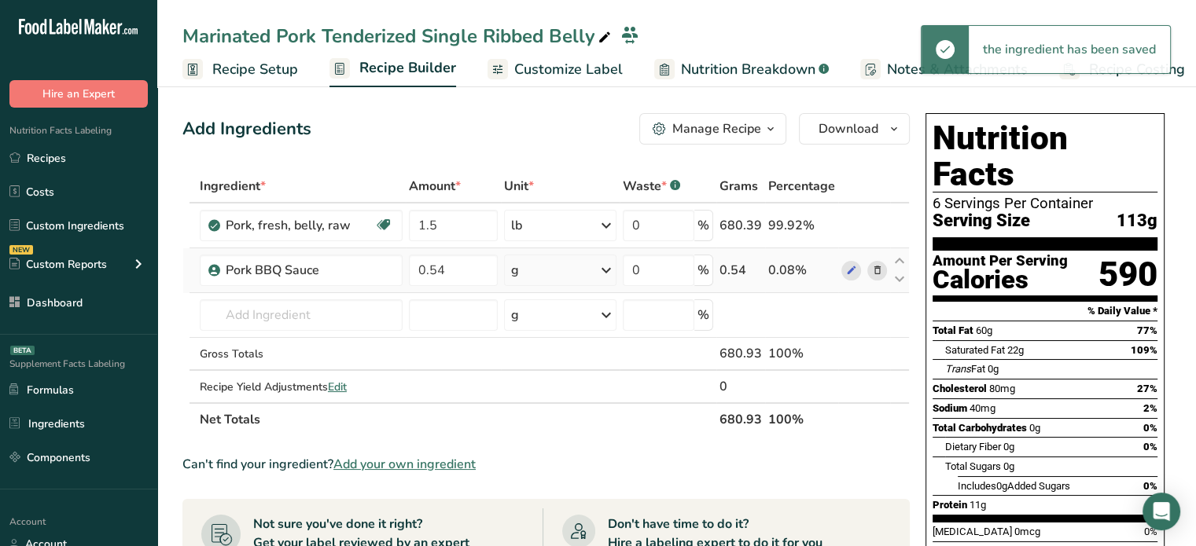
click at [553, 266] on div "g" at bounding box center [560, 270] width 112 height 31
click at [558, 387] on div "See more" at bounding box center [579, 395] width 132 height 17
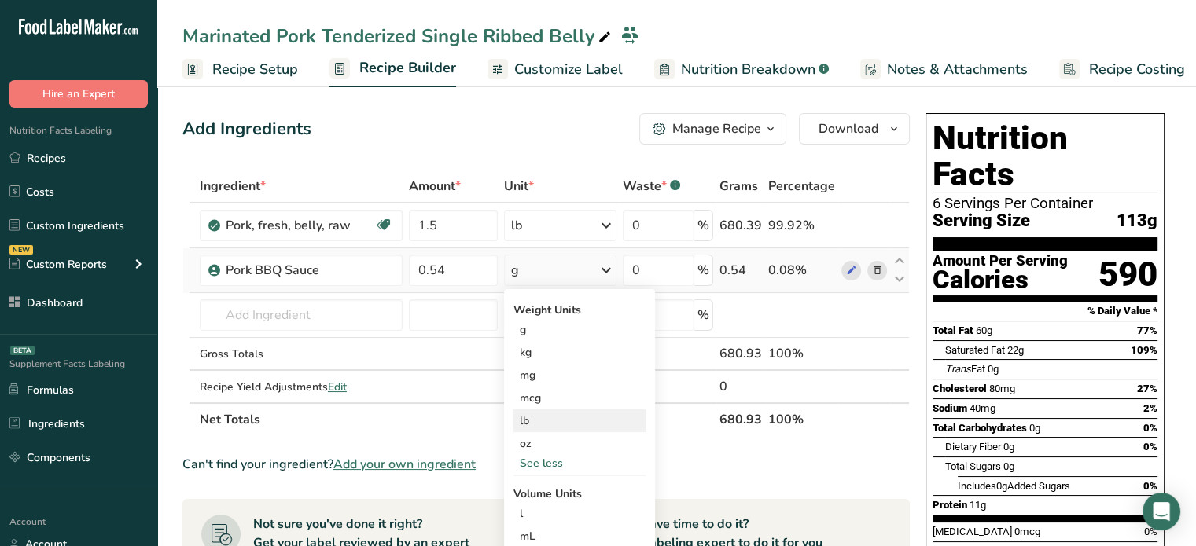
click at [550, 426] on div "lb" at bounding box center [579, 421] width 132 height 23
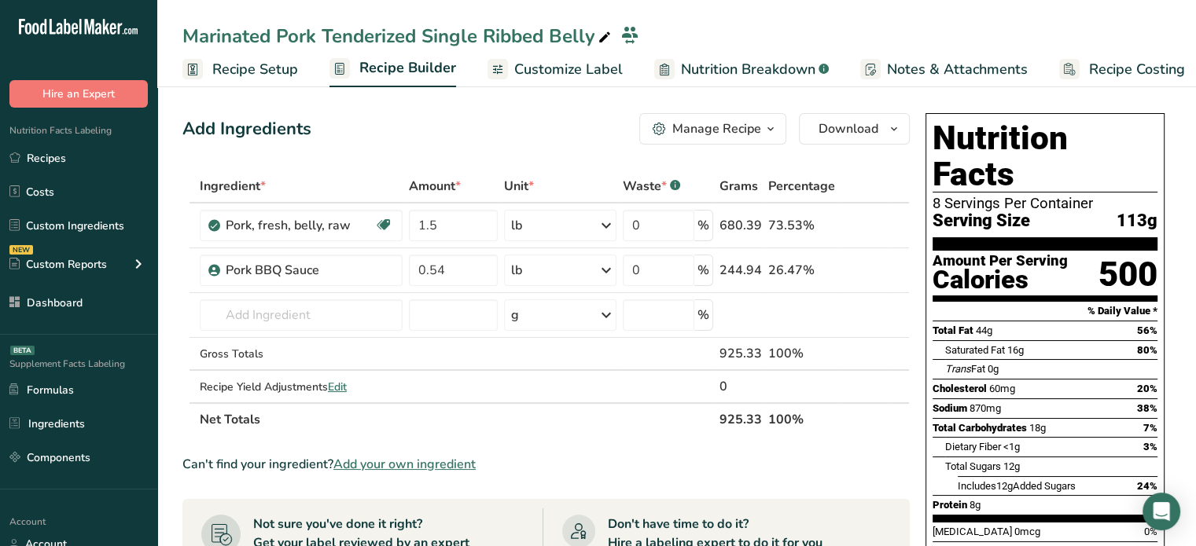
click at [558, 75] on span "Customize Label" at bounding box center [568, 69] width 108 height 21
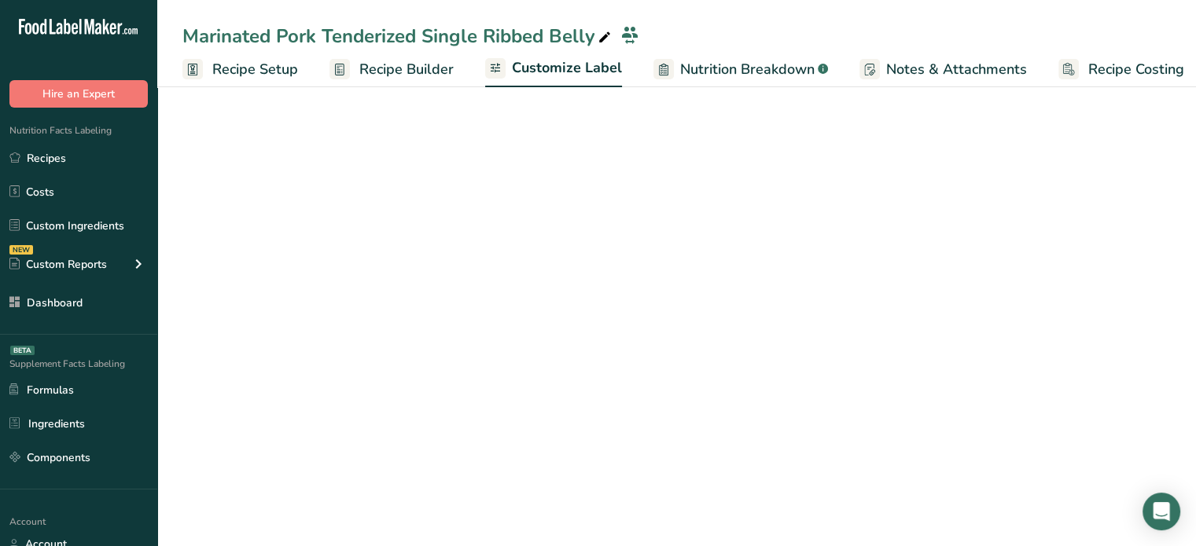
scroll to position [0, 13]
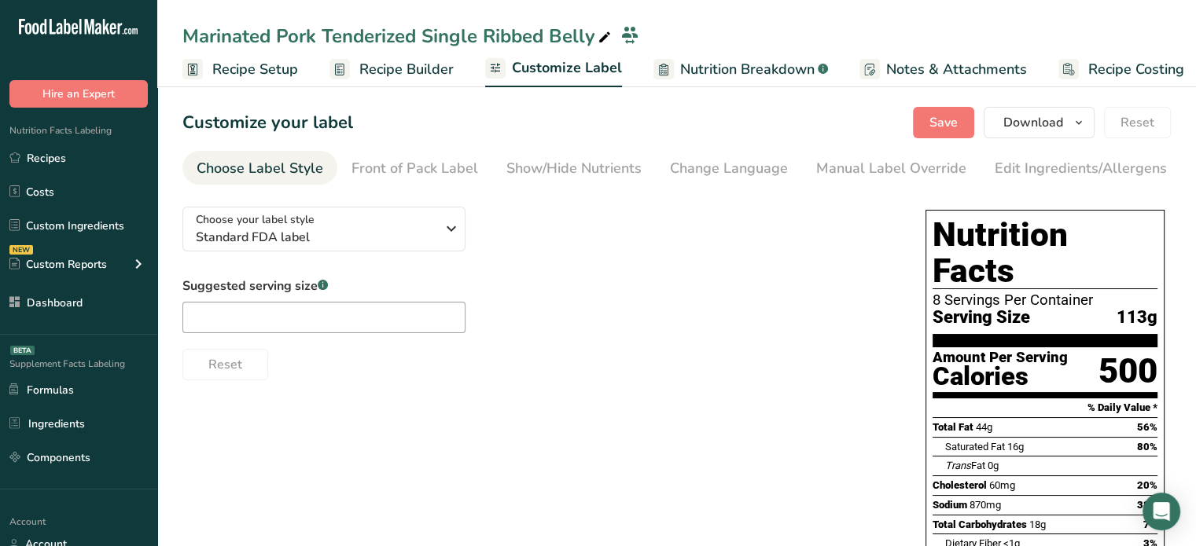
scroll to position [0, 13]
click at [1008, 177] on div "Edit Ingredients/Allergens List" at bounding box center [1094, 168] width 200 height 21
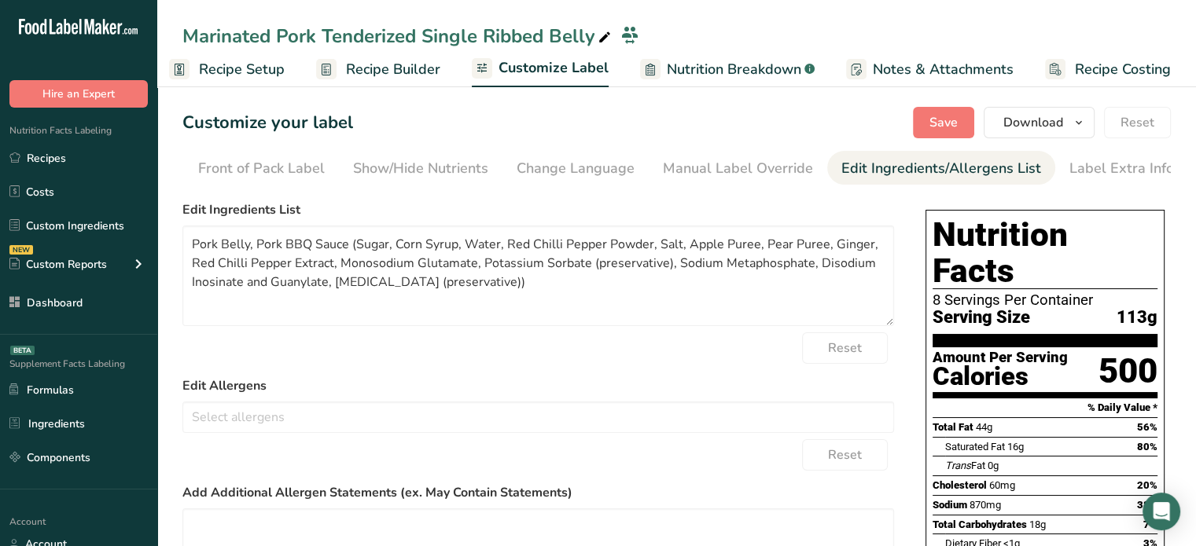
scroll to position [0, 154]
click at [252, 172] on div "Front of Pack Label" at bounding box center [260, 168] width 127 height 21
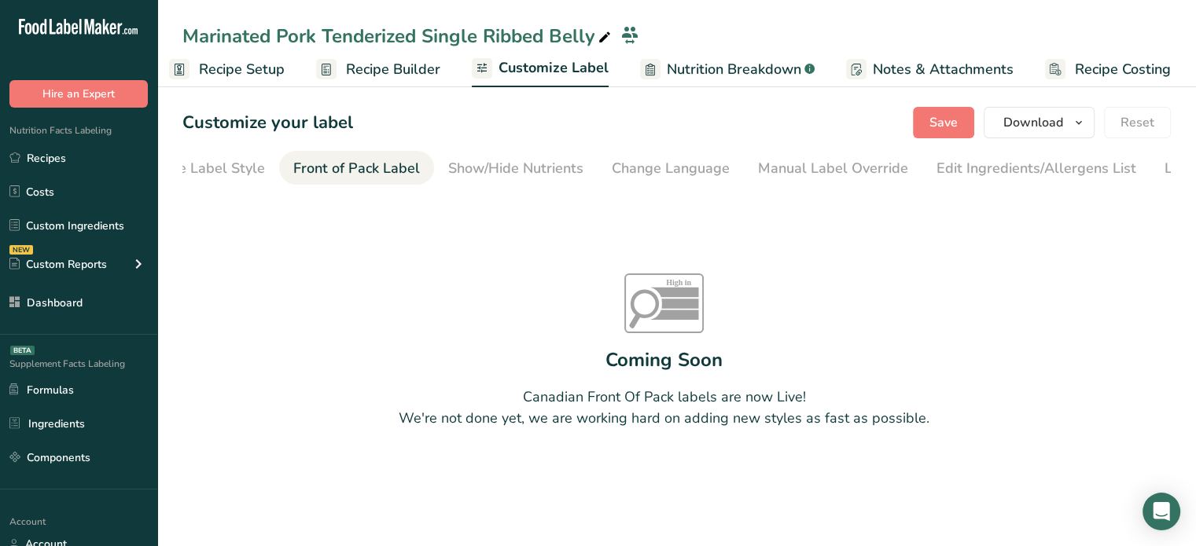
scroll to position [0, 0]
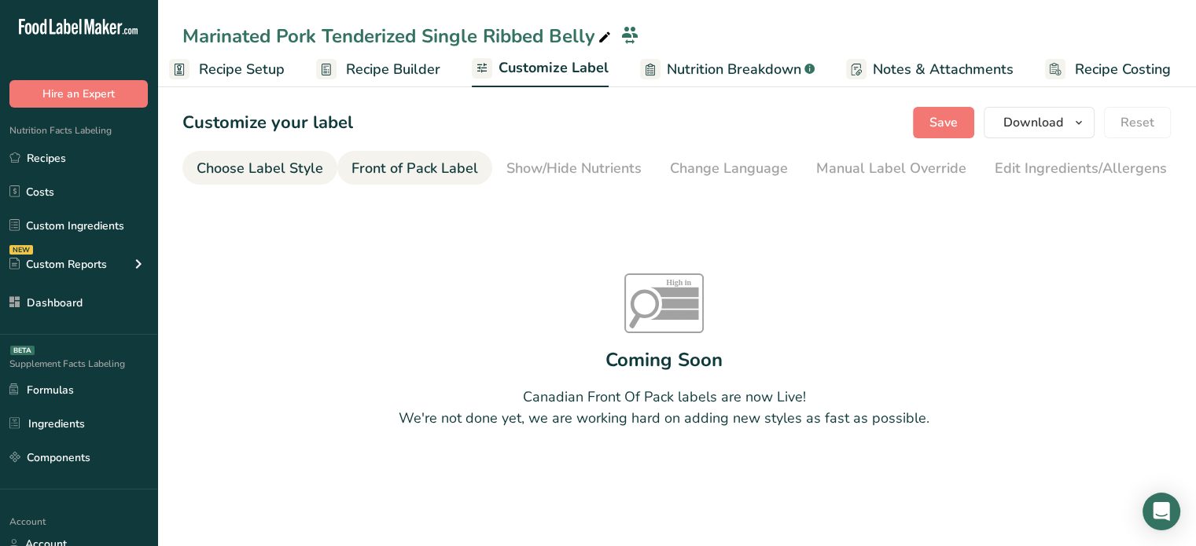
click at [267, 164] on div "Choose Label Style" at bounding box center [260, 168] width 127 height 21
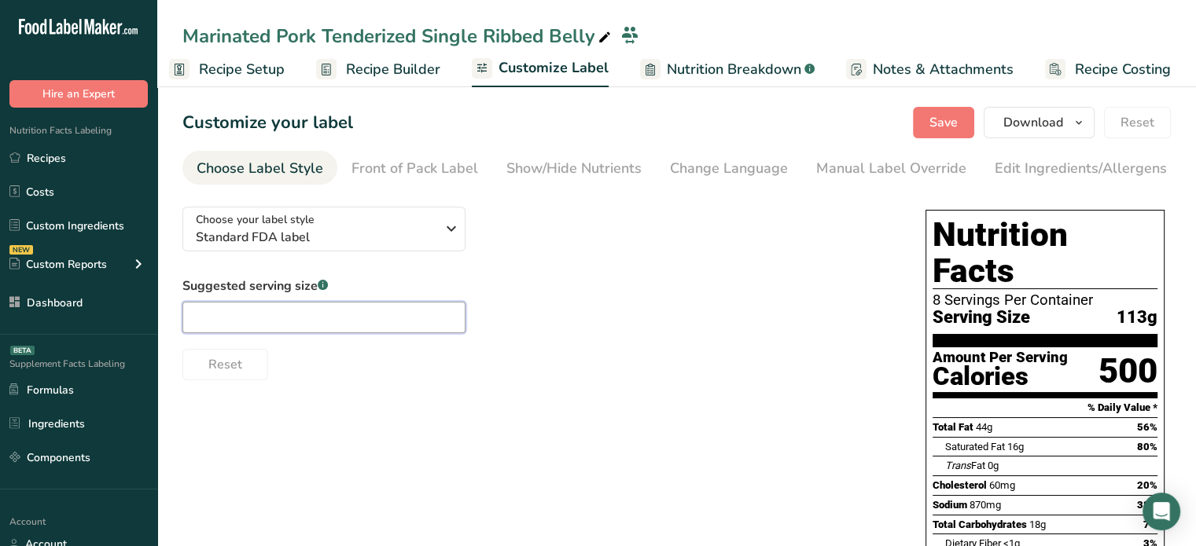
click at [266, 313] on input "text" at bounding box center [323, 317] width 283 height 31
type input "4 oz"
click at [923, 123] on button "Save" at bounding box center [943, 122] width 61 height 31
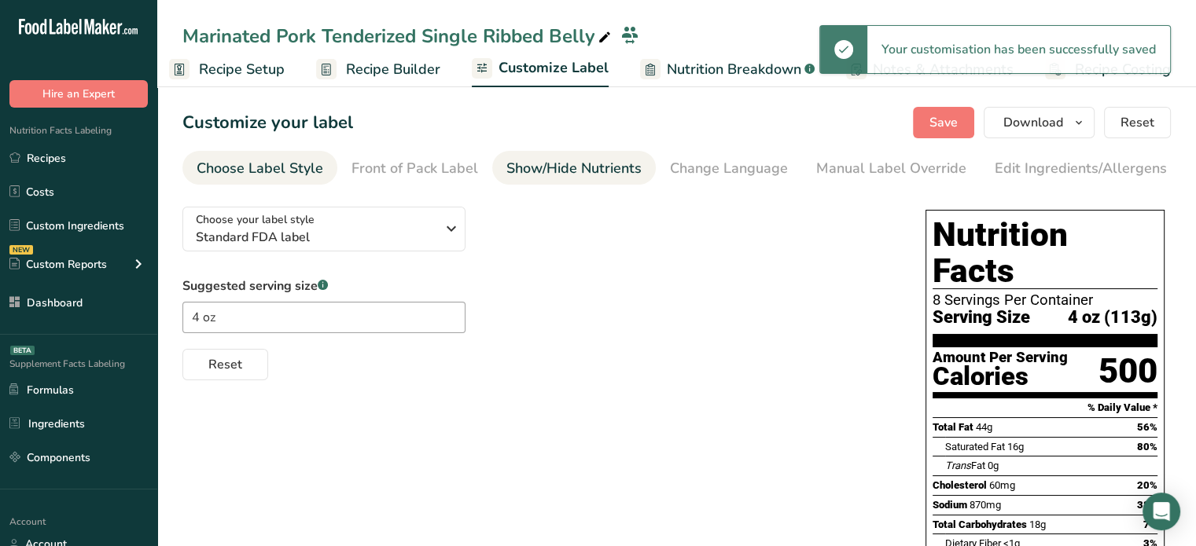
click at [625, 169] on div "Show/Hide Nutrients" at bounding box center [573, 168] width 135 height 21
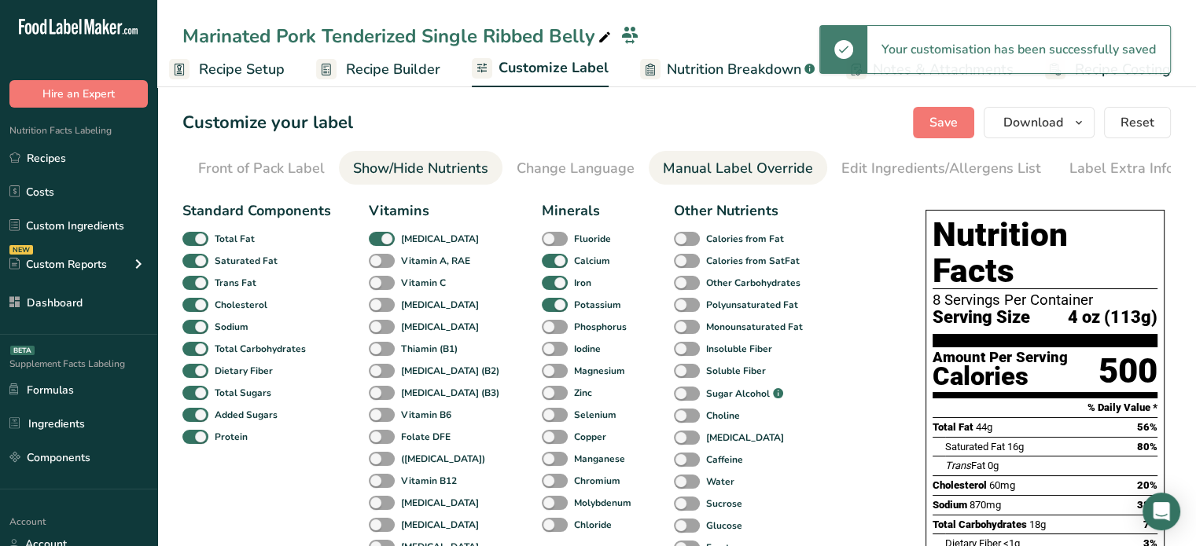
scroll to position [0, 154]
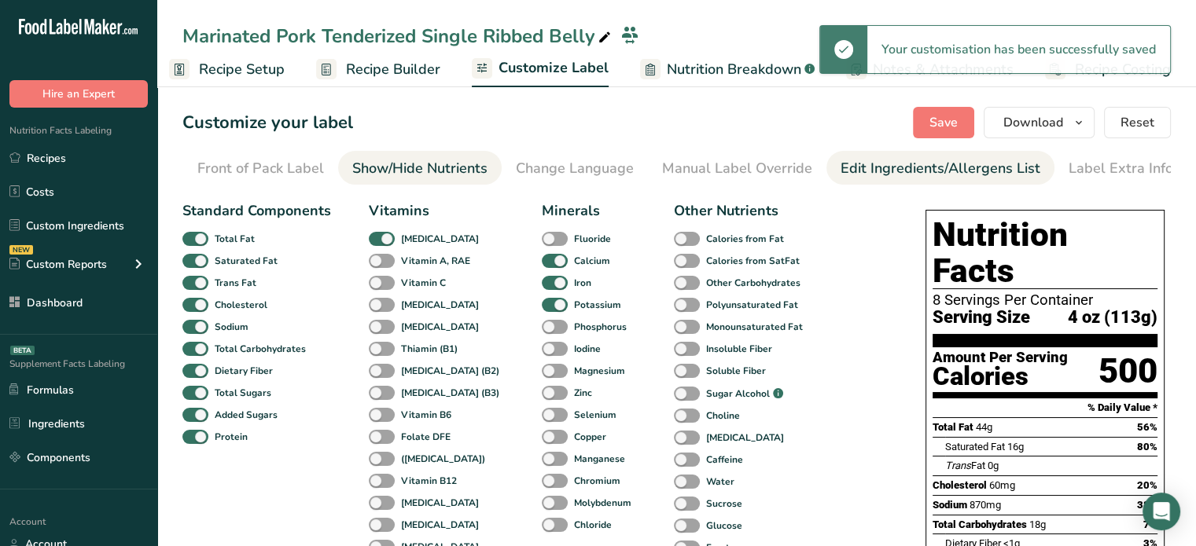
click at [840, 173] on div "Edit Ingredients/Allergens List" at bounding box center [940, 168] width 200 height 21
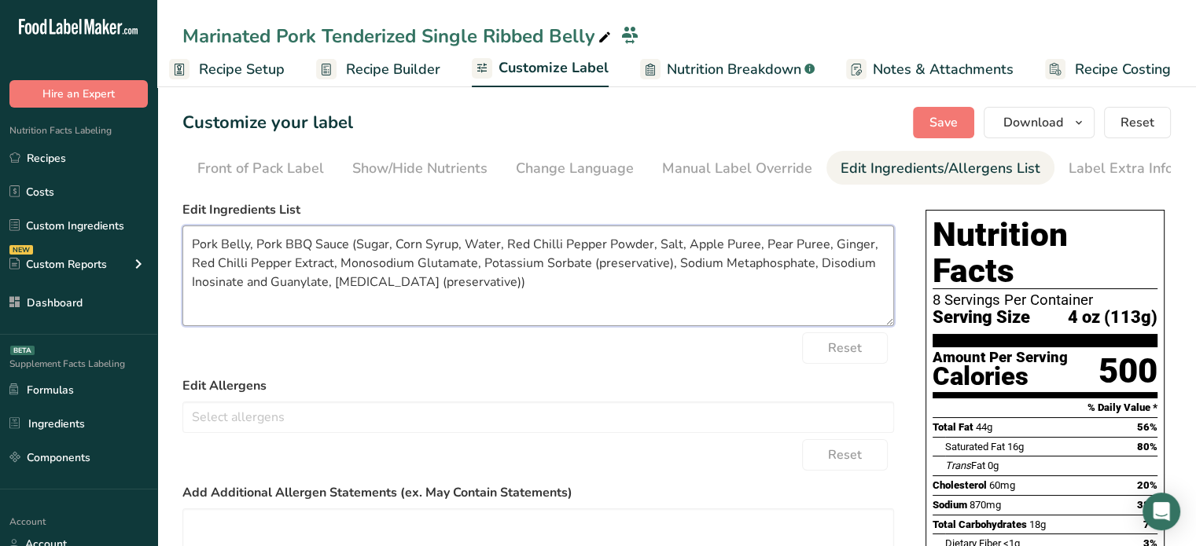
click at [557, 287] on textarea "Pork Belly, Pork BBQ Sauce (Sugar, Corn Syrup, Water, Red Chilli Pepper Powder,…" at bounding box center [537, 276] width 711 height 101
type textarea "Pork Belly, Pork BBQ Sauce (Sugar, Corn Syrup, Water, Red Chilli Pepper Powder,…"
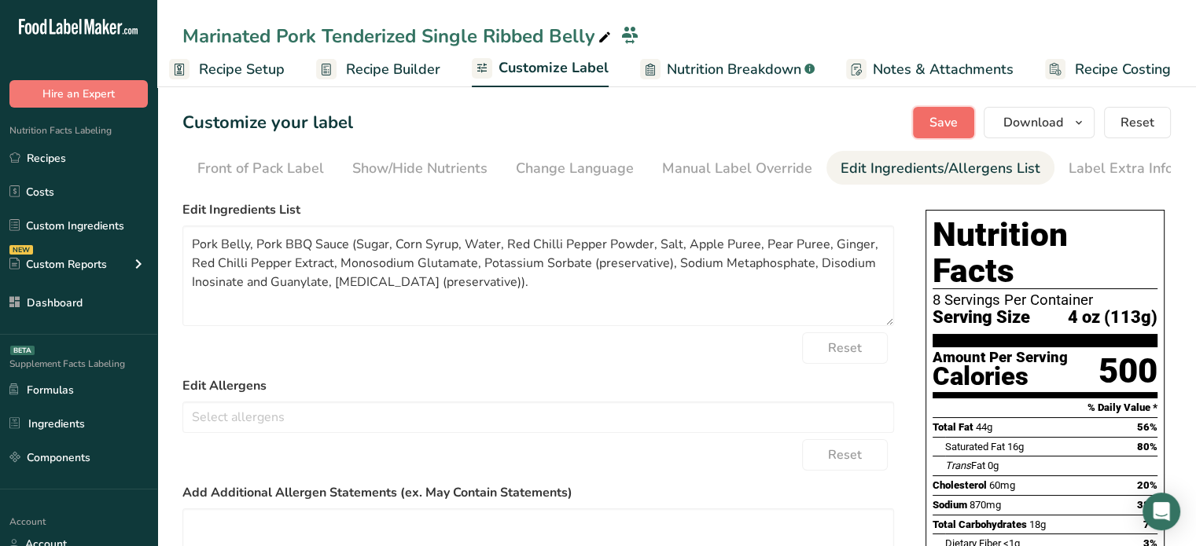
click at [942, 127] on span "Save" at bounding box center [943, 122] width 28 height 19
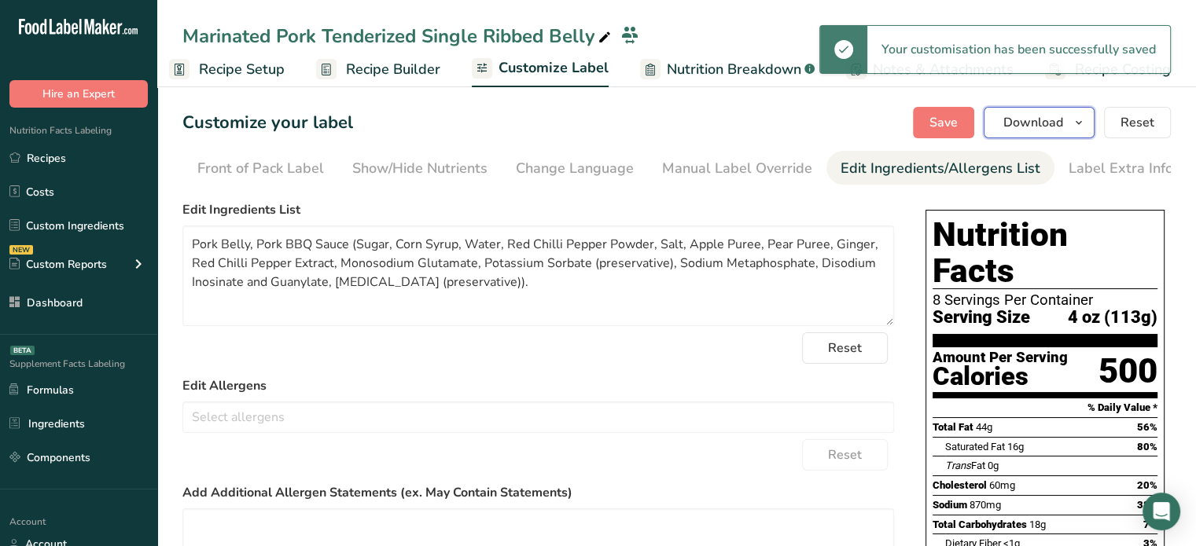
click at [1064, 133] on button "Download" at bounding box center [1038, 122] width 111 height 31
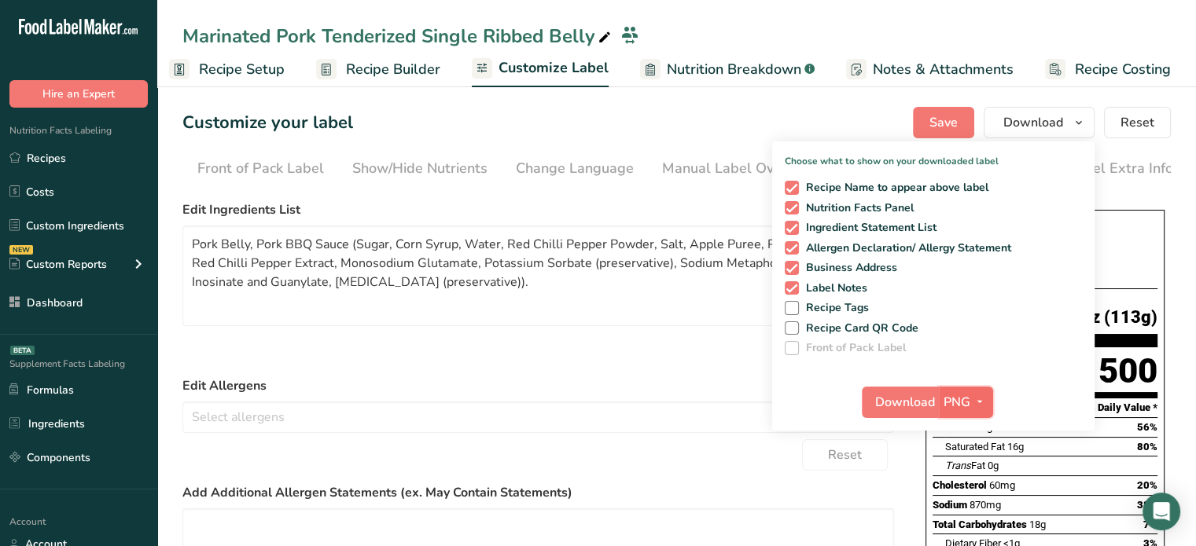
click at [968, 395] on span "PNG" at bounding box center [956, 402] width 27 height 19
click at [968, 510] on link "PDF" at bounding box center [968, 512] width 50 height 26
click at [929, 399] on span "Download" at bounding box center [906, 402] width 60 height 19
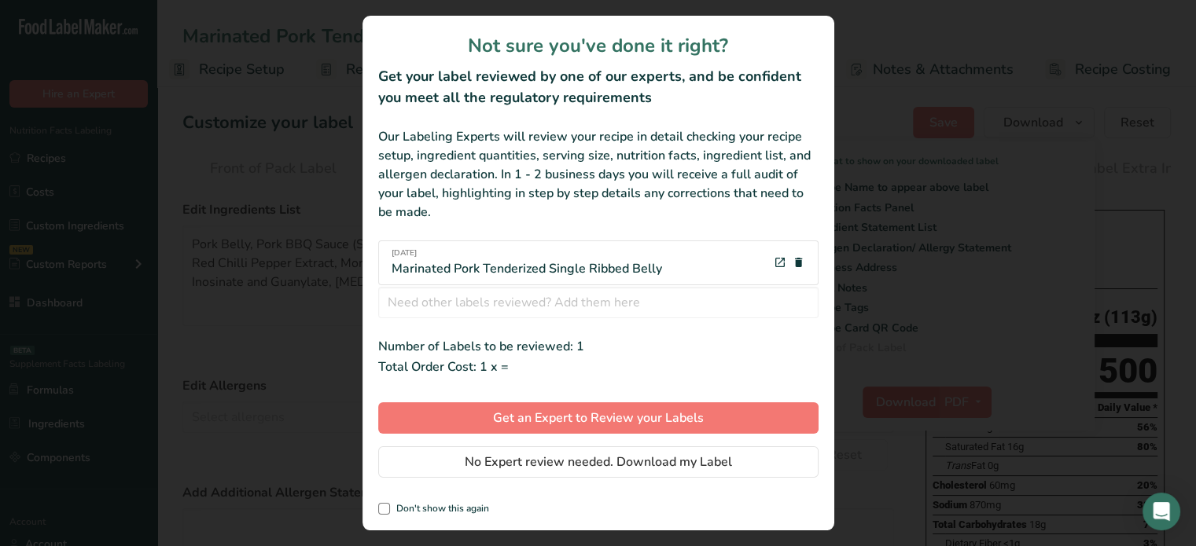
scroll to position [0, 2]
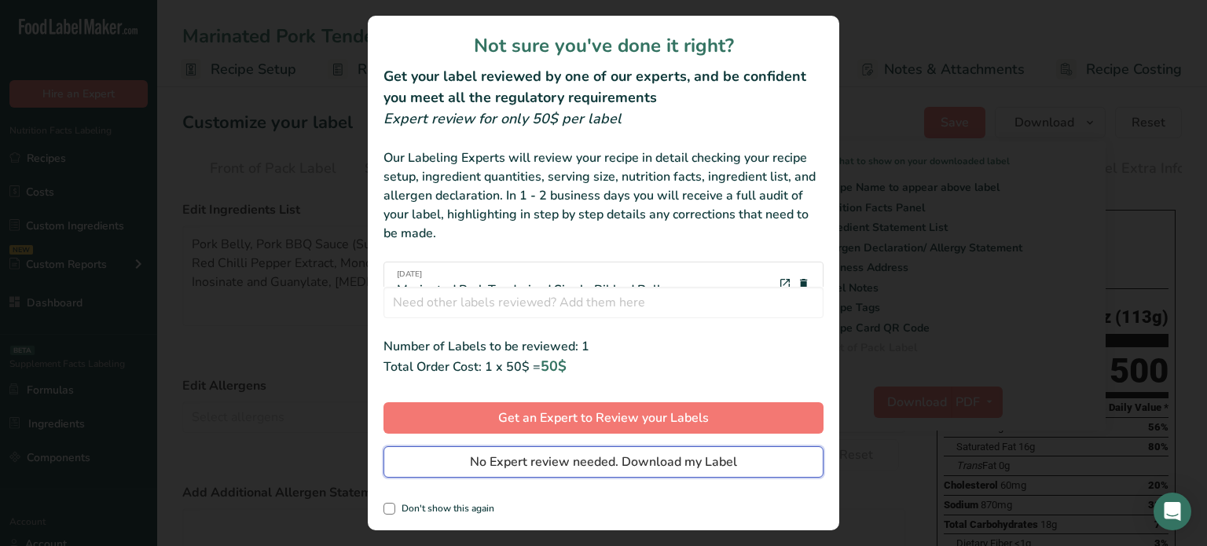
click at [774, 466] on button "No Expert review needed. Download my Label" at bounding box center [604, 462] width 440 height 31
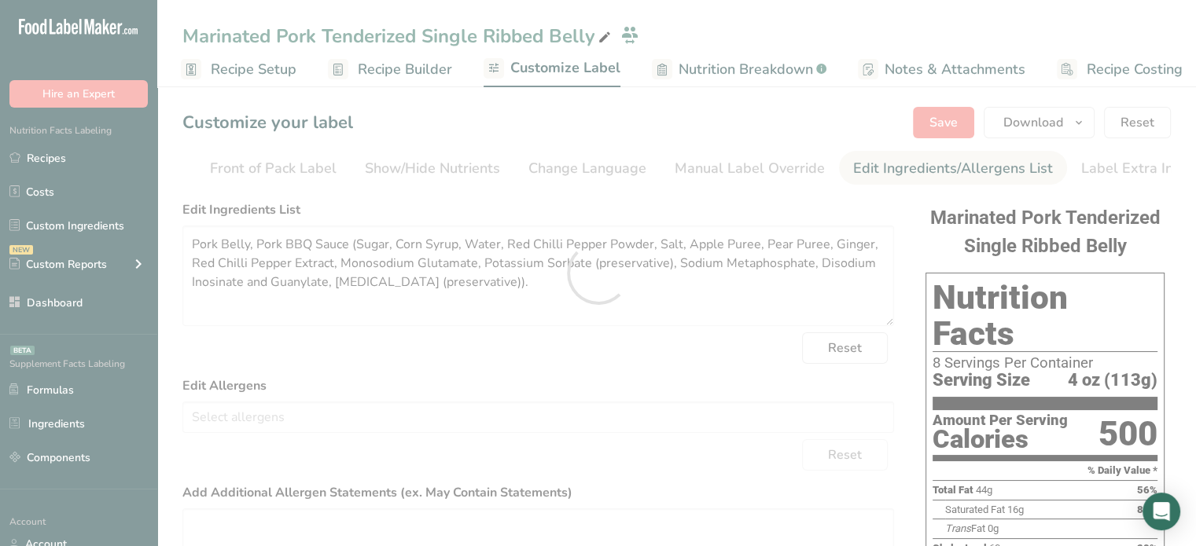
scroll to position [0, 0]
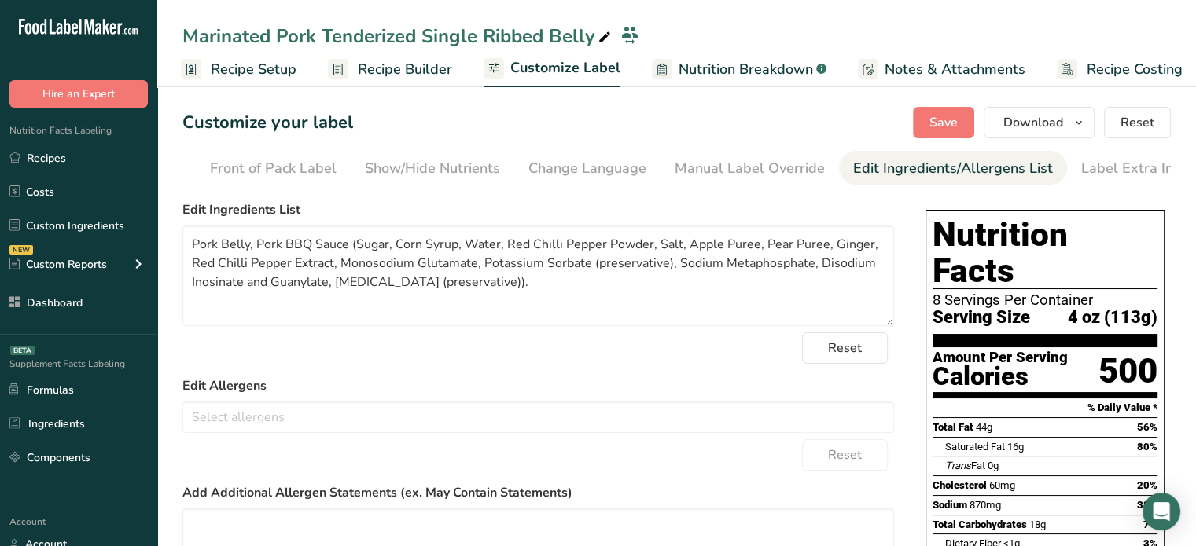
click at [287, 75] on span "Recipe Setup" at bounding box center [254, 69] width 86 height 21
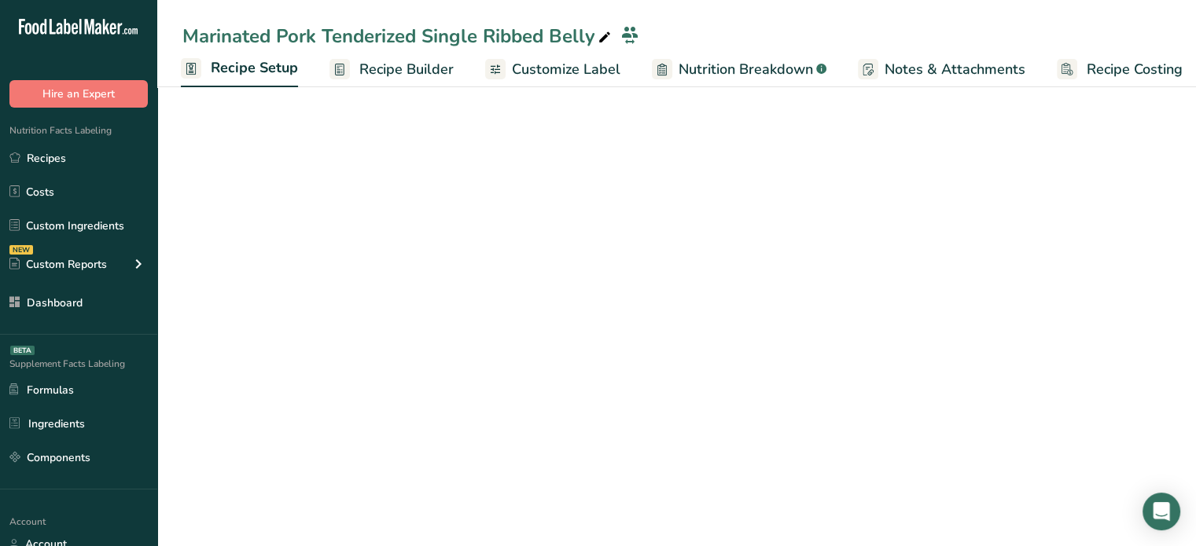
scroll to position [0, 6]
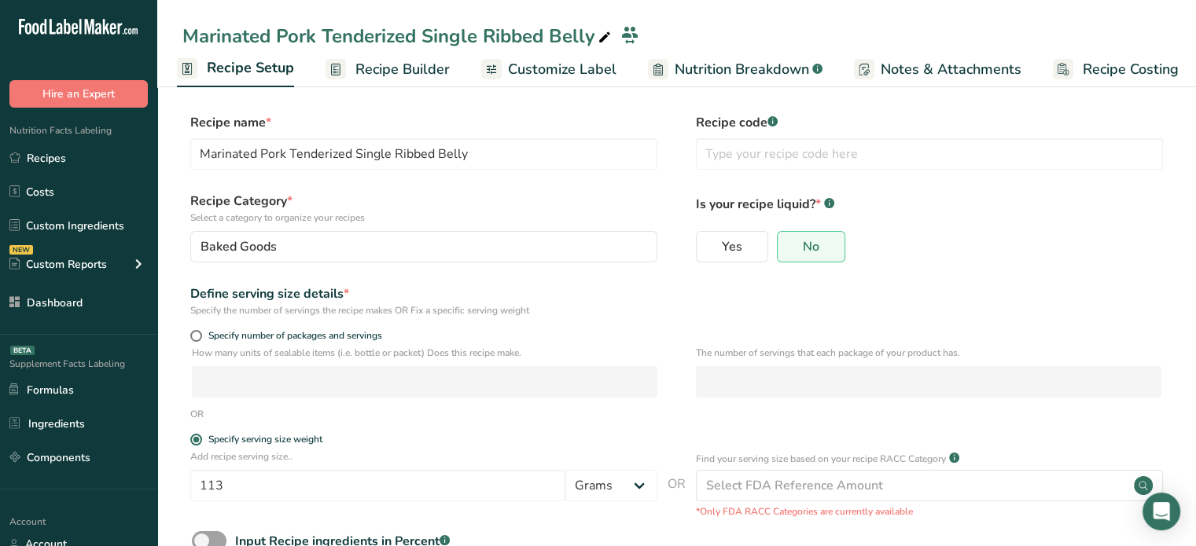
click at [412, 69] on span "Recipe Builder" at bounding box center [402, 69] width 94 height 21
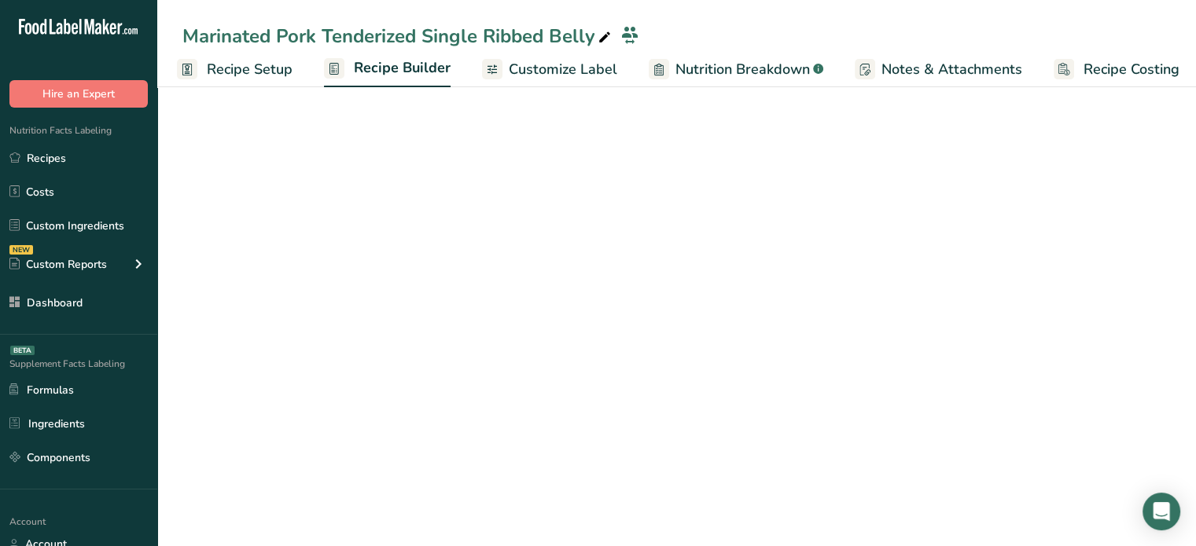
scroll to position [0, 13]
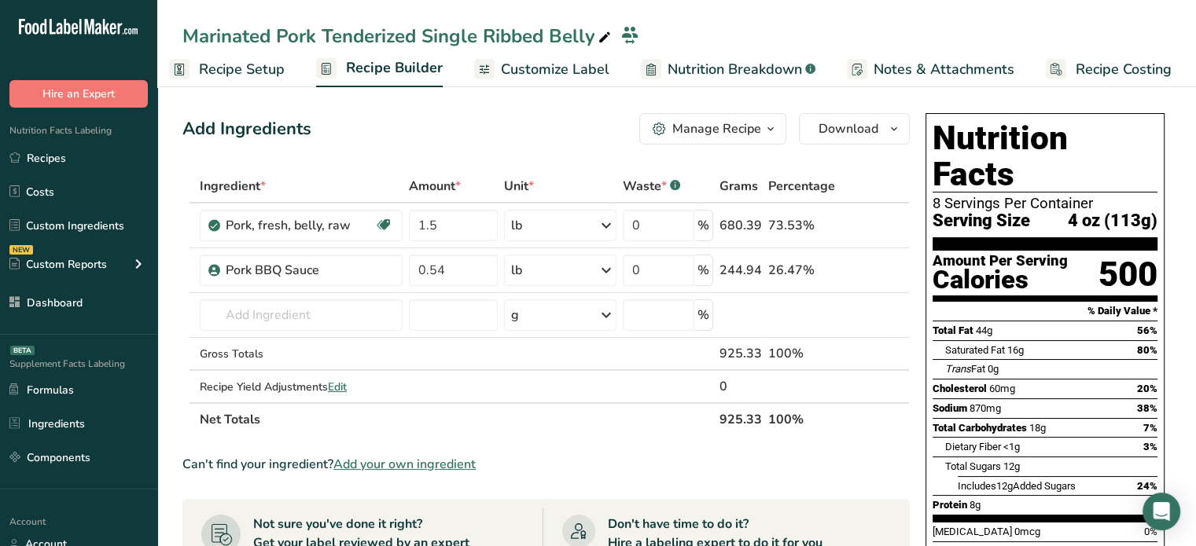
click at [772, 134] on icon "button" at bounding box center [770, 129] width 13 height 20
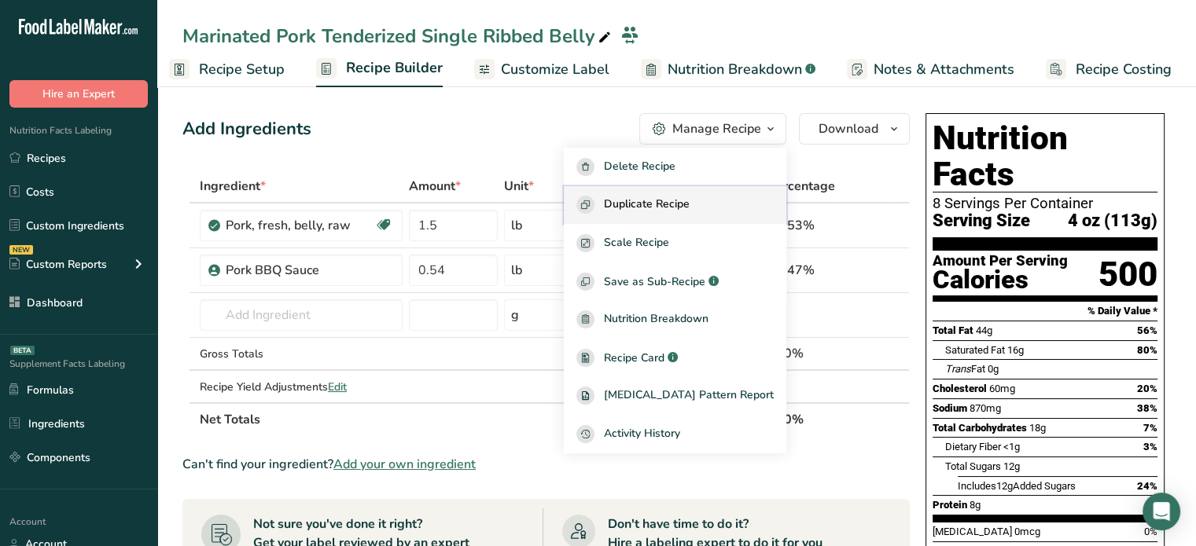
click at [689, 199] on span "Duplicate Recipe" at bounding box center [647, 205] width 86 height 18
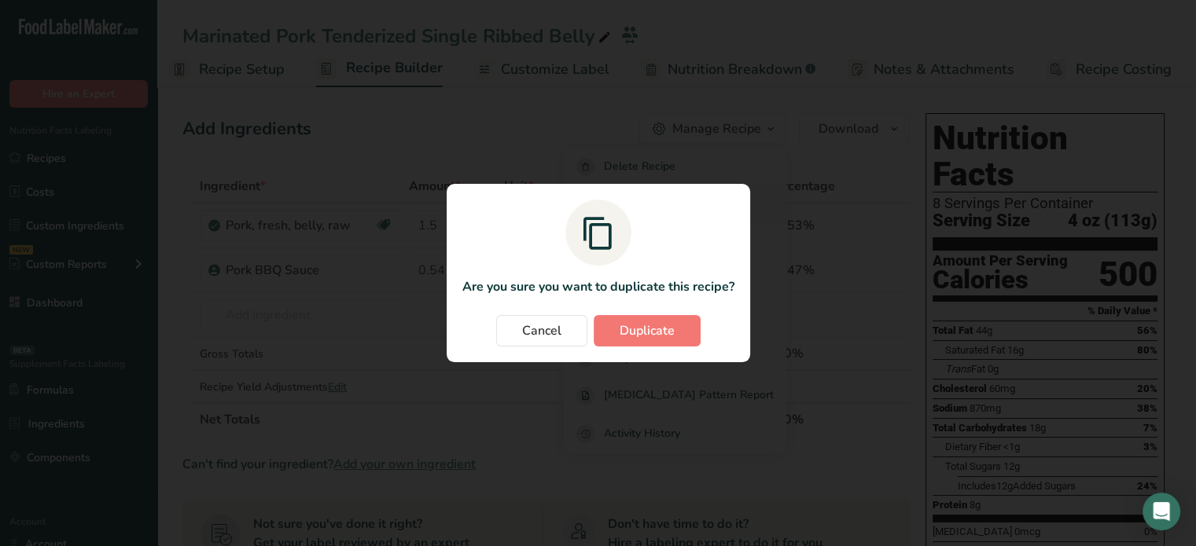
scroll to position [0, 2]
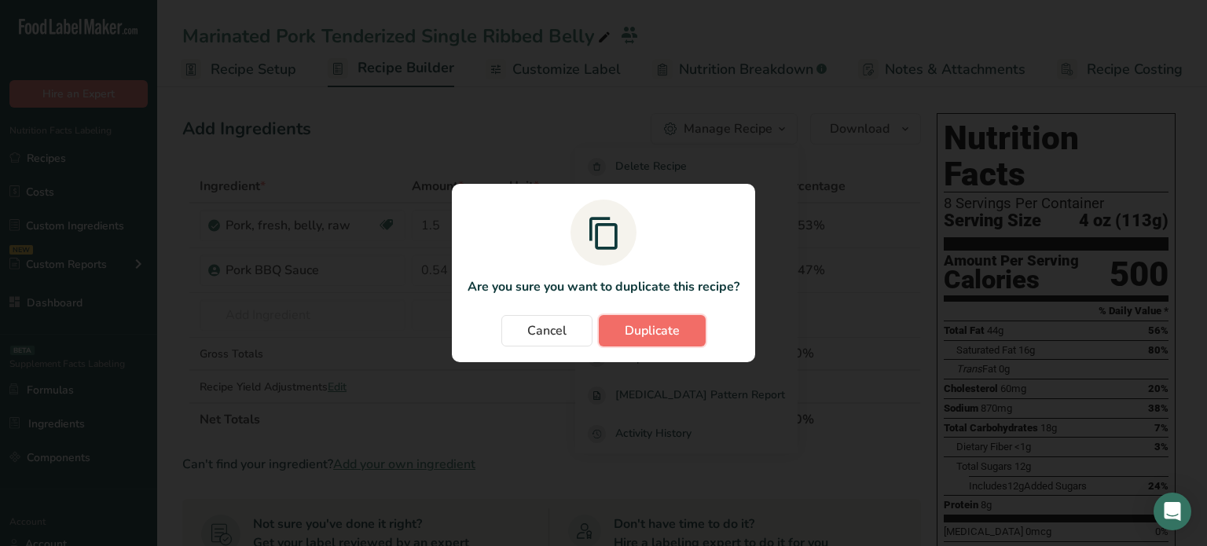
click at [657, 330] on span "Duplicate" at bounding box center [652, 331] width 55 height 19
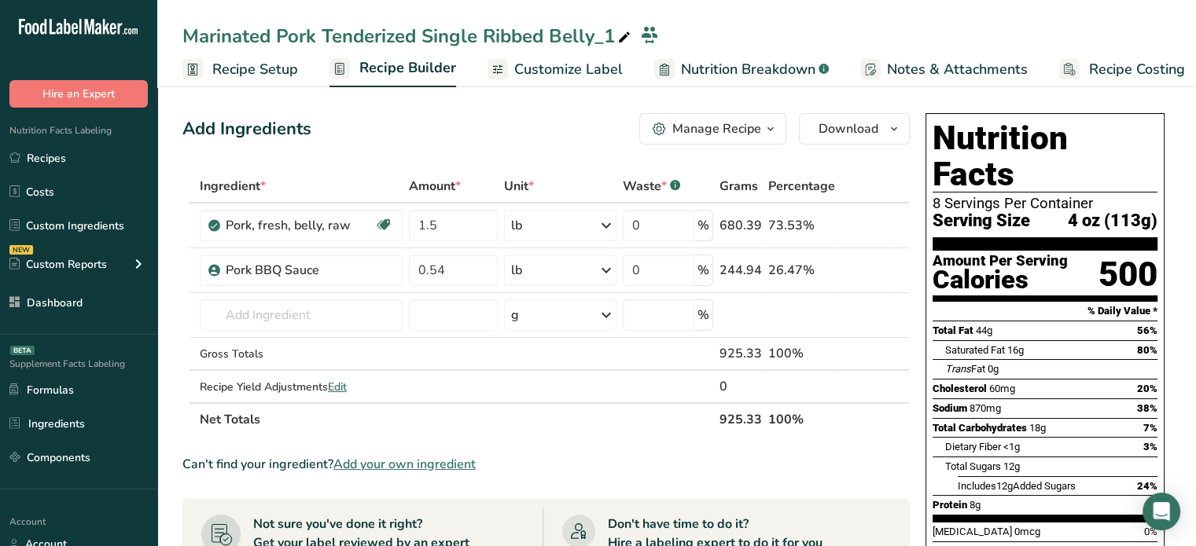
click at [631, 40] on span at bounding box center [624, 37] width 19 height 19
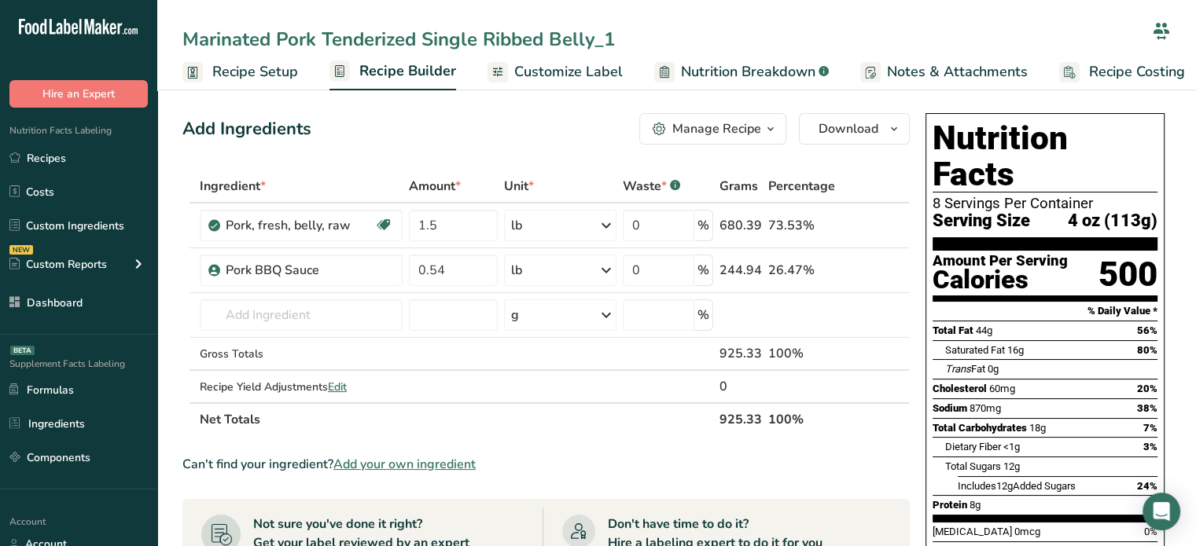
drag, startPoint x: 623, startPoint y: 40, endPoint x: 373, endPoint y: 30, distance: 249.4
click at [373, 30] on input "Marinated Pork Tenderized Single Ribbed Belly_1" at bounding box center [663, 39] width 963 height 28
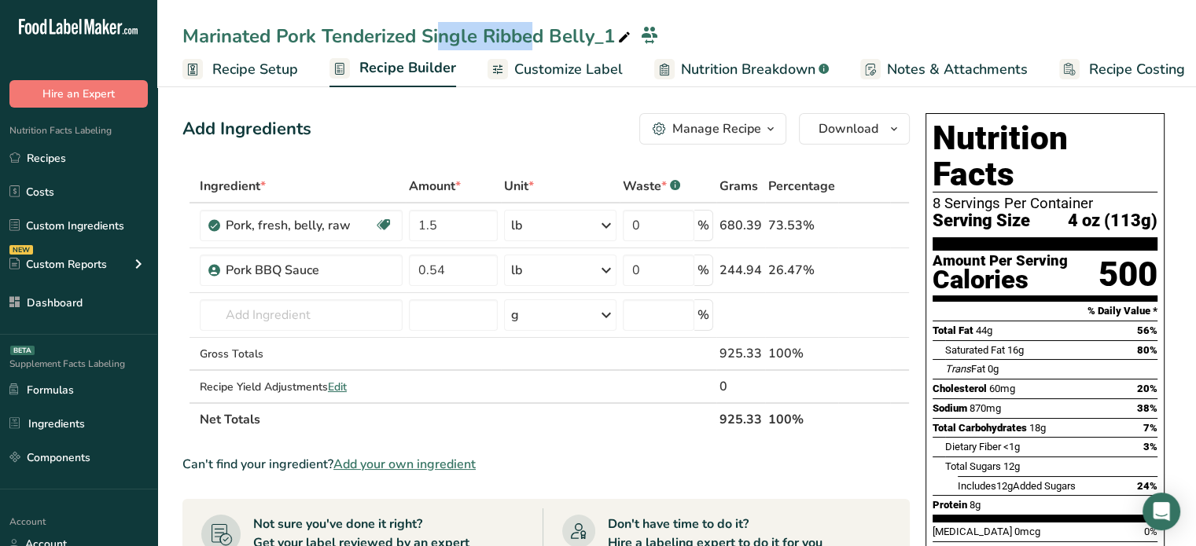
drag, startPoint x: 324, startPoint y: 31, endPoint x: 419, endPoint y: 34, distance: 95.1
click at [419, 34] on div "Marinated Pork Tenderized Single Ribbed Belly_1" at bounding box center [407, 36] width 451 height 28
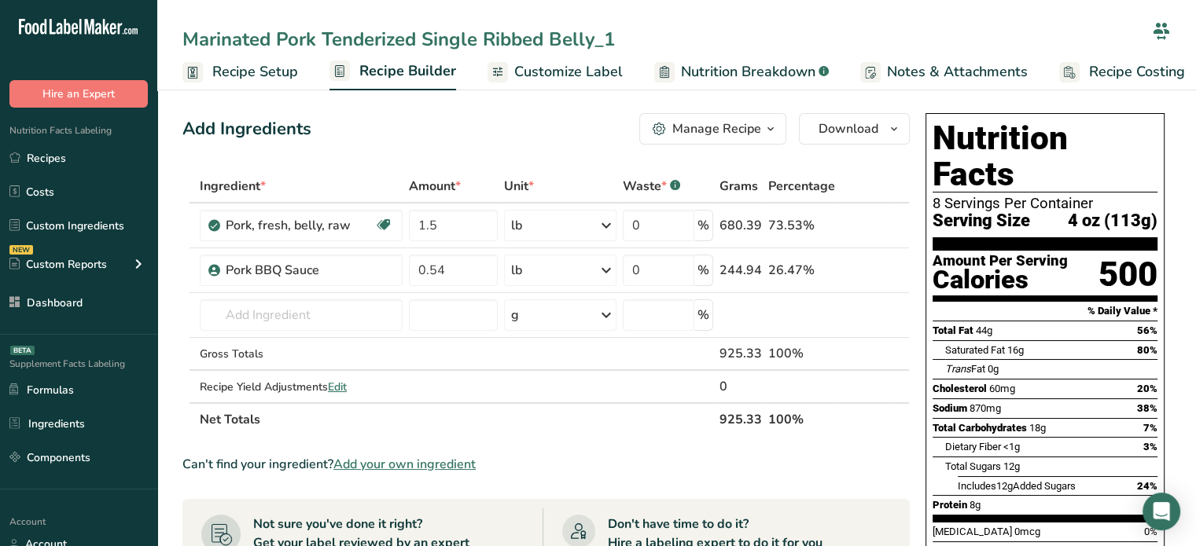
drag, startPoint x: 324, startPoint y: 31, endPoint x: 416, endPoint y: 51, distance: 94.2
click at [416, 51] on input "Marinated Pork Tenderized Single Ribbed Belly_1" at bounding box center [663, 39] width 963 height 28
drag, startPoint x: 390, startPoint y: 35, endPoint x: 577, endPoint y: 26, distance: 187.3
click at [577, 26] on input "Marinated Pork Single Ribbed Belly_1" at bounding box center [663, 39] width 963 height 28
type input "Marinated Pork Single Belly Chop"
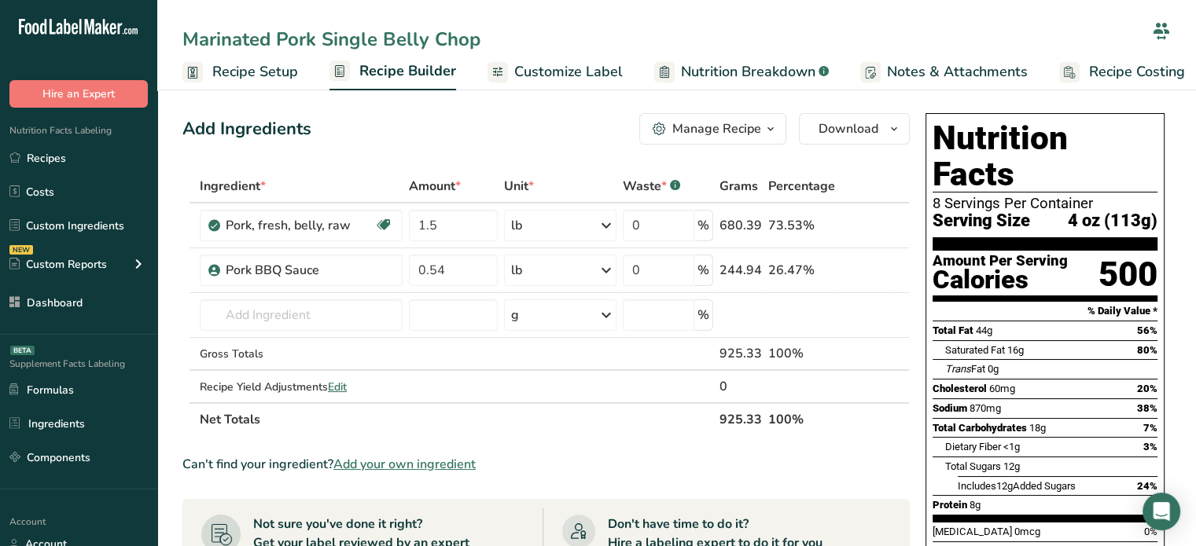
click at [540, 134] on div "Add Ingredients Manage Recipe Delete Recipe Duplicate Recipe Scale Recipe Save …" at bounding box center [545, 128] width 727 height 31
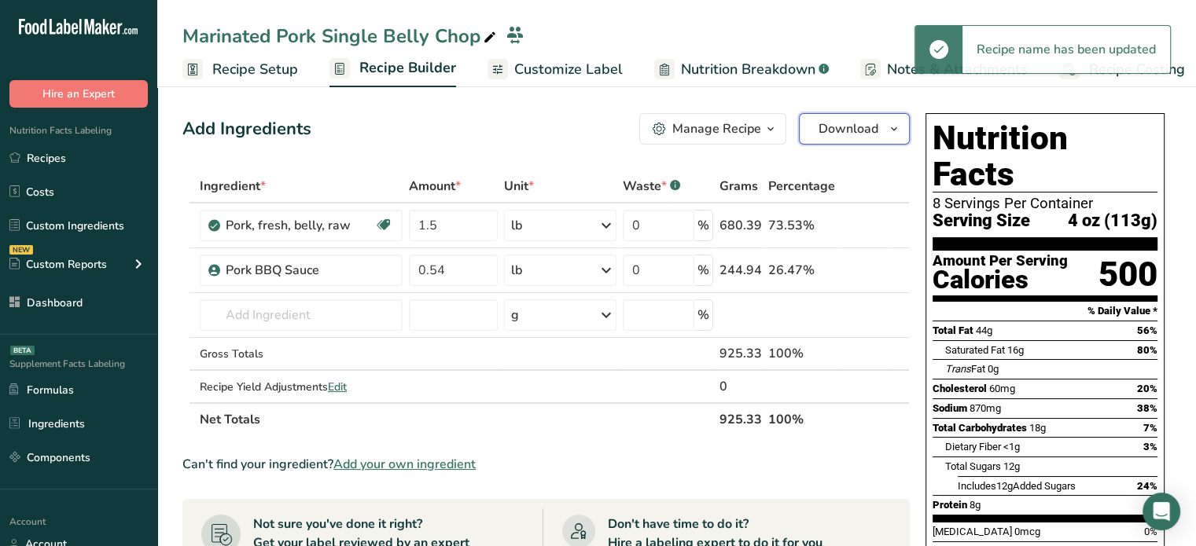
click at [839, 131] on span "Download" at bounding box center [848, 128] width 60 height 19
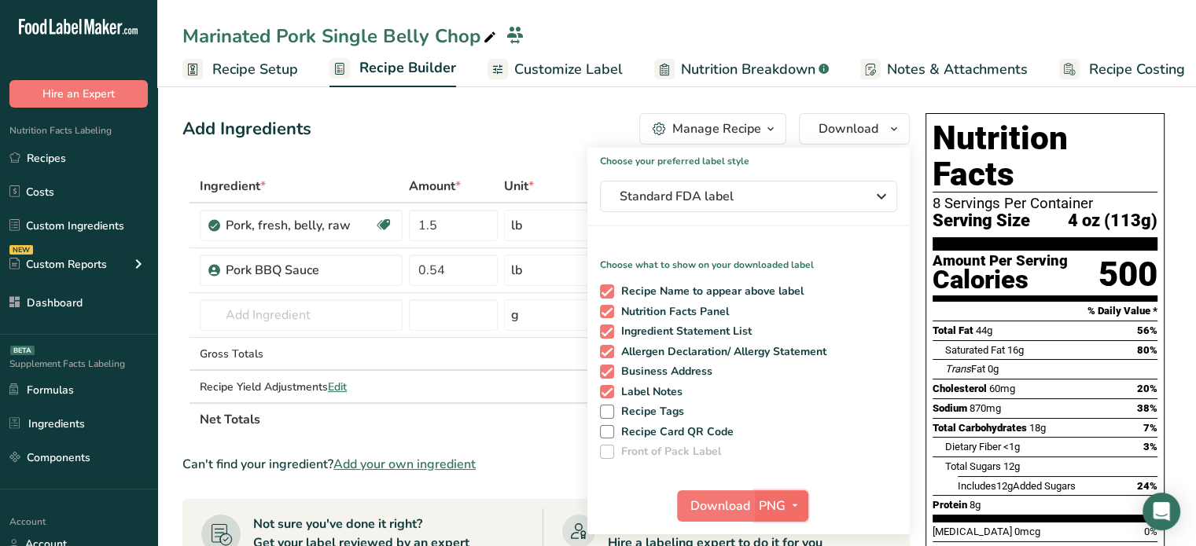
click at [785, 505] on span "button" at bounding box center [794, 506] width 19 height 19
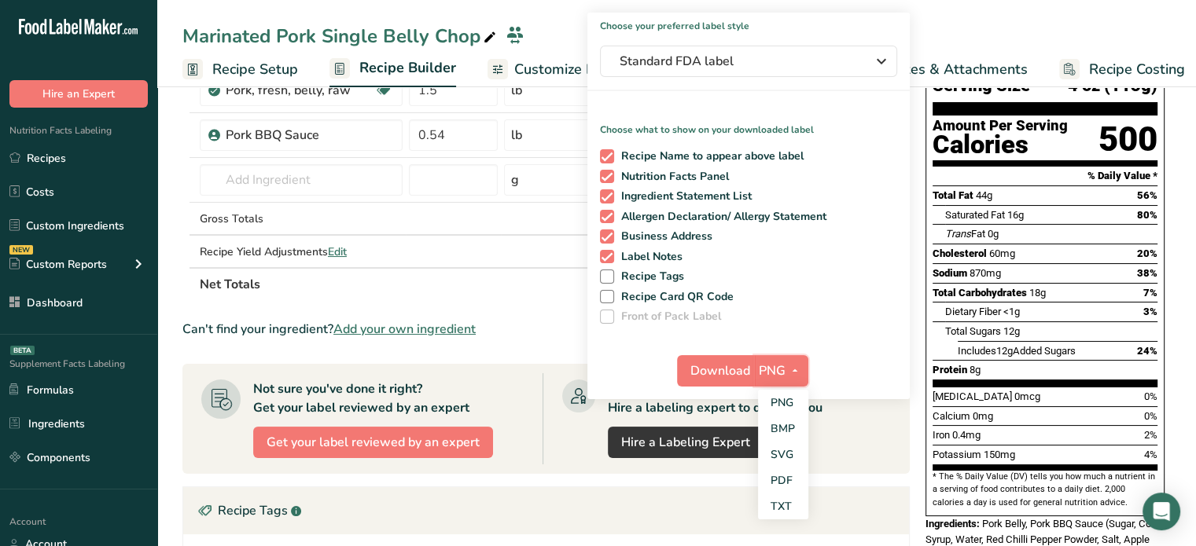
scroll to position [142, 0]
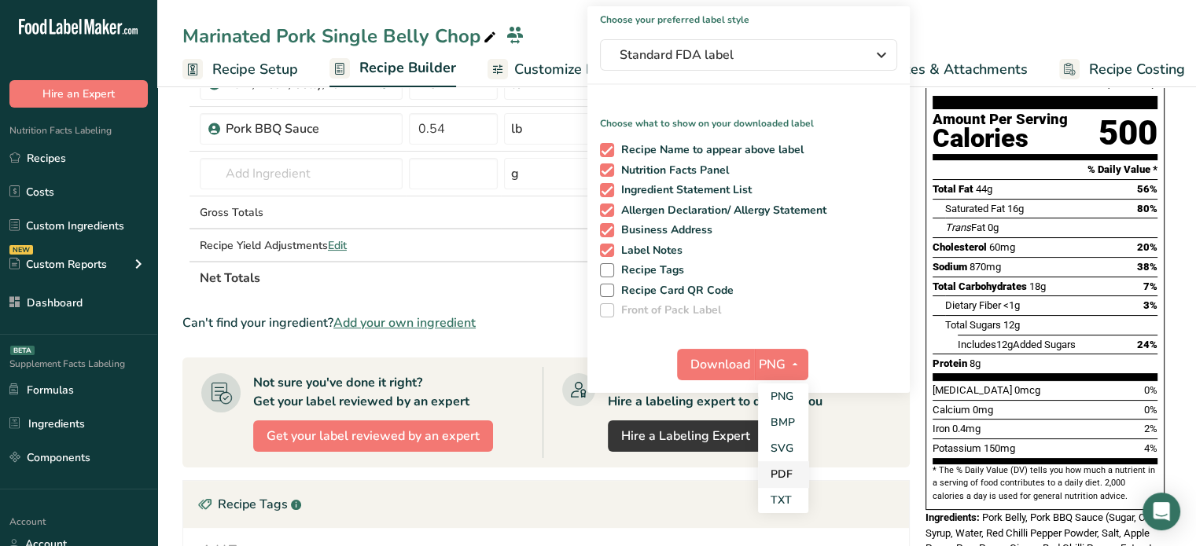
click at [785, 477] on link "PDF" at bounding box center [783, 474] width 50 height 26
click at [741, 356] on span "Download" at bounding box center [721, 364] width 60 height 19
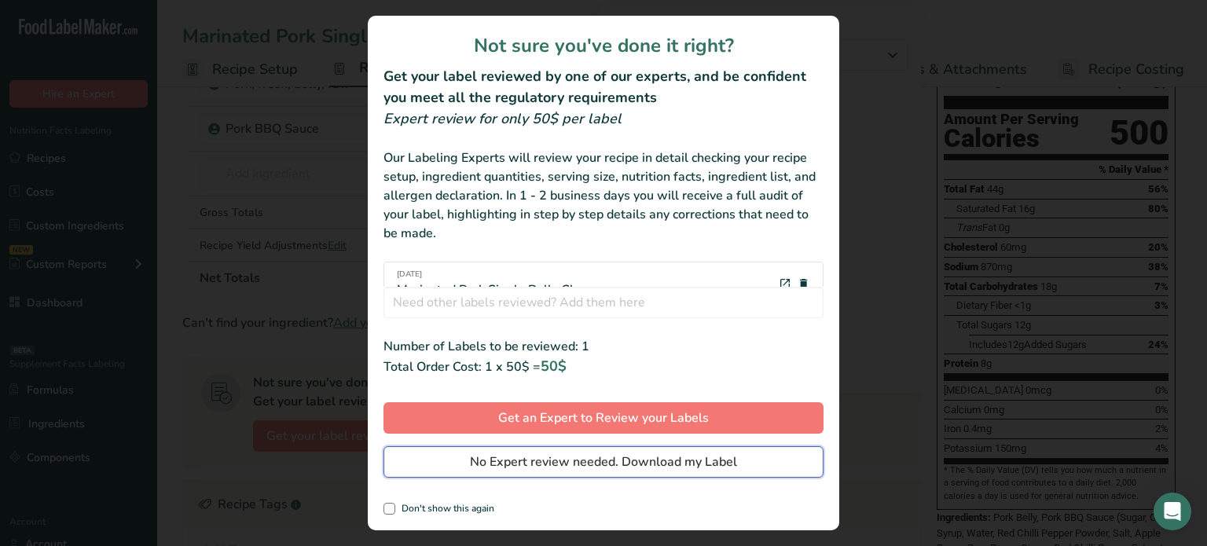
click at [673, 451] on button "No Expert review needed. Download my Label" at bounding box center [604, 462] width 440 height 31
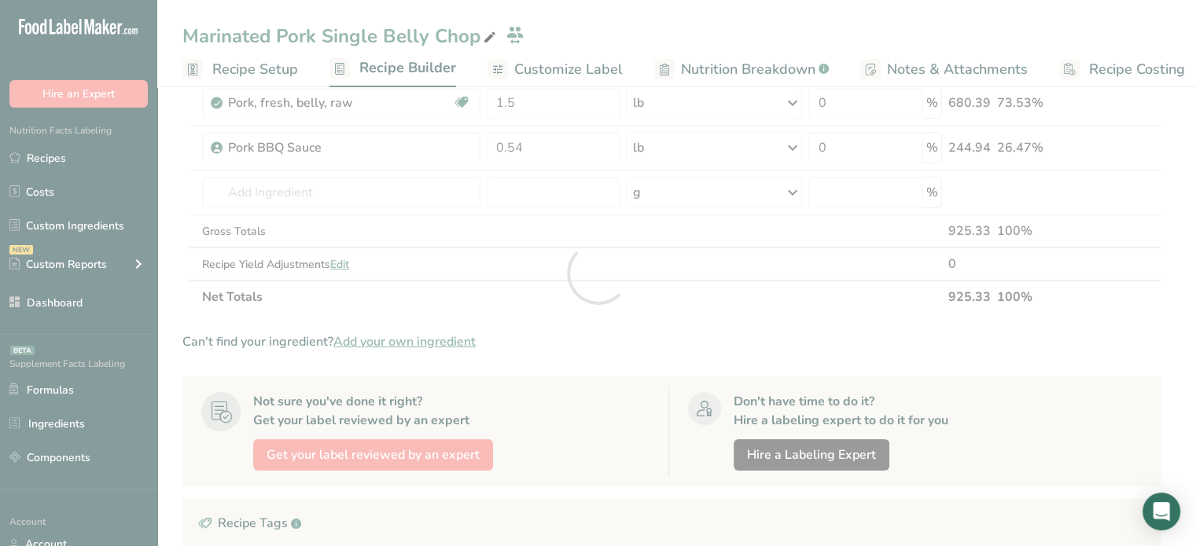
scroll to position [0, 0]
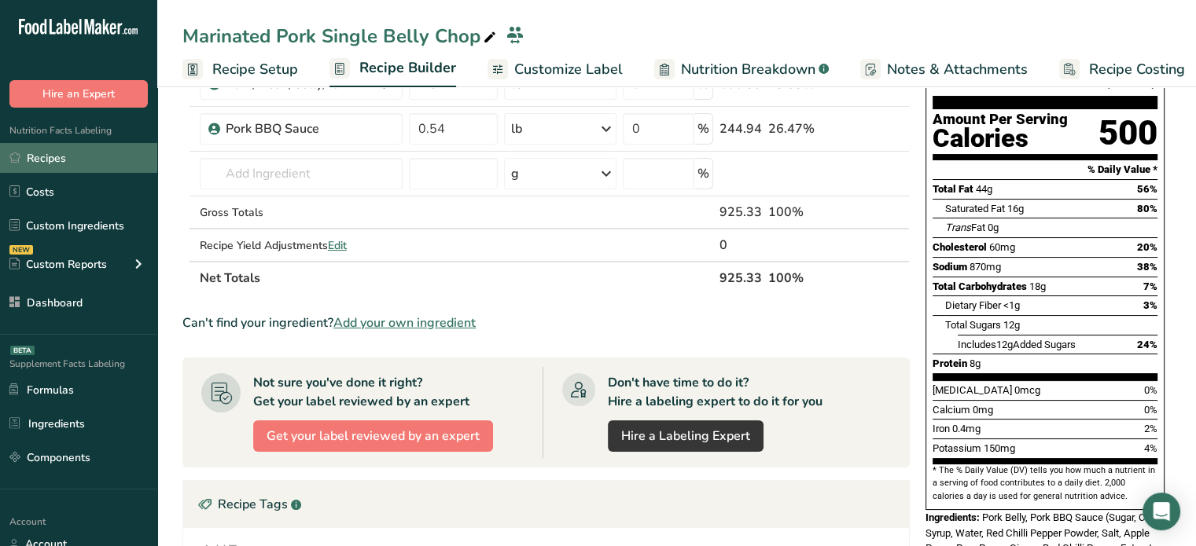
click at [135, 150] on link "Recipes" at bounding box center [78, 158] width 157 height 30
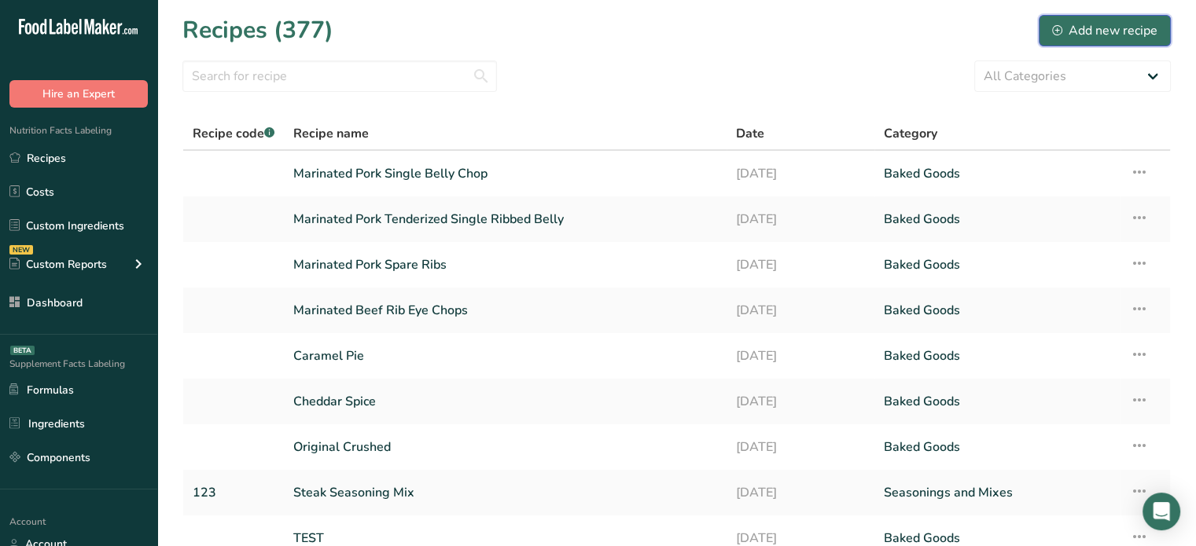
click at [1070, 29] on div "Add new recipe" at bounding box center [1104, 30] width 105 height 19
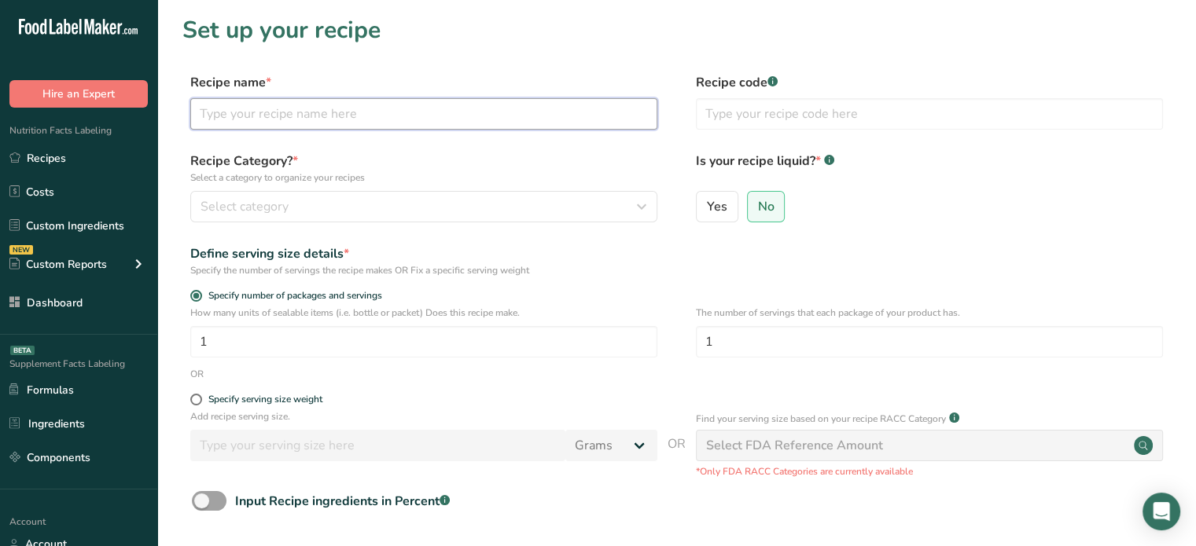
click at [527, 123] on input "text" at bounding box center [423, 113] width 467 height 31
type input "Marinated Pork CT Butt"
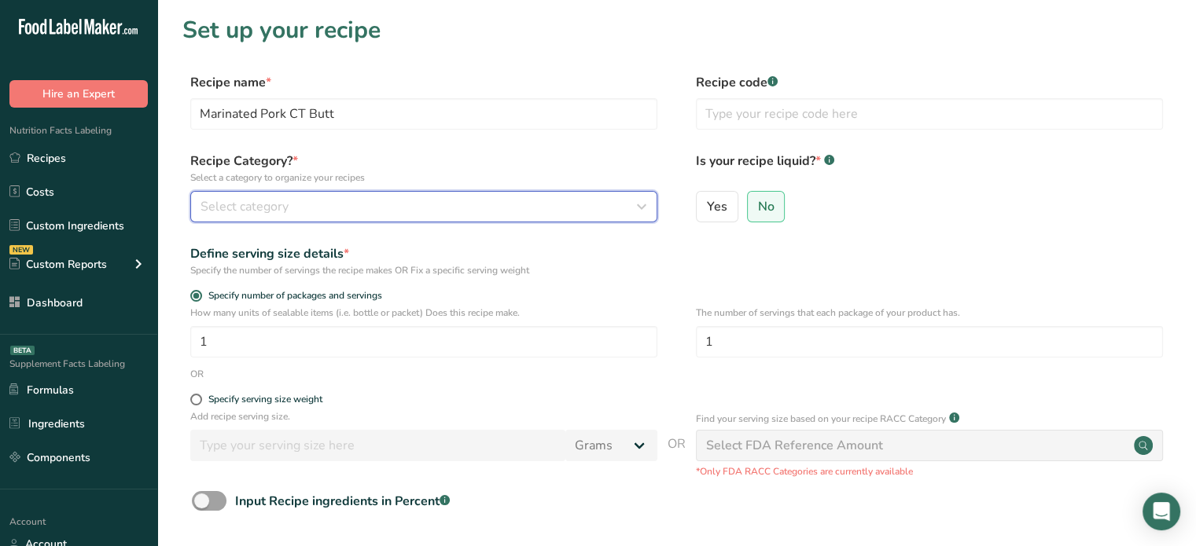
click at [504, 215] on div "Select category" at bounding box center [418, 206] width 437 height 19
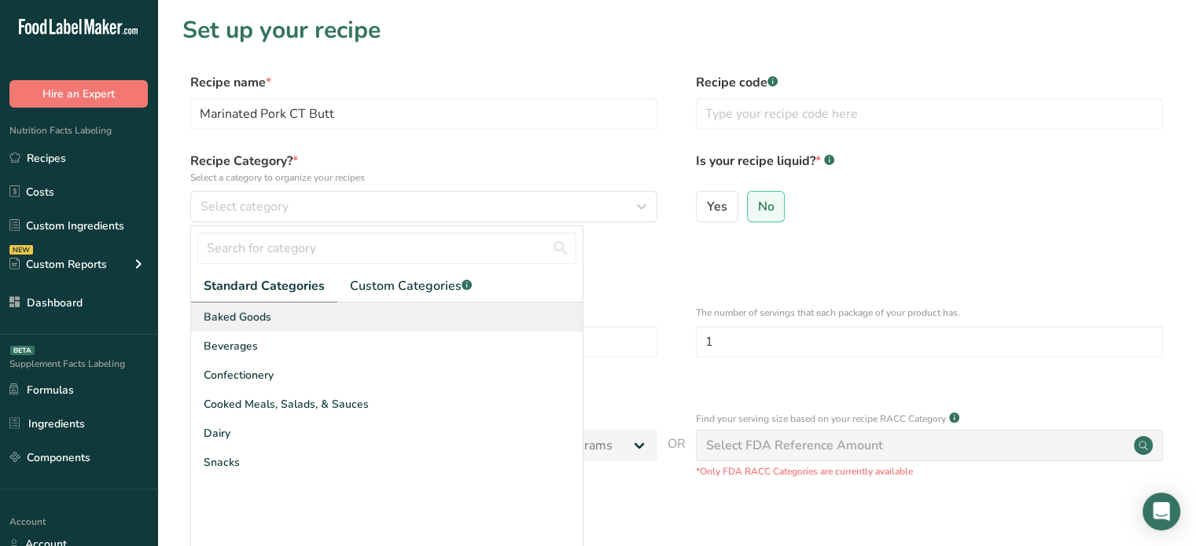
click at [415, 317] on div "Baked Goods" at bounding box center [386, 317] width 391 height 29
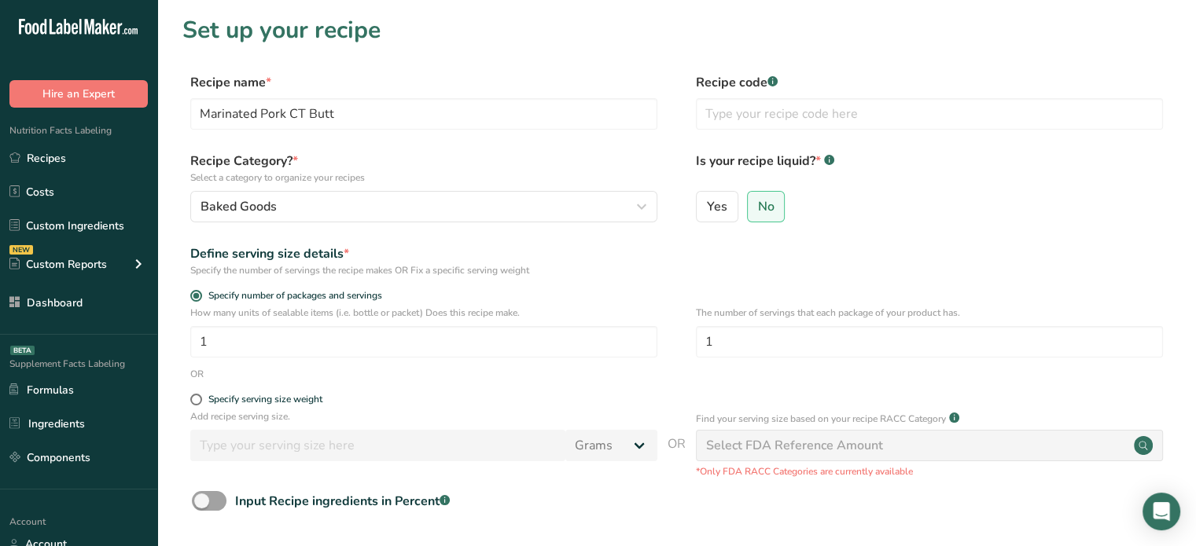
click at [252, 358] on div "How many units of sealable items (i.e. bottle or packet) Does this recipe make.…" at bounding box center [676, 336] width 988 height 61
drag, startPoint x: 252, startPoint y: 358, endPoint x: 260, endPoint y: 355, distance: 9.2
click at [260, 355] on div "How many units of sealable items (i.e. bottle or packet) Does this recipe make.…" at bounding box center [676, 336] width 988 height 61
click at [272, 347] on input "1" at bounding box center [423, 341] width 467 height 31
type input "1"
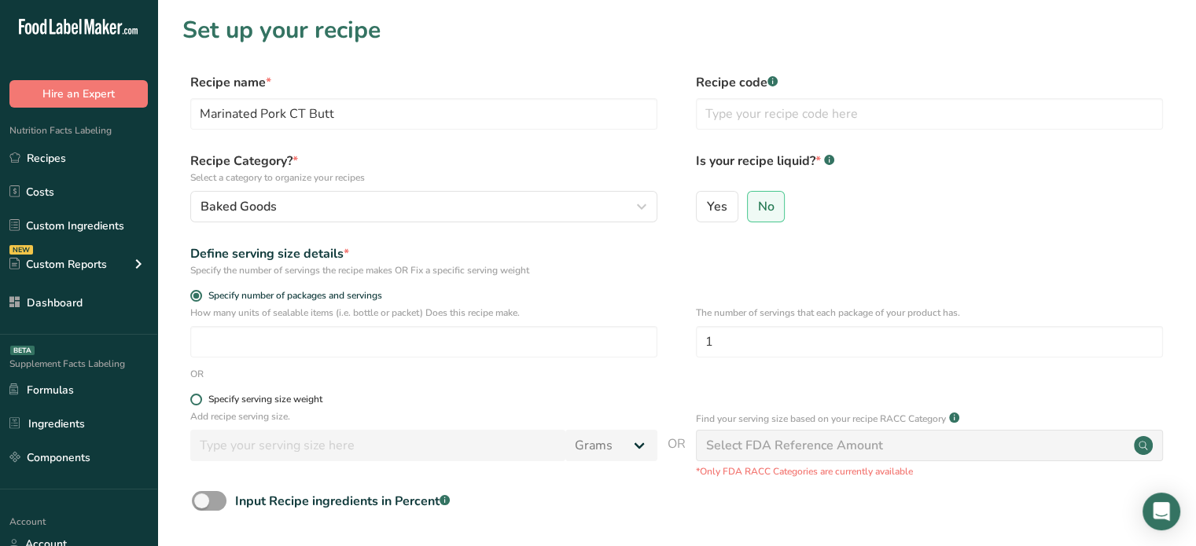
click at [191, 403] on label "Specify serving size weight" at bounding box center [423, 400] width 467 height 12
click at [191, 403] on input "Specify serving size weight" at bounding box center [195, 400] width 10 height 10
radio input "true"
radio input "false"
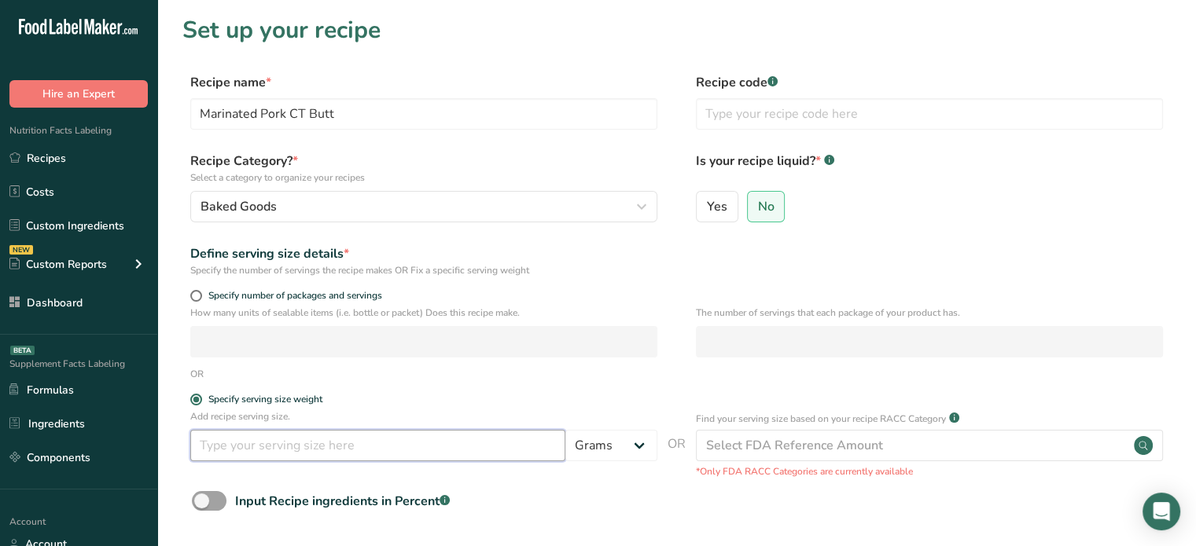
click at [234, 440] on input "number" at bounding box center [377, 445] width 375 height 31
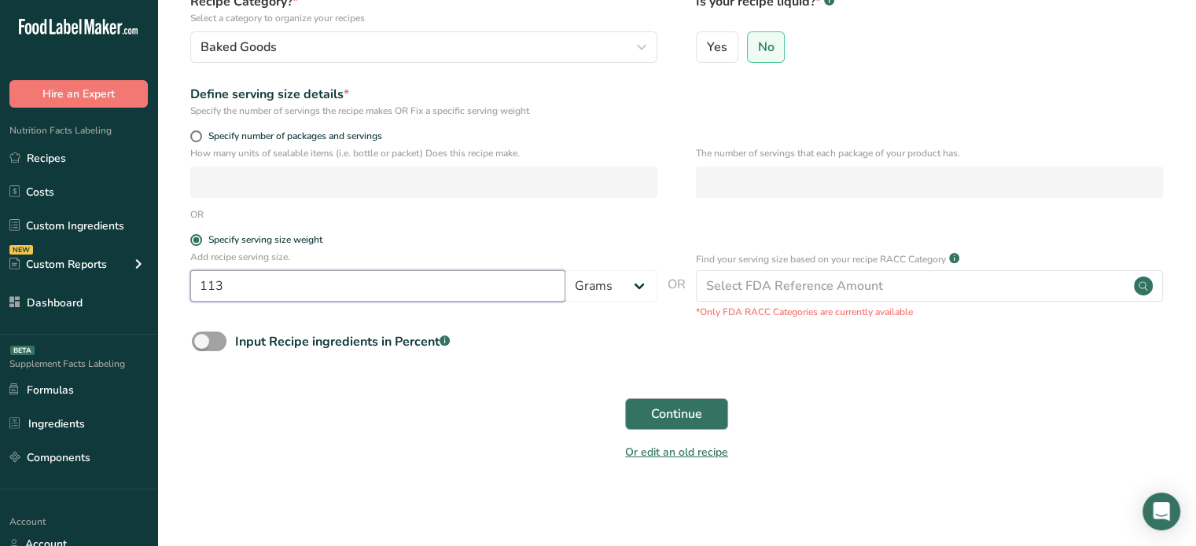
type input "113"
click at [719, 413] on button "Continue" at bounding box center [676, 414] width 103 height 31
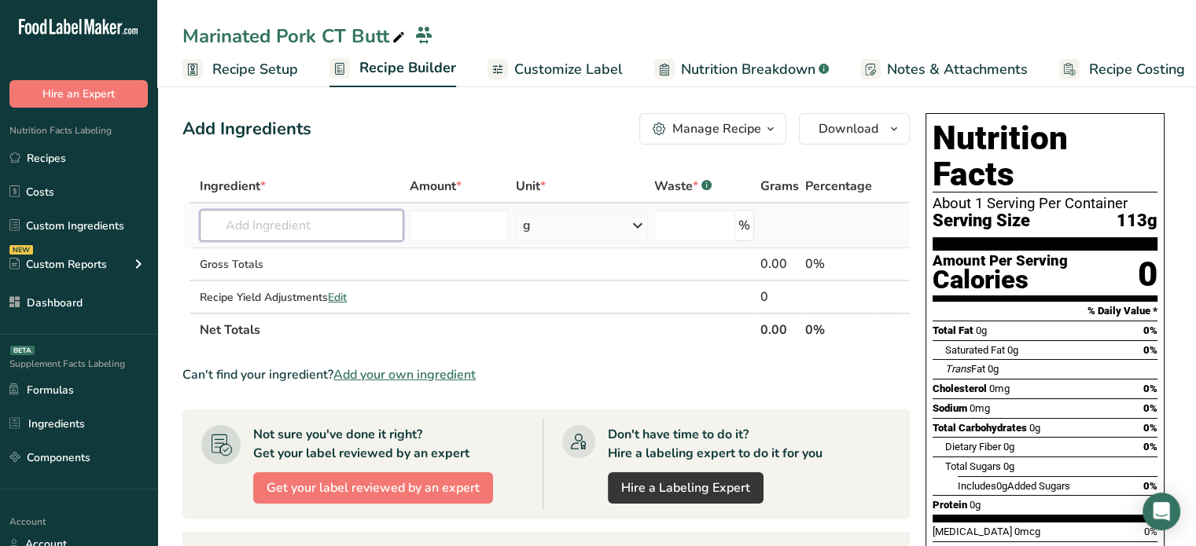
click at [311, 219] on input "text" at bounding box center [302, 225] width 204 height 31
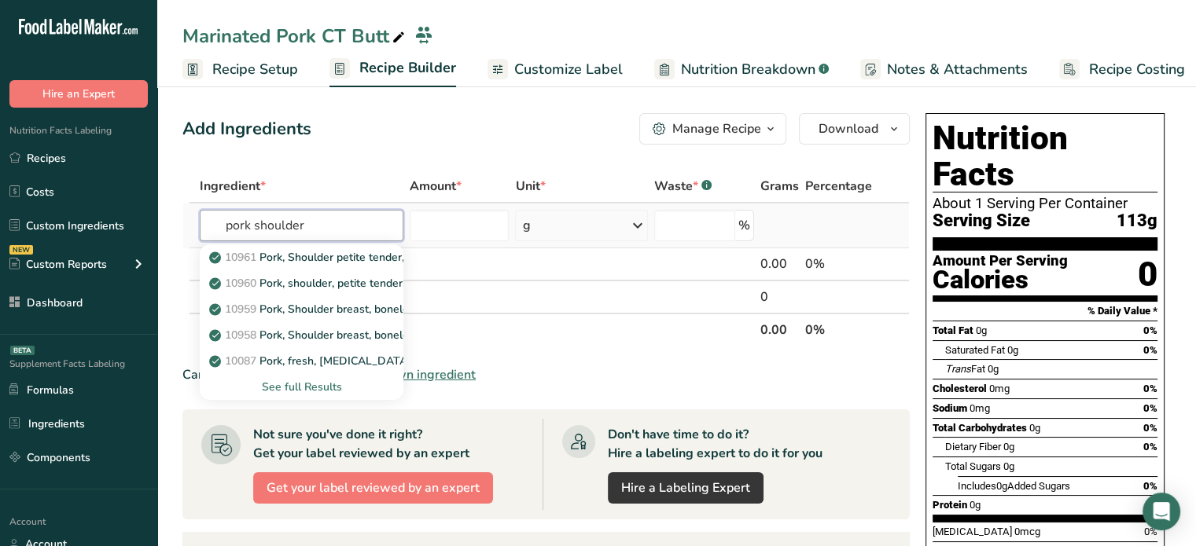
type input "pork shoulder"
click at [314, 393] on div "See full Results" at bounding box center [301, 387] width 178 height 17
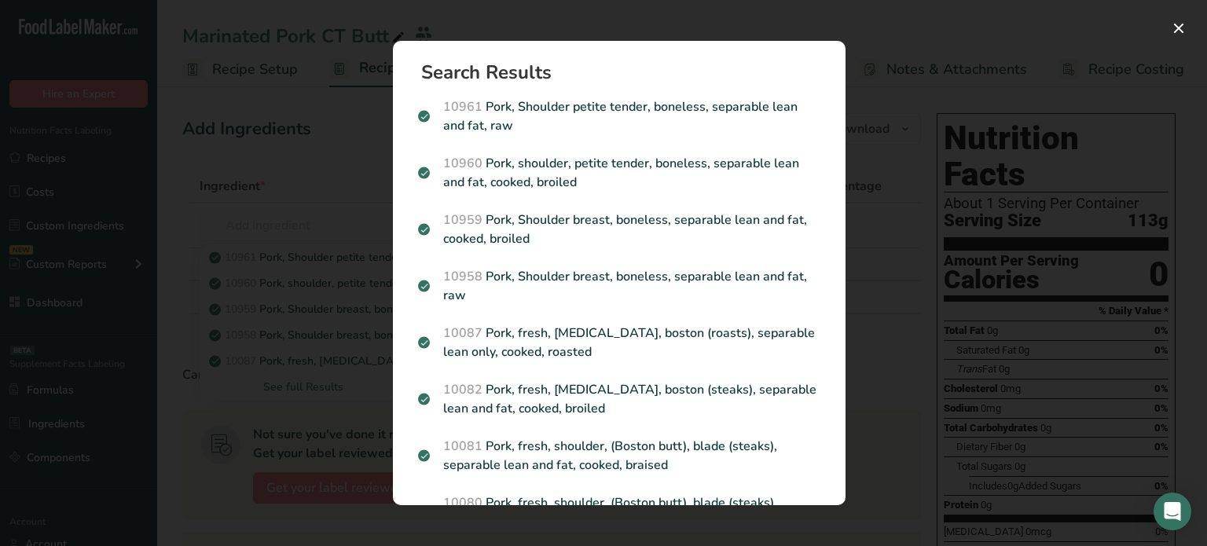
click at [332, 220] on div "Search results modal" at bounding box center [603, 273] width 1207 height 546
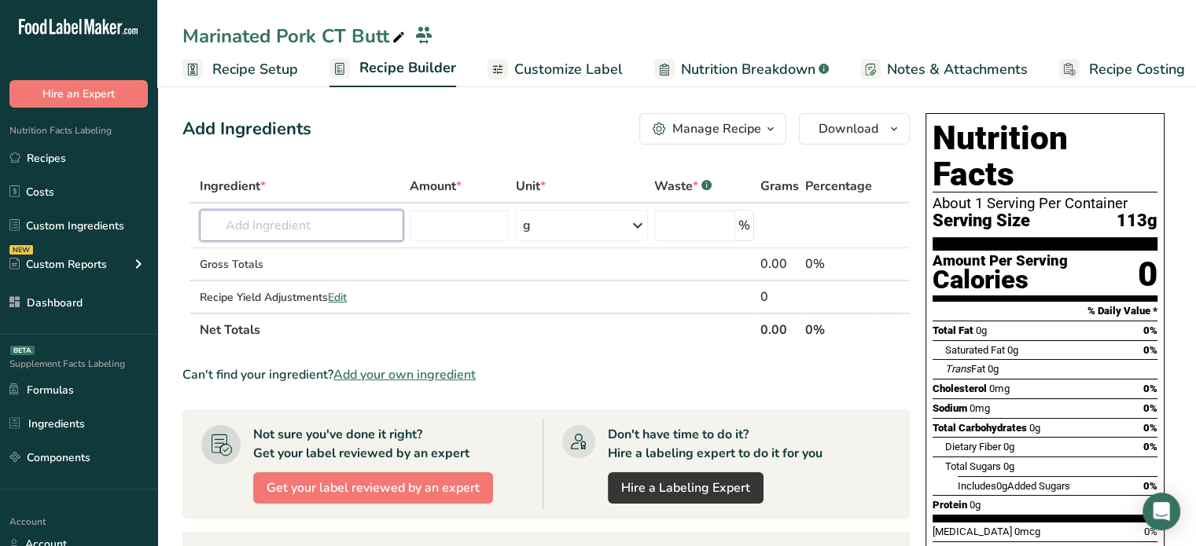
click at [332, 220] on input "text" at bounding box center [302, 225] width 204 height 31
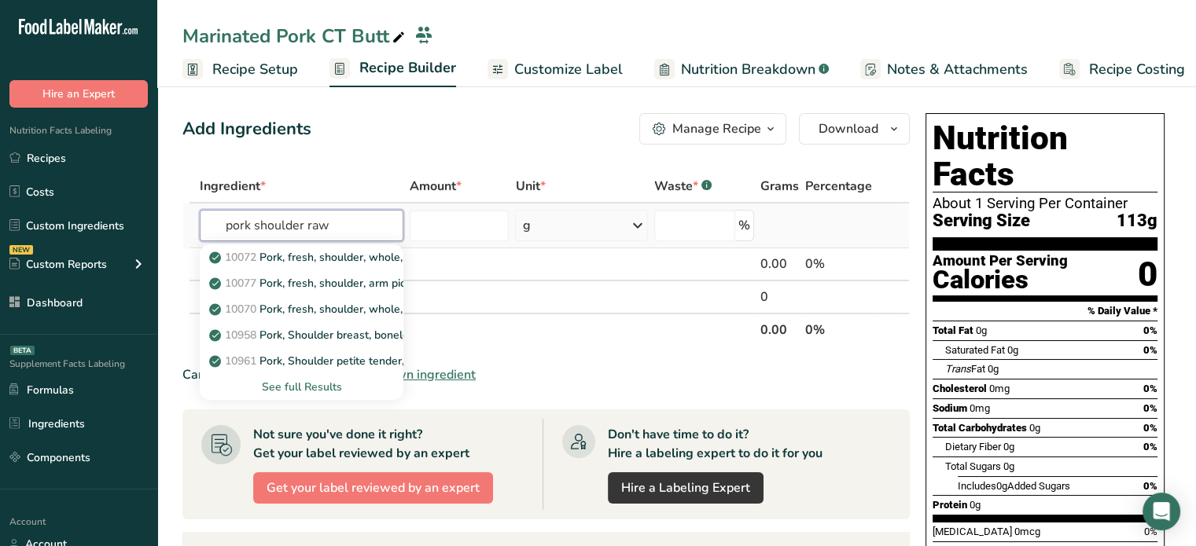
type input "pork shoulder raw"
click at [307, 389] on div "See full Results" at bounding box center [301, 387] width 178 height 17
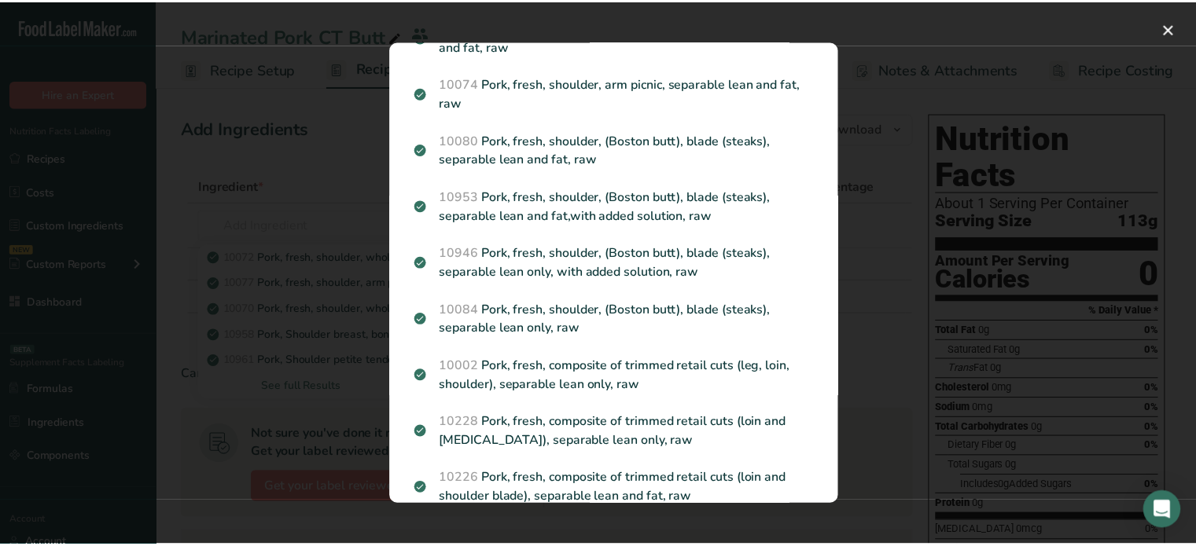
scroll to position [248, 0]
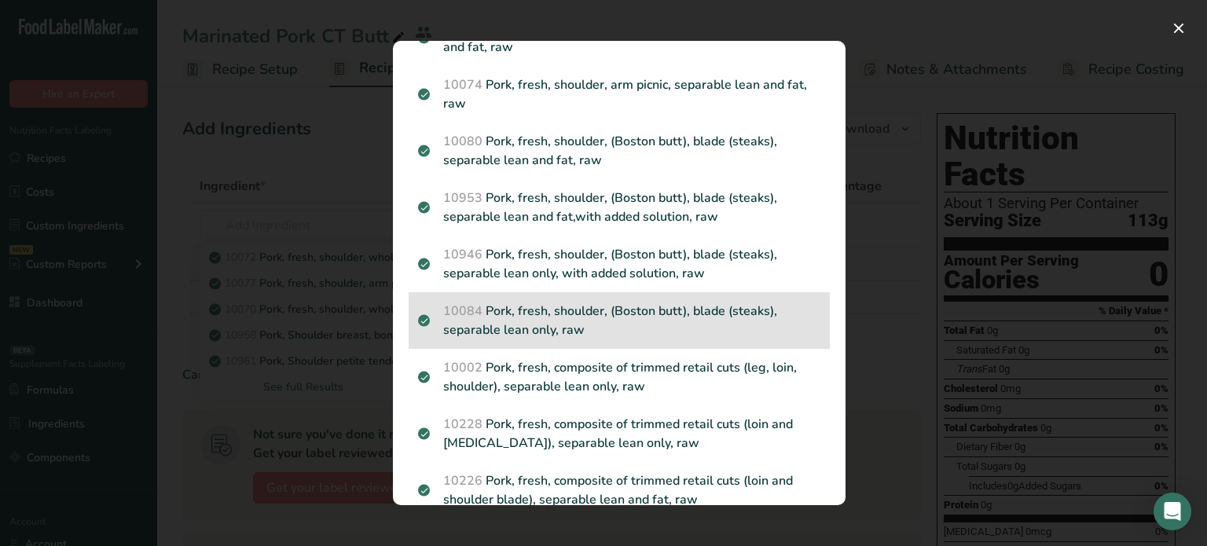
click at [770, 340] on p "10084 Pork, fresh, shoulder, (Boston butt), blade (steaks), separable lean only…" at bounding box center [619, 321] width 402 height 38
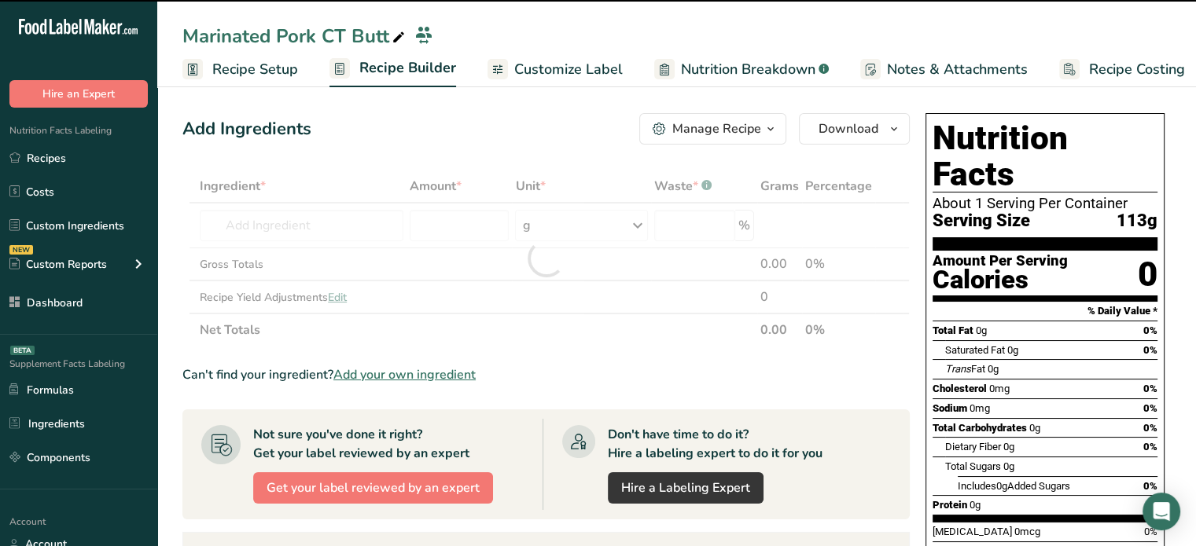
type input "0"
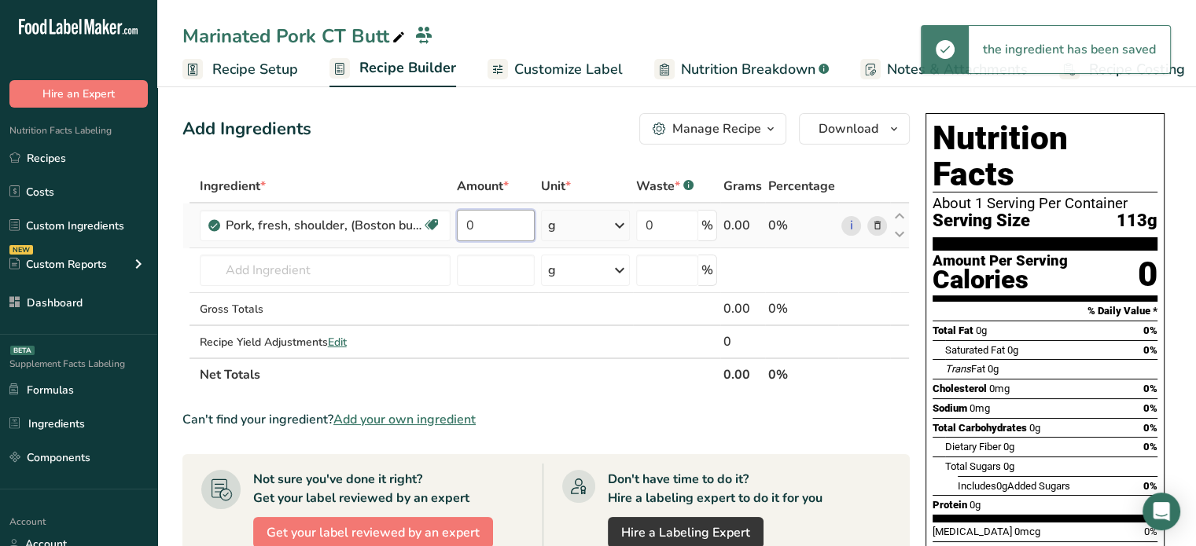
click at [487, 235] on input "0" at bounding box center [496, 225] width 79 height 31
type input "1.5"
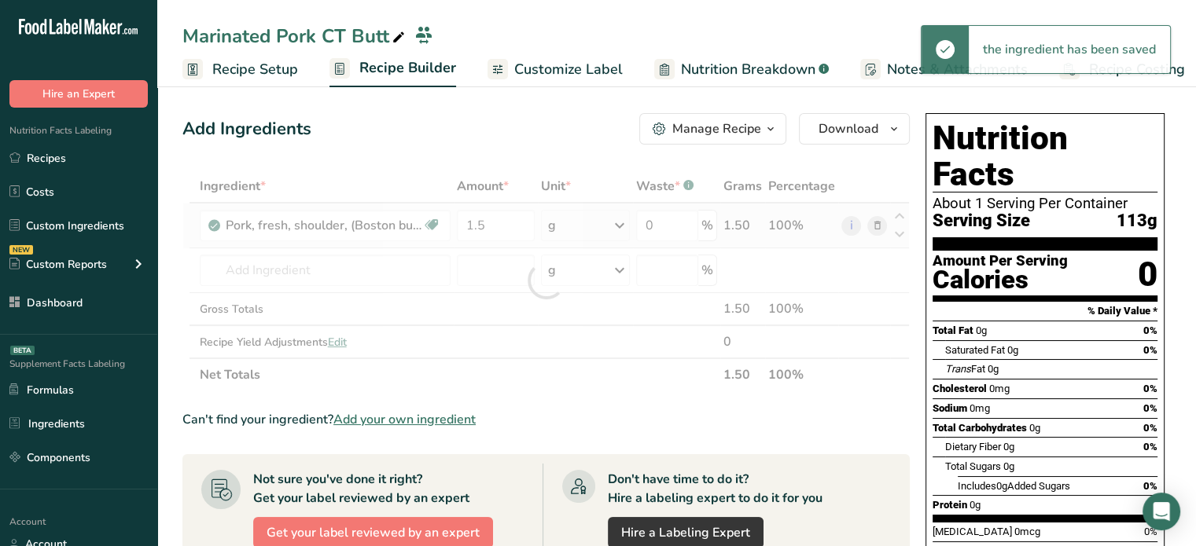
click at [590, 232] on div "Ingredient * Amount * Unit * Waste * .a-a{fill:#347362;}.b-a{fill:#fff;} Grams …" at bounding box center [545, 281] width 727 height 222
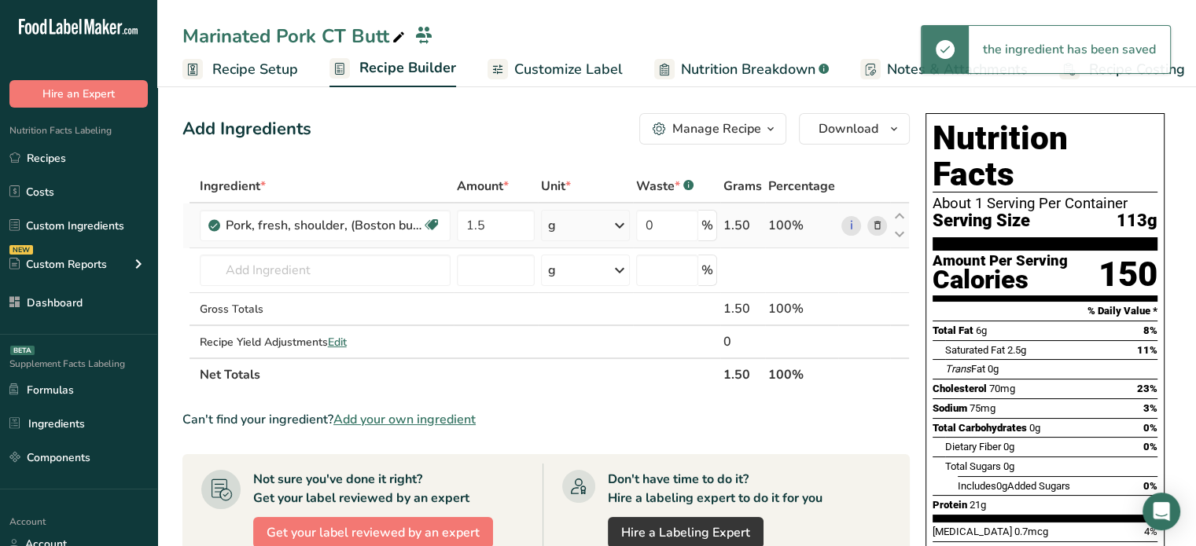
click at [590, 232] on div "g" at bounding box center [585, 225] width 89 height 31
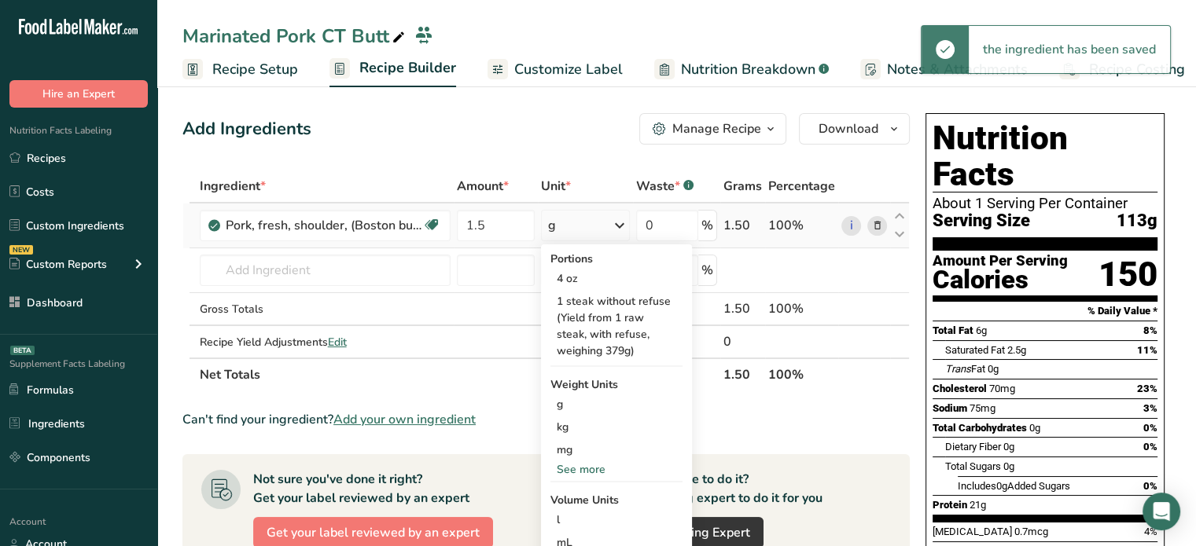
click at [575, 471] on div "See more" at bounding box center [616, 469] width 132 height 17
click at [573, 496] on div "lb" at bounding box center [616, 495] width 132 height 23
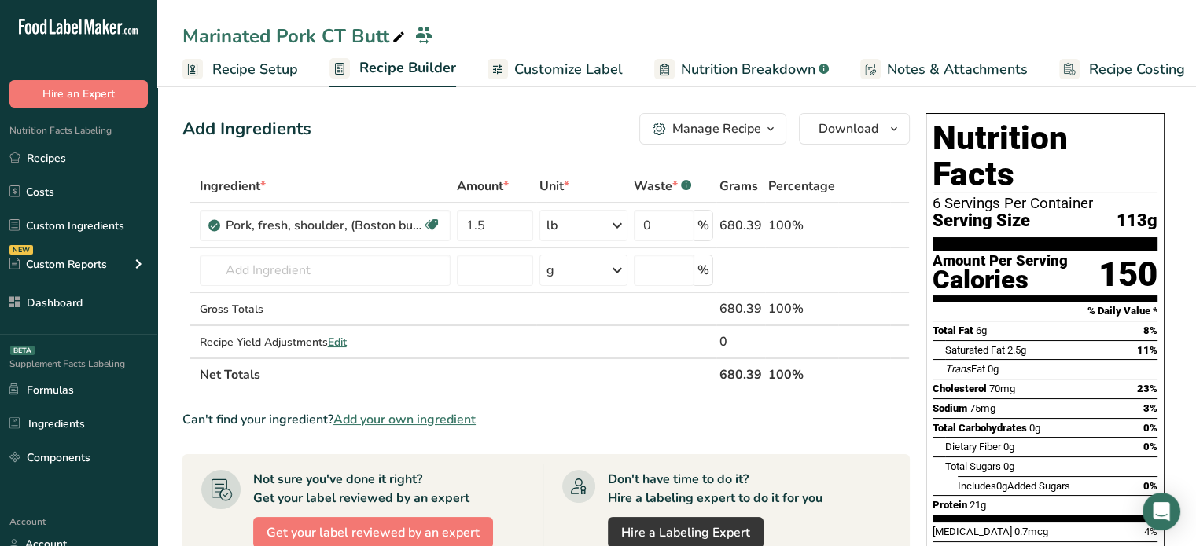
click at [402, 37] on icon at bounding box center [398, 38] width 14 height 22
type input "Marinated Pork CT Butt Chop"
click at [428, 144] on div "Add Ingredients Manage Recipe Delete Recipe Duplicate Recipe Scale Recipe Save …" at bounding box center [545, 128] width 727 height 31
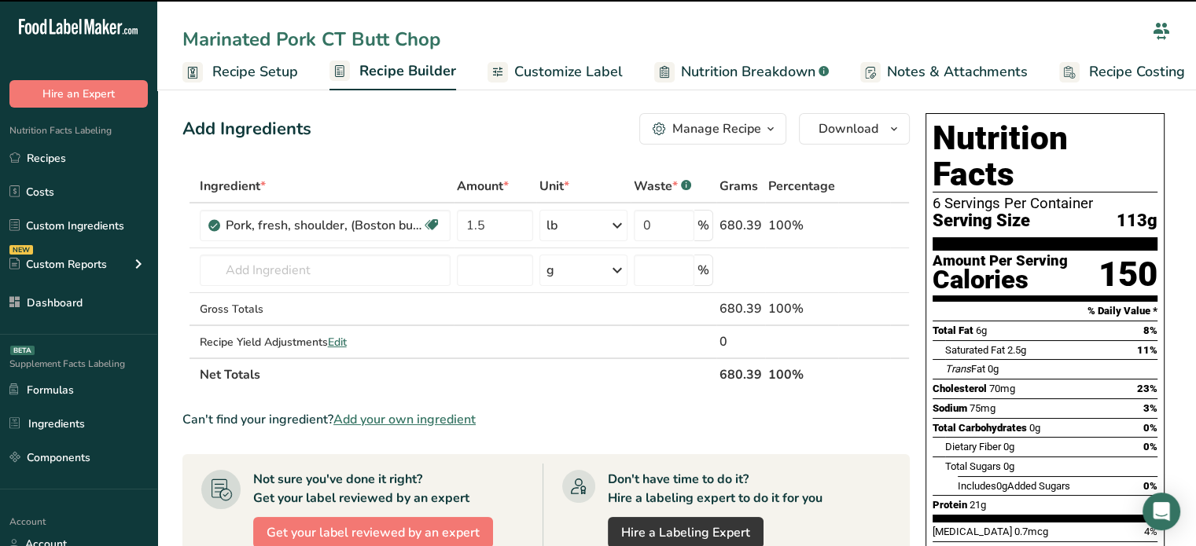
click at [428, 144] on div "Add Ingredients Manage Recipe Delete Recipe Duplicate Recipe Scale Recipe Save …" at bounding box center [545, 128] width 727 height 31
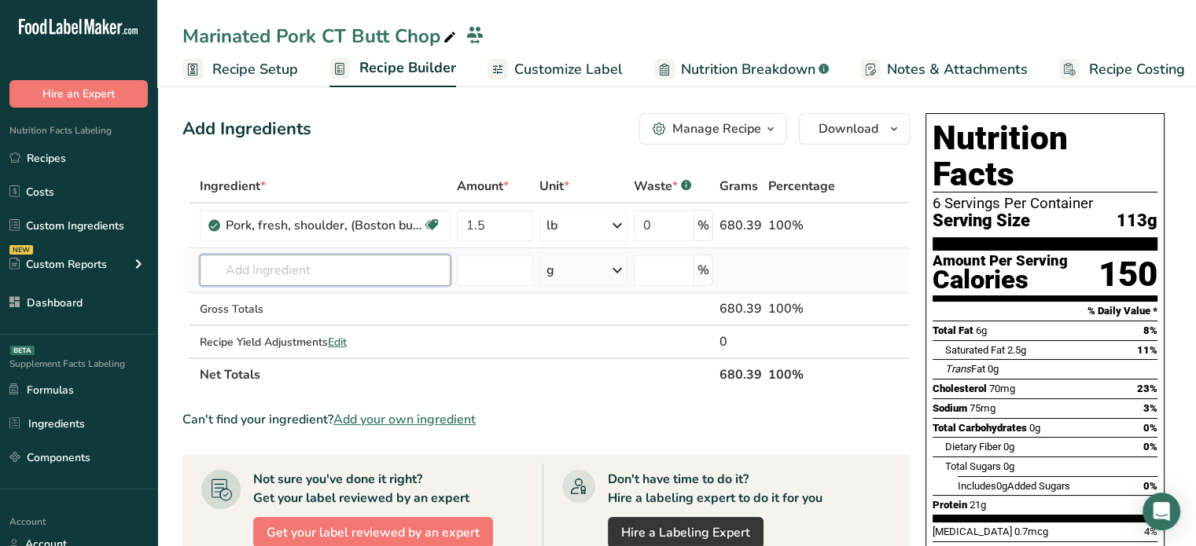
click at [346, 281] on input "text" at bounding box center [325, 270] width 251 height 31
type input "Pork bbq sauce"
click at [340, 298] on div "Pork BBQ Sauce" at bounding box center [312, 302] width 200 height 17
type input "Pork BBQ Sauce"
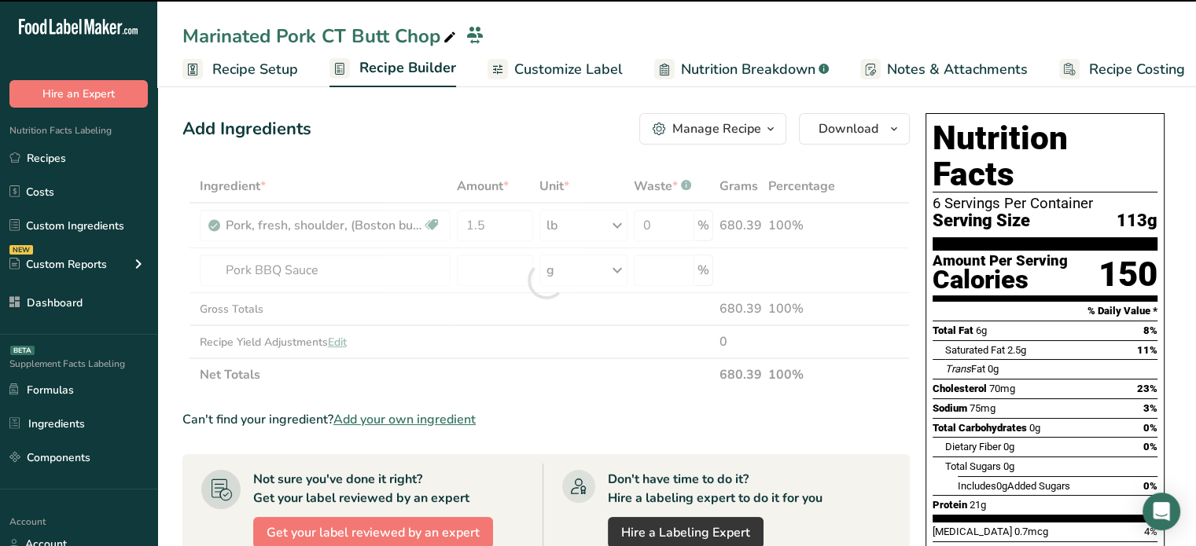
type input "0"
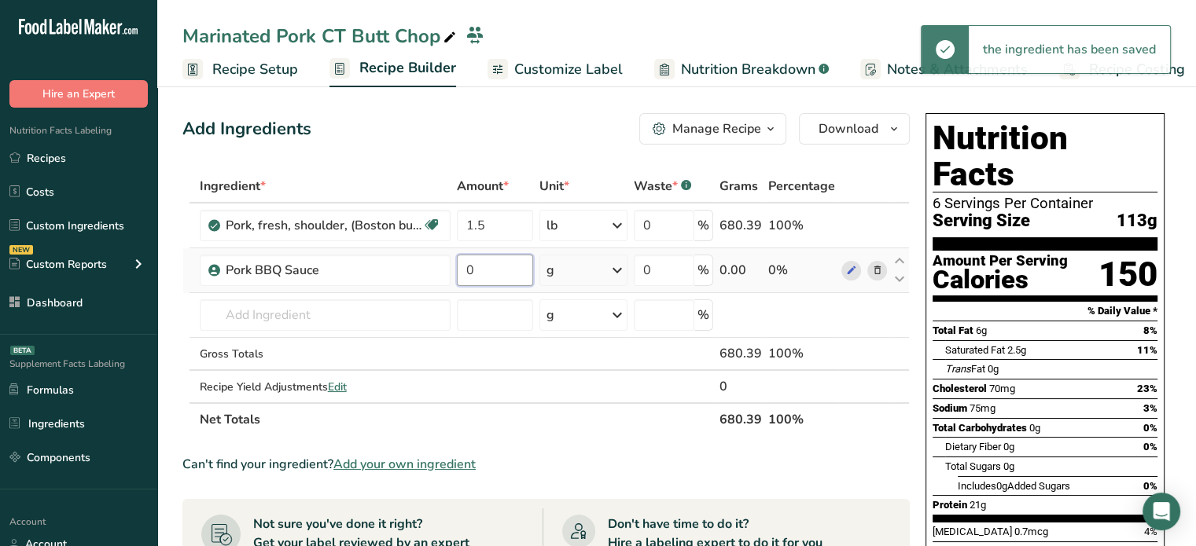
click at [490, 277] on input "0" at bounding box center [495, 270] width 77 height 31
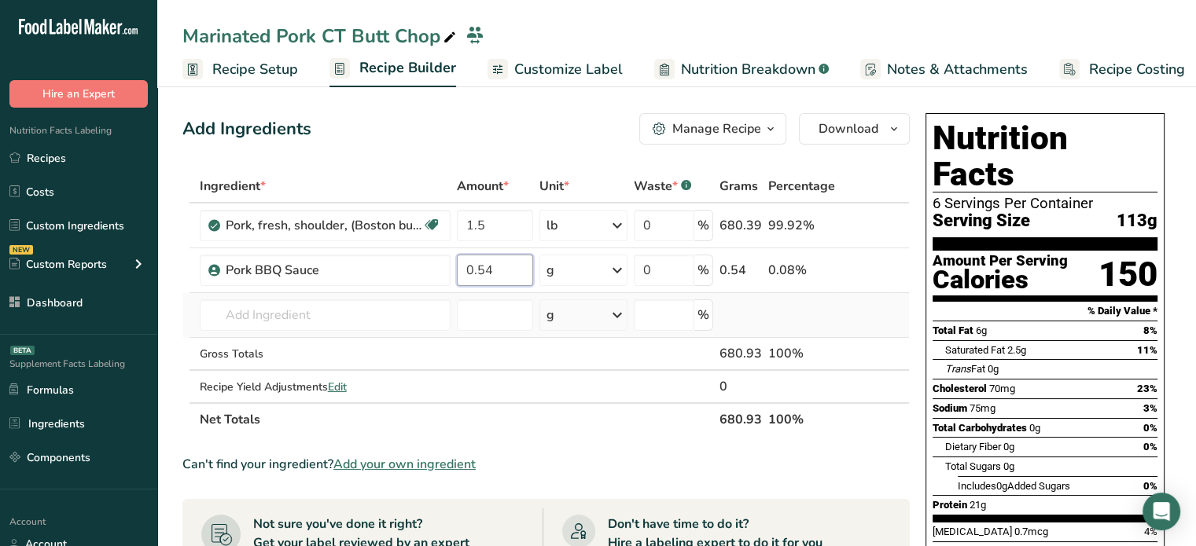
type input "0.54"
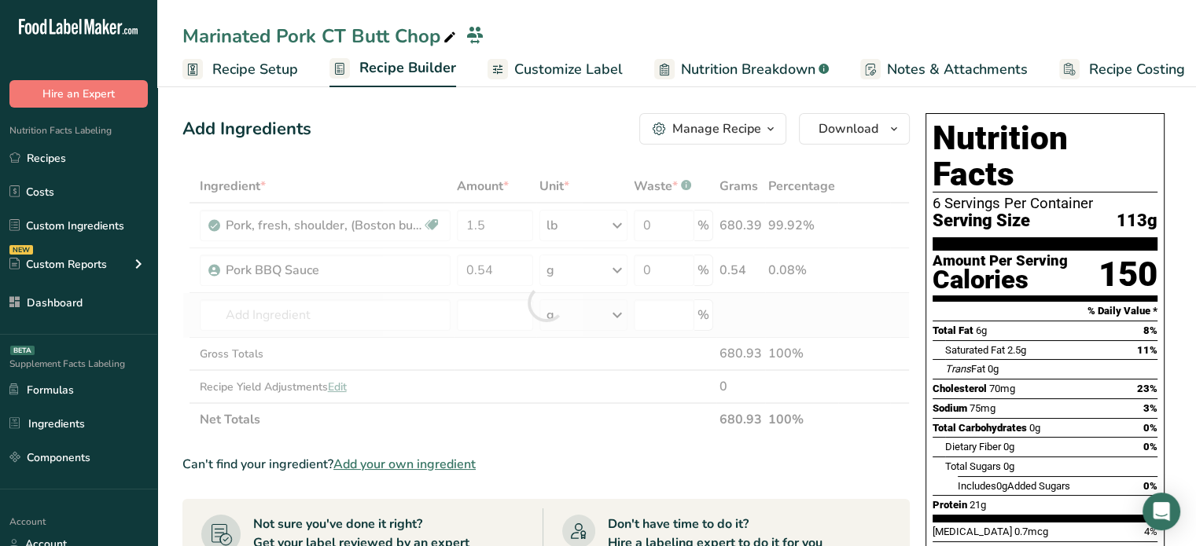
click at [500, 298] on div "Ingredient * Amount * Unit * Waste * .a-a{fill:#347362;}.b-a{fill:#fff;} Grams …" at bounding box center [545, 303] width 727 height 266
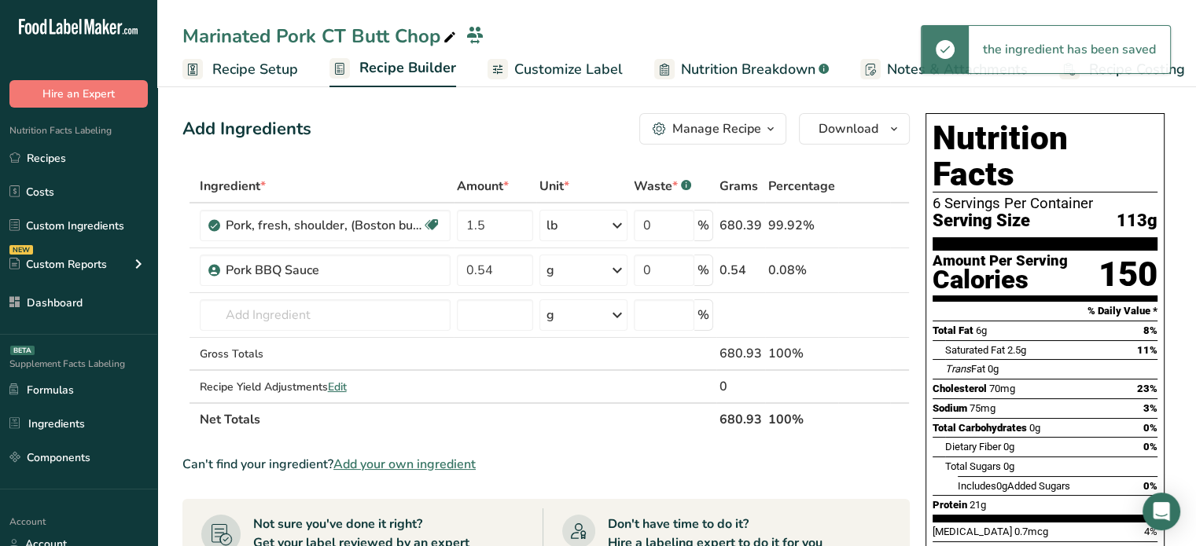
click at [575, 270] on div "g" at bounding box center [582, 270] width 87 height 31
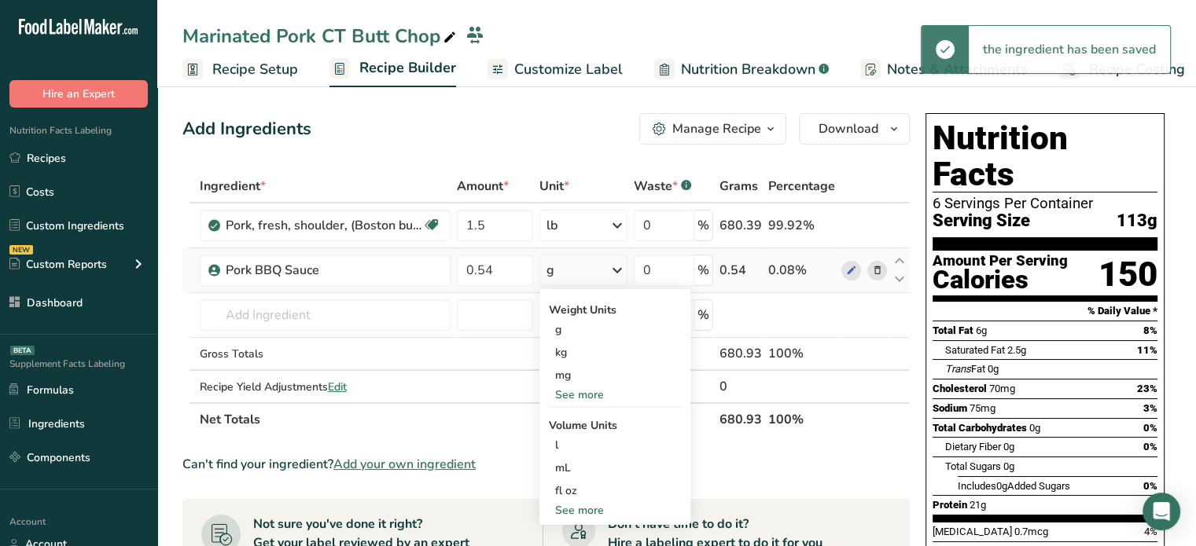
click at [586, 395] on div "See more" at bounding box center [615, 395] width 132 height 17
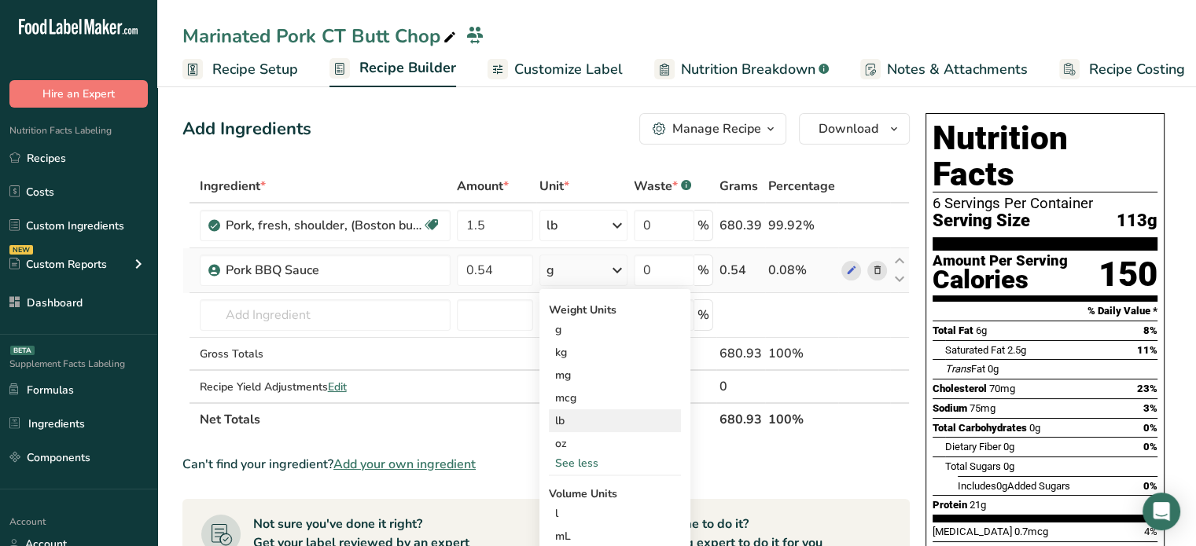
click at [586, 428] on div "lb" at bounding box center [615, 421] width 132 height 23
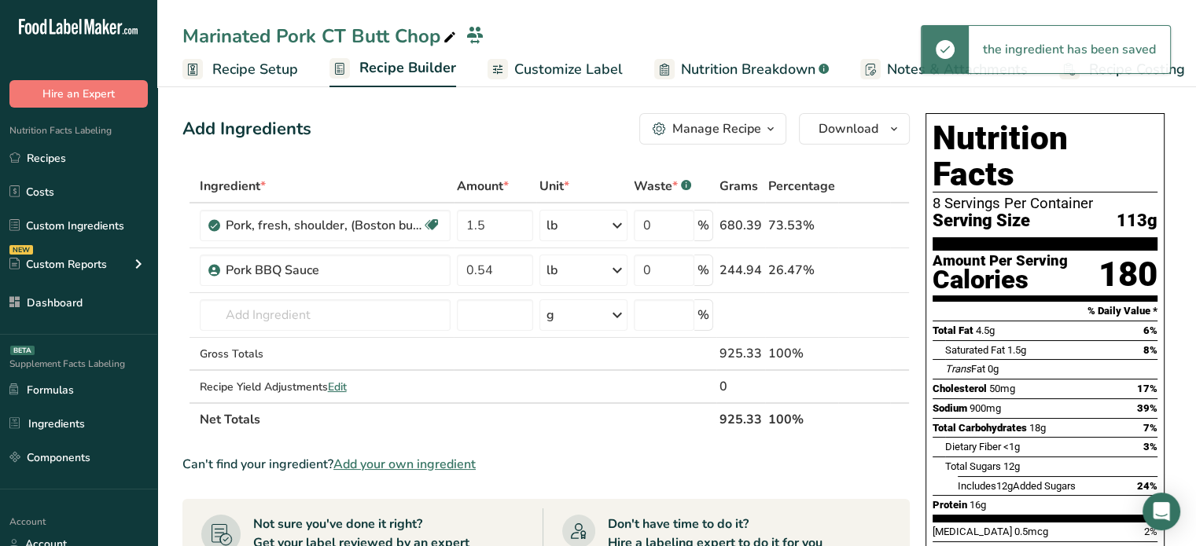
click at [528, 69] on span "Customize Label" at bounding box center [568, 69] width 108 height 21
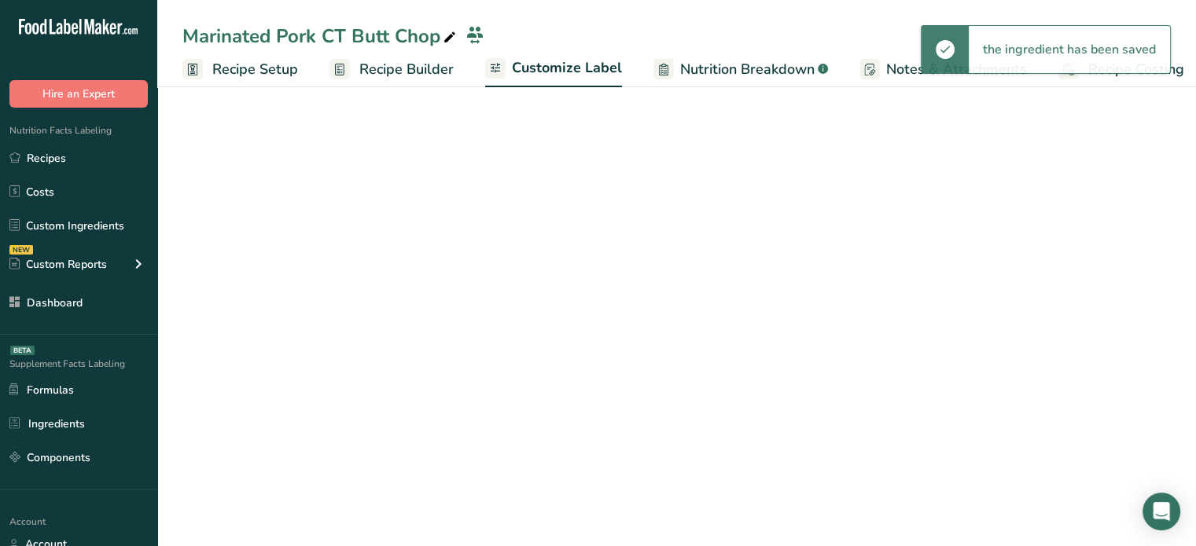
scroll to position [0, 13]
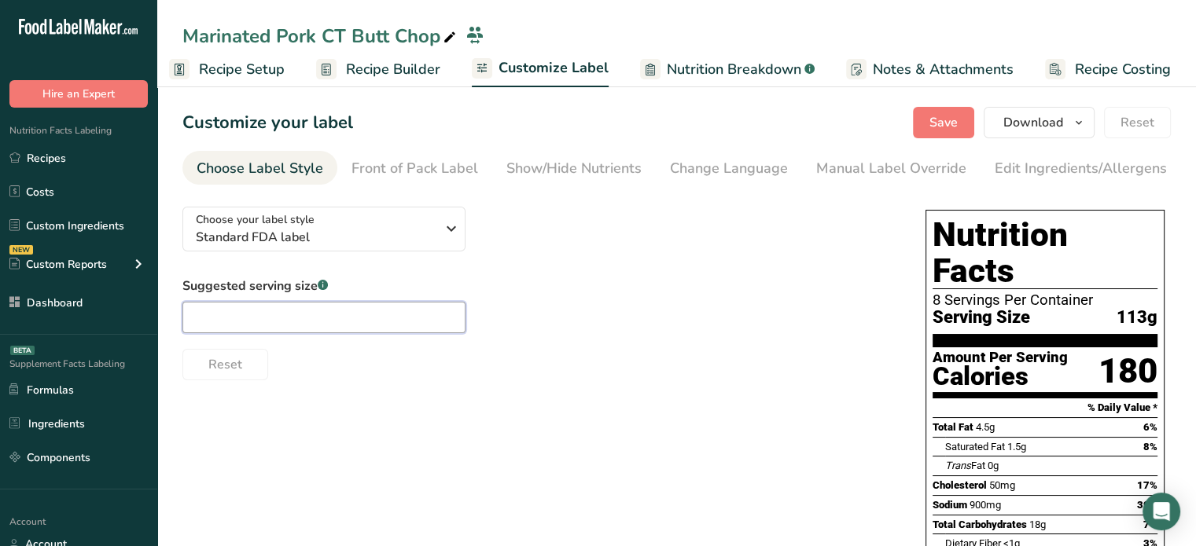
click at [391, 318] on input "text" at bounding box center [323, 317] width 283 height 31
type input "4 oz"
click at [935, 111] on button "Save" at bounding box center [943, 122] width 61 height 31
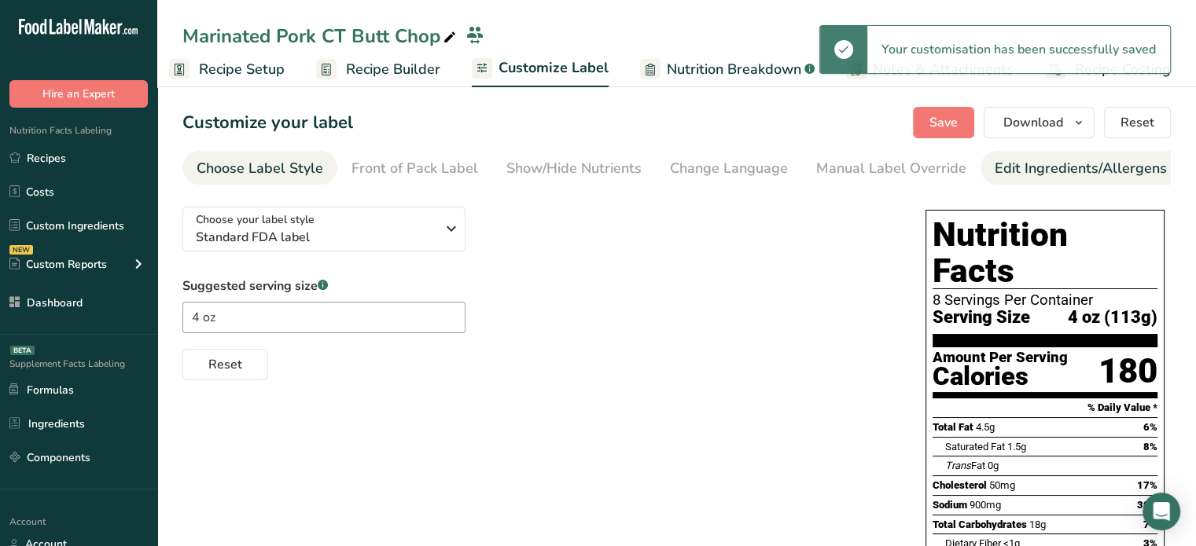
click at [1002, 172] on div "Edit Ingredients/Allergens List" at bounding box center [1094, 168] width 200 height 21
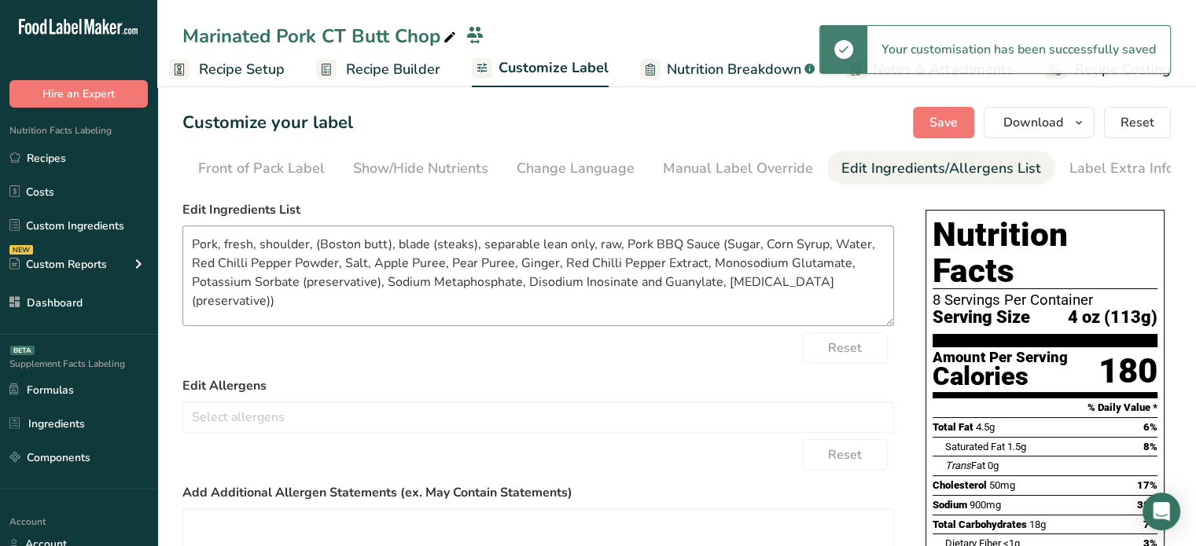
scroll to position [0, 154]
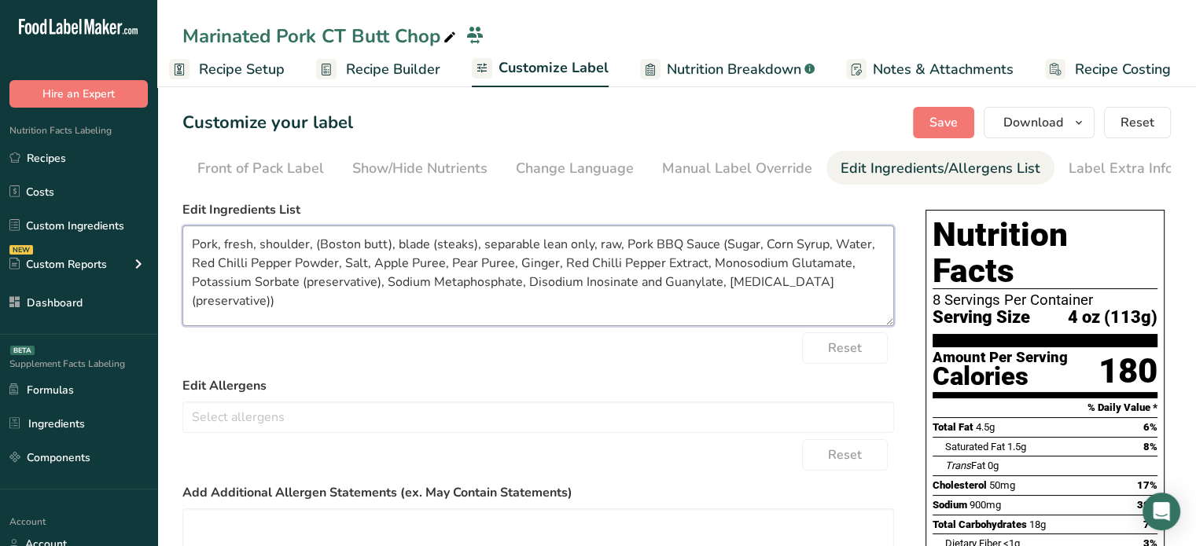
drag, startPoint x: 622, startPoint y: 246, endPoint x: 174, endPoint y: 226, distance: 448.6
click at [174, 226] on section "Customize your label Save Download Choose what to show on your downloaded label…" at bounding box center [676, 497] width 1038 height 831
click at [627, 293] on textarea "Pork Shoulder, Pork BBQ Sauce (Sugar, Corn Syrup, Water, Red Chilli Pepper Powd…" at bounding box center [537, 276] width 711 height 101
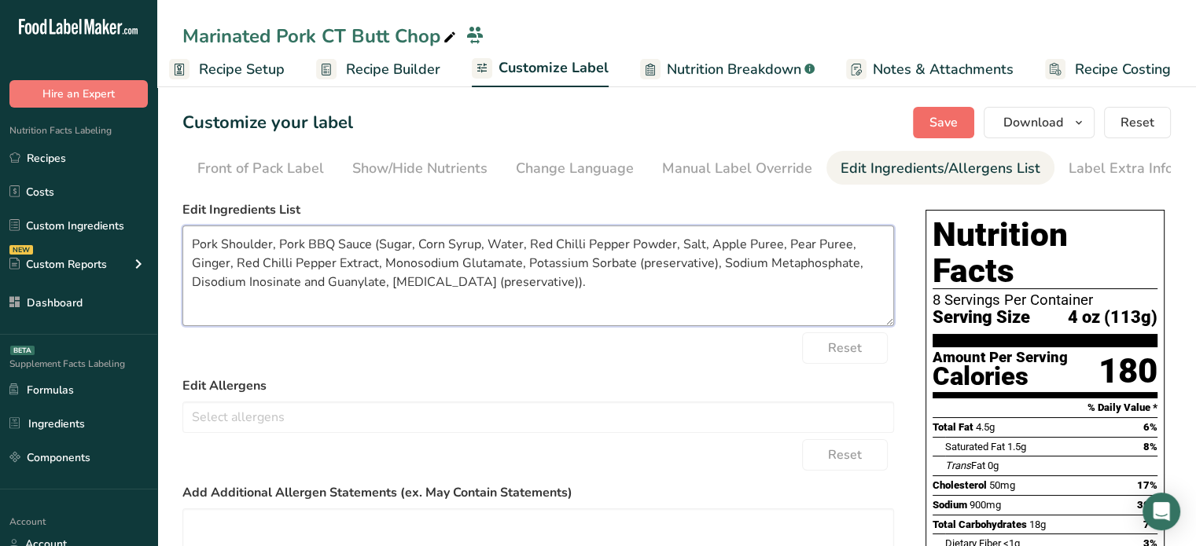
type textarea "Pork Shoulder, Pork BBQ Sauce (Sugar, Corn Syrup, Water, Red Chilli Pepper Powd…"
click at [942, 131] on span "Save" at bounding box center [943, 122] width 28 height 19
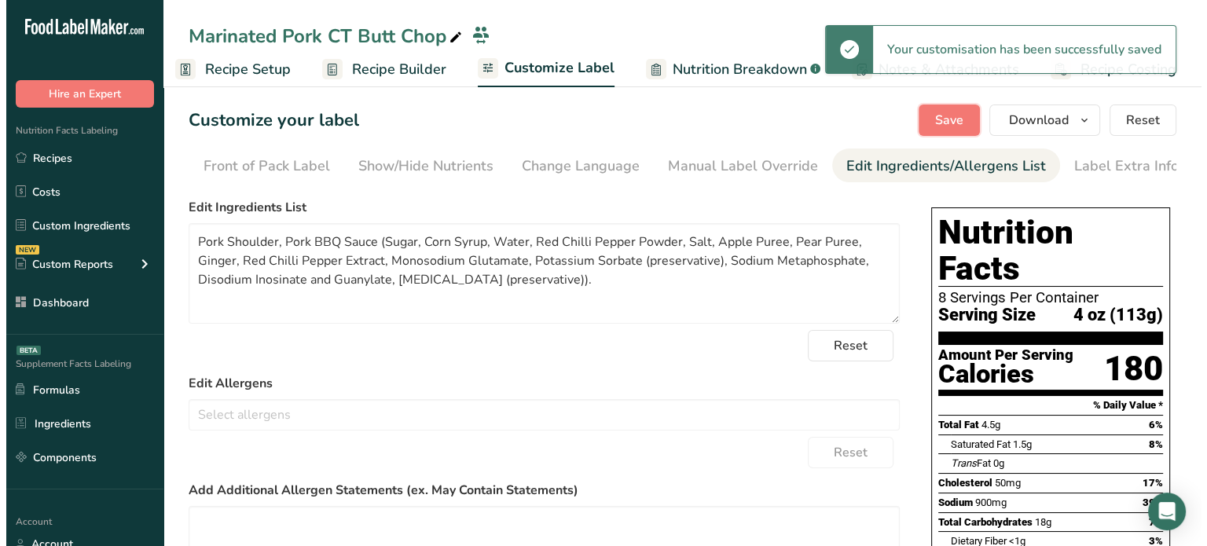
scroll to position [0, 0]
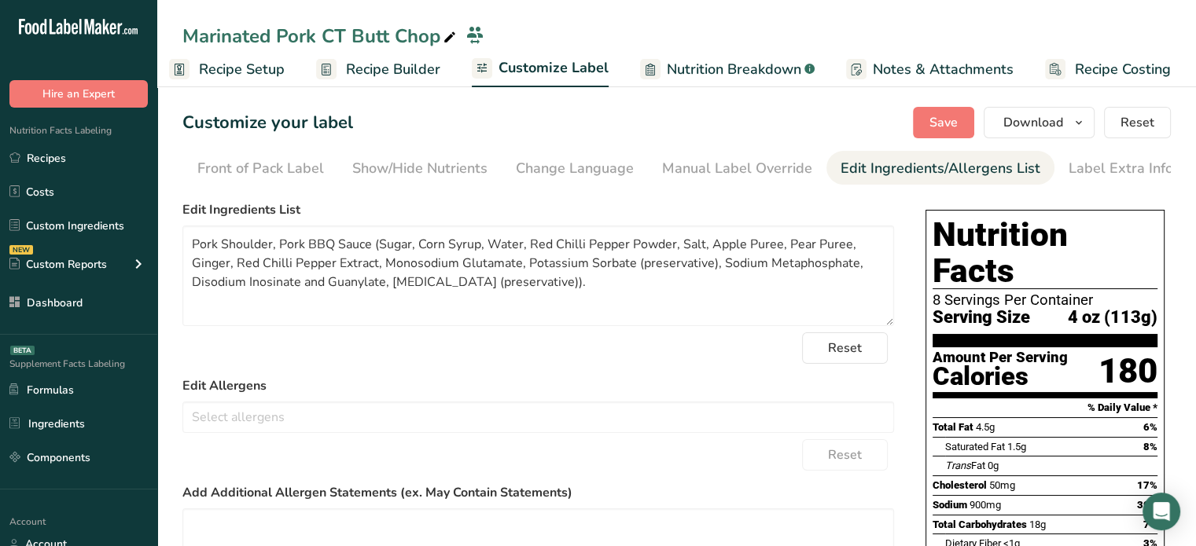
click at [377, 39] on div "Marinated Pork CT Butt Chop" at bounding box center [320, 36] width 277 height 28
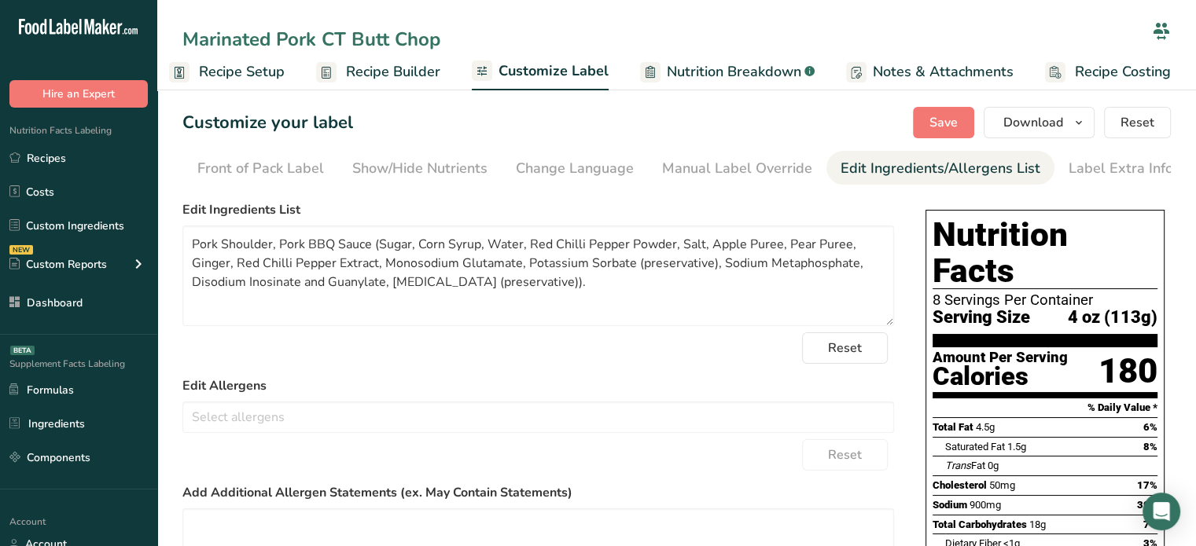
click at [377, 39] on input "Marinated Pork CT Butt Chop" at bounding box center [663, 39] width 963 height 28
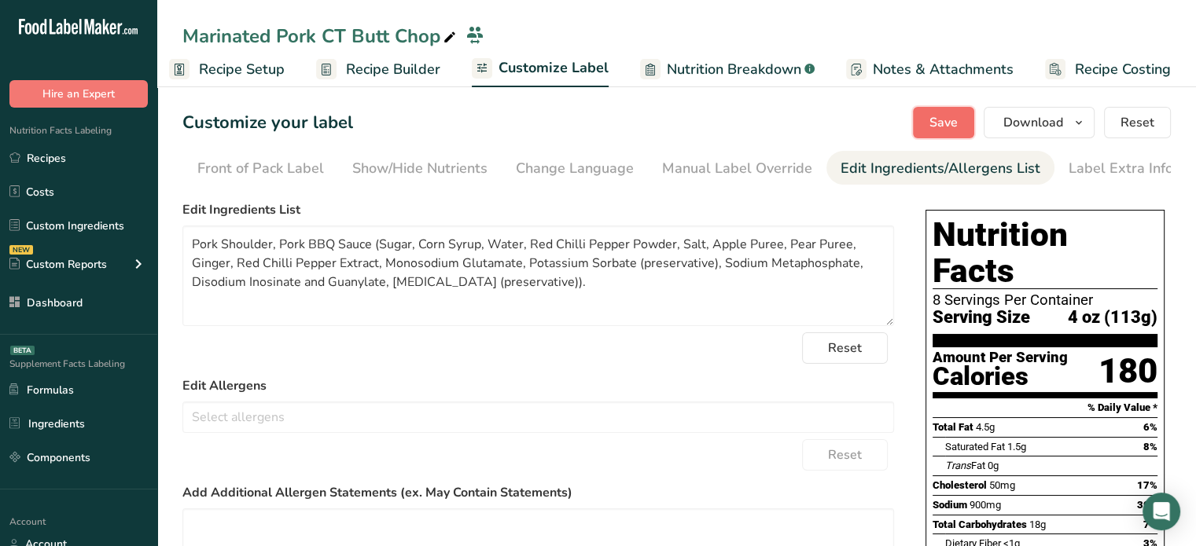
click at [932, 120] on span "Save" at bounding box center [943, 122] width 28 height 19
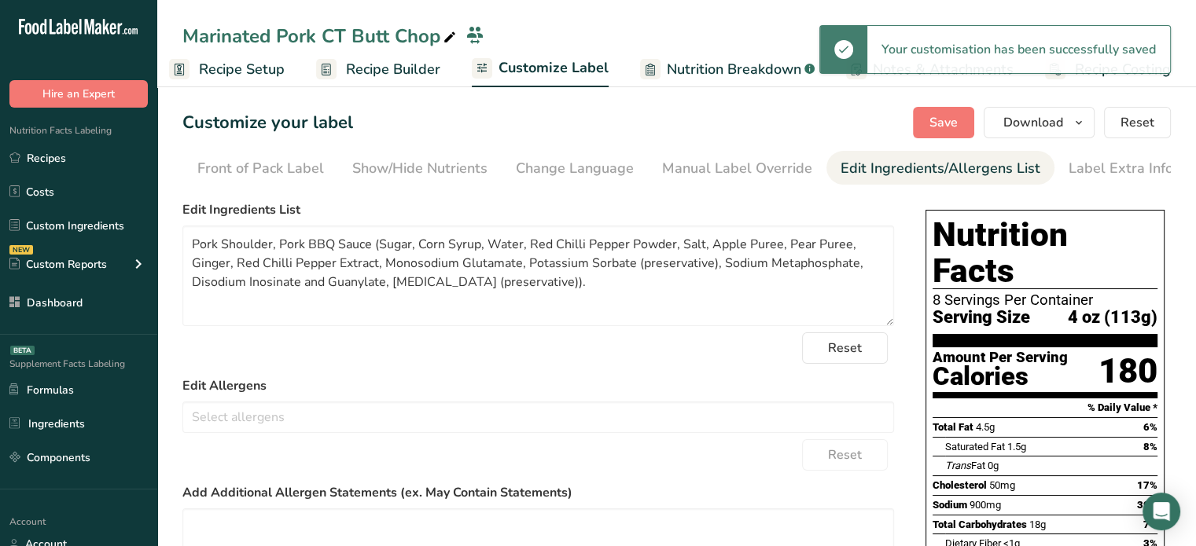
click at [377, 73] on span "Recipe Builder" at bounding box center [393, 69] width 94 height 21
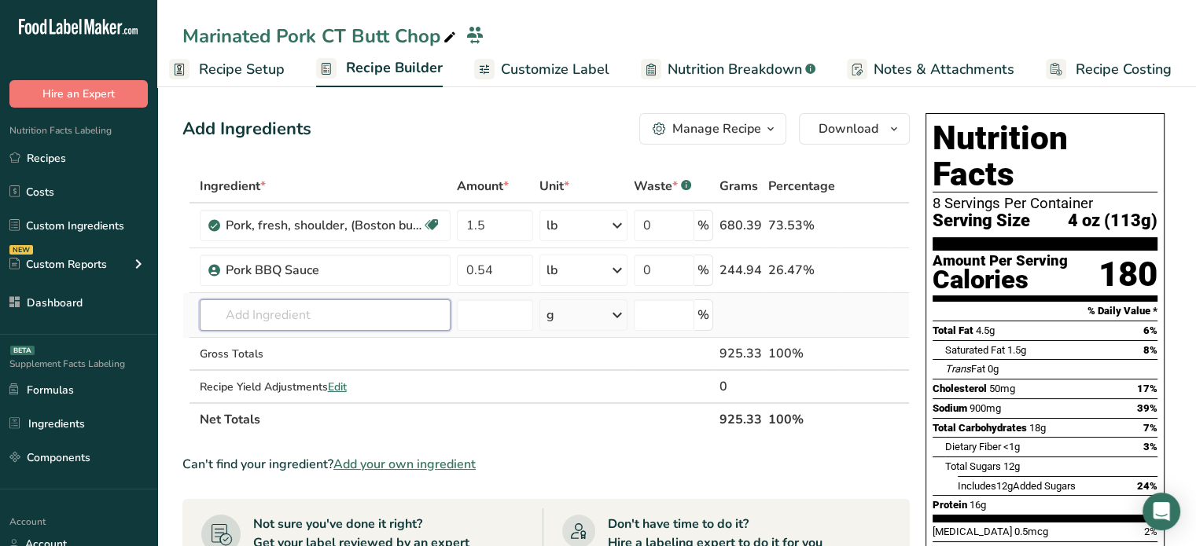
click at [280, 309] on input "text" at bounding box center [325, 315] width 251 height 31
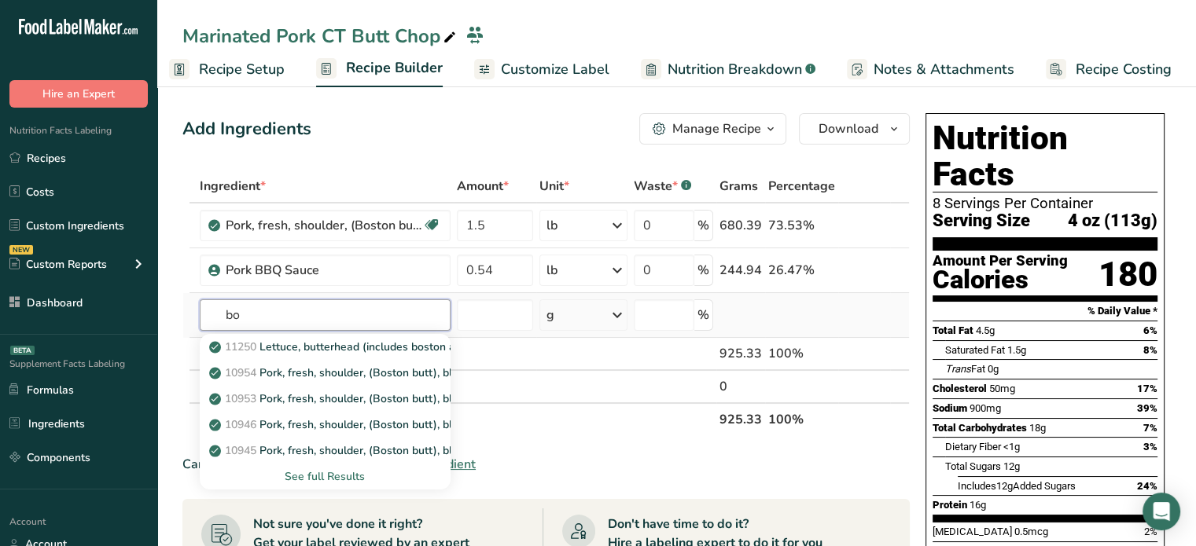
type input "b"
type input "butt"
click at [319, 477] on div "See full Results" at bounding box center [325, 477] width 226 height 17
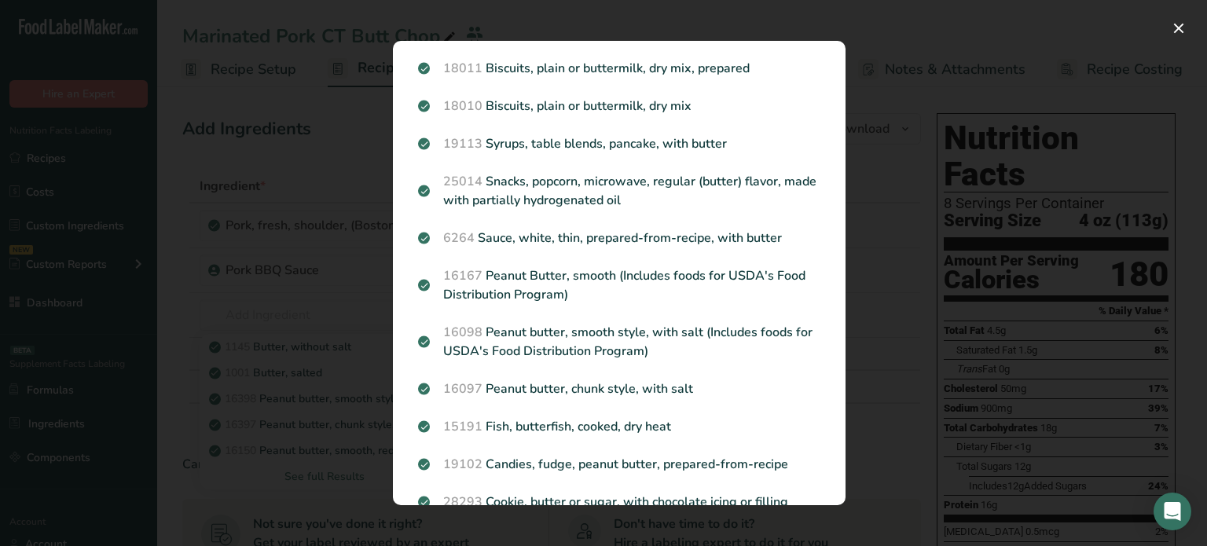
scroll to position [1608, 0]
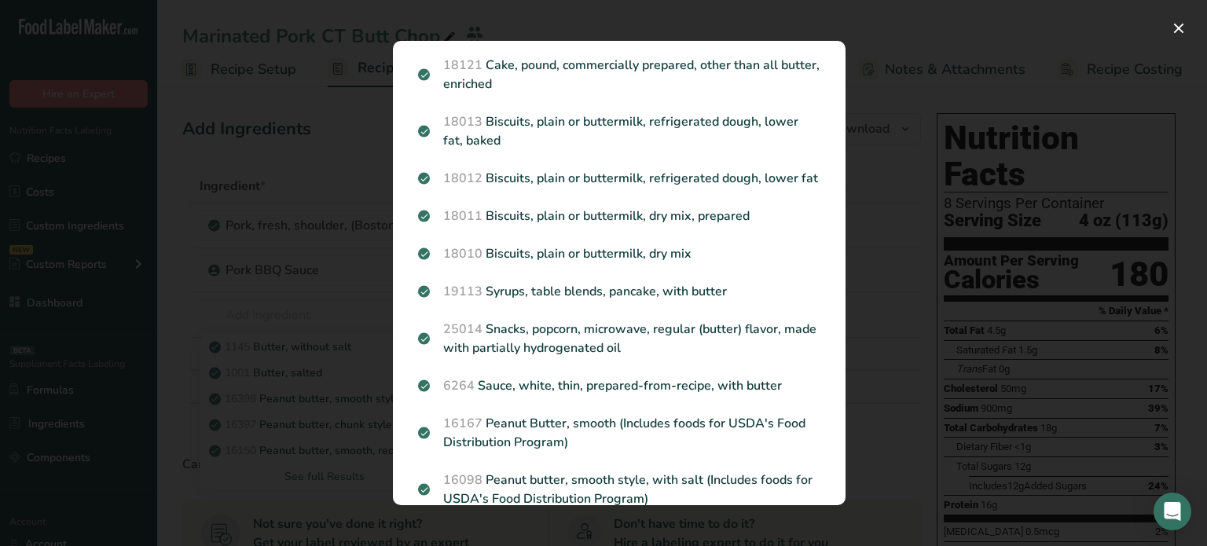
click at [266, 332] on div "Search results modal" at bounding box center [603, 273] width 1207 height 546
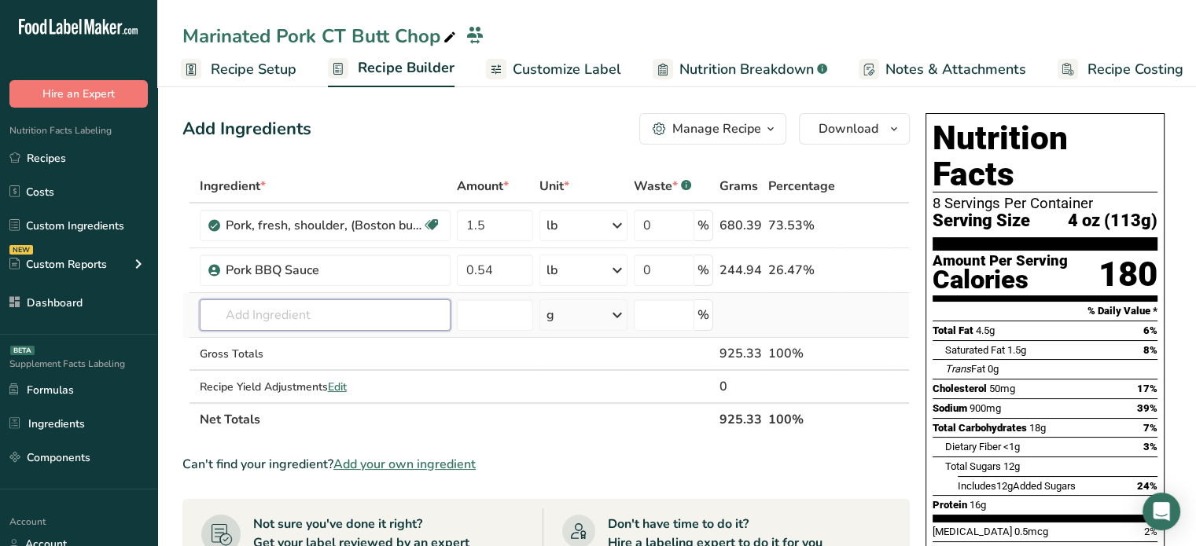
click at [270, 317] on input "text" at bounding box center [325, 315] width 251 height 31
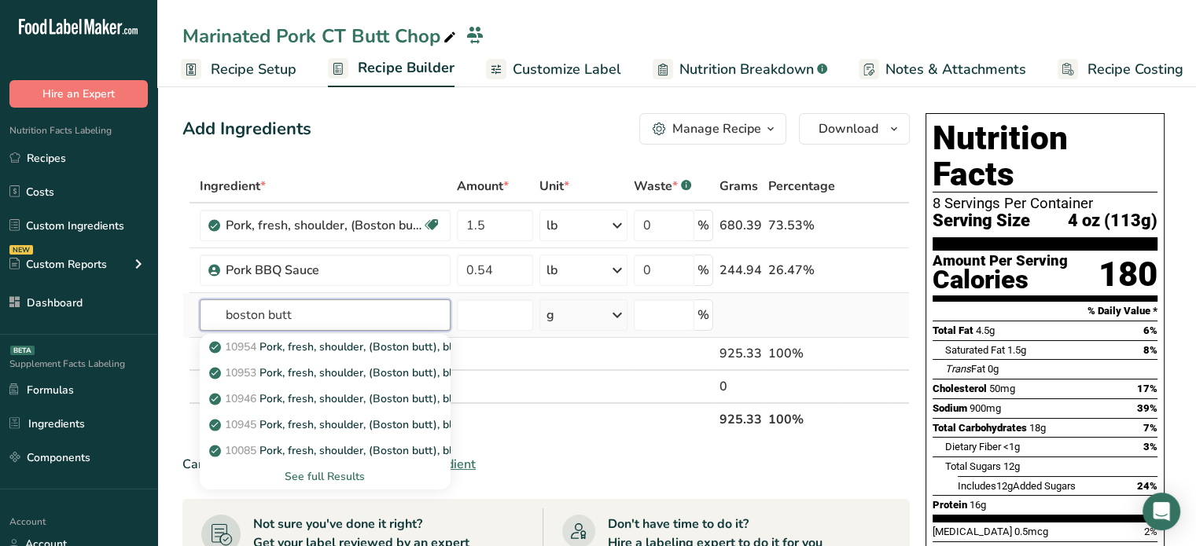
type input "boston butt"
click at [331, 465] on div "See full Results" at bounding box center [325, 477] width 251 height 26
click at [333, 476] on div "See full Results" at bounding box center [325, 477] width 226 height 17
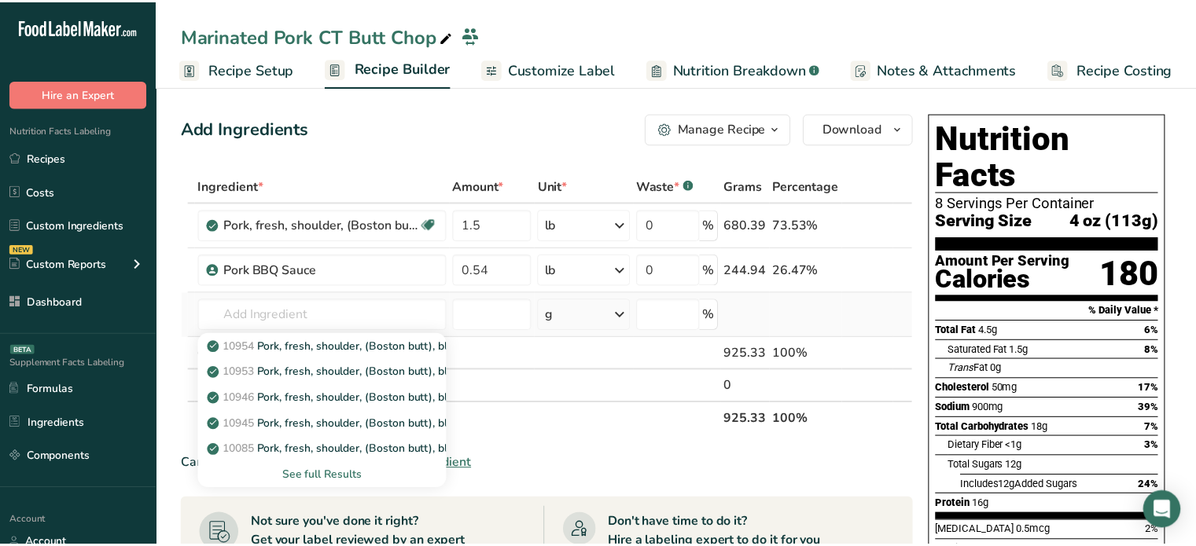
scroll to position [107, 0]
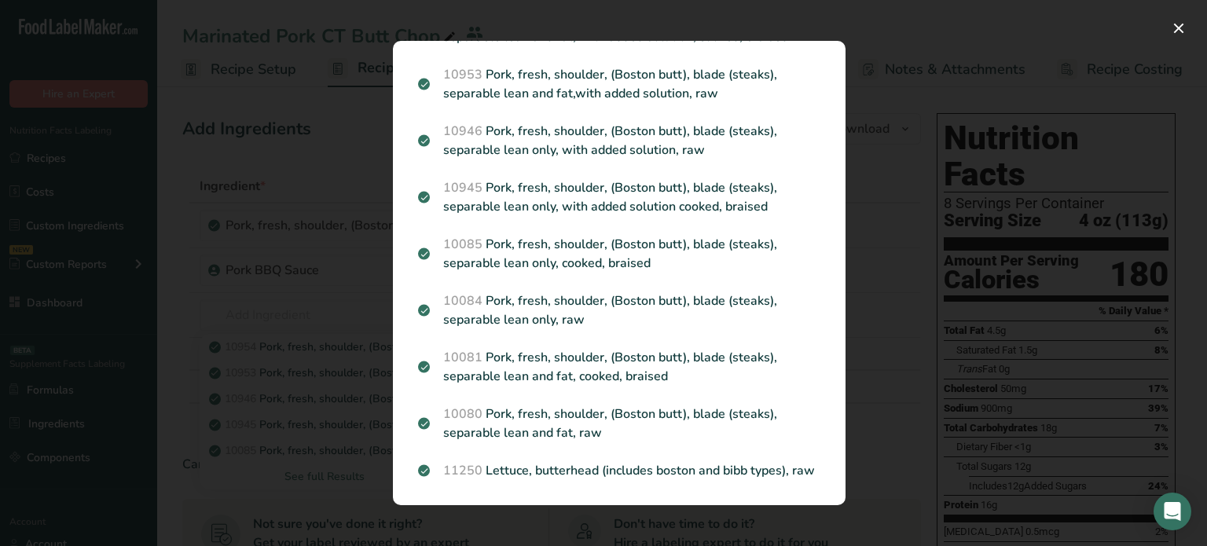
drag, startPoint x: 833, startPoint y: 208, endPoint x: 823, endPoint y: 222, distance: 18.1
click at [823, 222] on section "Search Results 10954 Pork, fresh, shoulder, (Boston butt), blade (steaks), sepa…" at bounding box center [619, 273] width 453 height 465
click at [259, 338] on div "Search results modal" at bounding box center [603, 273] width 1207 height 546
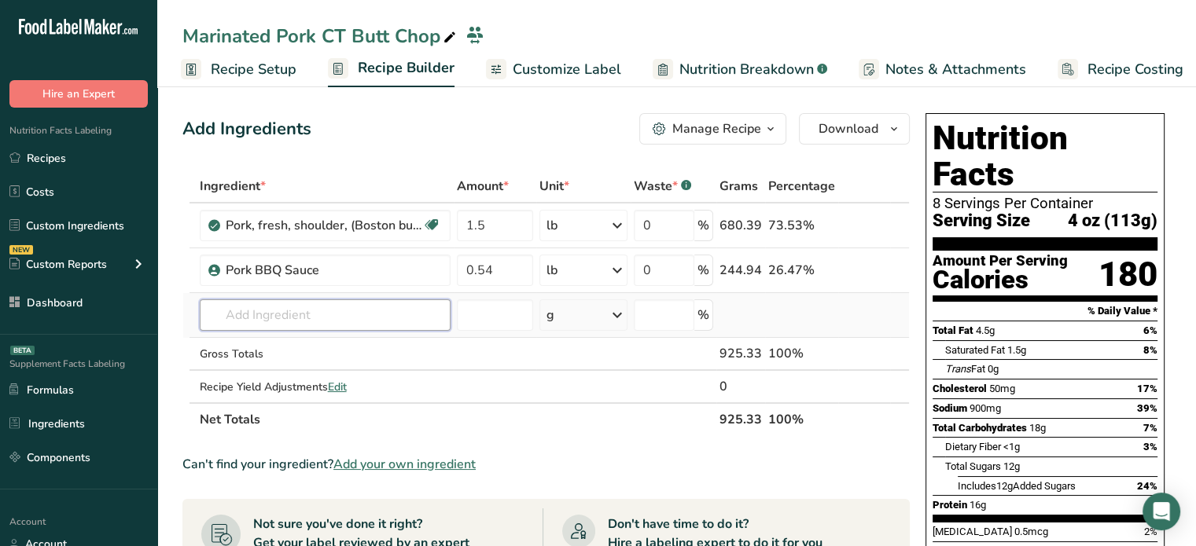
click at [273, 317] on input "text" at bounding box center [325, 315] width 251 height 31
type input "n"
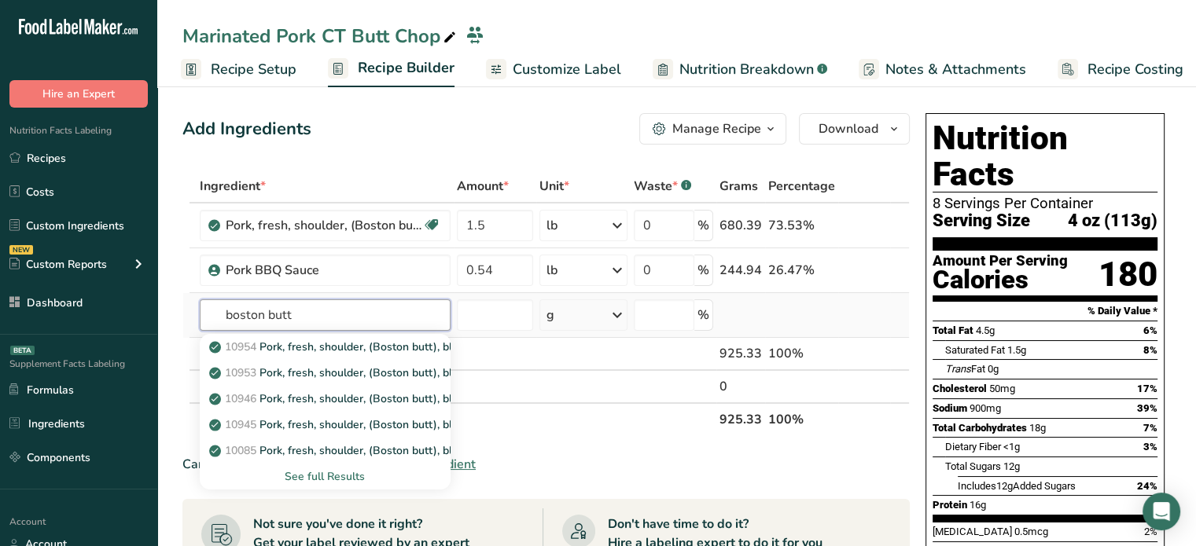
type input "boston butt"
click at [351, 479] on div "See full Results" at bounding box center [325, 477] width 226 height 17
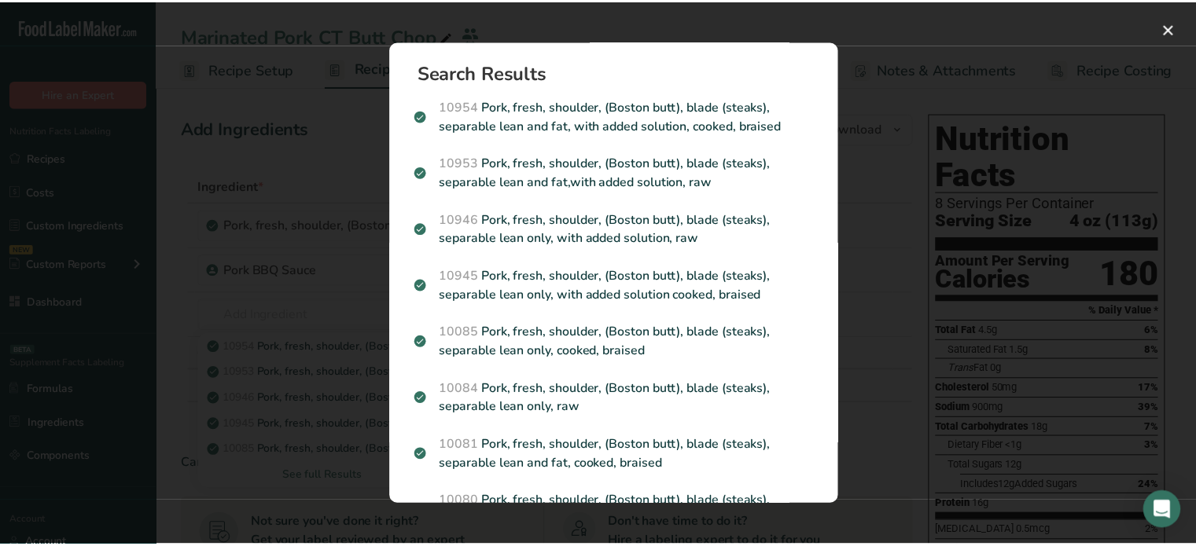
scroll to position [50, 0]
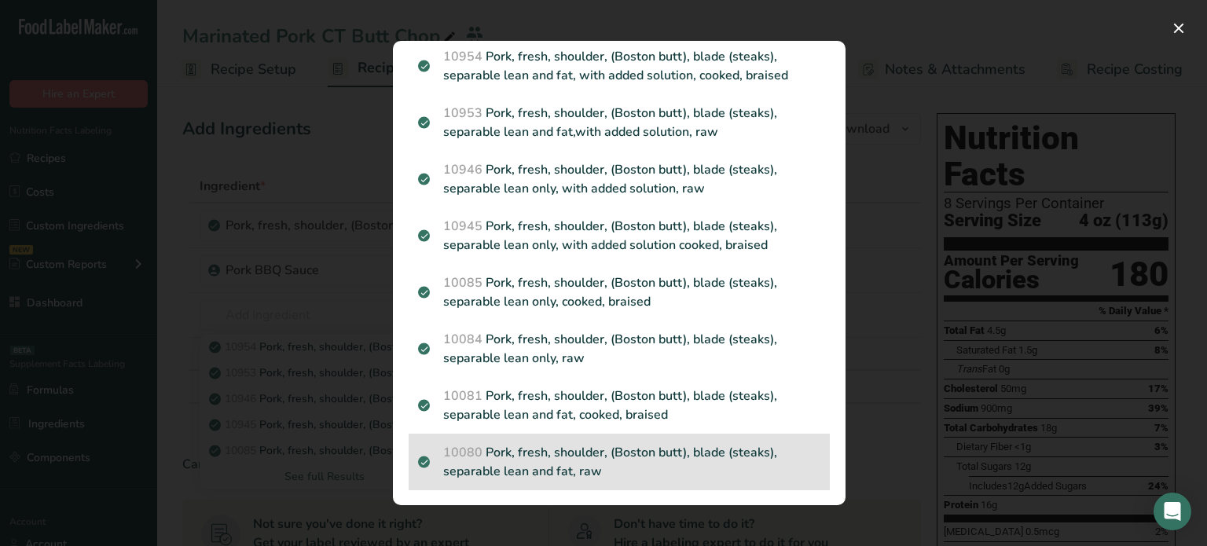
click at [539, 450] on p "10080 Pork, fresh, shoulder, (Boston butt), blade (steaks), separable lean and …" at bounding box center [619, 462] width 402 height 38
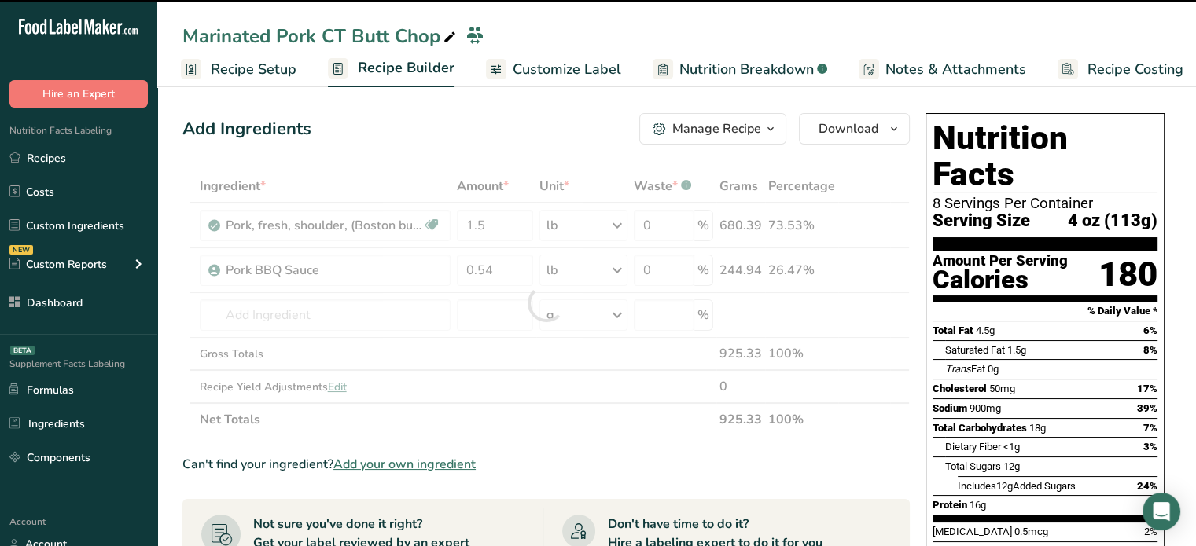
type input "0"
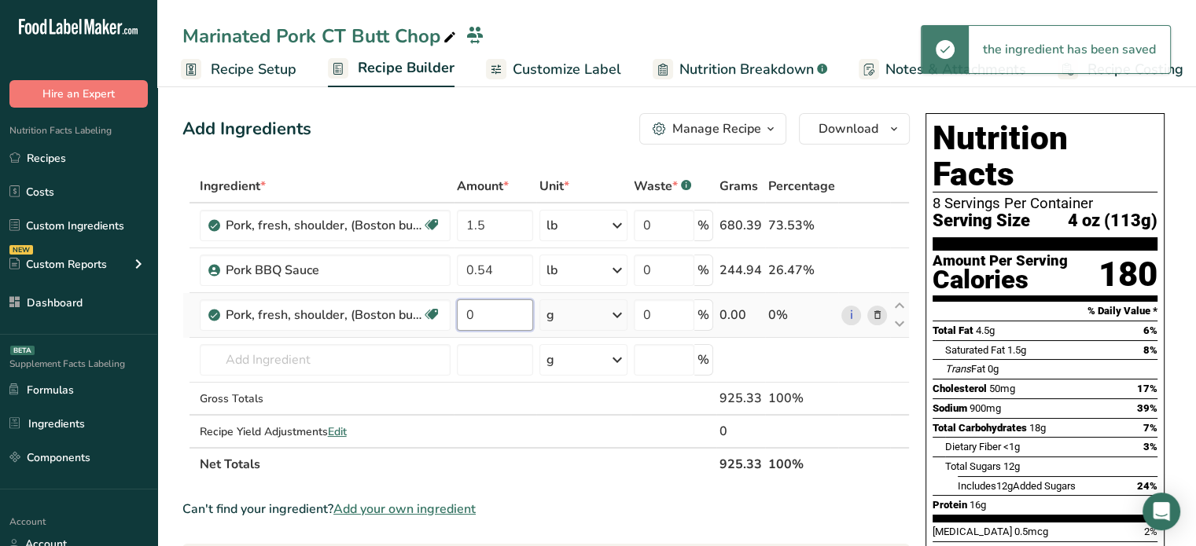
click at [489, 322] on input "0" at bounding box center [495, 315] width 77 height 31
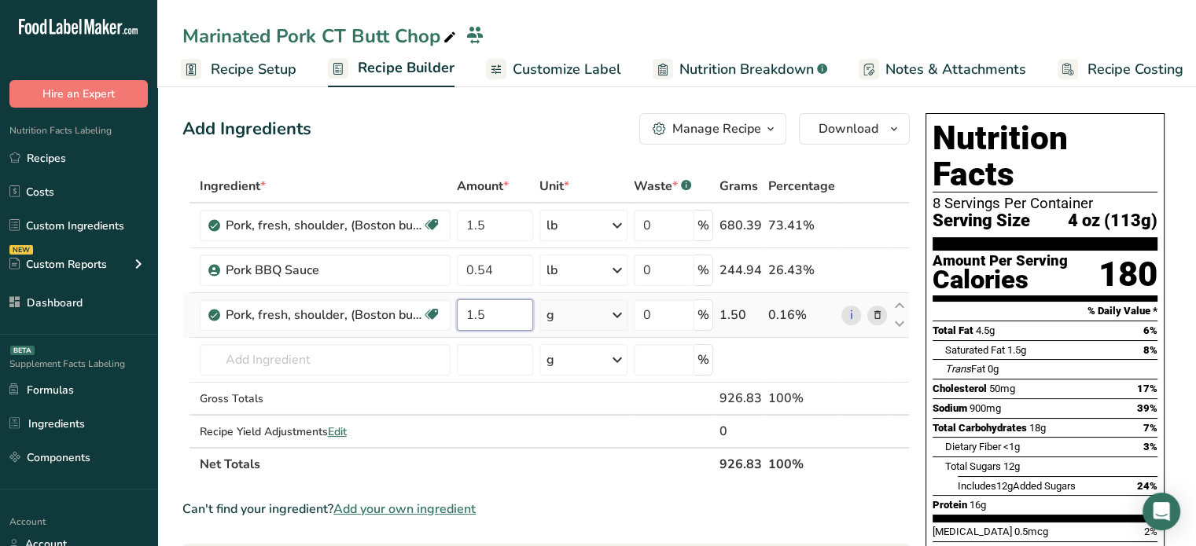
type input "1.5"
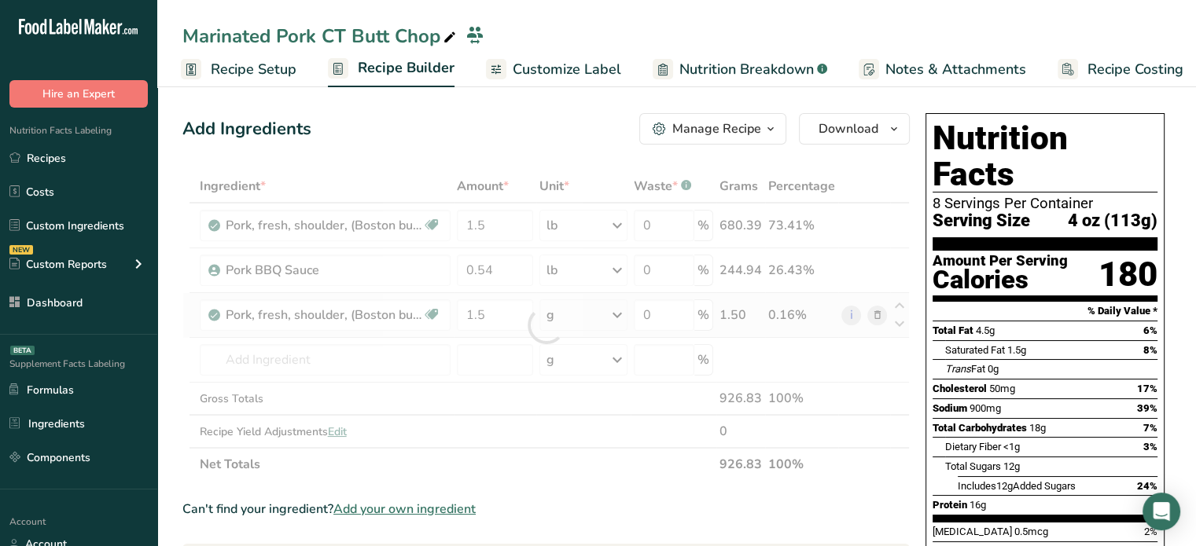
click at [598, 314] on div "Ingredient * Amount * Unit * Waste * .a-a{fill:#347362;}.b-a{fill:#fff;} Grams …" at bounding box center [545, 325] width 727 height 311
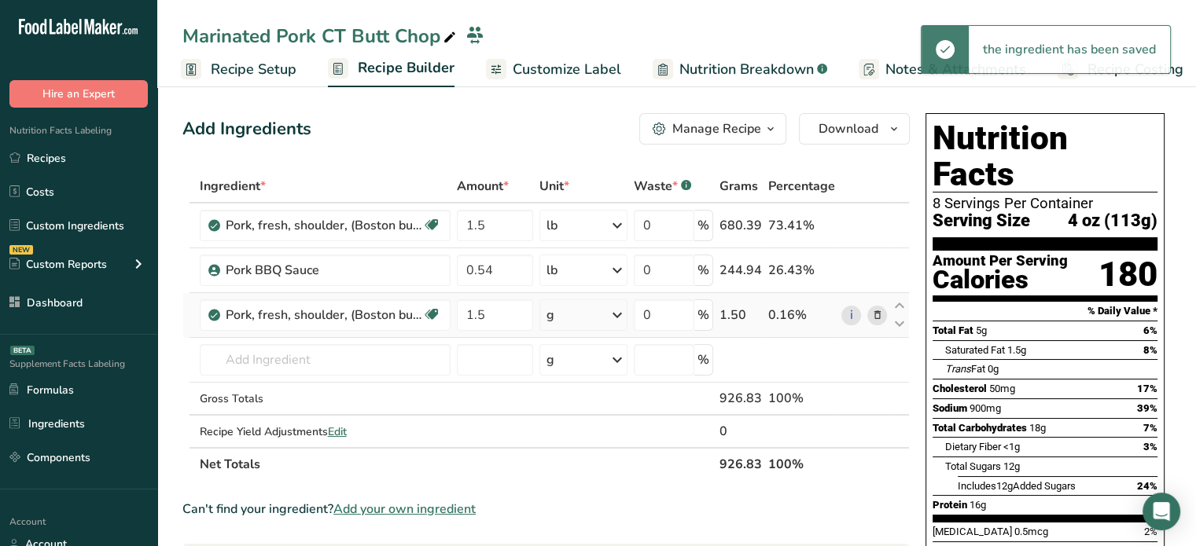
click at [598, 314] on div "g" at bounding box center [582, 315] width 87 height 31
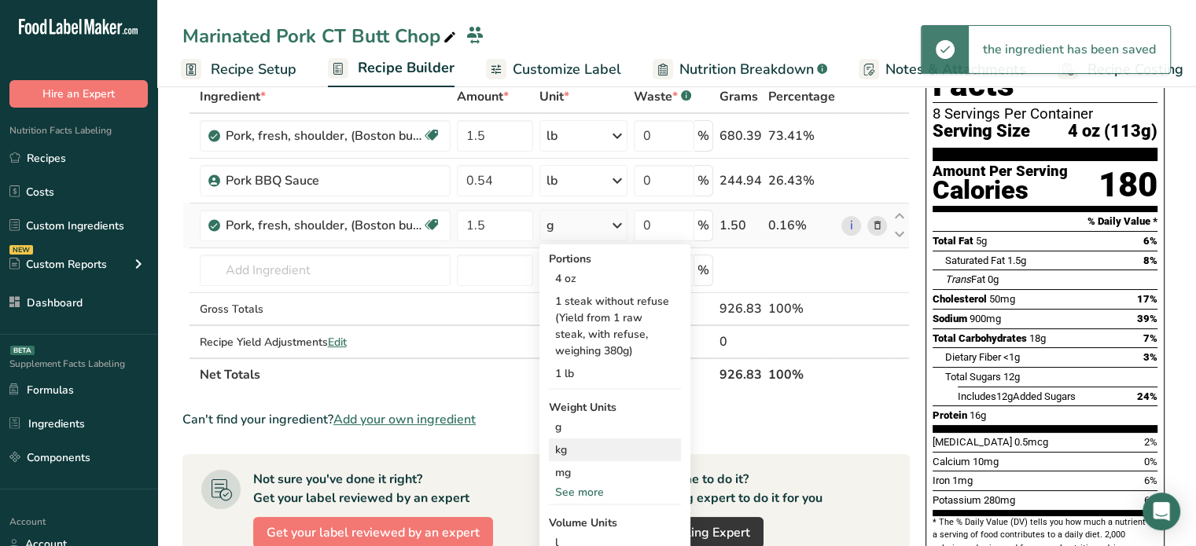
scroll to position [94, 0]
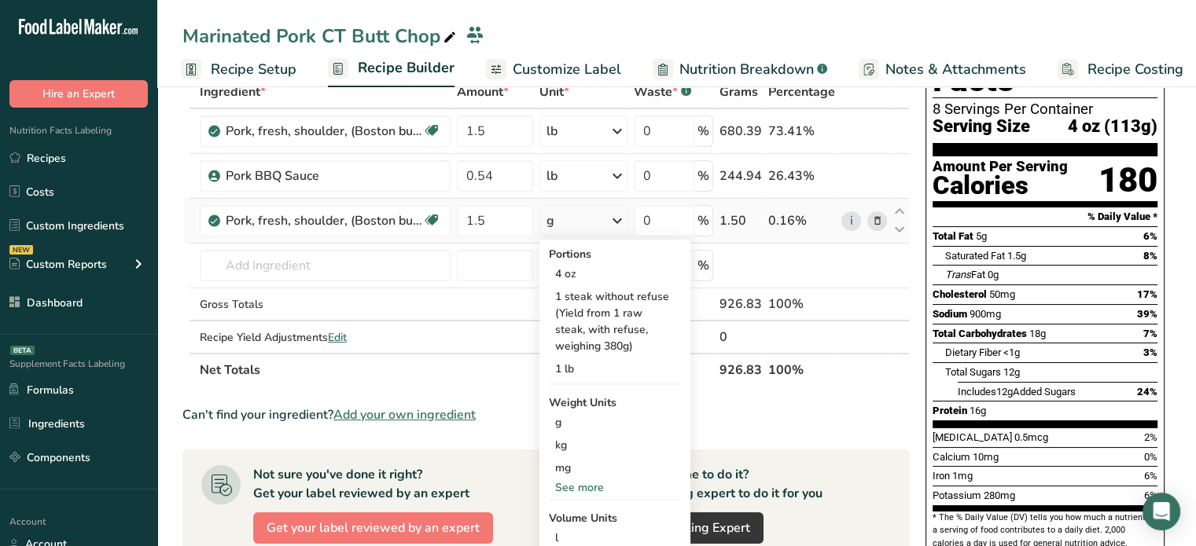
click at [589, 487] on div "See more" at bounding box center [615, 488] width 132 height 17
click at [582, 514] on div "lb" at bounding box center [615, 513] width 132 height 23
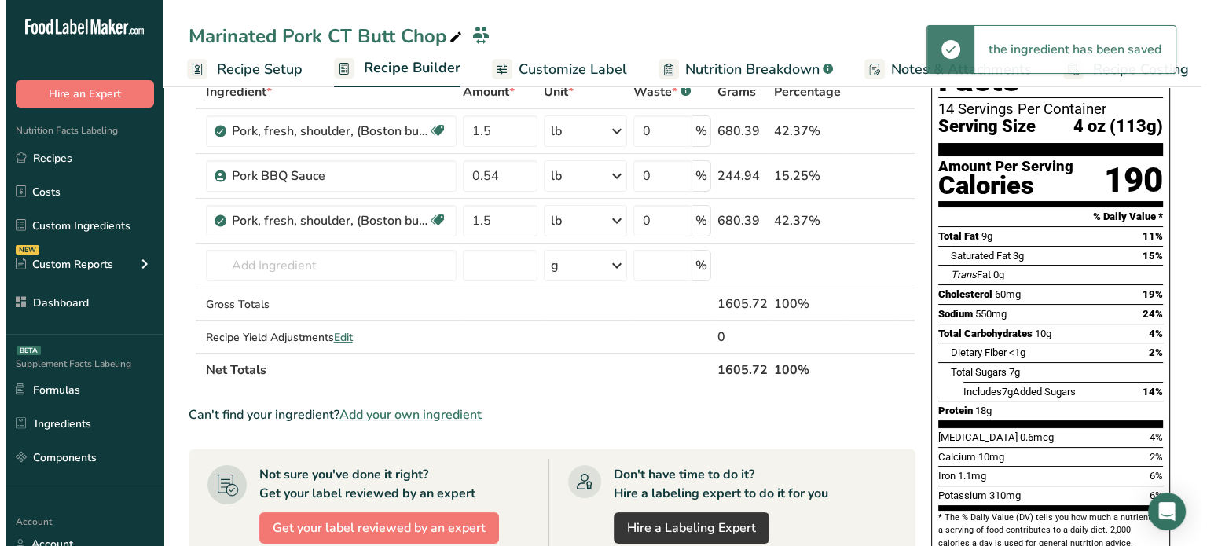
scroll to position [25, 0]
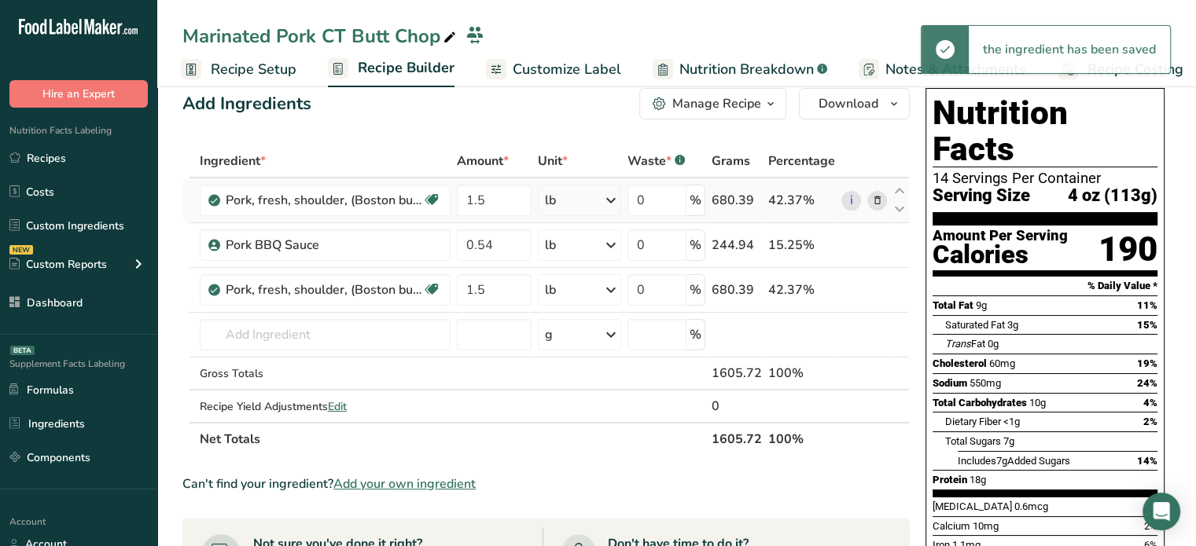
click at [873, 199] on icon at bounding box center [876, 201] width 11 height 17
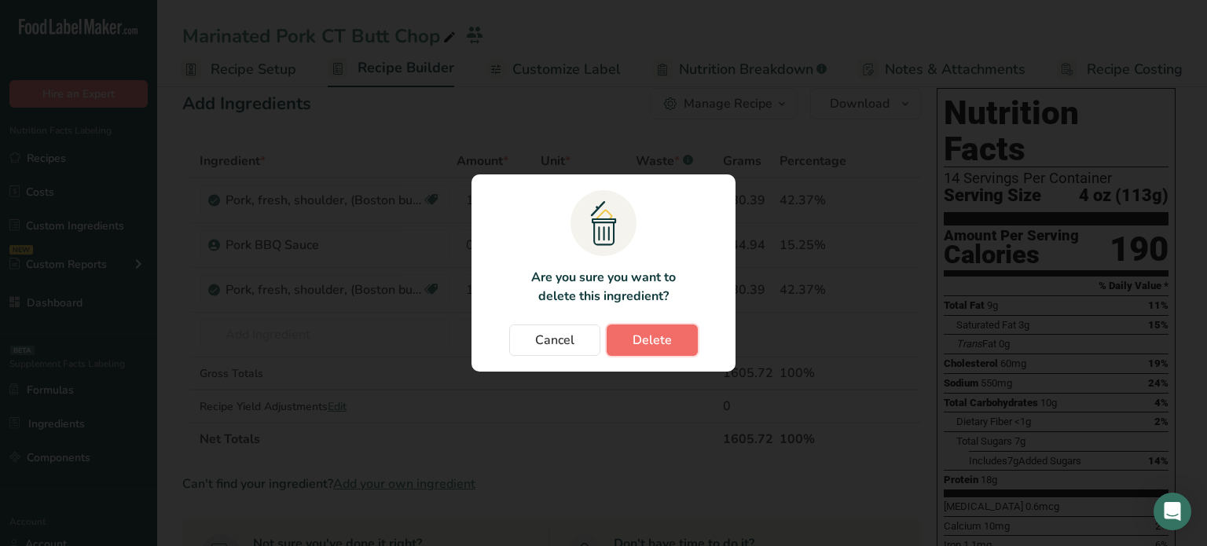
click at [657, 335] on span "Delete" at bounding box center [652, 340] width 39 height 19
type input "0.54"
type input "1.5"
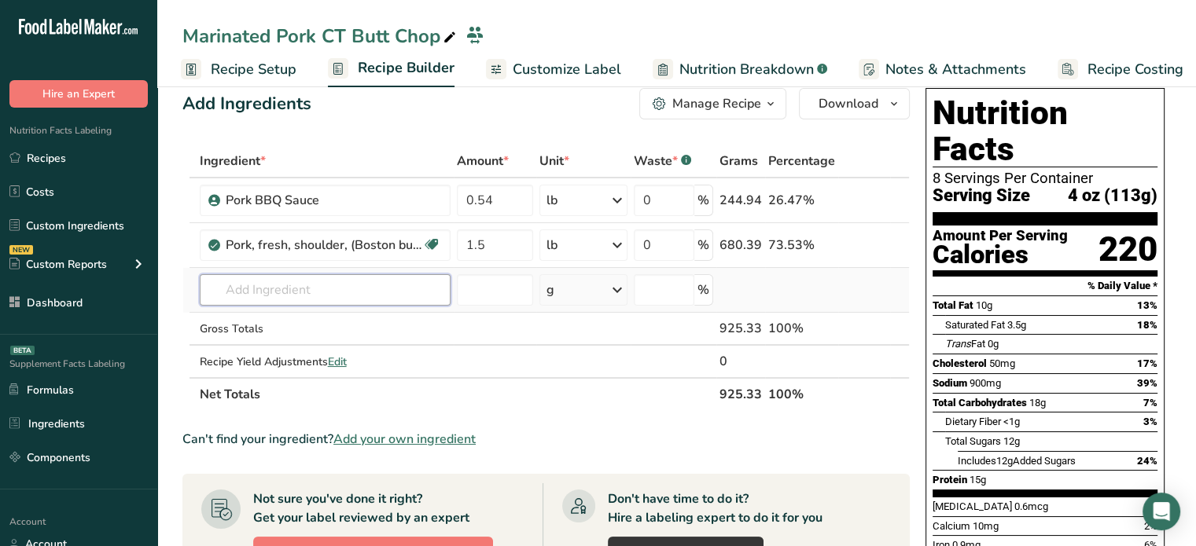
click at [296, 292] on input "text" at bounding box center [325, 289] width 251 height 31
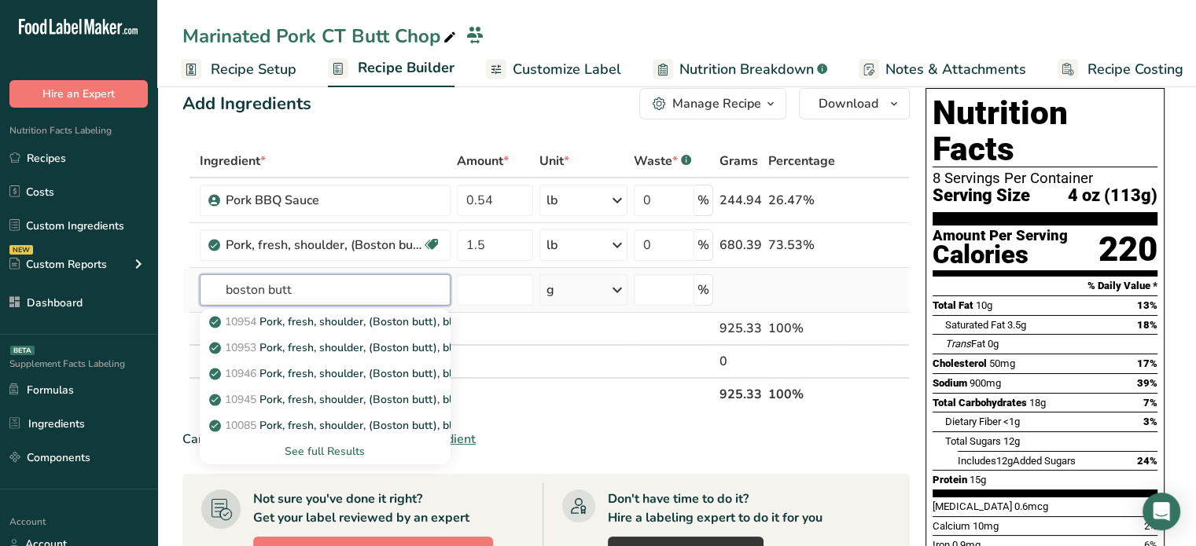
type input "boston butt"
click at [307, 453] on div "See full Results" at bounding box center [325, 451] width 226 height 17
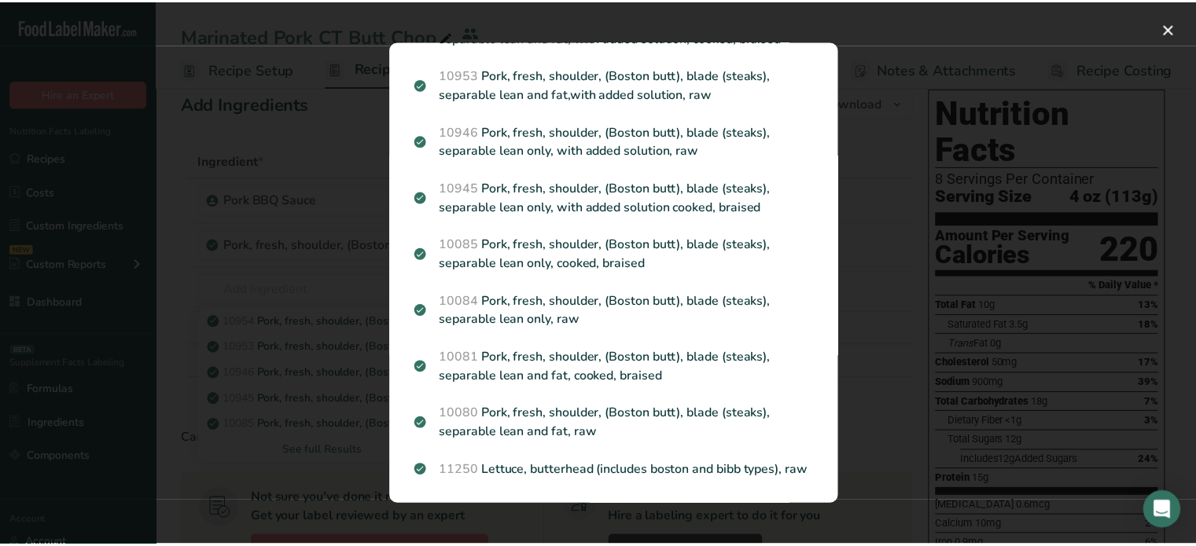
scroll to position [107, 0]
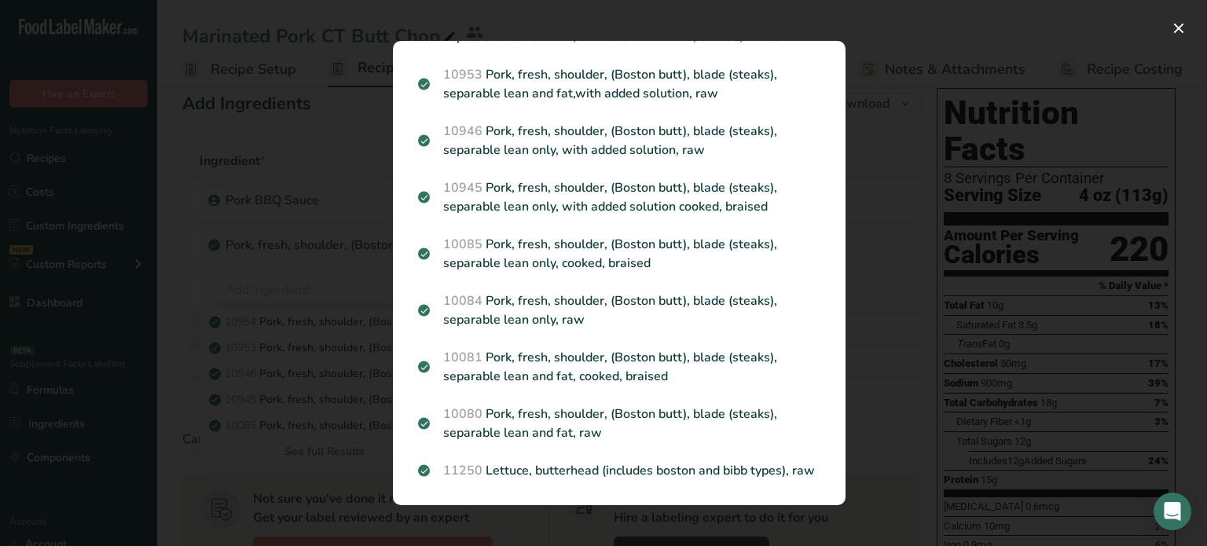
click at [346, 134] on div "Search results modal" at bounding box center [603, 273] width 1207 height 546
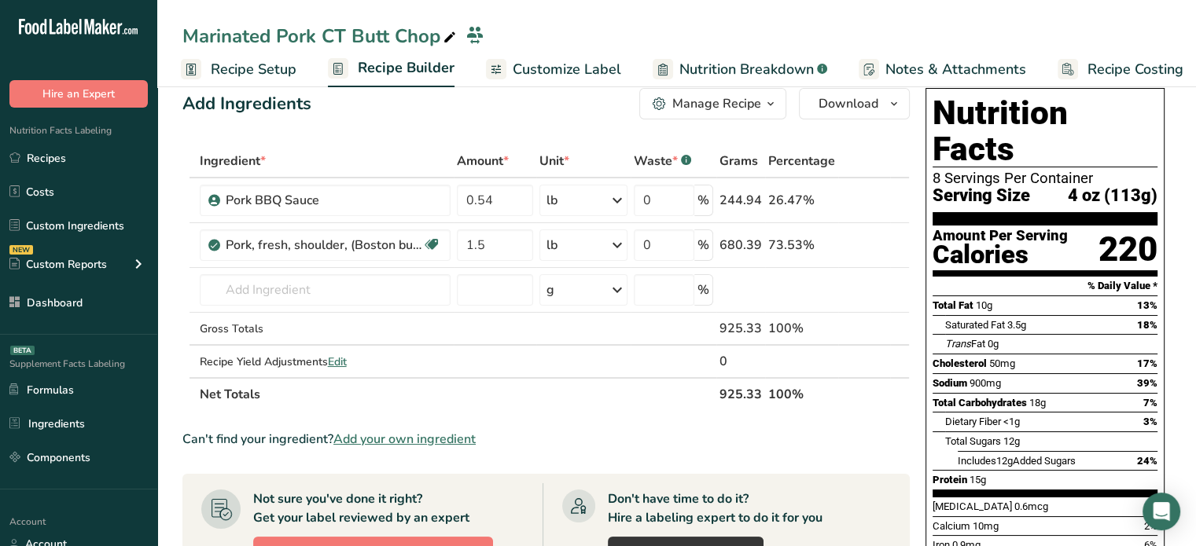
click at [519, 64] on span "Customize Label" at bounding box center [567, 69] width 108 height 21
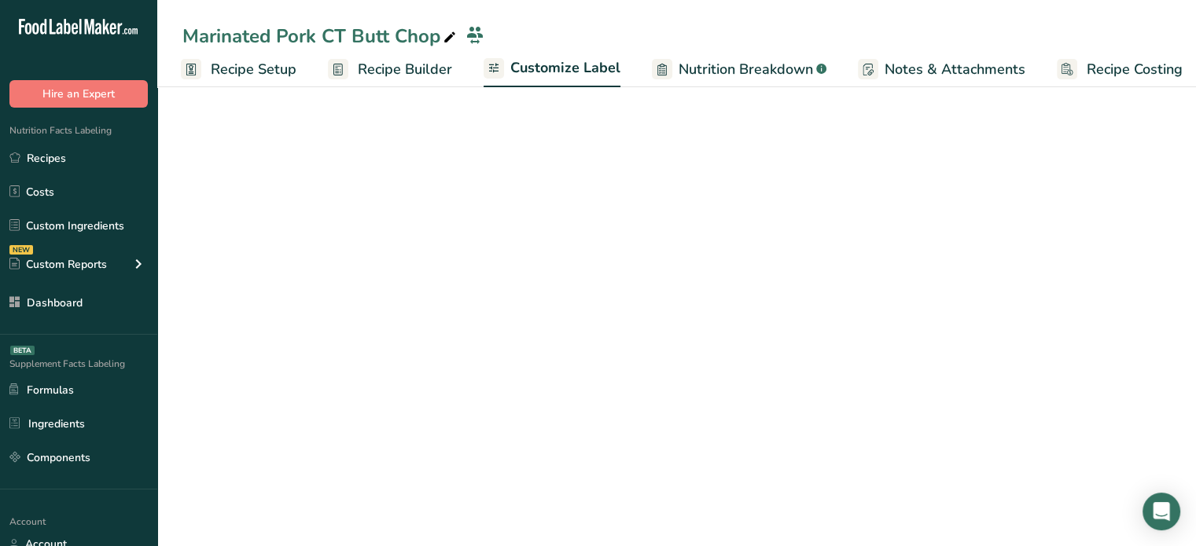
scroll to position [0, 13]
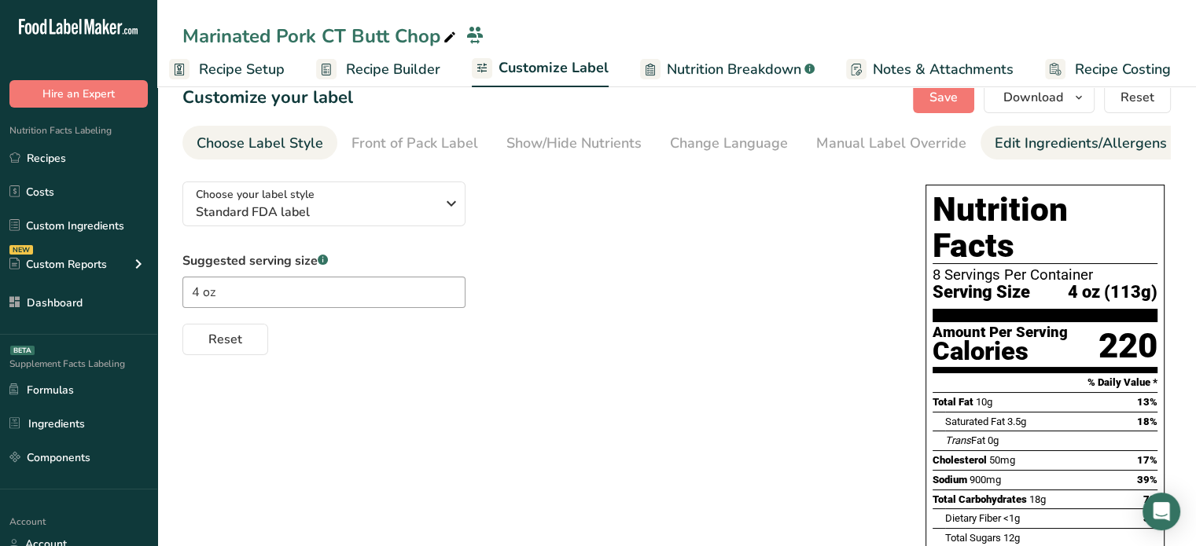
click at [1028, 138] on div "Edit Ingredients/Allergens List" at bounding box center [1094, 143] width 200 height 21
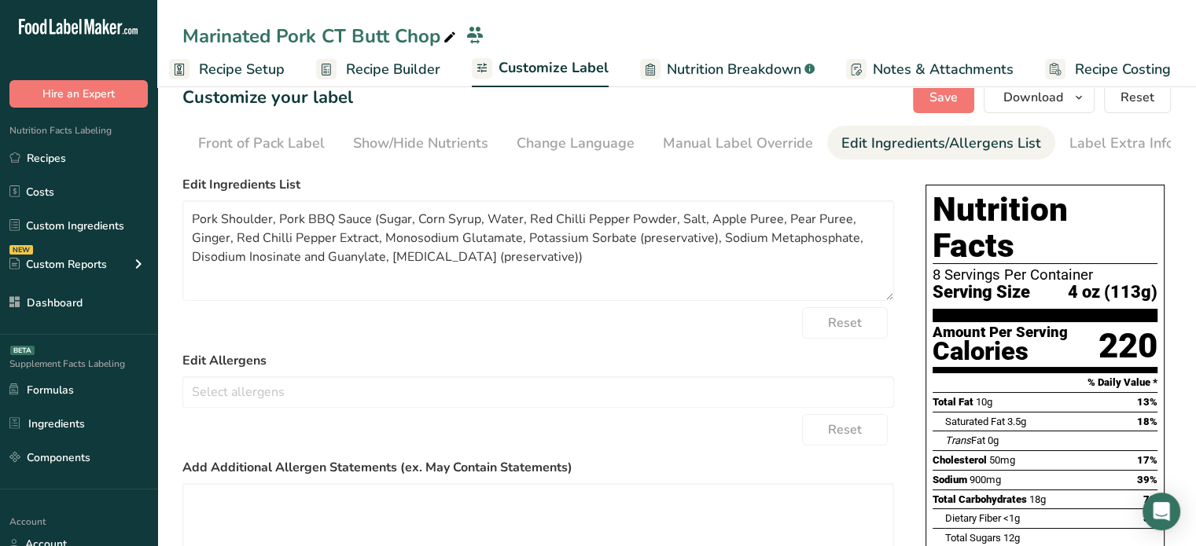
scroll to position [0, 154]
click at [586, 263] on textarea "Pork Shoulder, Pork BBQ Sauce (Sugar, Corn Syrup, Water, Red Chilli Pepper Powd…" at bounding box center [537, 250] width 711 height 101
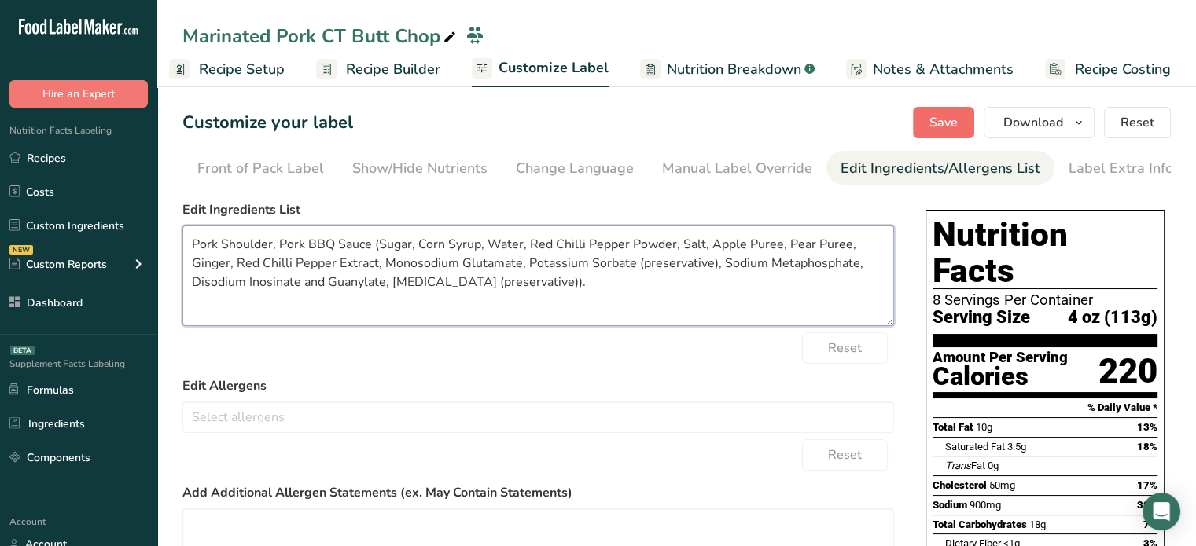
type textarea "Pork Shoulder, Pork BBQ Sauce (Sugar, Corn Syrup, Water, Red Chilli Pepper Powd…"
click at [940, 127] on span "Save" at bounding box center [943, 122] width 28 height 19
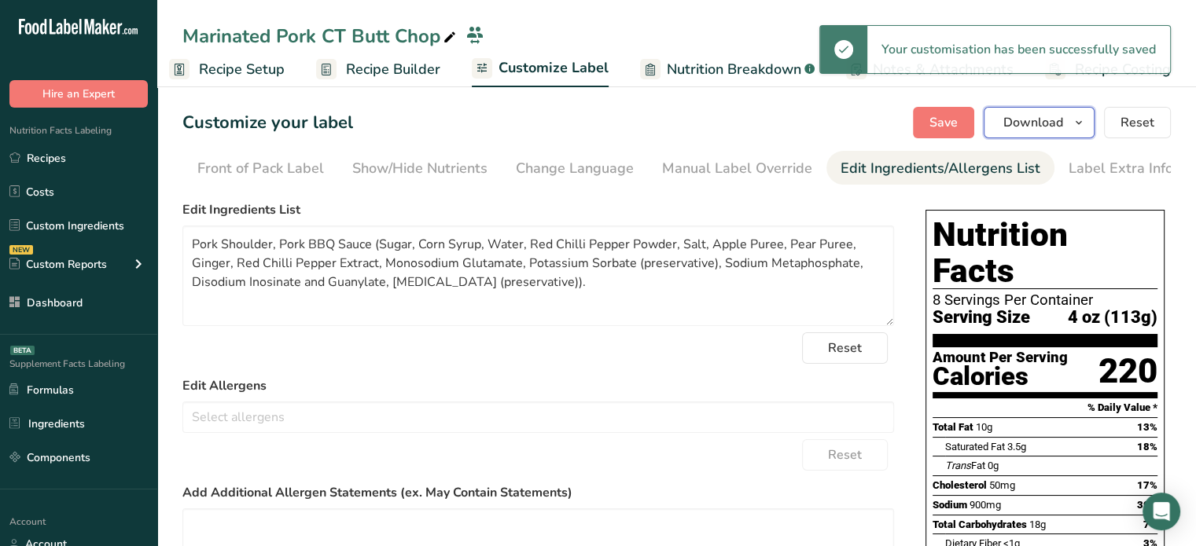
click at [1060, 119] on span "Download" at bounding box center [1033, 122] width 60 height 19
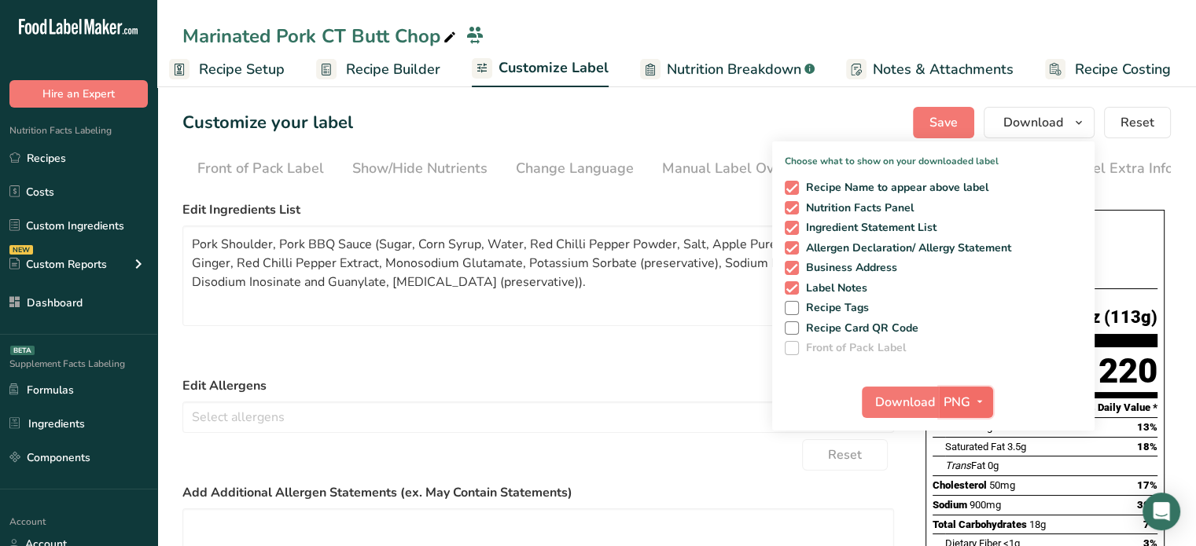
click at [965, 395] on span "PNG" at bounding box center [956, 402] width 27 height 19
click at [965, 505] on link "PDF" at bounding box center [968, 512] width 50 height 26
click at [929, 395] on span "Download" at bounding box center [906, 402] width 60 height 19
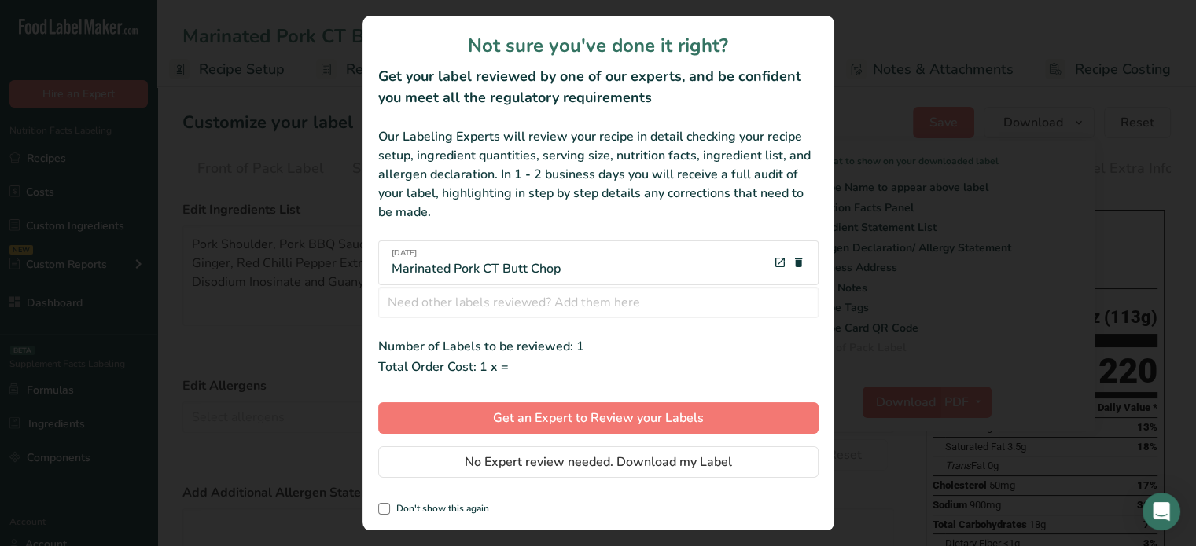
scroll to position [0, 2]
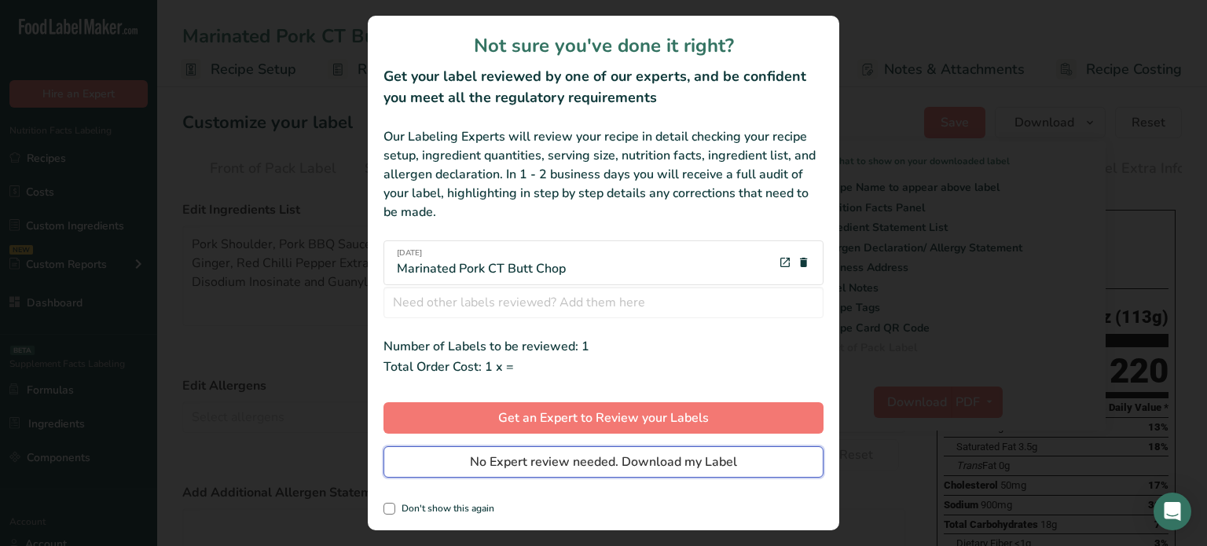
click at [746, 450] on button "No Expert review needed. Download my Label" at bounding box center [604, 462] width 440 height 31
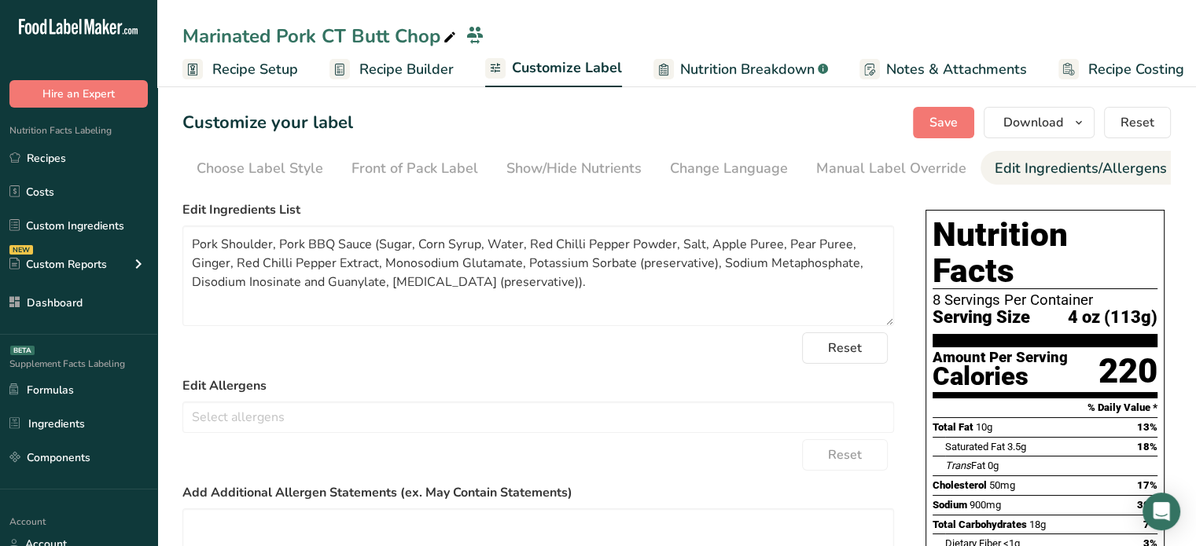
scroll to position [0, 142]
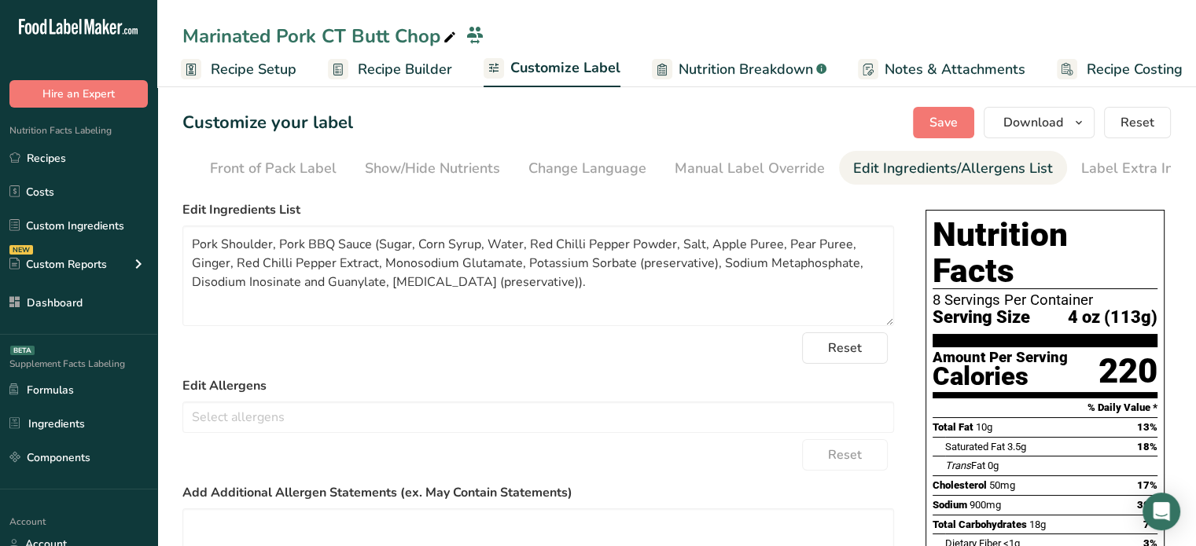
drag, startPoint x: 0, startPoint y: 0, endPoint x: 682, endPoint y: 69, distance: 685.8
click at [682, 69] on span "Nutrition Breakdown" at bounding box center [745, 69] width 134 height 21
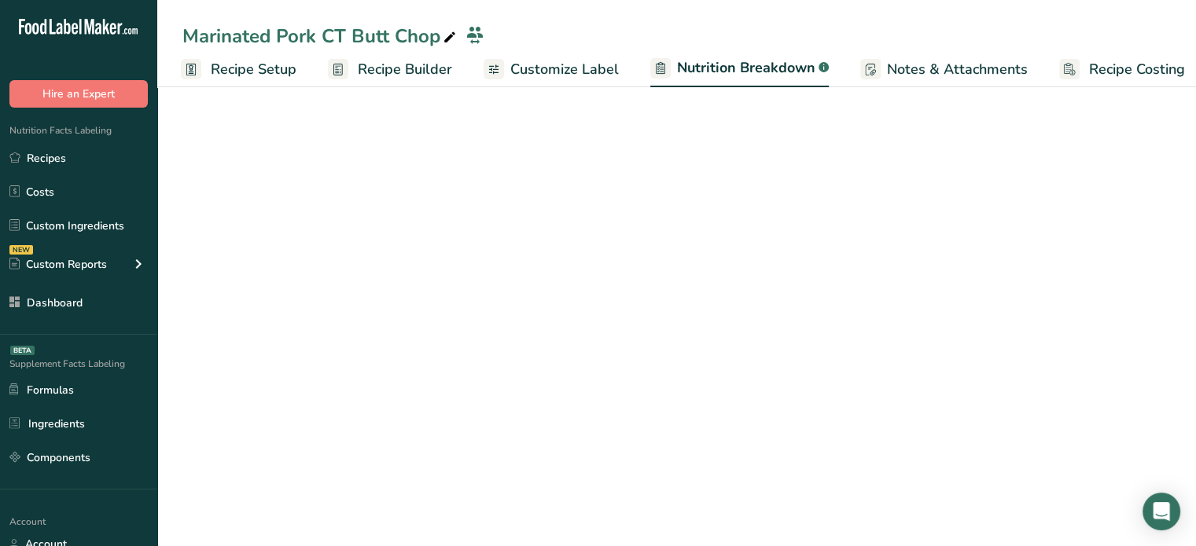
scroll to position [0, 15]
select select "Calories"
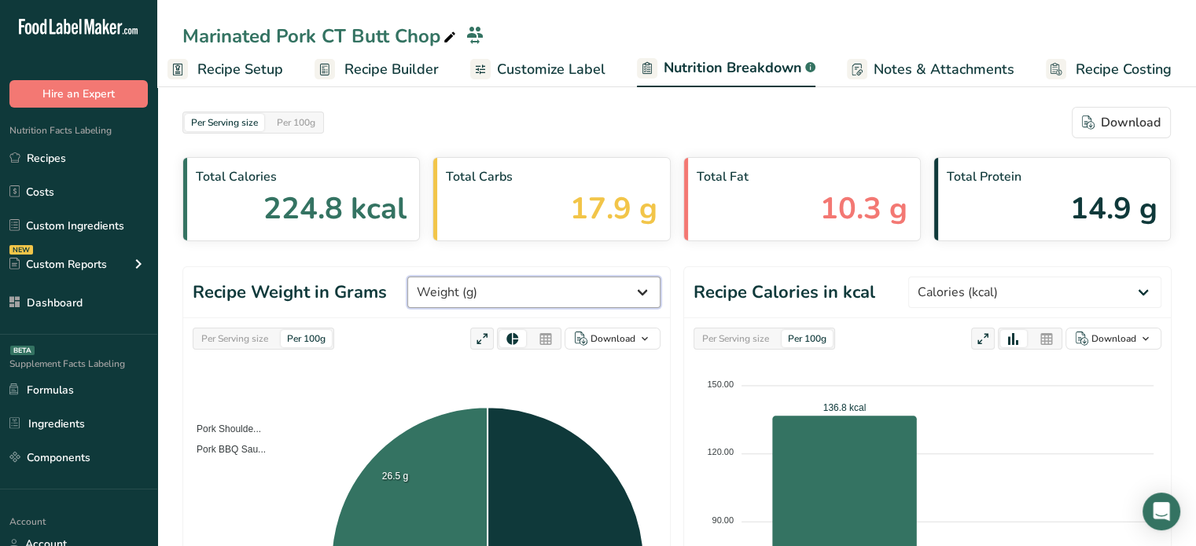
click at [508, 292] on select "Weight (g) Calories (kcal) Energy KJ (kj) Total Fat (g) Saturated Fat (g) Trans…" at bounding box center [533, 292] width 253 height 31
select select "Calories"
click at [466, 277] on select "Weight (g) Calories (kcal) Energy KJ (kj) Total Fat (g) Saturated Fat (g) Trans…" at bounding box center [533, 292] width 253 height 31
click at [546, 329] on icon at bounding box center [545, 340] width 14 height 22
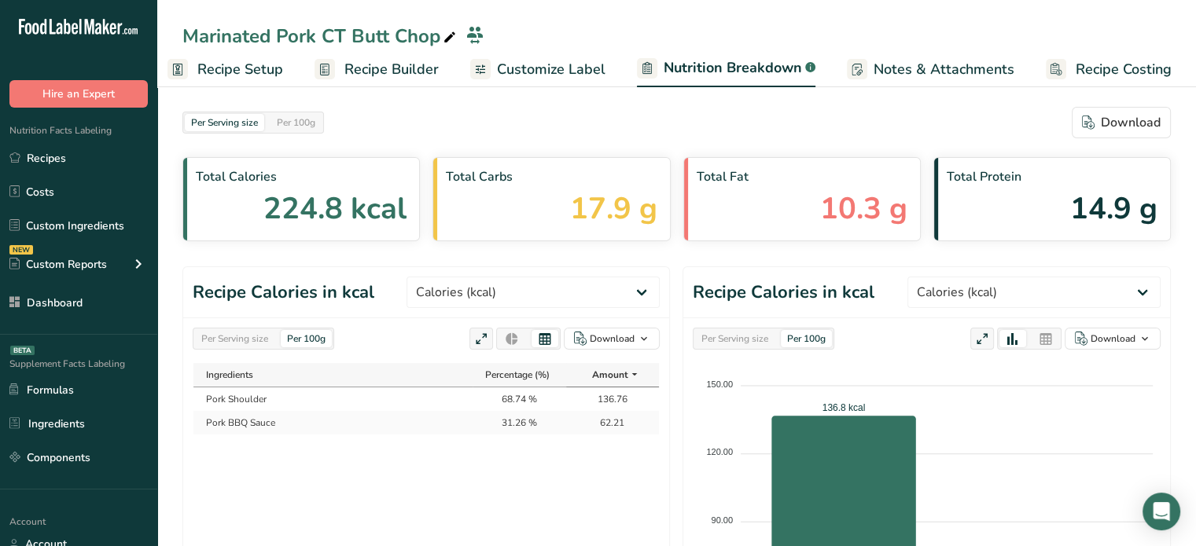
click at [541, 345] on icon at bounding box center [545, 339] width 14 height 15
click at [236, 336] on div "Per Serving size" at bounding box center [234, 338] width 79 height 17
click at [113, 173] on ul "Recipes Costs Custom Ingredients NEW Custom Reports Menu Label Ingredient Compa…" at bounding box center [78, 230] width 157 height 175
click at [116, 169] on link "Recipes" at bounding box center [78, 158] width 157 height 30
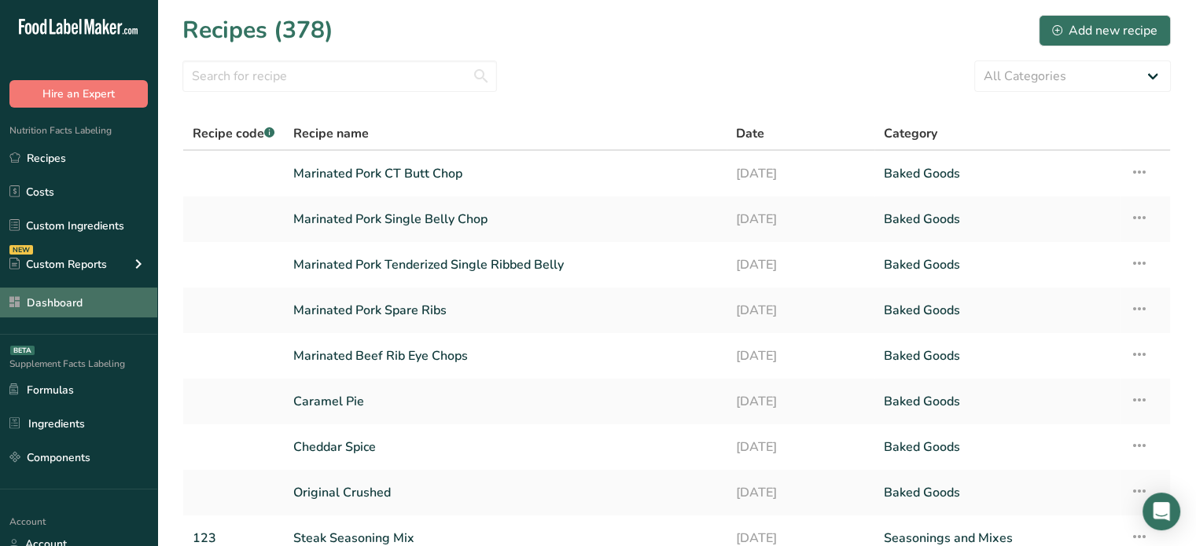
click at [107, 306] on link "Dashboard" at bounding box center [78, 303] width 157 height 30
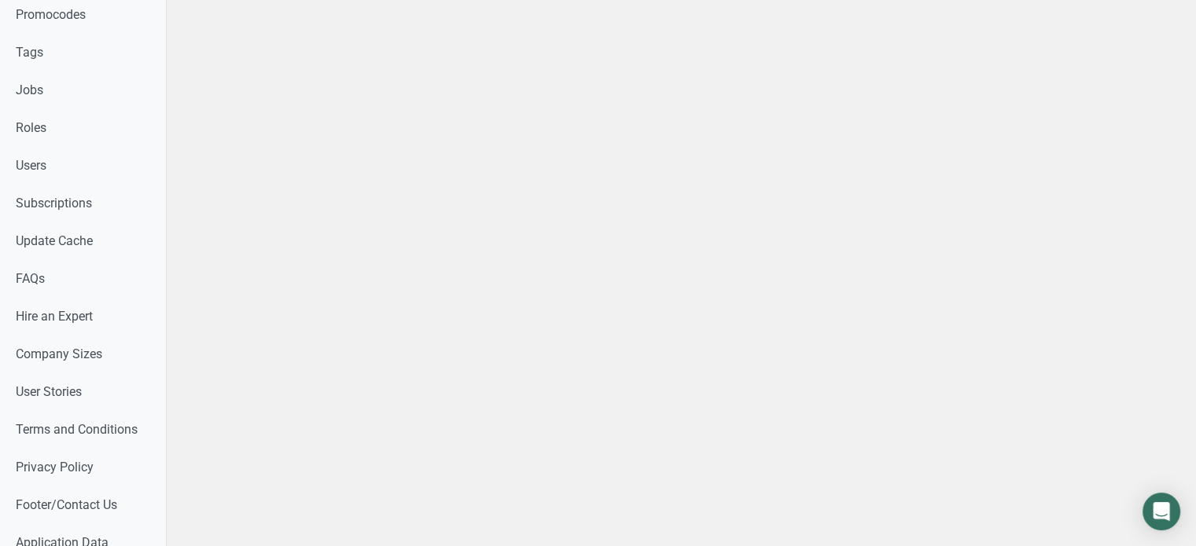
scroll to position [894, 0]
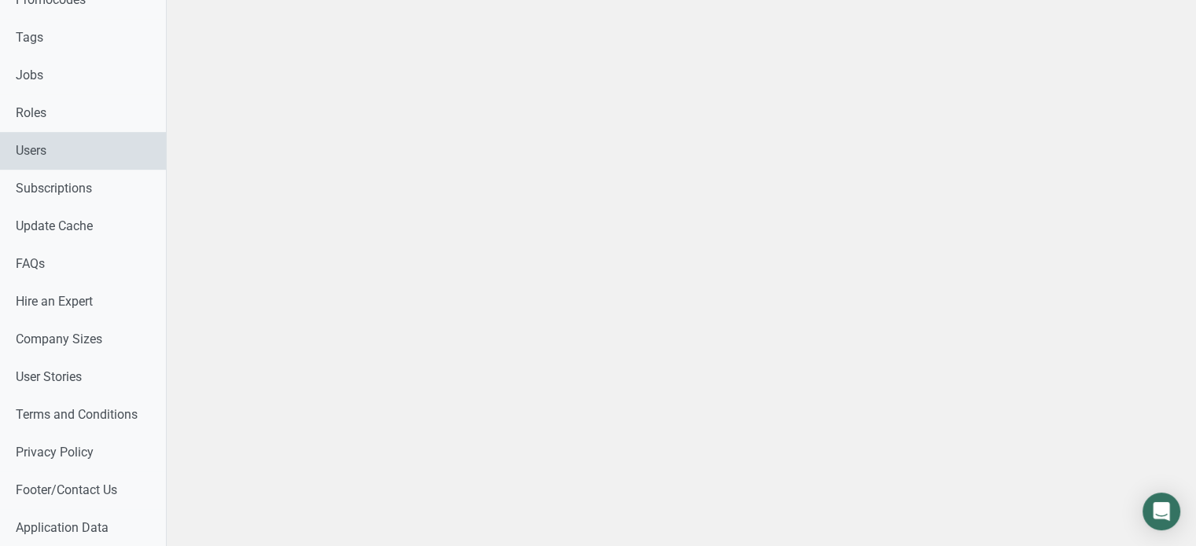
click at [91, 166] on link "Users" at bounding box center [83, 151] width 166 height 38
select select
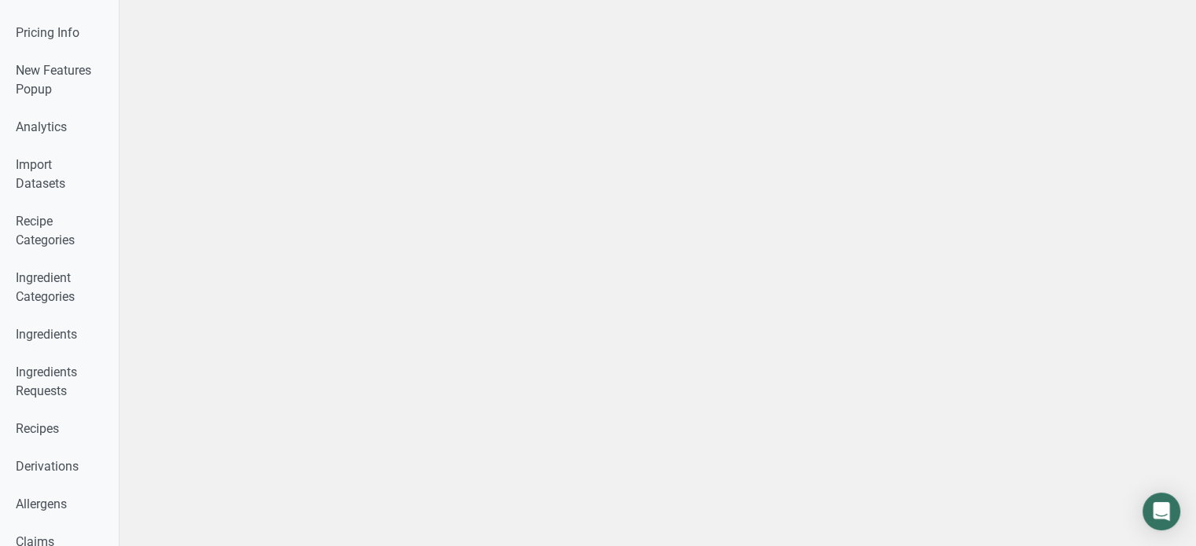
scroll to position [10, 0]
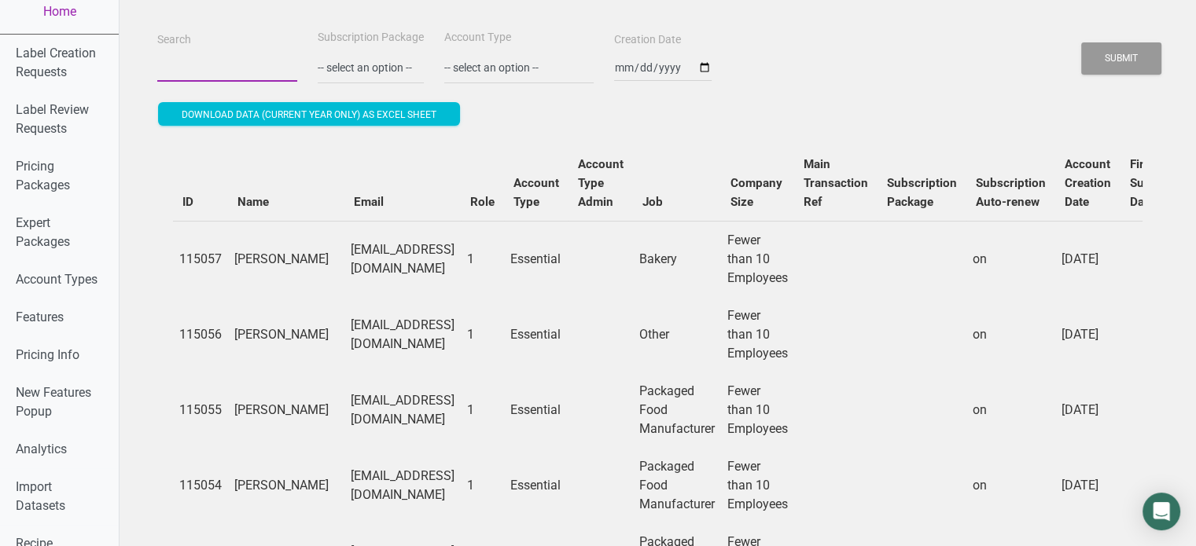
click at [190, 78] on input "Search" at bounding box center [227, 67] width 140 height 28
paste input "ellien.kr@gmail.com"
type input "ellien.kr@gmail.com"
click at [1114, 62] on button "Submit" at bounding box center [1121, 58] width 80 height 32
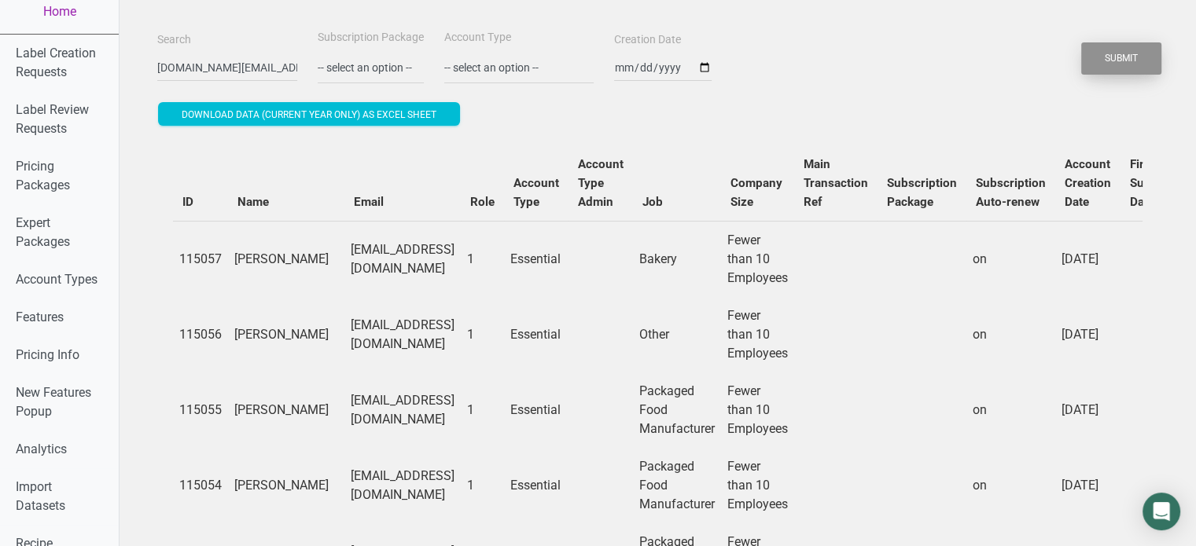
click at [1114, 62] on button "Submit" at bounding box center [1121, 58] width 80 height 32
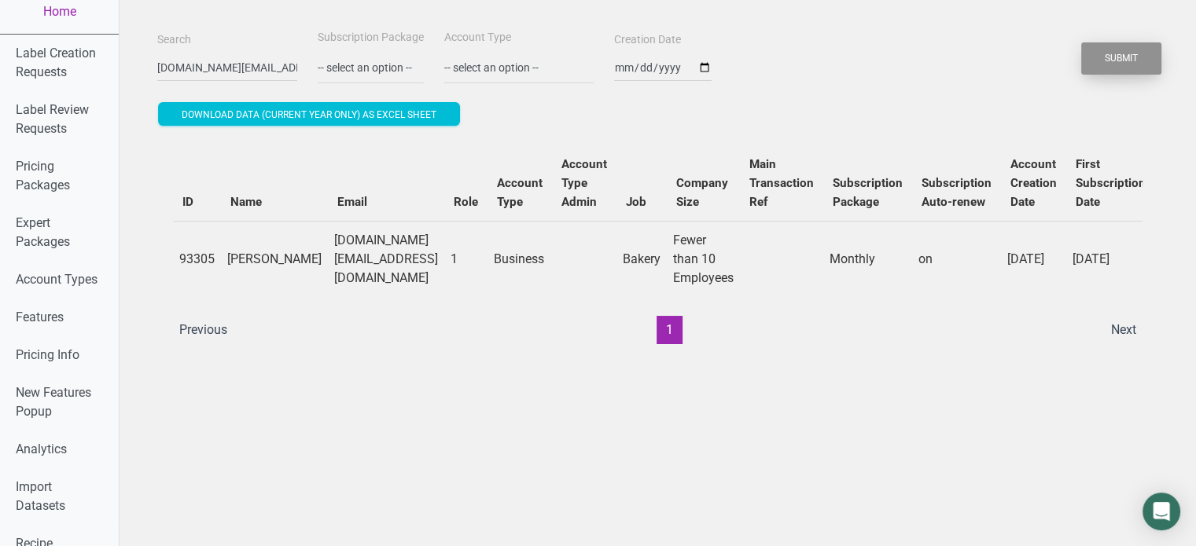
click at [1114, 62] on button "Submit" at bounding box center [1121, 58] width 80 height 32
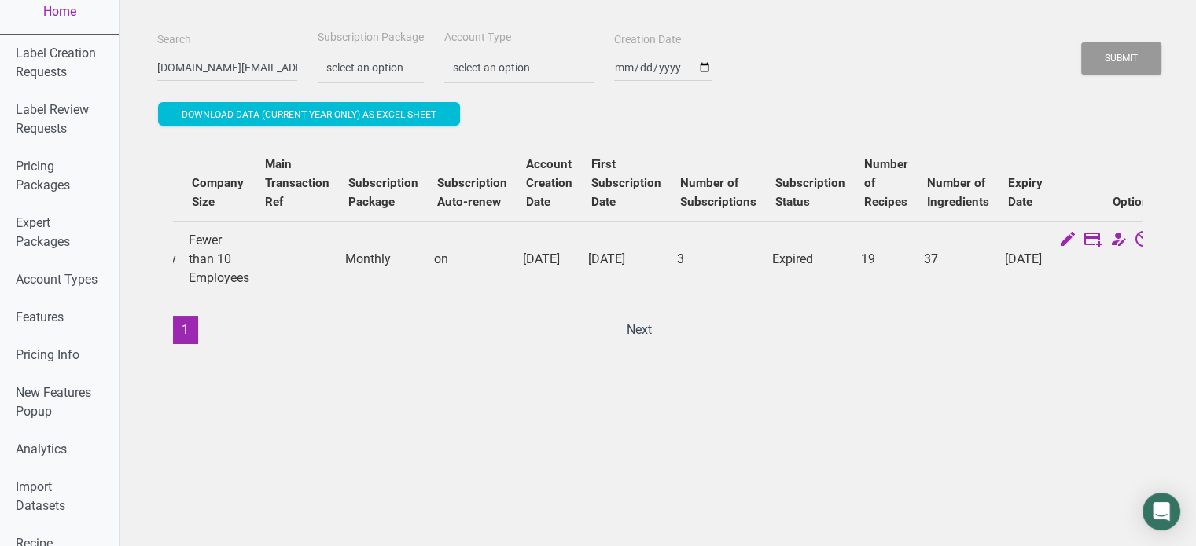
drag, startPoint x: 719, startPoint y: 362, endPoint x: 607, endPoint y: 362, distance: 111.6
click at [607, 360] on div "ID Name Email Role Account Type Account Type Admin Job Company Size Main Transa…" at bounding box center [657, 245] width 1001 height 230
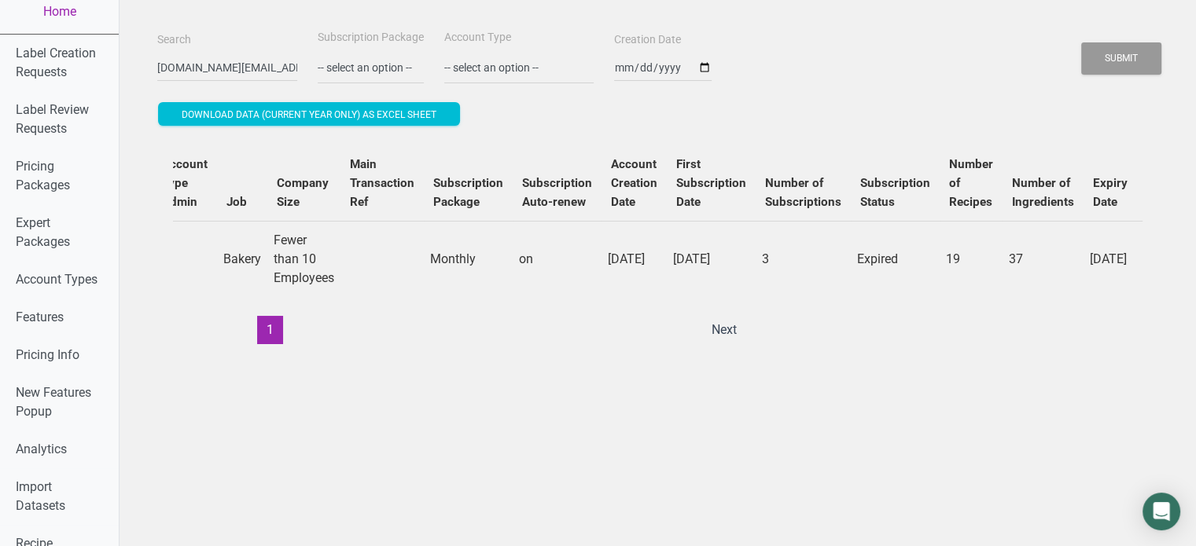
scroll to position [0, 0]
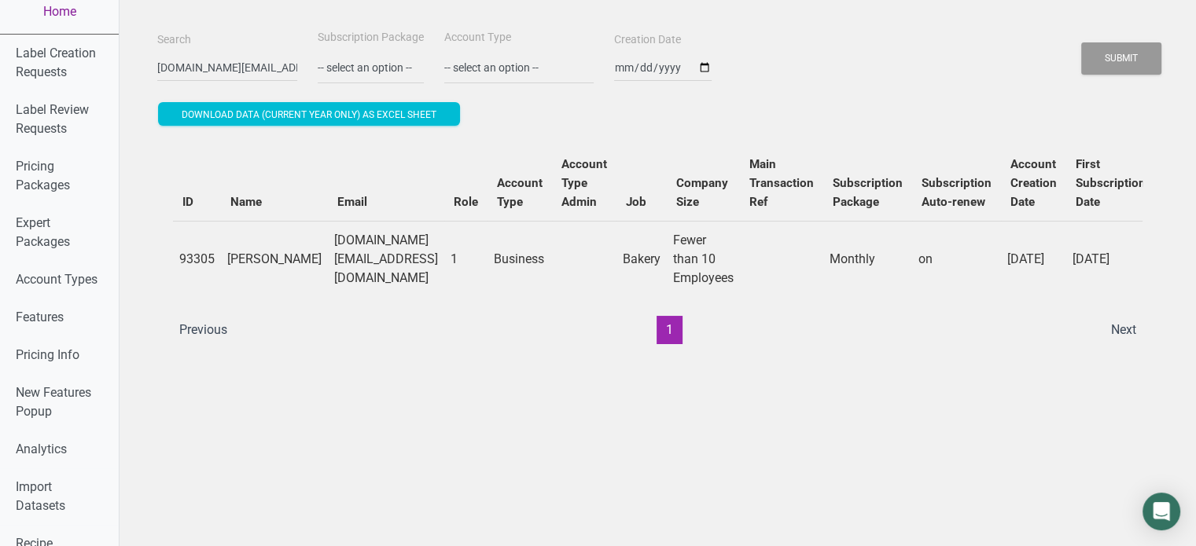
click at [64, 17] on link "Home" at bounding box center [59, 12] width 119 height 44
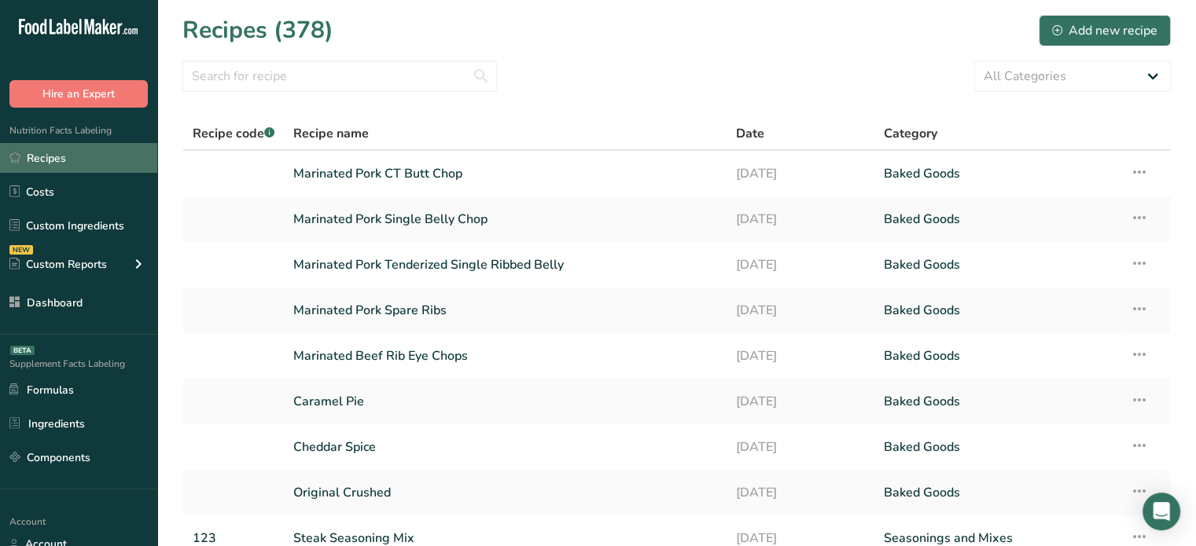
click at [110, 153] on link "Recipes" at bounding box center [78, 158] width 157 height 30
click at [114, 145] on link "Recipes" at bounding box center [78, 158] width 157 height 30
click at [336, 177] on link "Marinated Pork CT Butt Chop" at bounding box center [505, 173] width 424 height 33
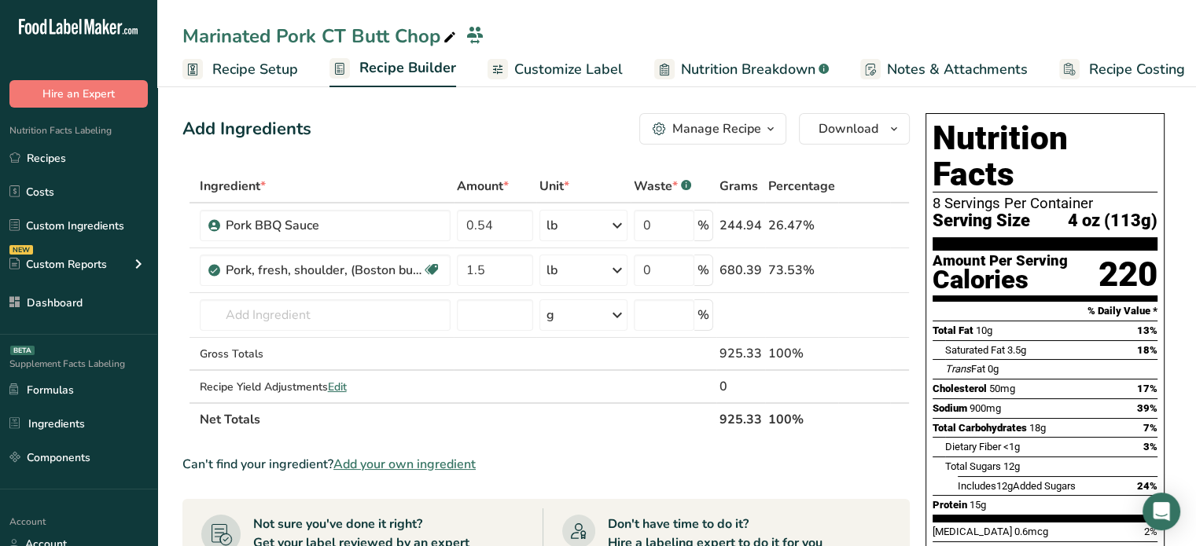
click at [700, 64] on span "Nutrition Breakdown" at bounding box center [748, 69] width 134 height 21
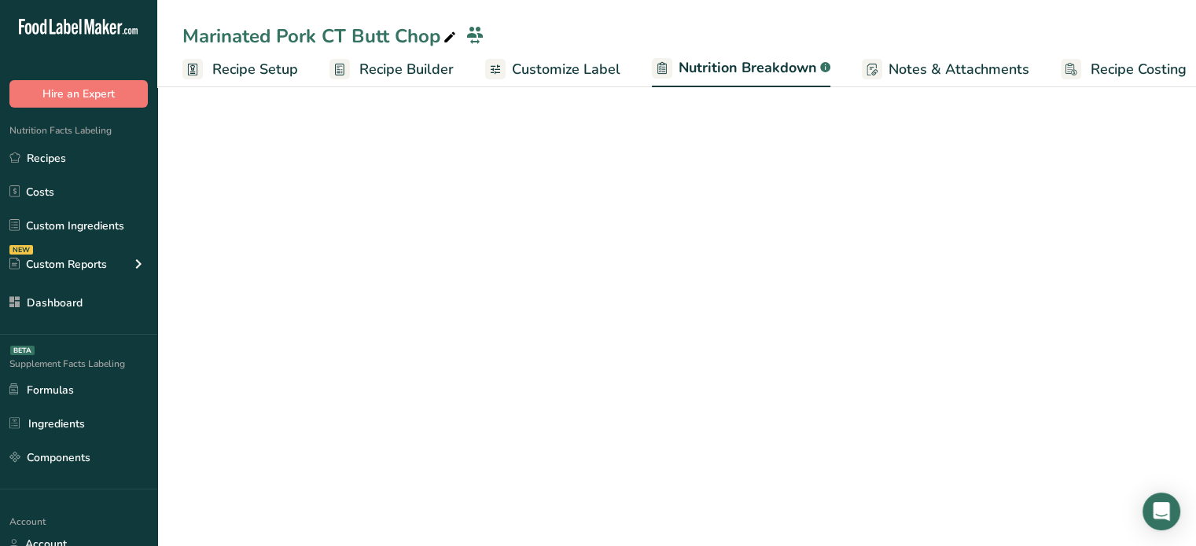
scroll to position [0, 15]
select select "Calories"
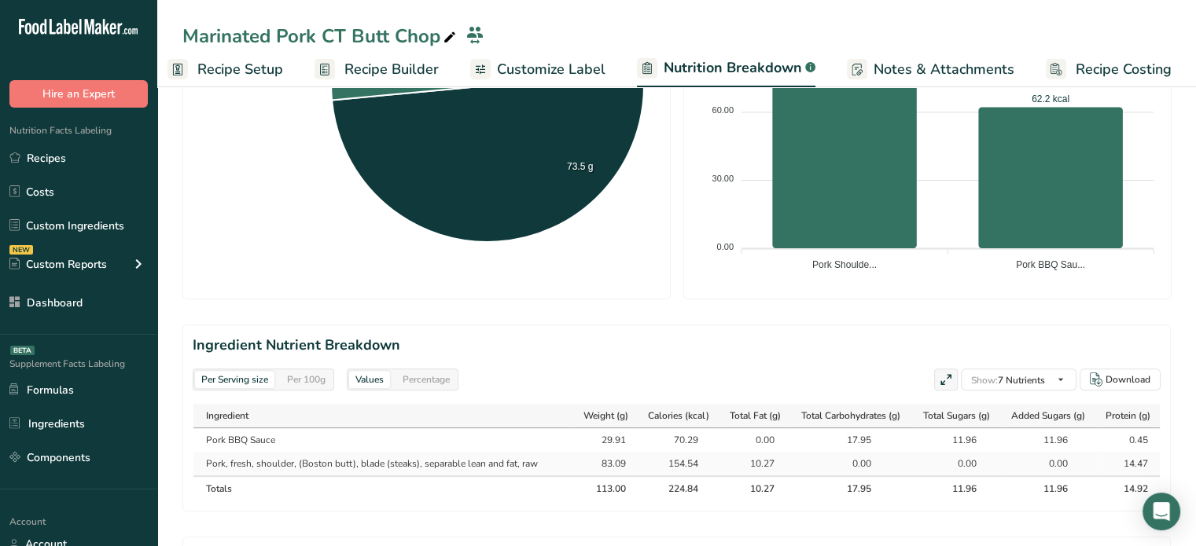
scroll to position [562, 0]
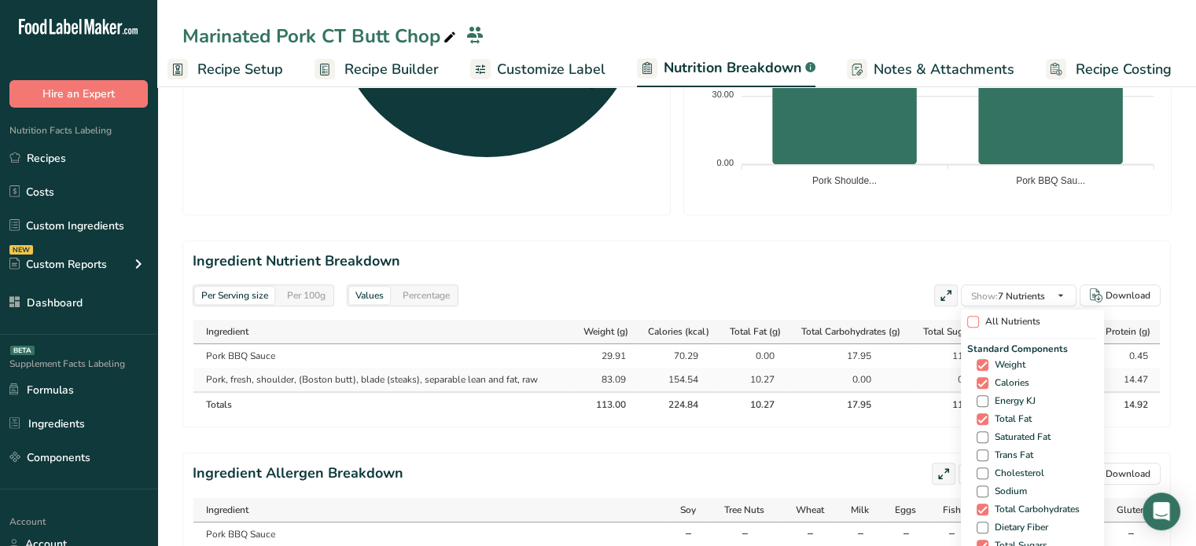
click at [1020, 318] on span "All Nutrients" at bounding box center [1009, 322] width 61 height 12
click at [977, 318] on input "All Nutrients" at bounding box center [972, 322] width 10 height 10
checkbox input "true"
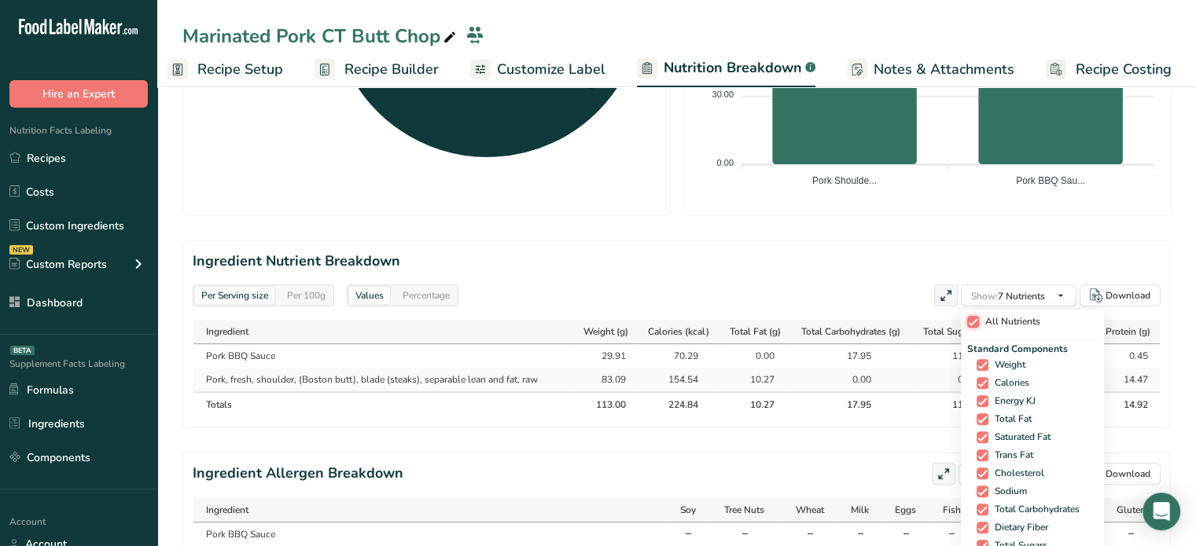
checkbox input "true"
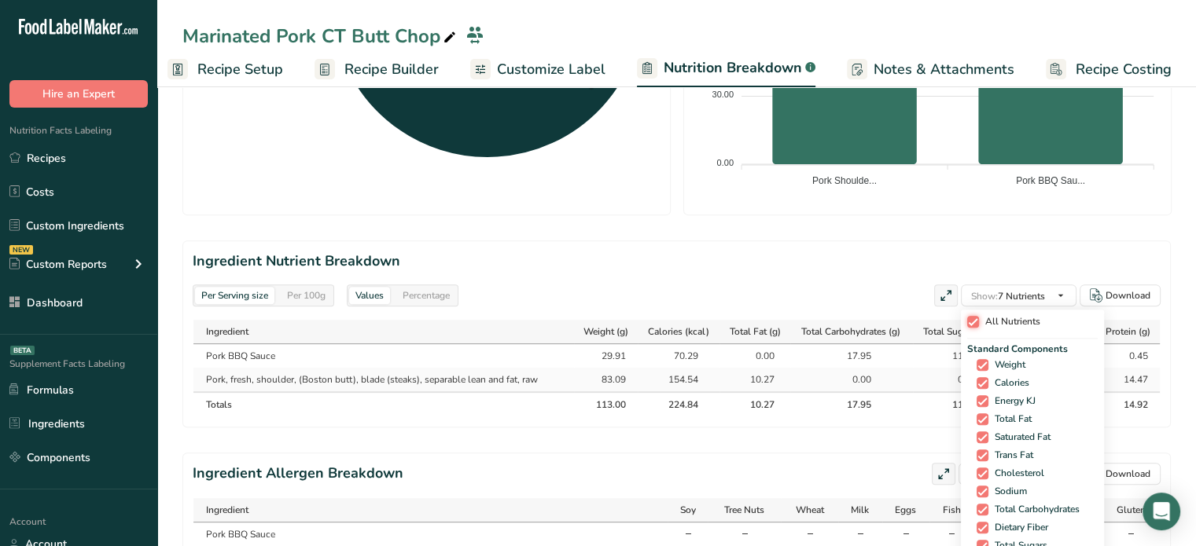
checkbox input "true"
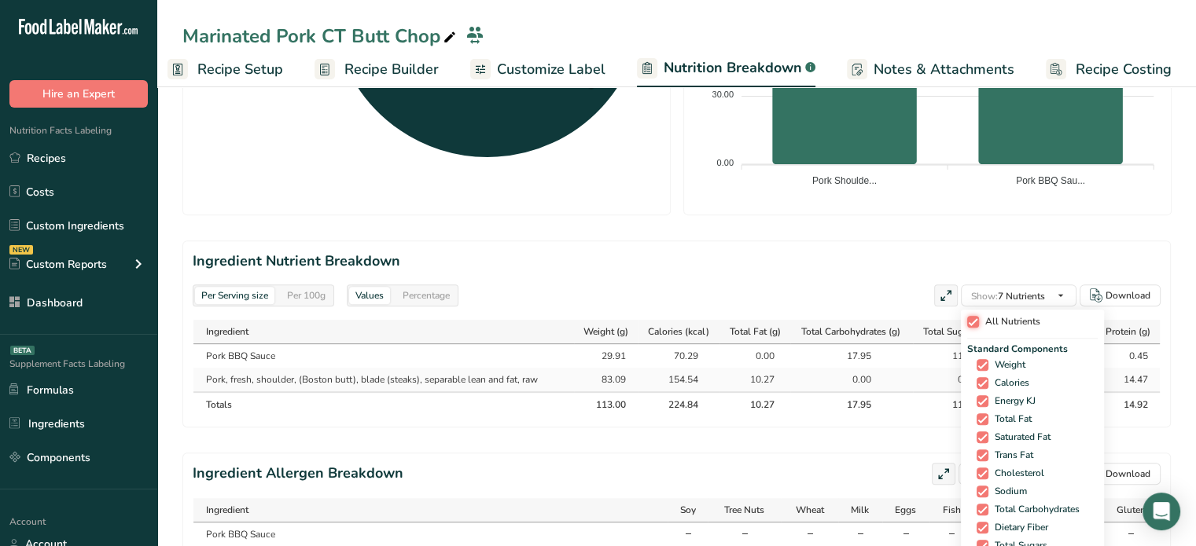
checkbox input "true"
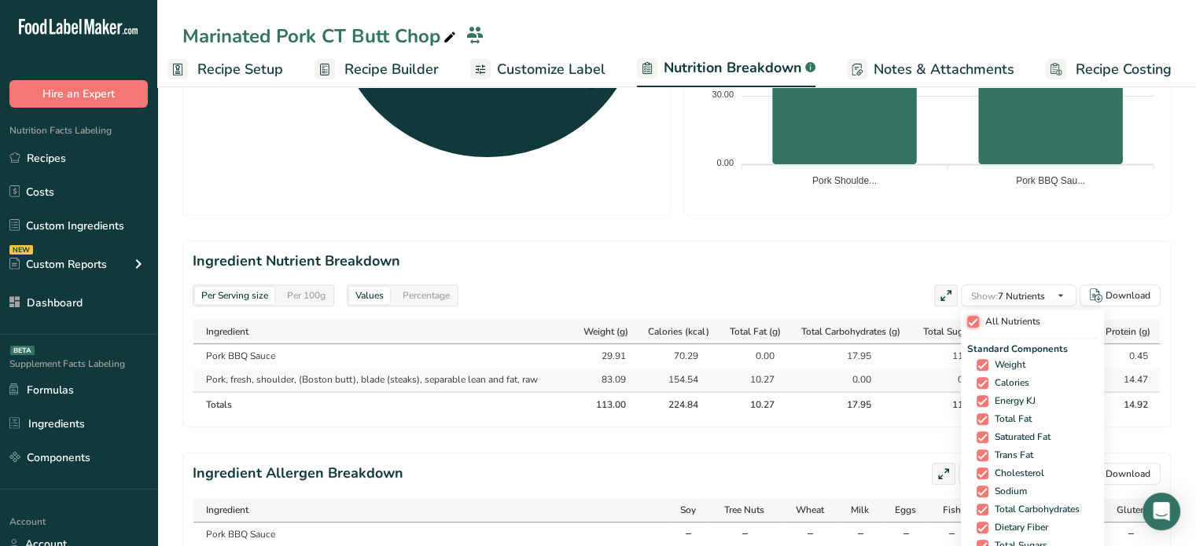
checkbox input "true"
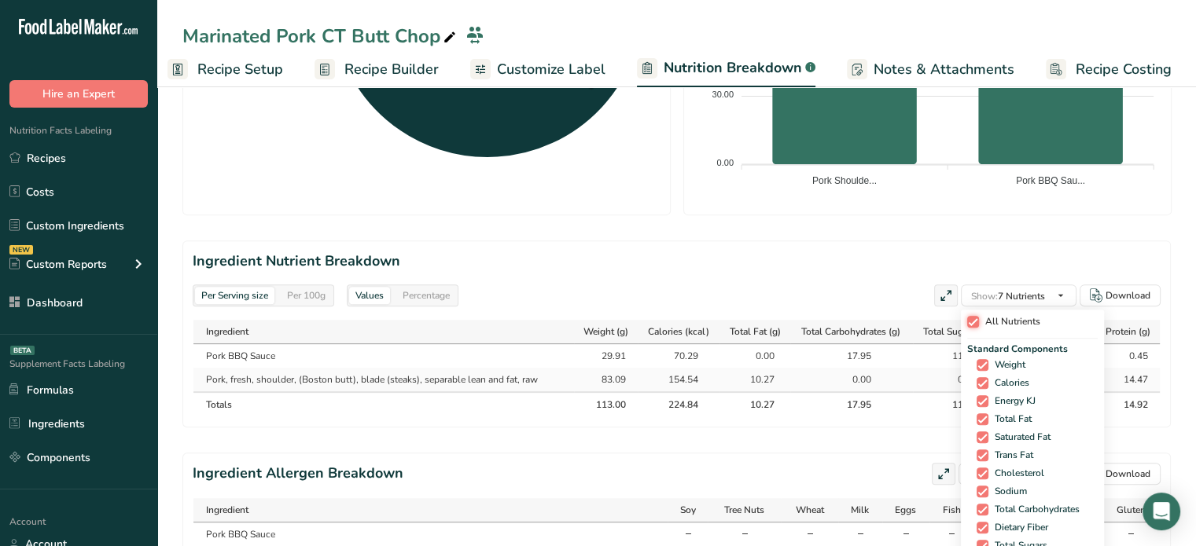
checkbox input "true"
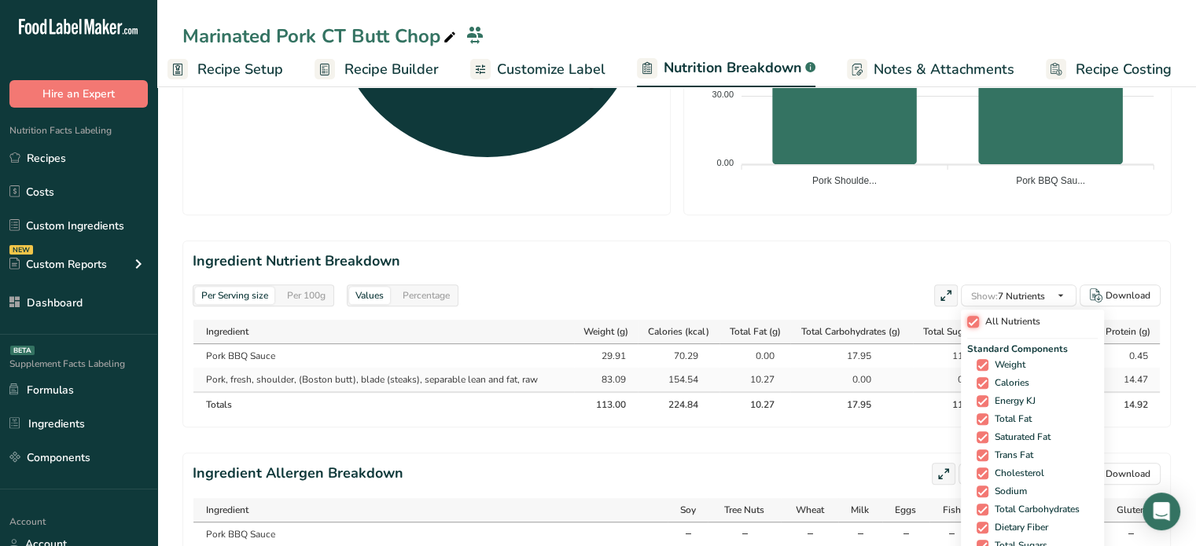
checkbox input "true"
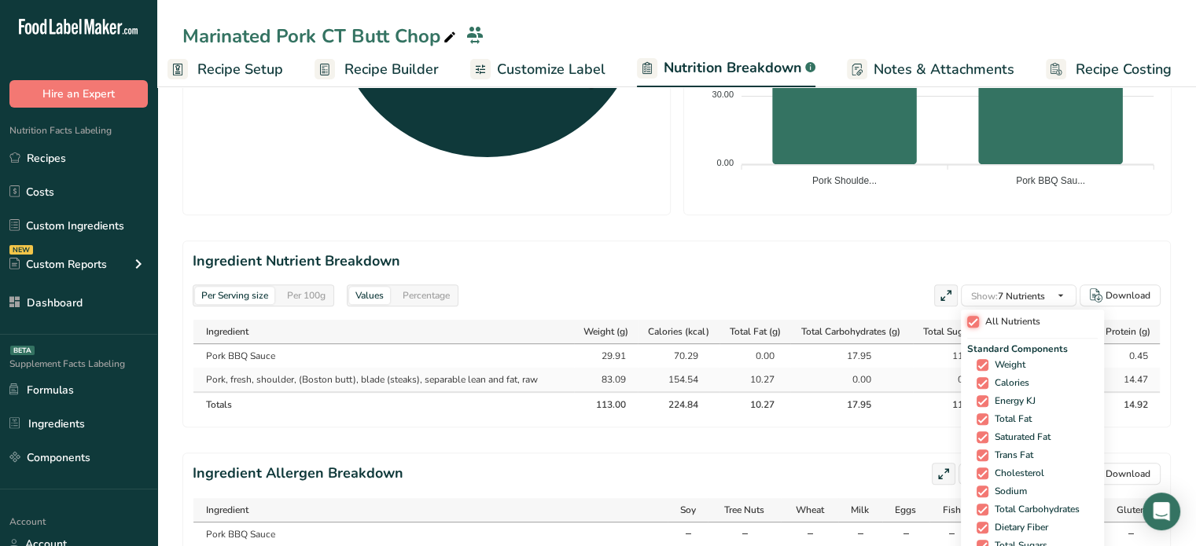
checkbox input "true"
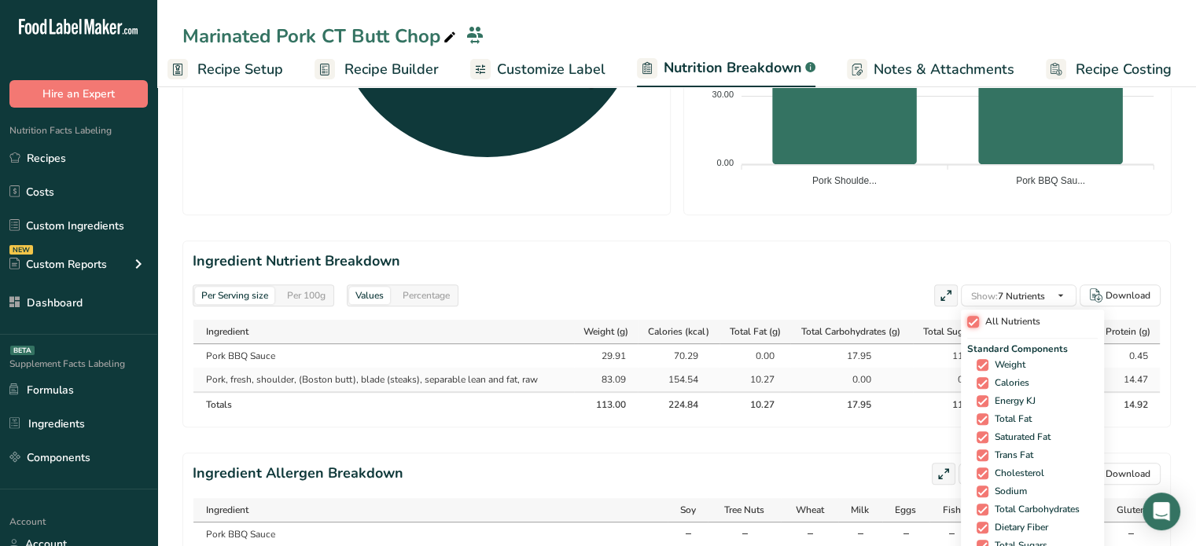
checkbox input "true"
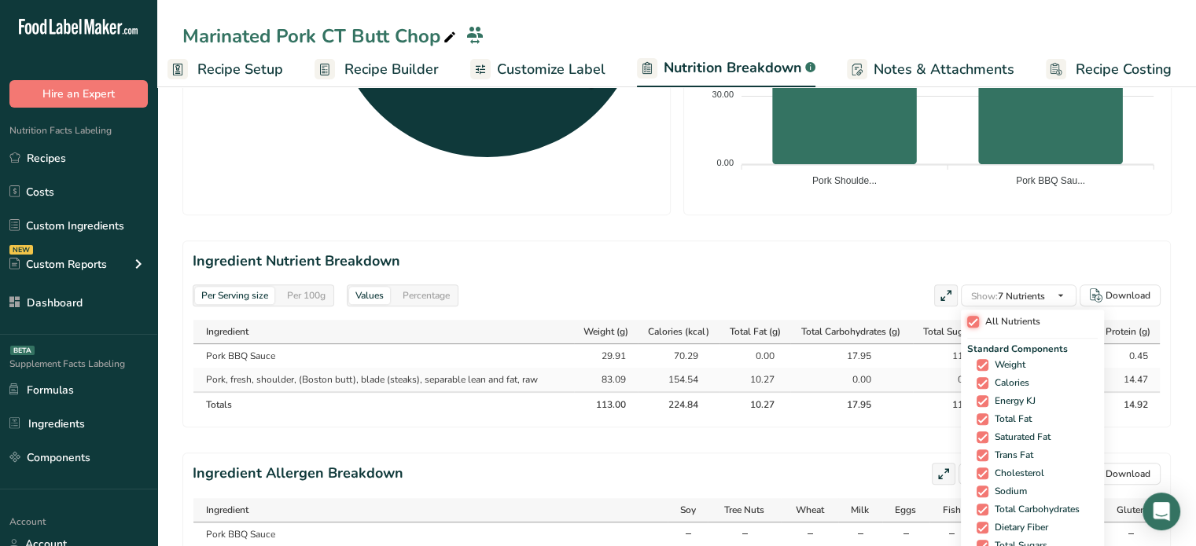
checkbox input "true"
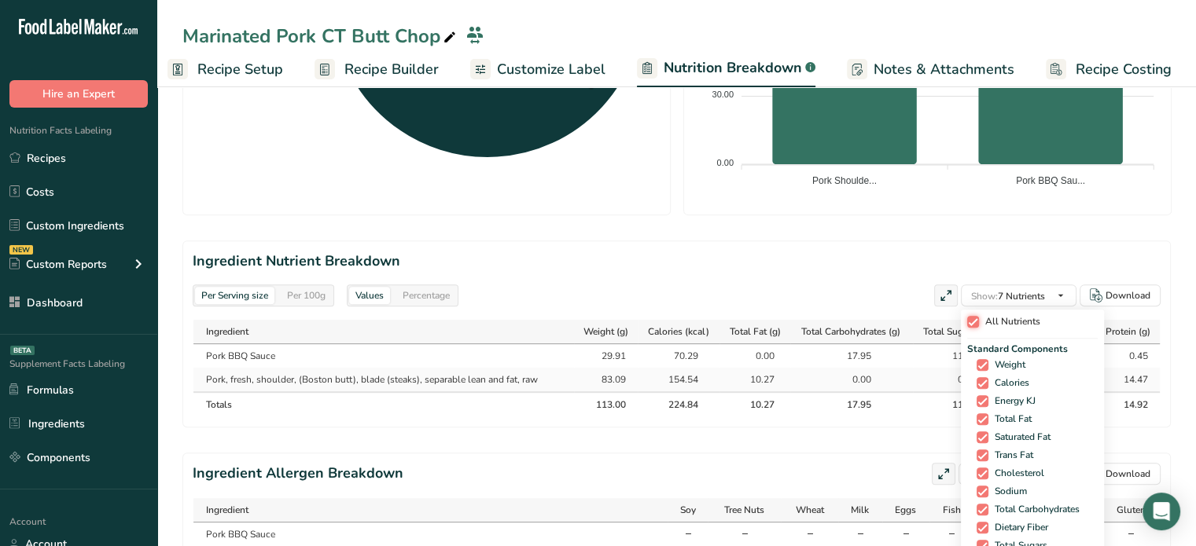
checkbox input "true"
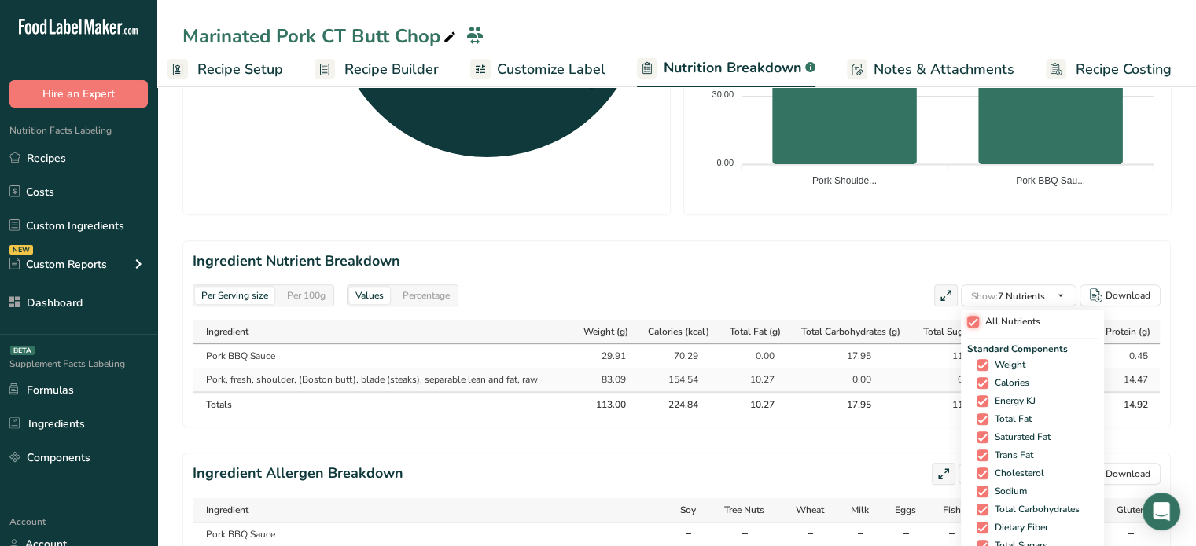
checkbox input "true"
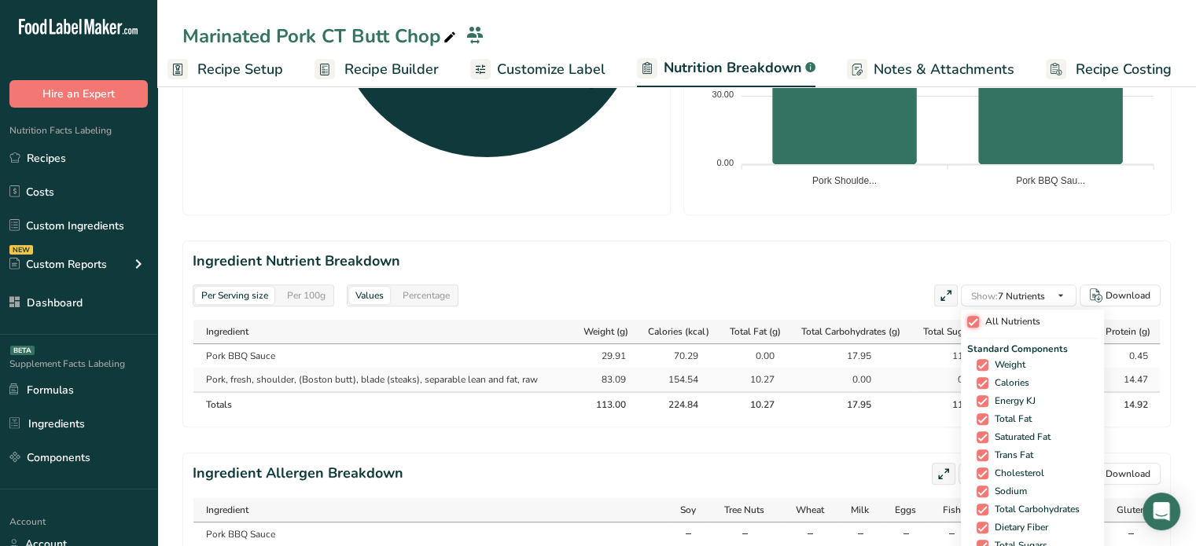
checkbox input "true"
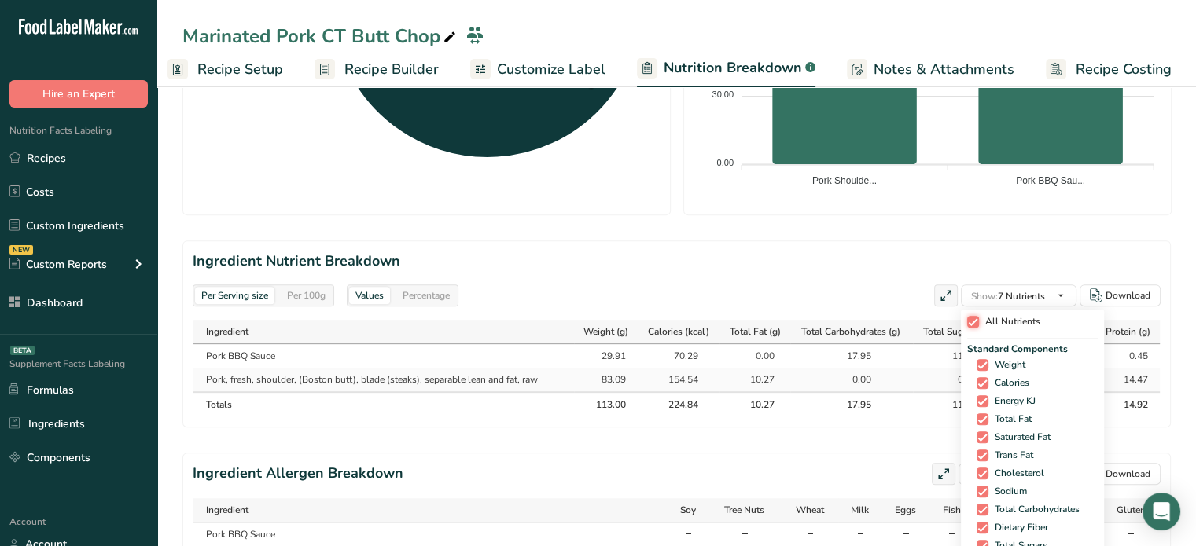
checkbox input "true"
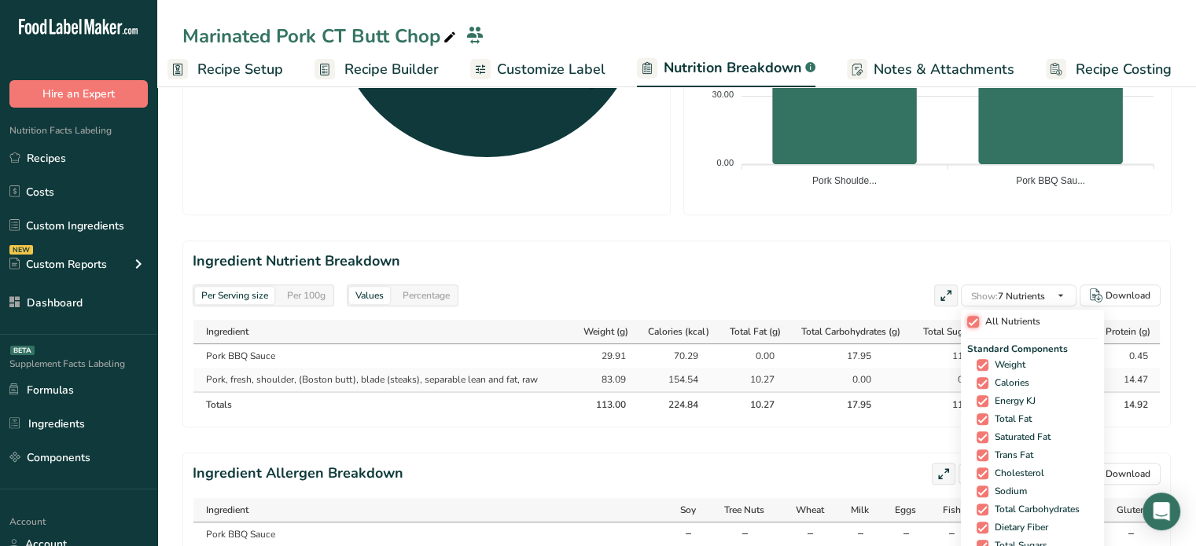
checkbox input "true"
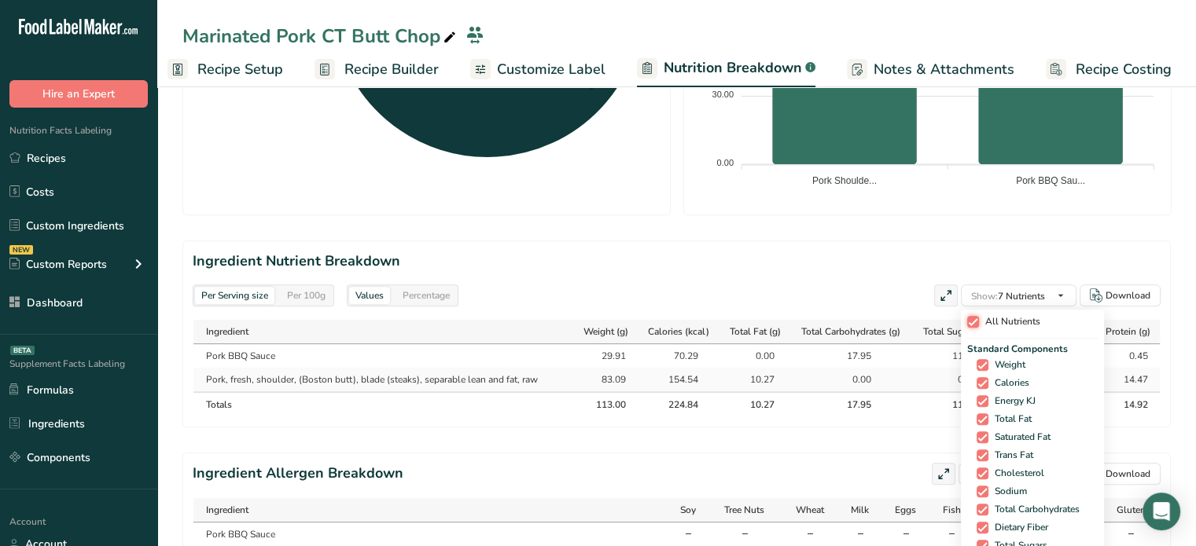
checkbox input "true"
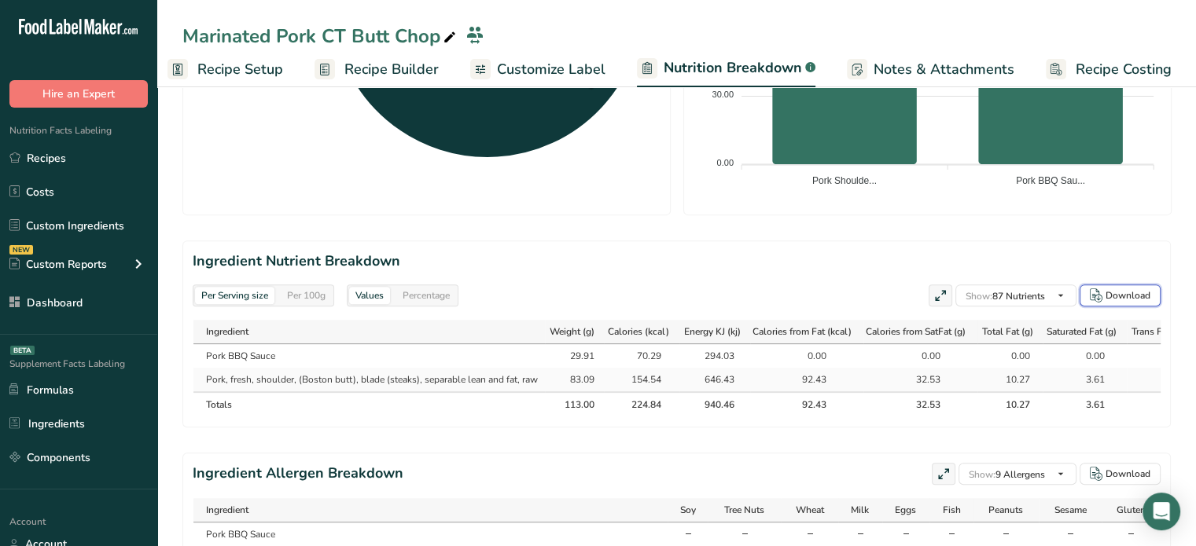
click at [1123, 301] on div "Download" at bounding box center [1127, 296] width 45 height 14
click at [138, 153] on link "Recipes" at bounding box center [78, 158] width 157 height 30
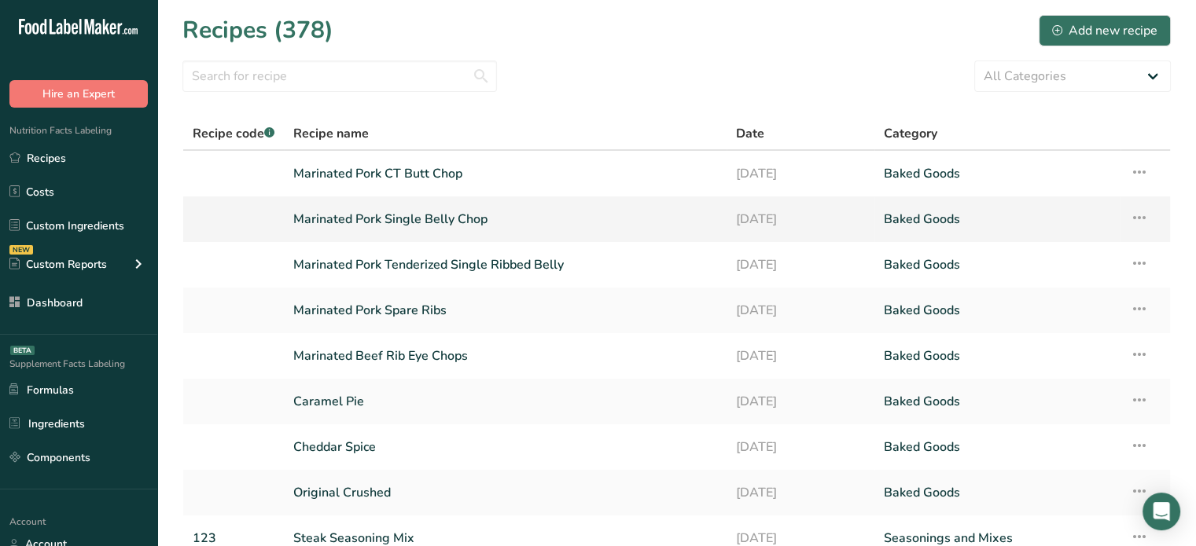
click at [358, 212] on link "Marinated Pork Single Belly Chop" at bounding box center [505, 219] width 424 height 33
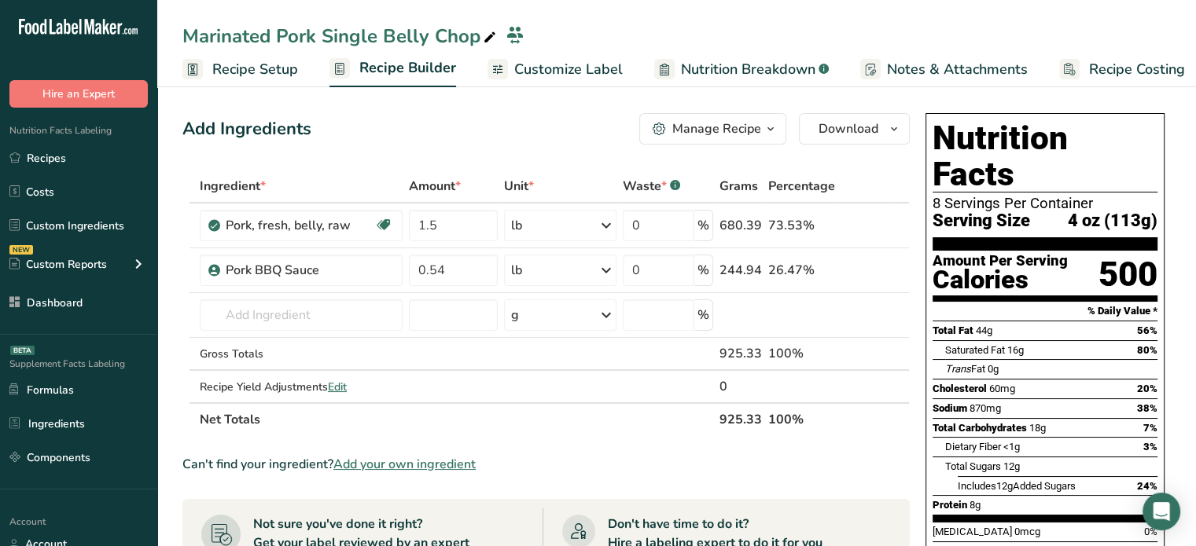
click at [535, 72] on span "Customize Label" at bounding box center [568, 69] width 108 height 21
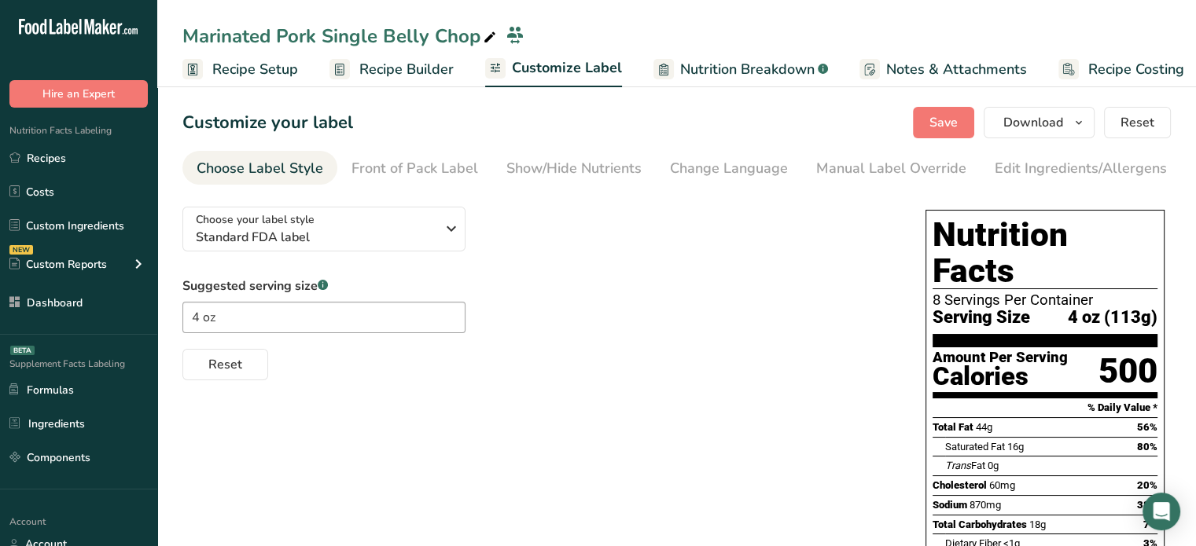
scroll to position [0, 13]
click at [769, 74] on span "Nutrition Breakdown" at bounding box center [734, 69] width 134 height 21
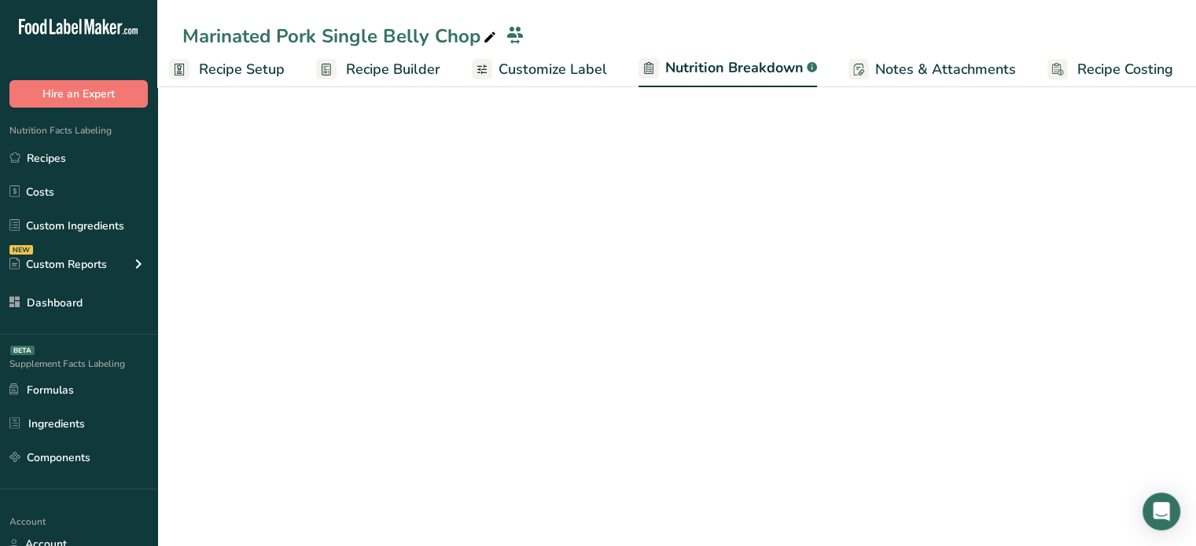
scroll to position [0, 15]
select select "Calories"
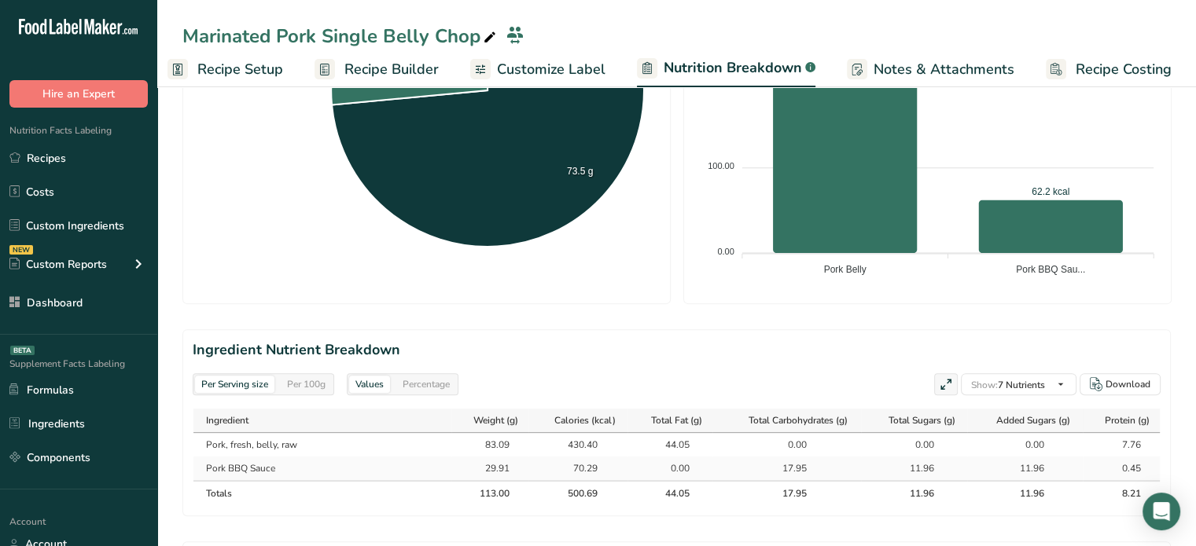
scroll to position [476, 0]
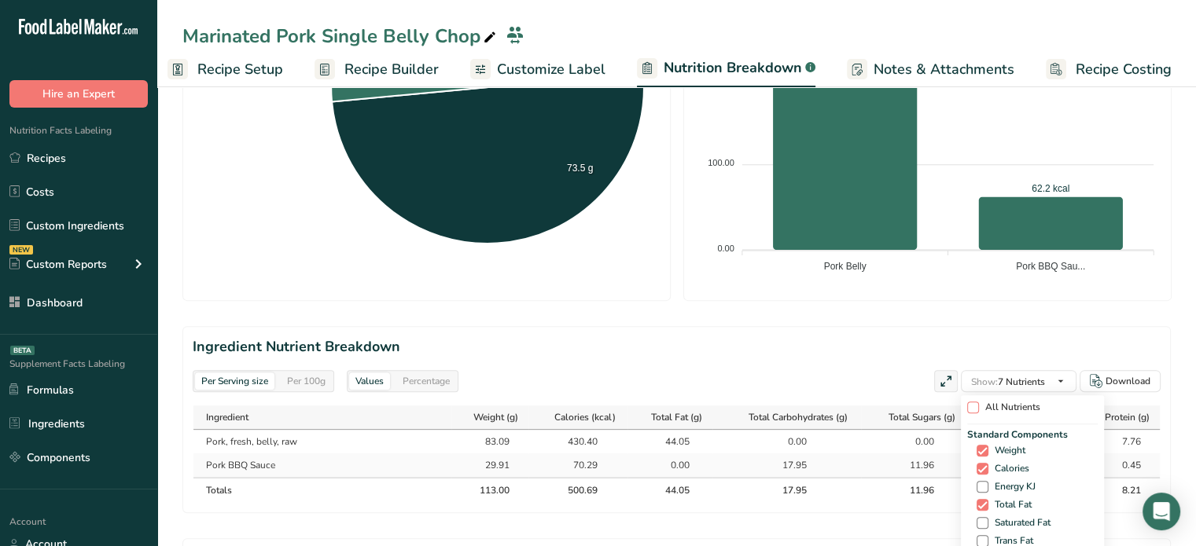
click at [979, 405] on span "All Nutrients" at bounding box center [1009, 408] width 61 height 12
click at [976, 405] on input "All Nutrients" at bounding box center [972, 407] width 10 height 10
checkbox input "true"
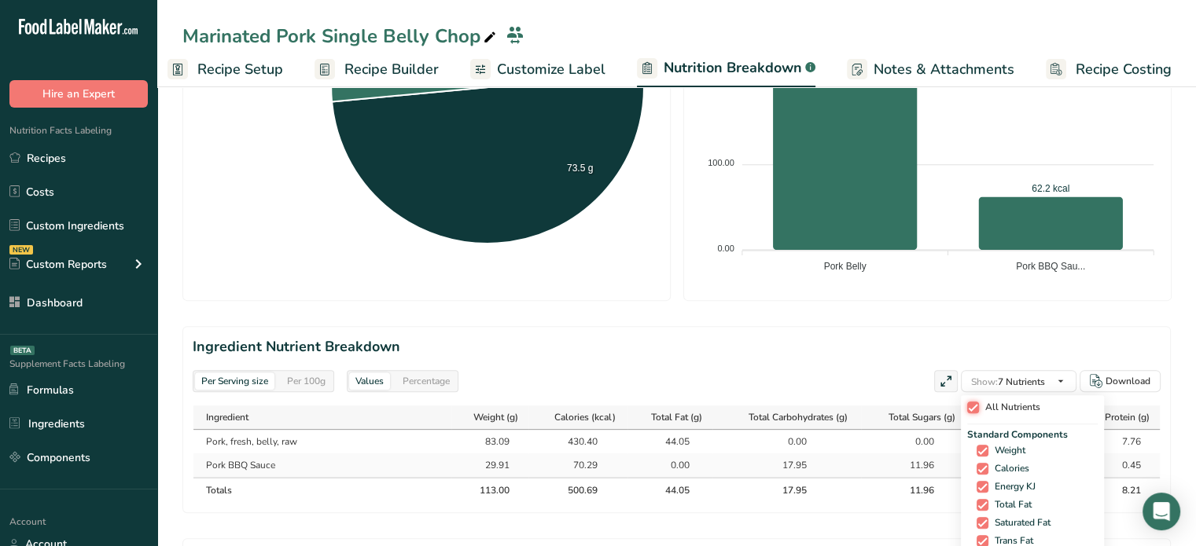
checkbox input "true"
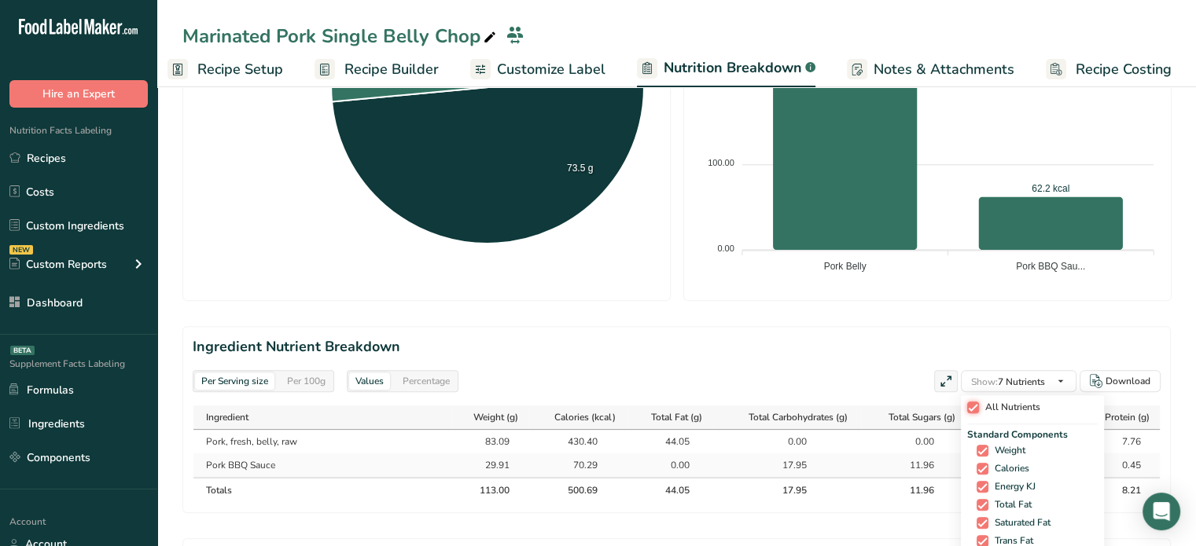
checkbox input "true"
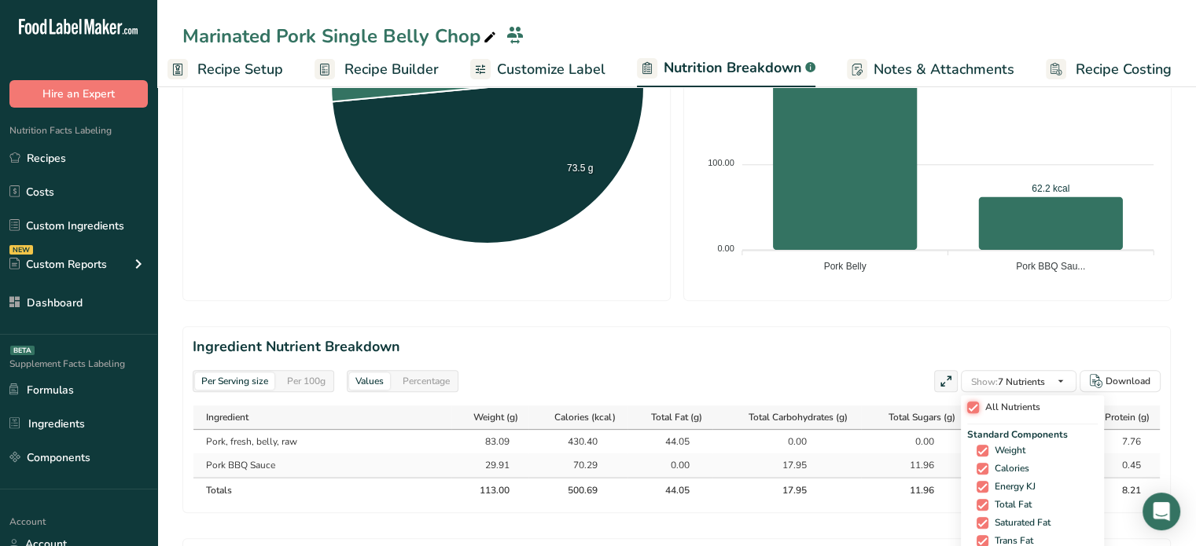
checkbox input "true"
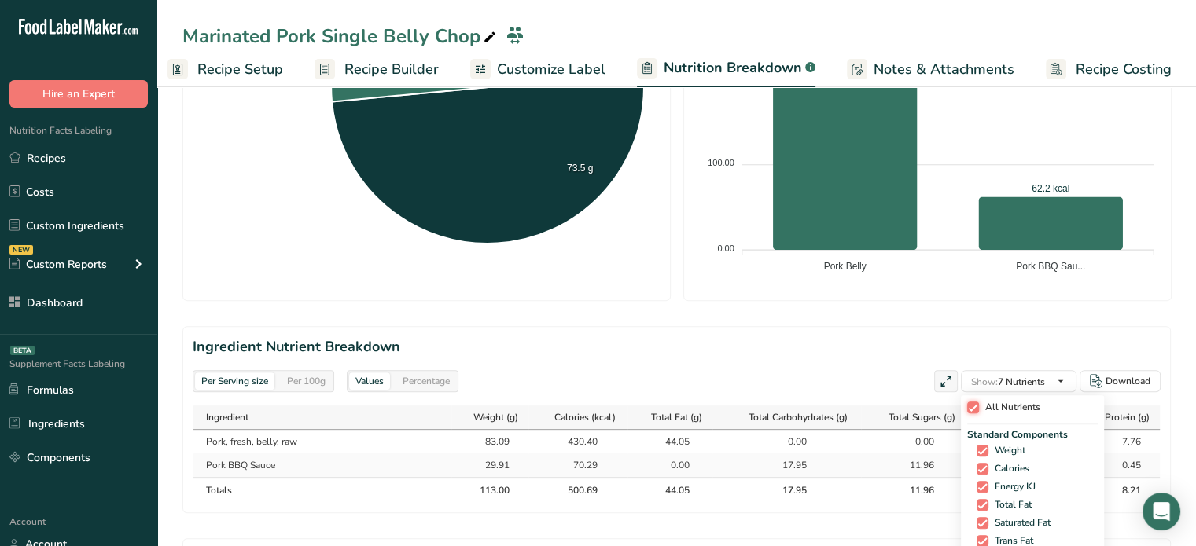
checkbox input "true"
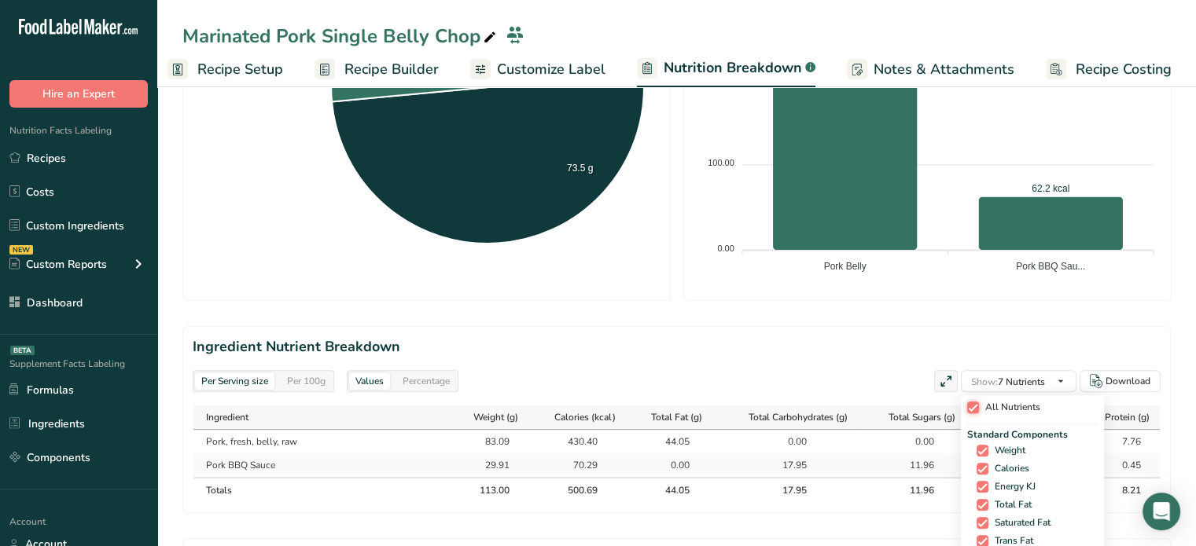
checkbox input "true"
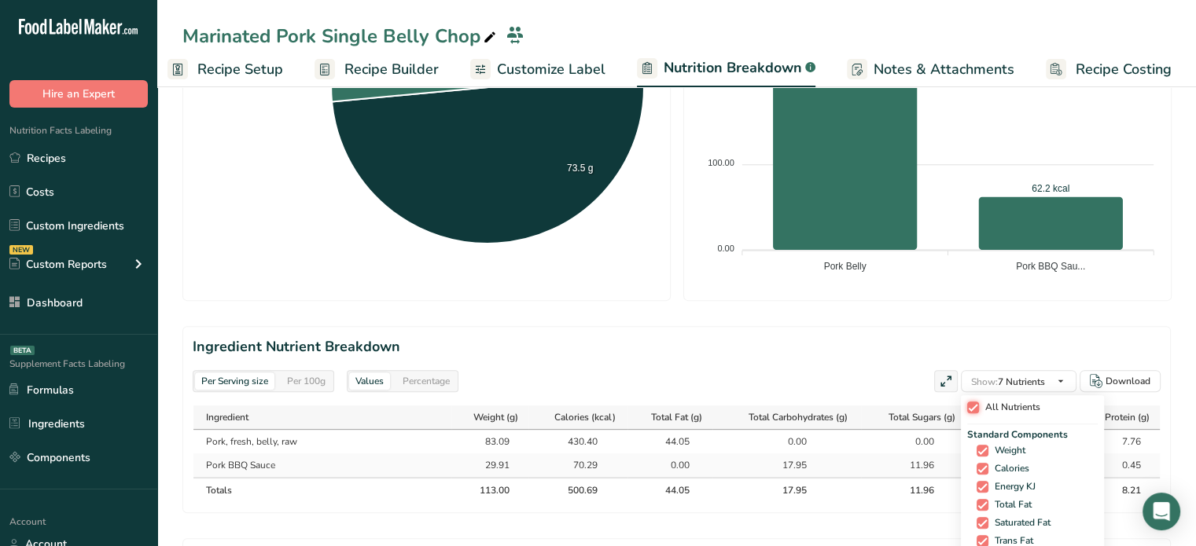
checkbox input "true"
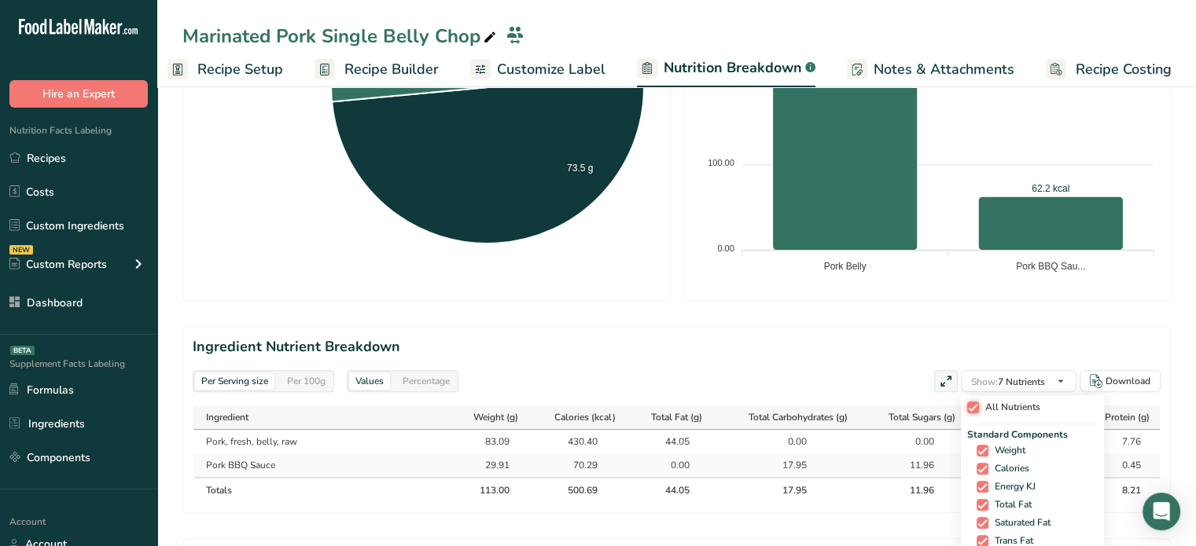
checkbox input "true"
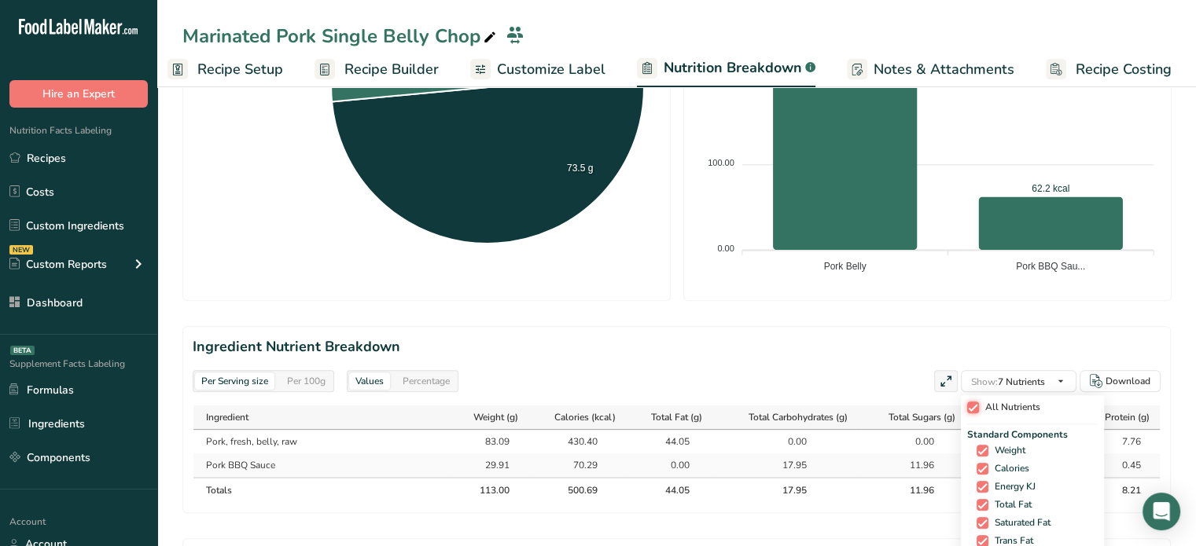
checkbox input "true"
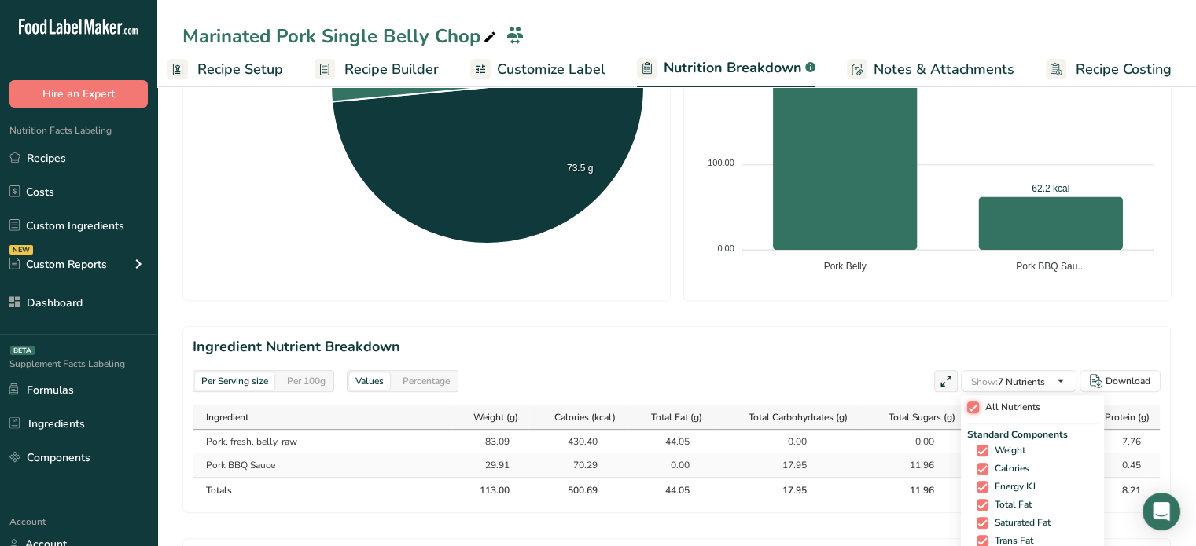
checkbox input "true"
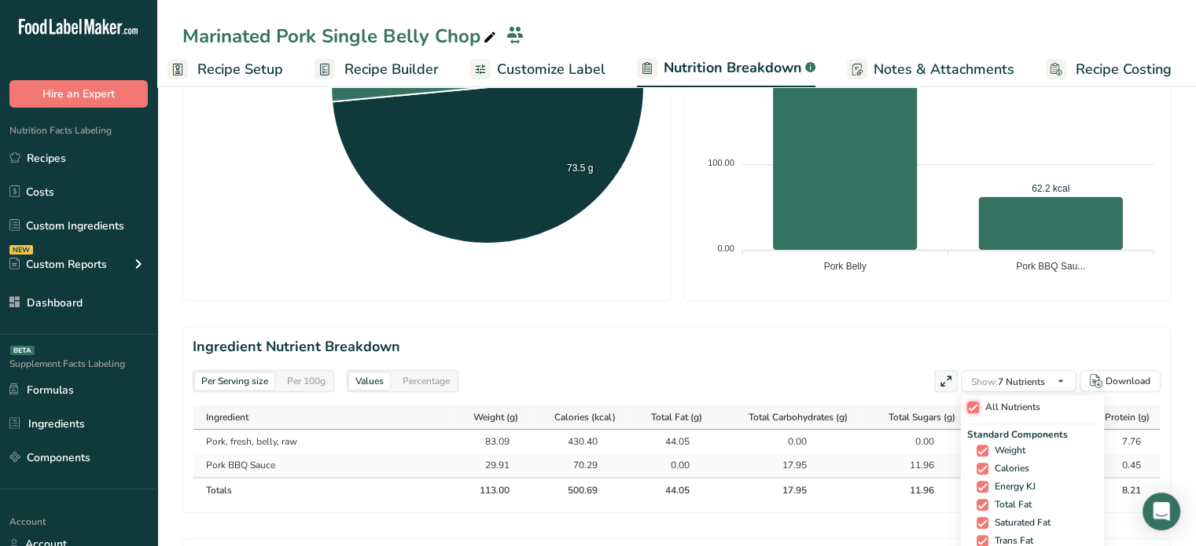
checkbox input "true"
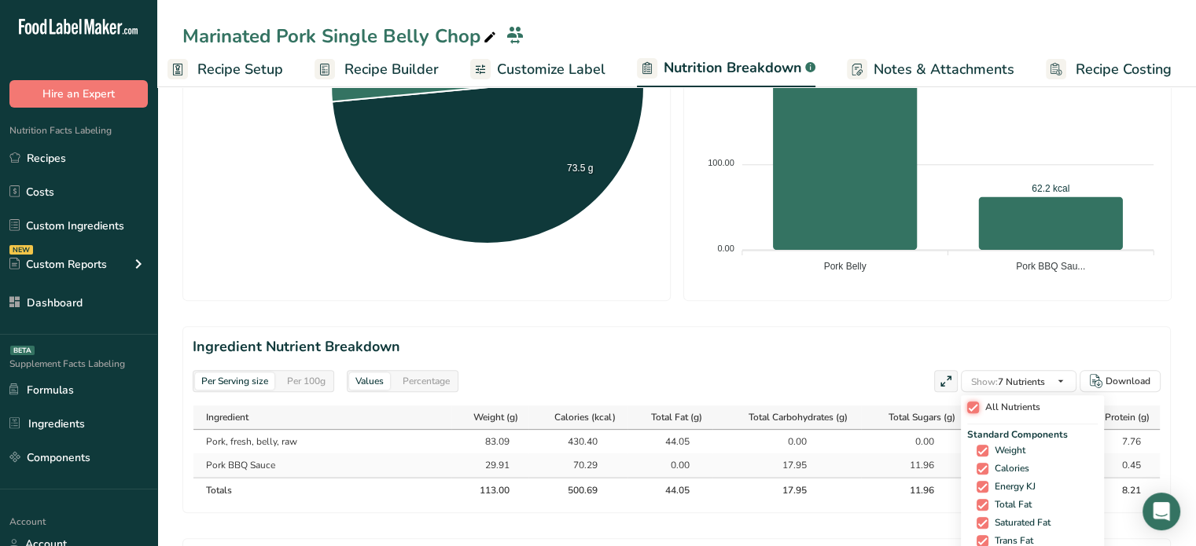
checkbox input "true"
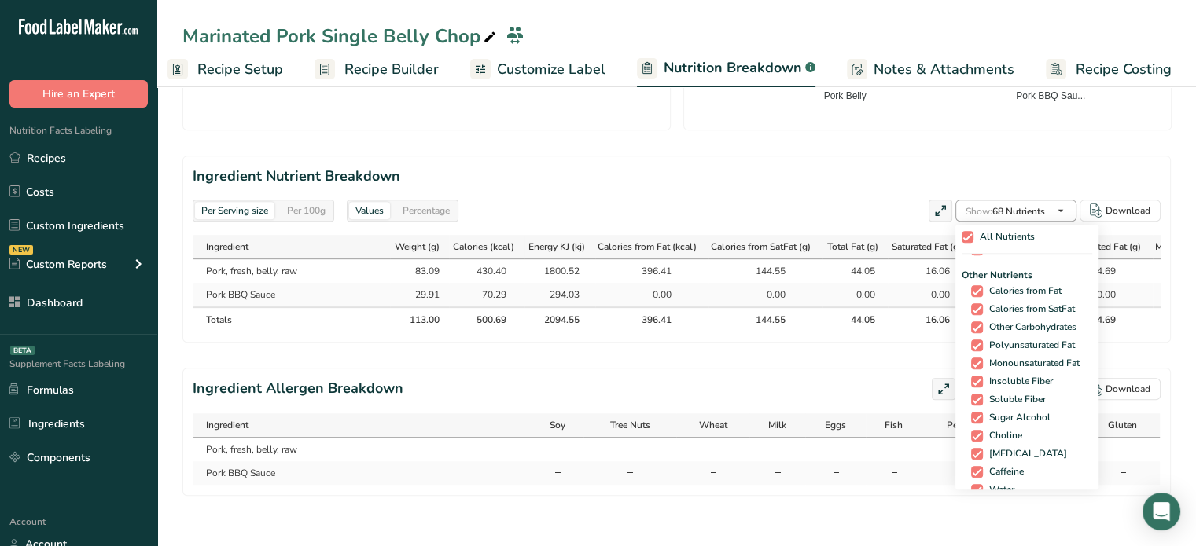
scroll to position [825, 0]
drag, startPoint x: 1038, startPoint y: 207, endPoint x: 1088, endPoint y: 412, distance: 211.3
click at [1076, 222] on div "Show: 68 Nutrients All Nutrients Standard Components Weight Calories Energy KJ …" at bounding box center [1015, 211] width 121 height 22
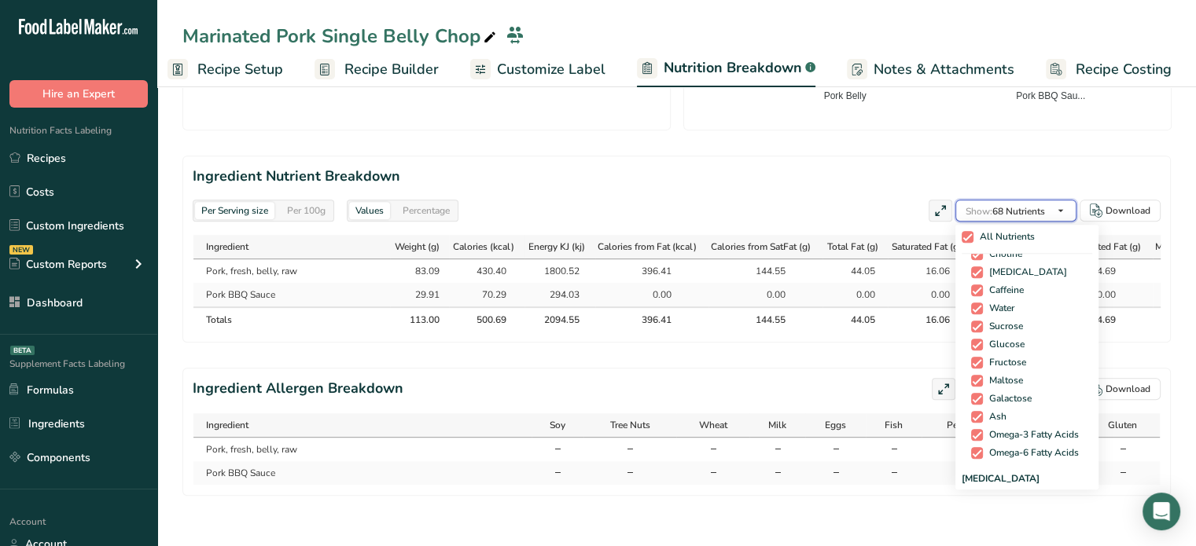
scroll to position [1024, 0]
click at [1002, 468] on span "Amino Acids" at bounding box center [1026, 473] width 130 height 14
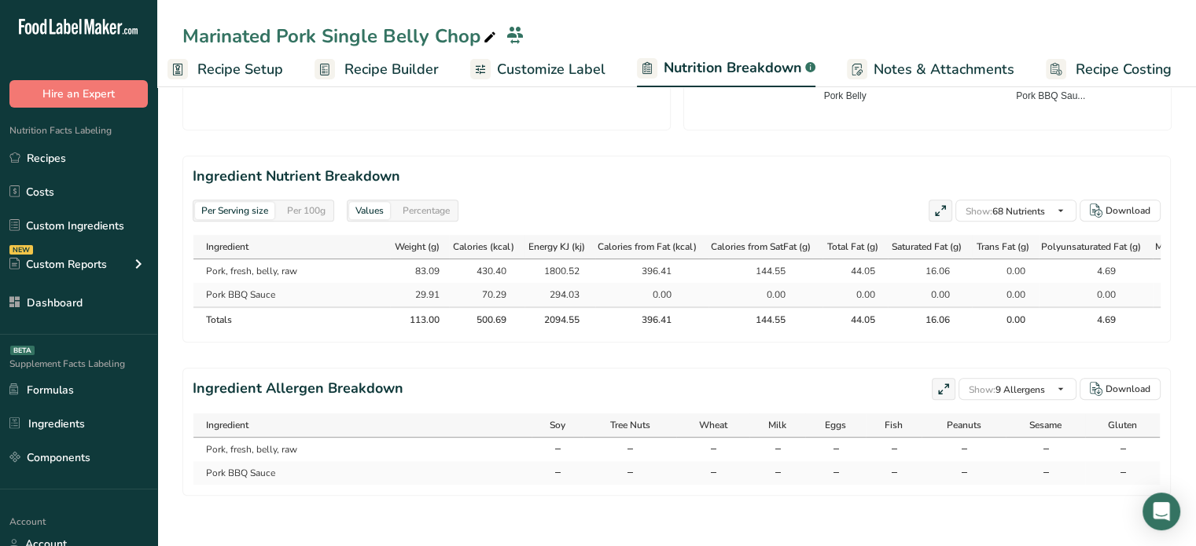
click at [761, 187] on section "Ingredient Nutrient Breakdown Per Serving size Per 100g Values Percentage Show:…" at bounding box center [676, 249] width 988 height 187
click at [1134, 204] on div "Download" at bounding box center [1127, 211] width 45 height 14
click at [148, 155] on link "Recipes" at bounding box center [78, 158] width 157 height 30
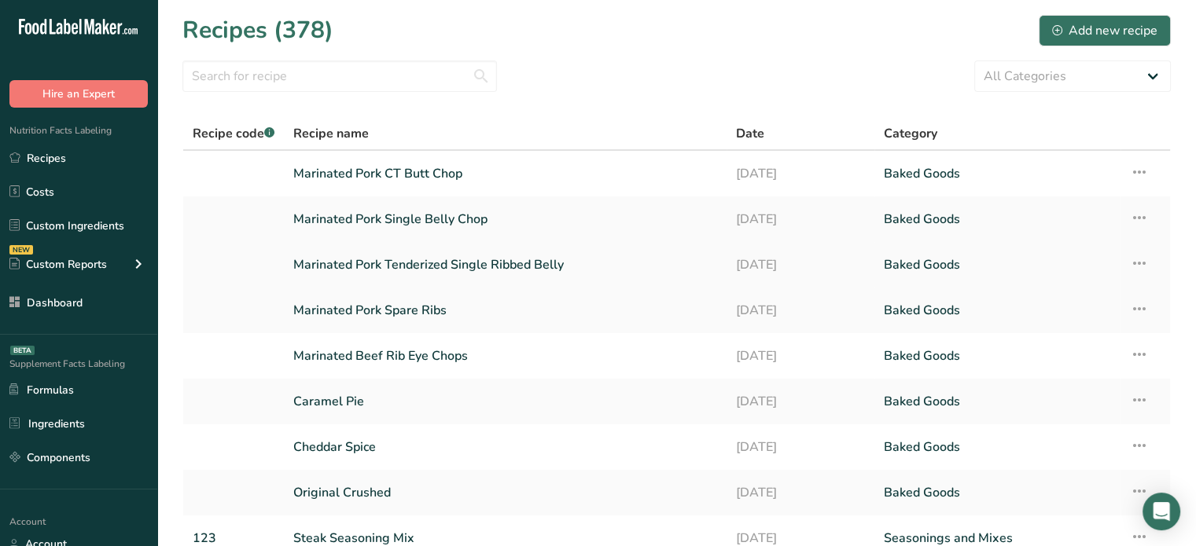
click at [325, 251] on link "Marinated Pork Tenderized Single Ribbed Belly" at bounding box center [505, 264] width 424 height 33
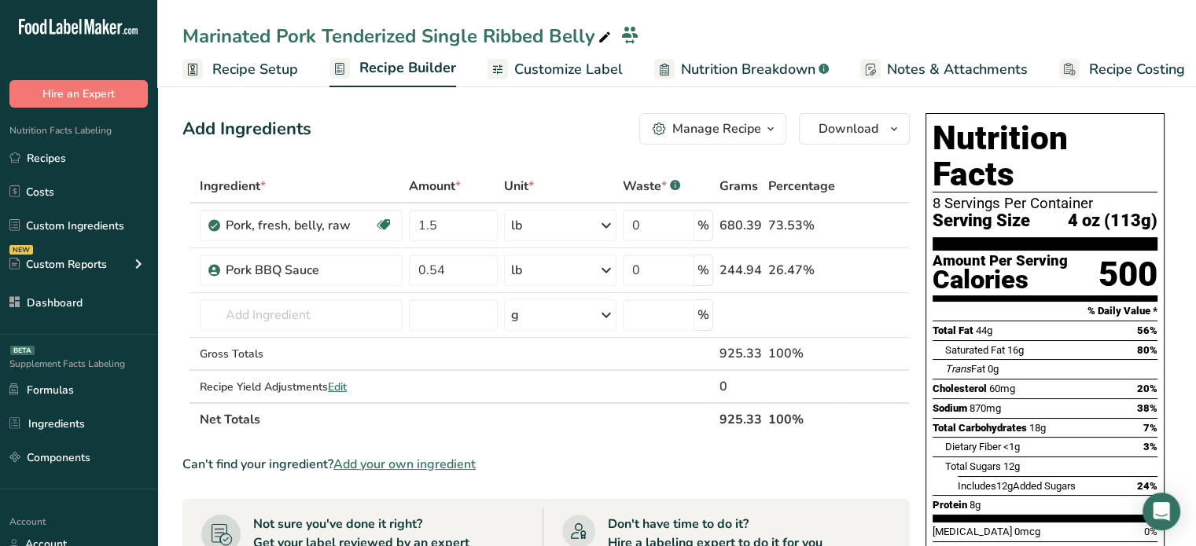
click at [724, 60] on span "Nutrition Breakdown" at bounding box center [748, 69] width 134 height 21
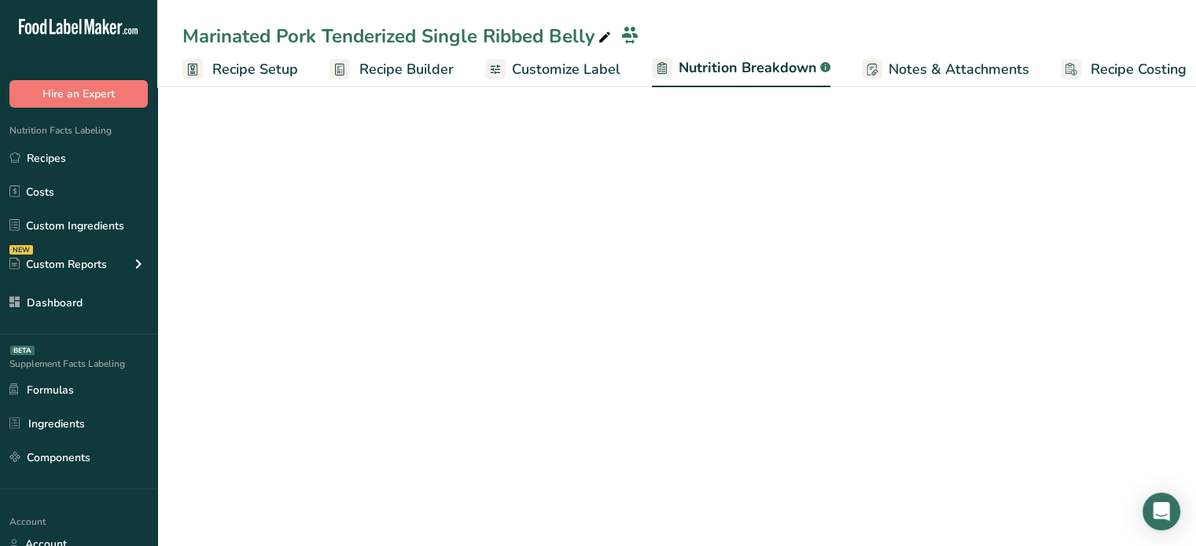
scroll to position [0, 15]
select select "Calories"
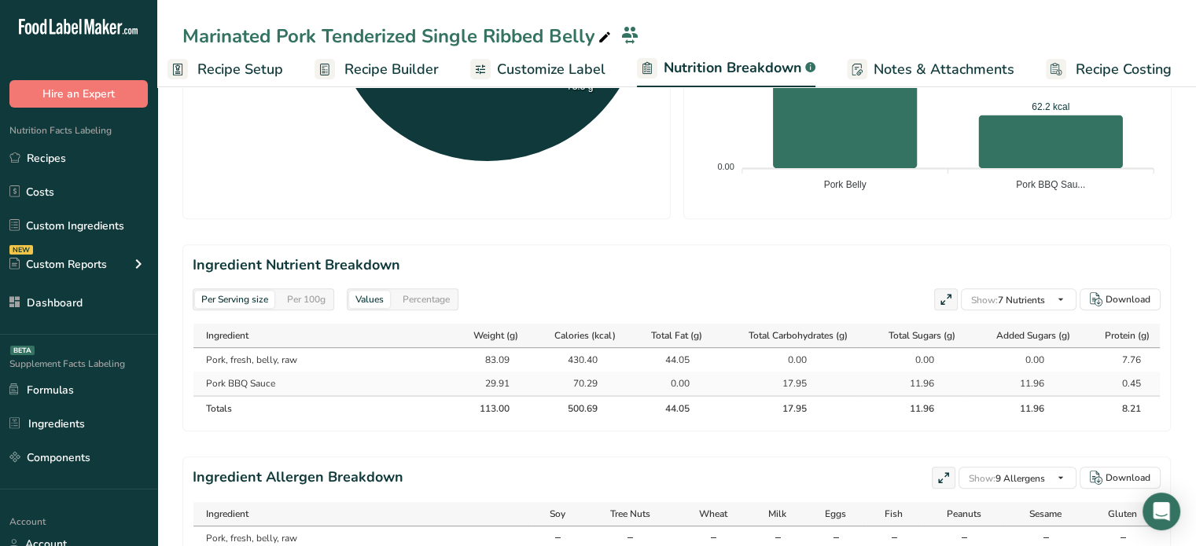
scroll to position [567, 0]
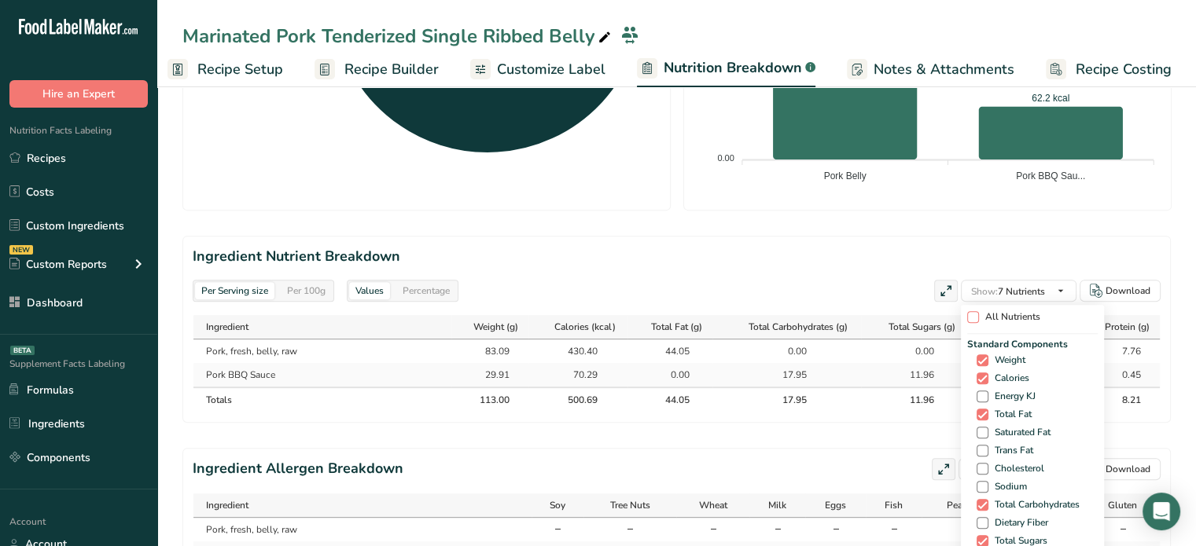
click at [972, 314] on span at bounding box center [973, 317] width 12 height 12
click at [972, 314] on input "All Nutrients" at bounding box center [972, 317] width 10 height 10
checkbox input "true"
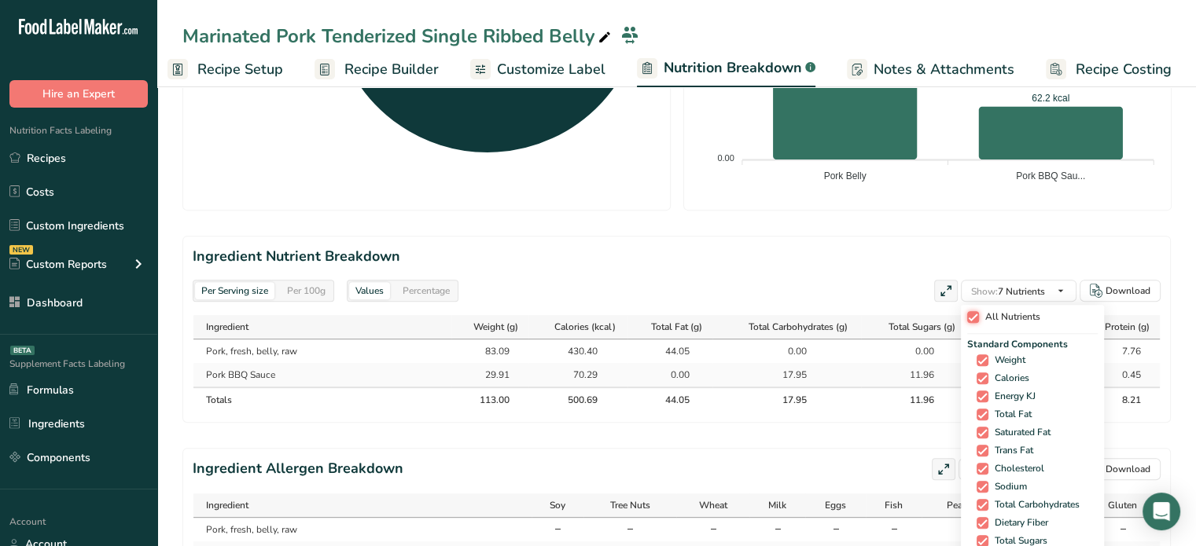
checkbox input "true"
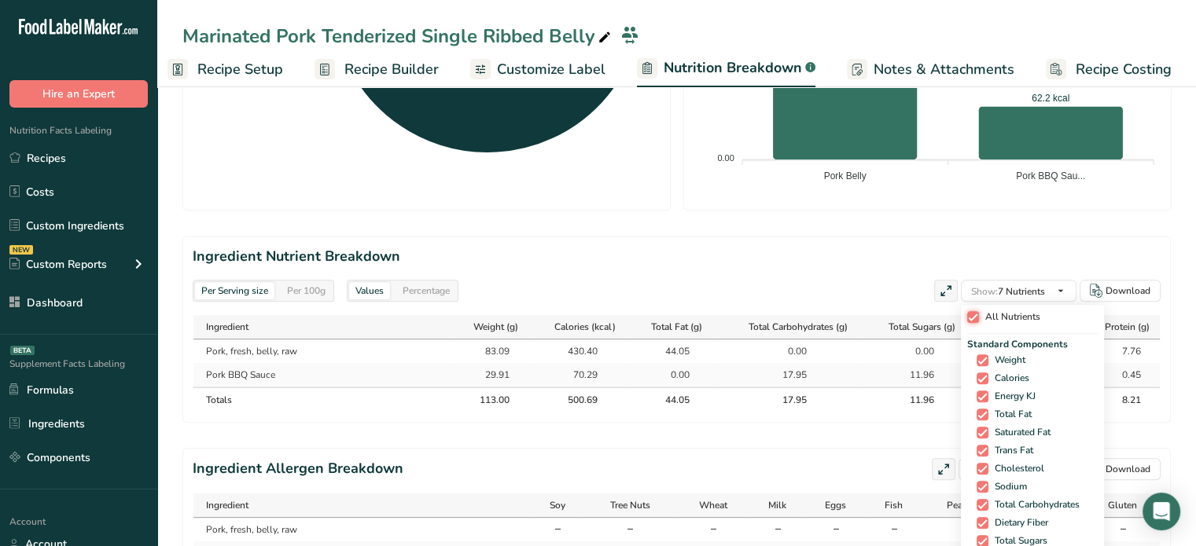
checkbox input "true"
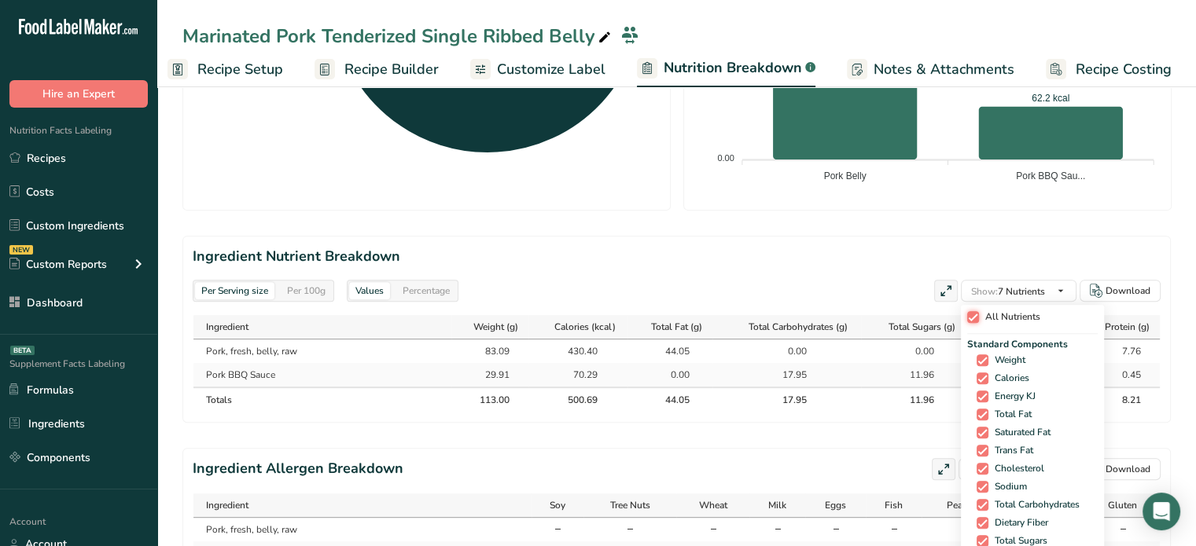
checkbox input "true"
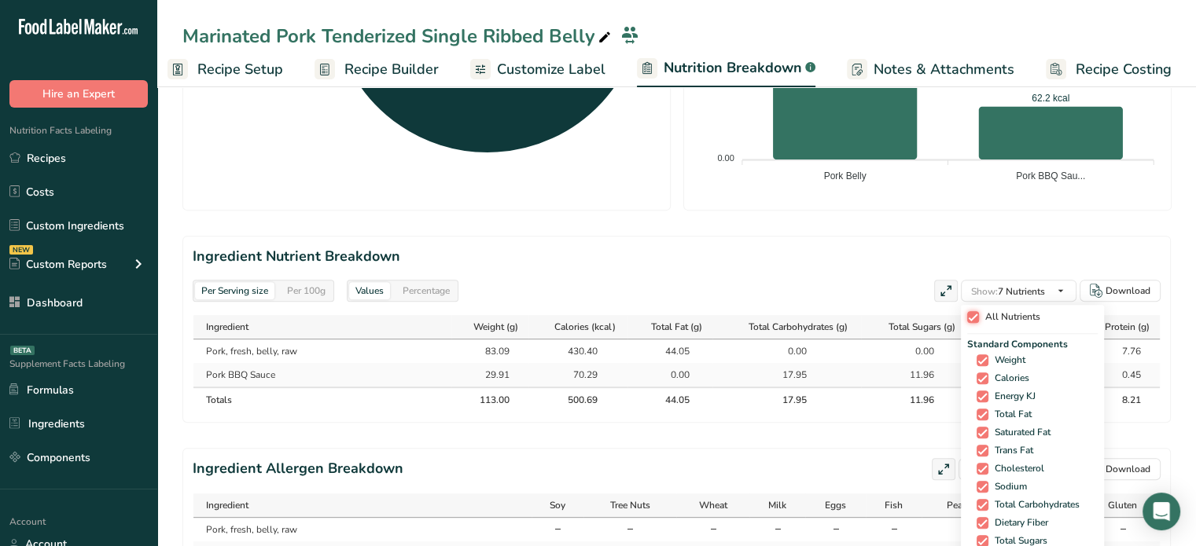
checkbox input "true"
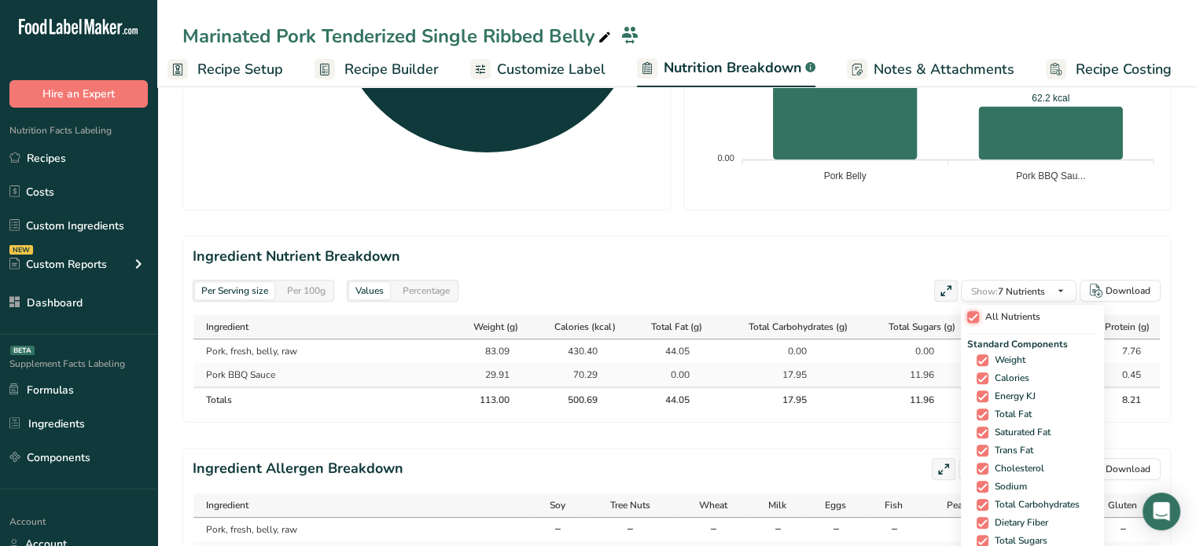
checkbox input "true"
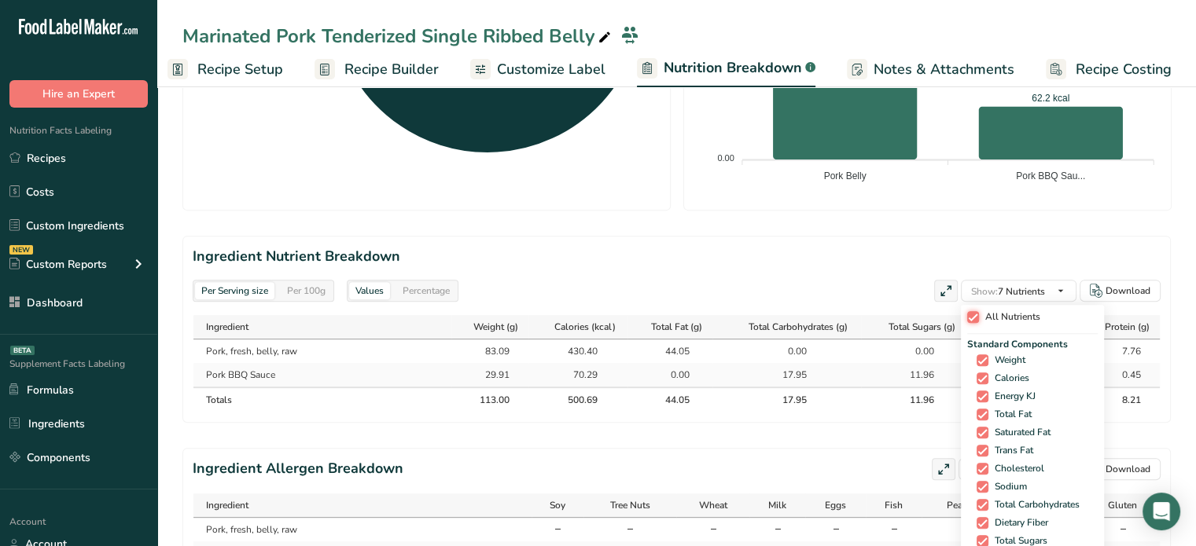
checkbox input "true"
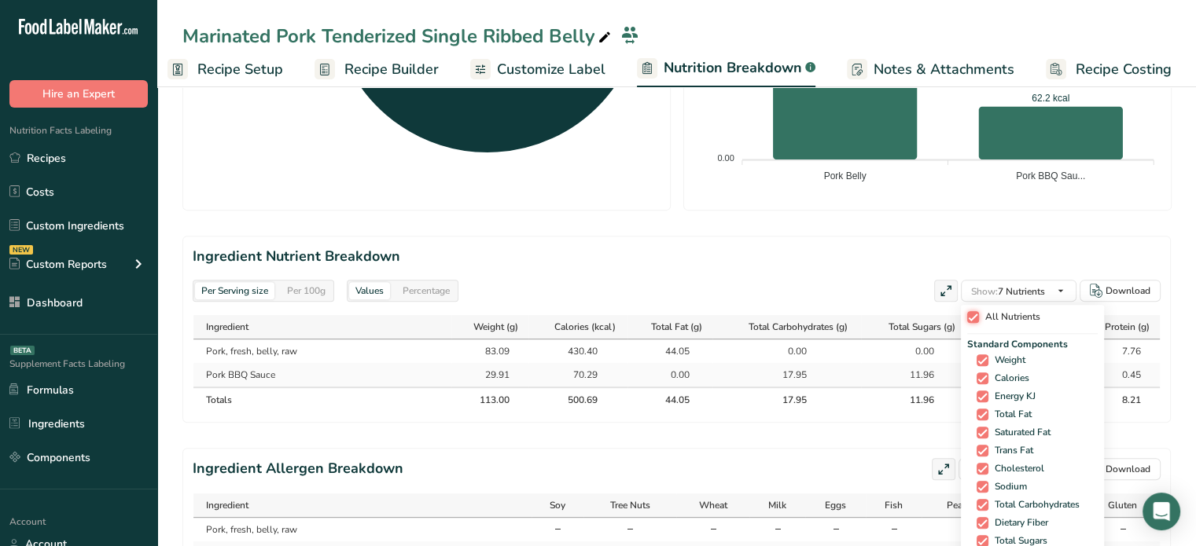
checkbox input "true"
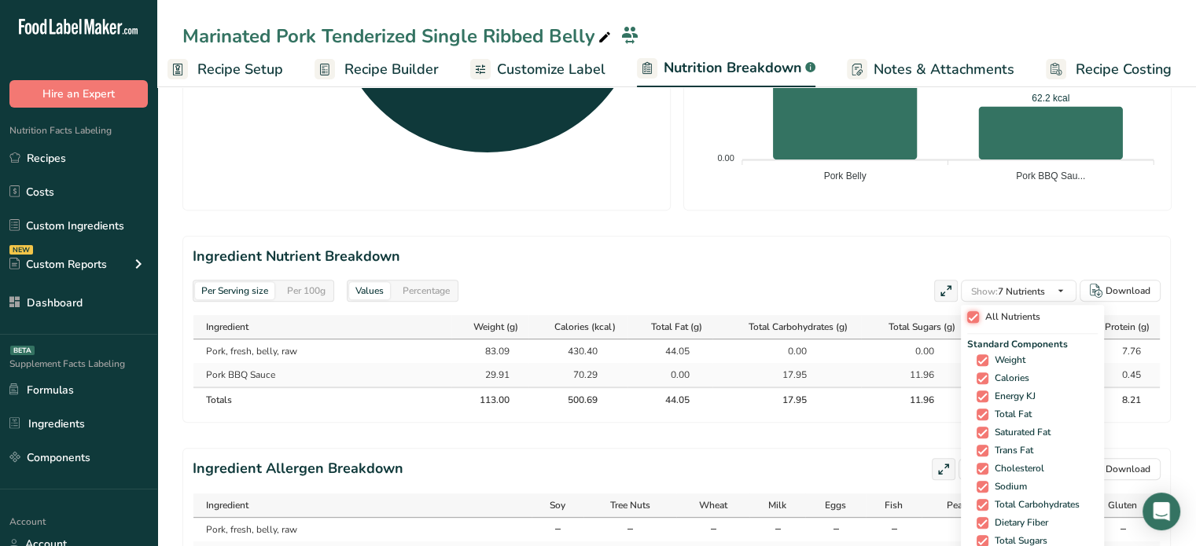
checkbox input "true"
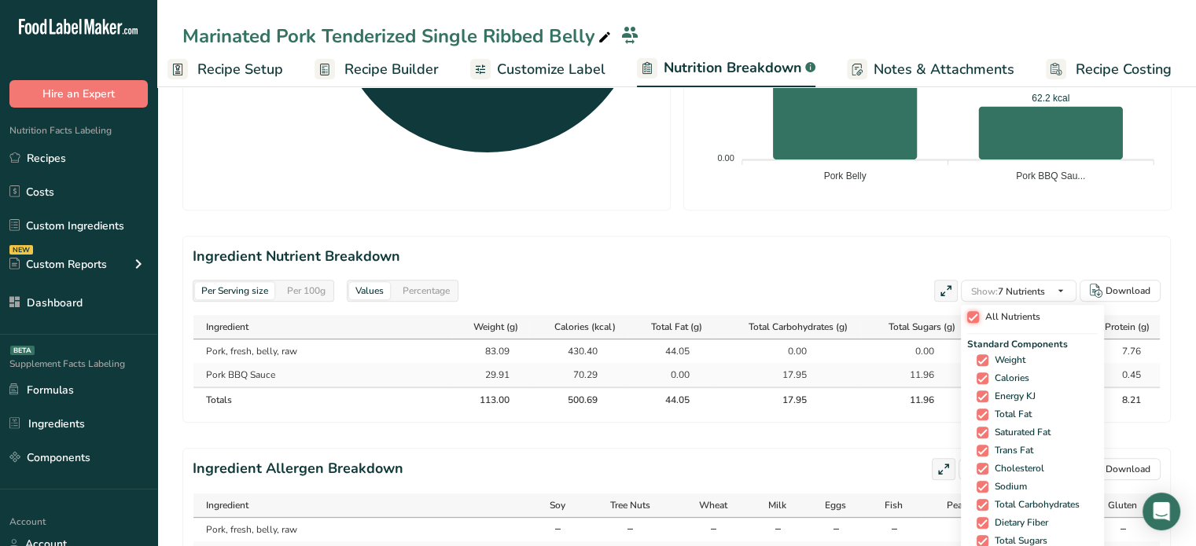
checkbox input "true"
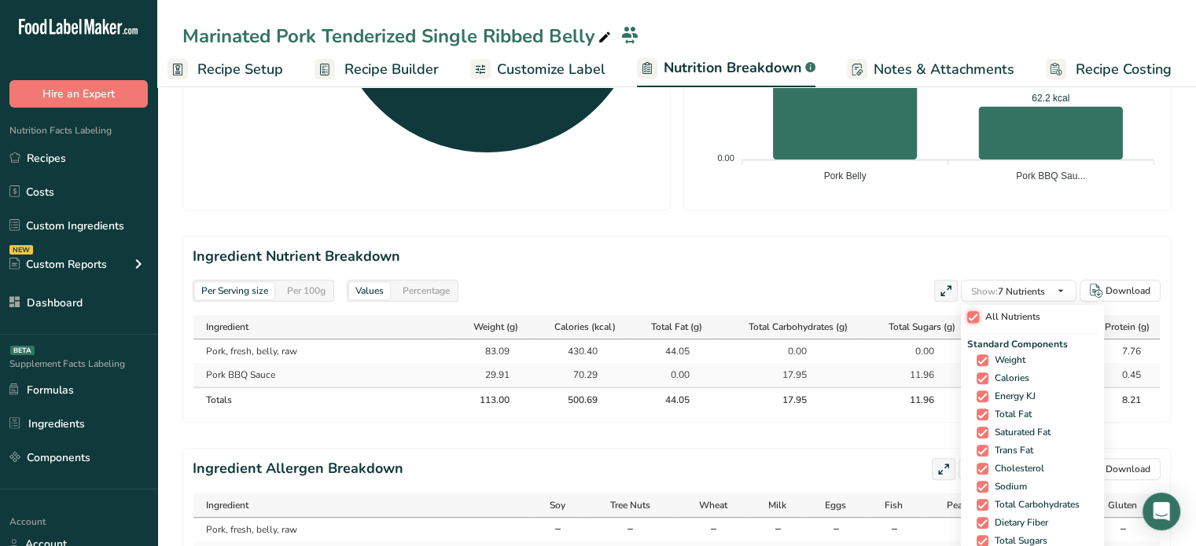
checkbox input "true"
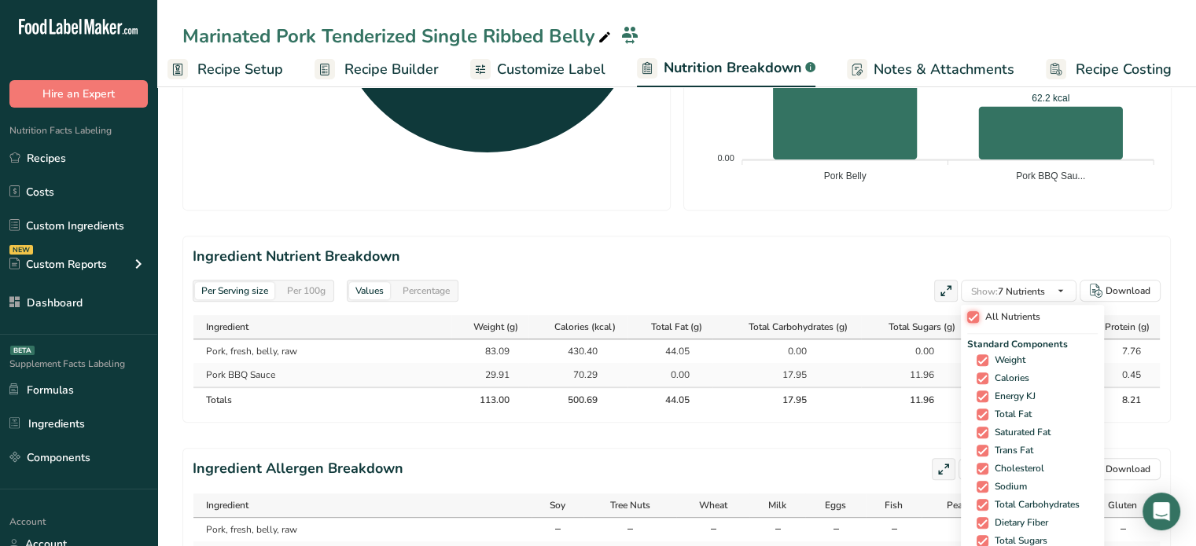
checkbox input "true"
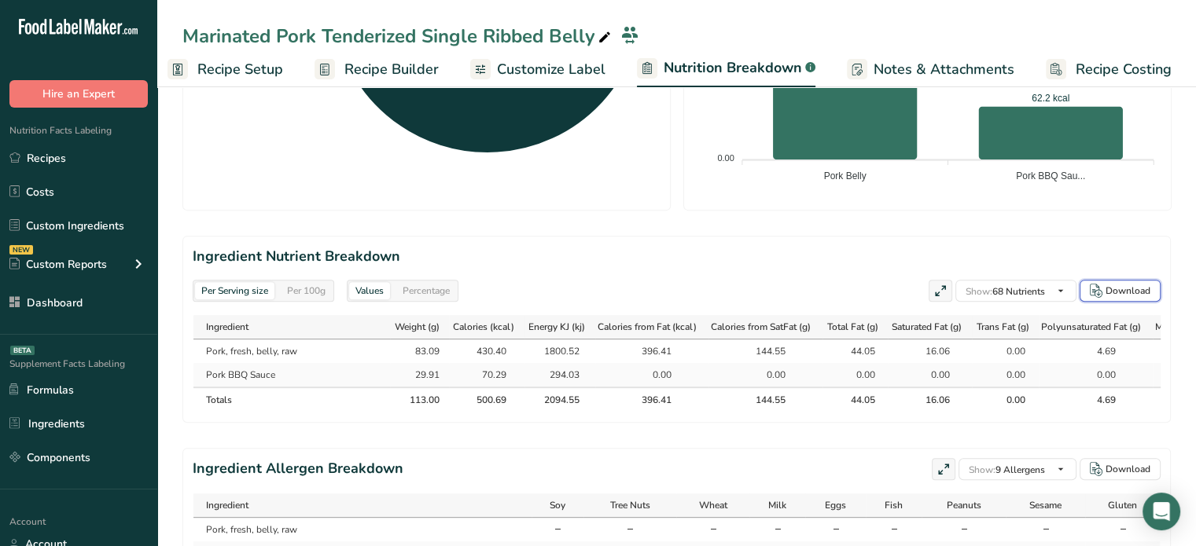
click at [1126, 285] on div "Download" at bounding box center [1127, 291] width 45 height 14
click at [89, 156] on link "Recipes" at bounding box center [78, 158] width 157 height 30
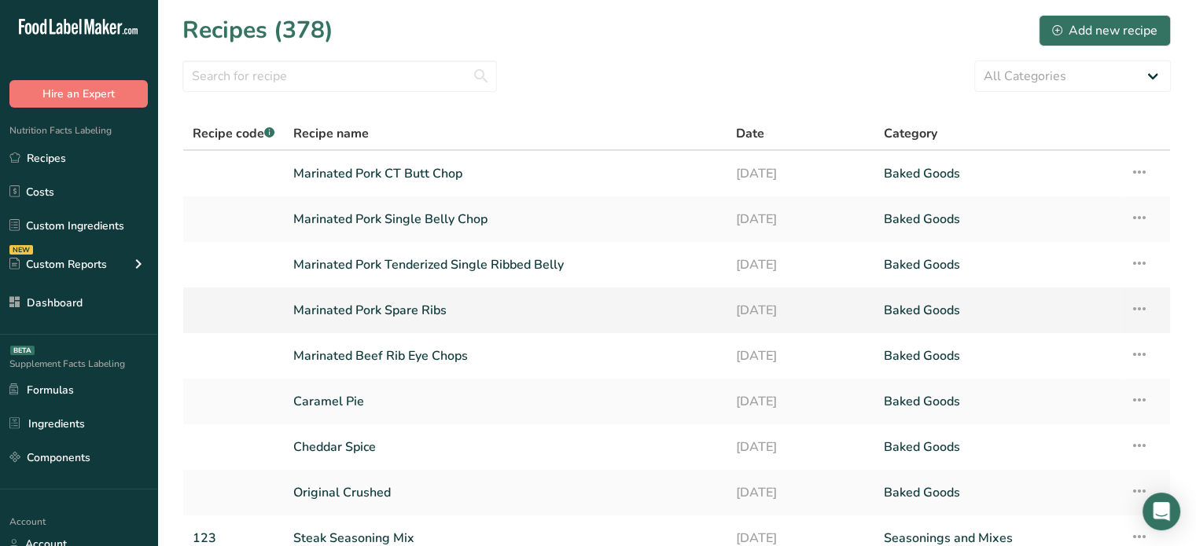
click at [337, 307] on link "Marinated Pork Spare Ribs" at bounding box center [505, 310] width 424 height 33
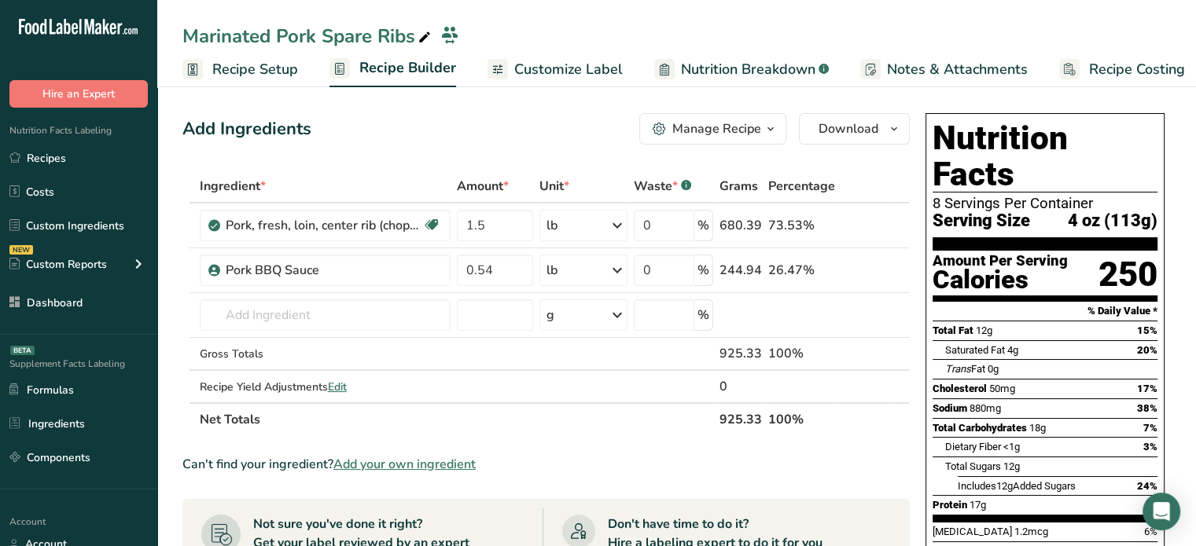
click at [697, 63] on span "Nutrition Breakdown" at bounding box center [748, 69] width 134 height 21
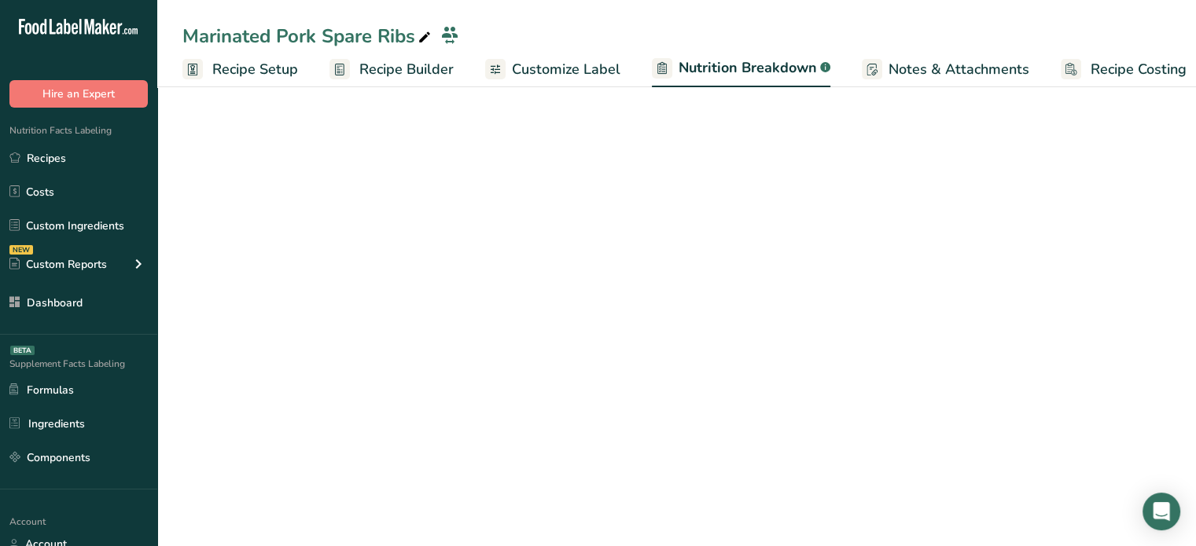
scroll to position [0, 15]
select select "Calories"
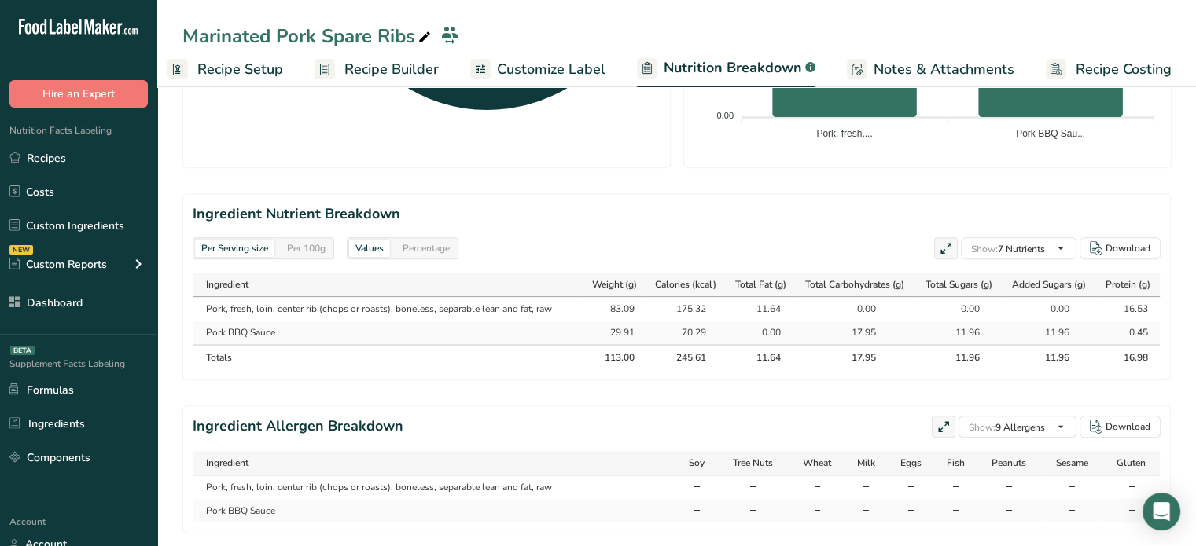
scroll to position [612, 0]
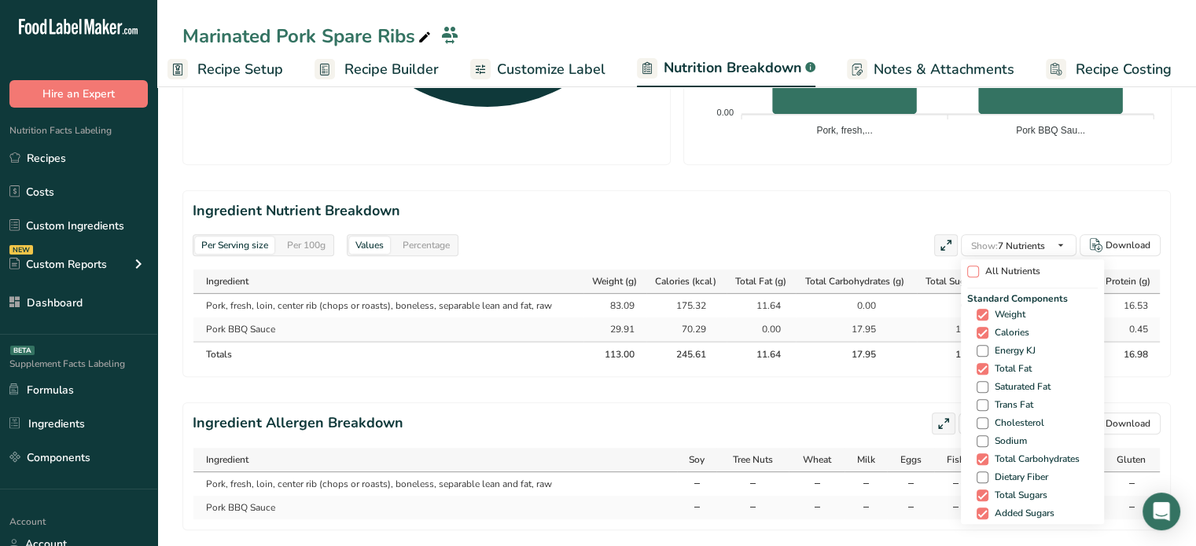
click at [979, 271] on span "All Nutrients" at bounding box center [1009, 272] width 61 height 12
click at [976, 271] on input "All Nutrients" at bounding box center [972, 271] width 10 height 10
checkbox input "true"
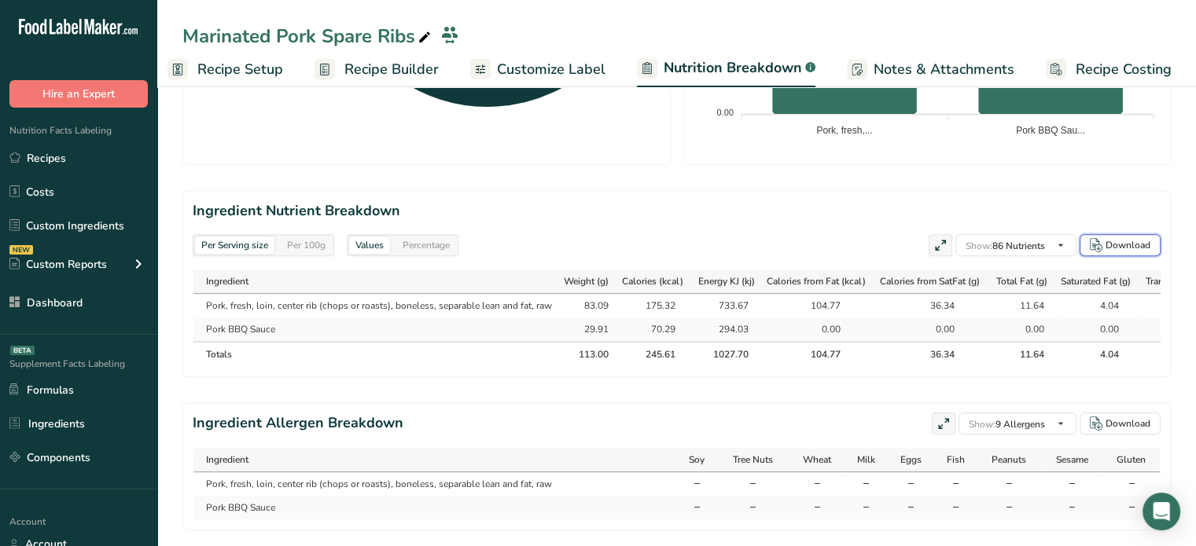
click at [1126, 240] on div "Download" at bounding box center [1127, 245] width 45 height 14
click at [125, 169] on link "Recipes" at bounding box center [78, 158] width 157 height 30
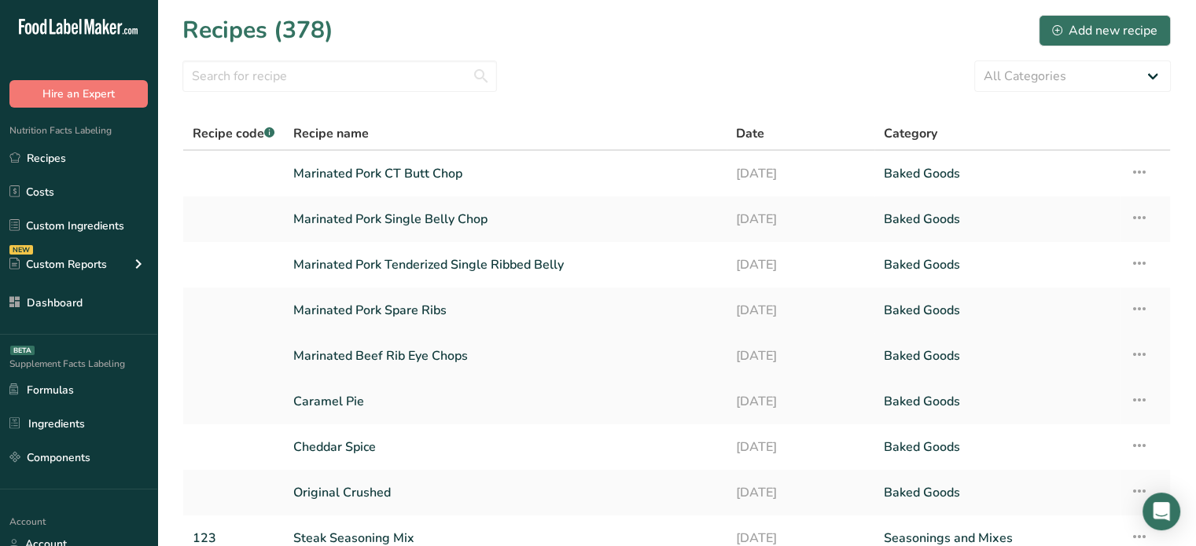
click at [331, 361] on link "Marinated Beef Rib Eye Chops" at bounding box center [505, 356] width 424 height 33
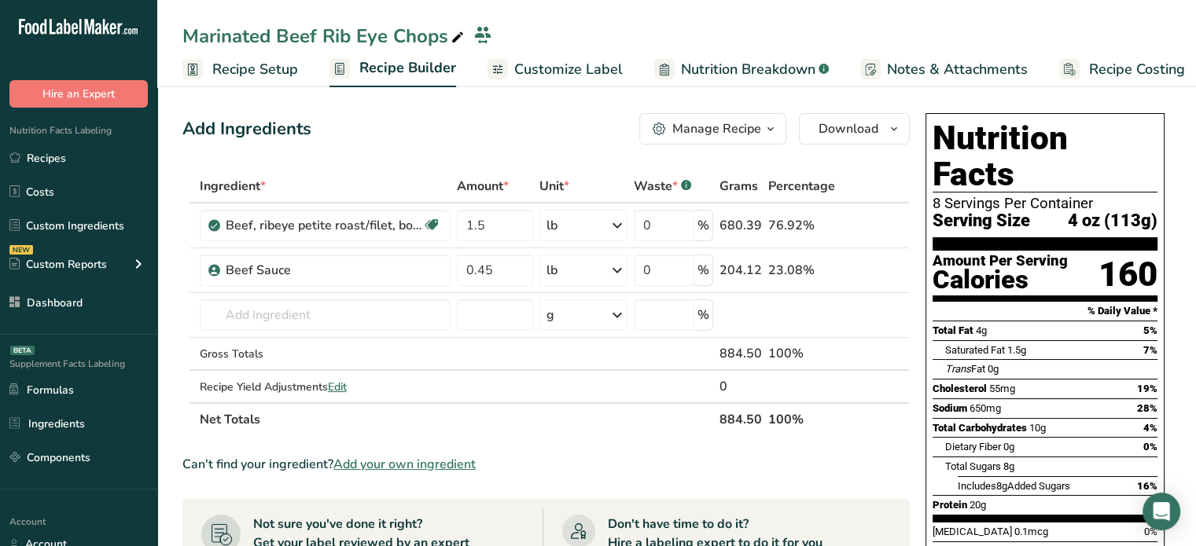
click at [714, 68] on span "Nutrition Breakdown" at bounding box center [748, 69] width 134 height 21
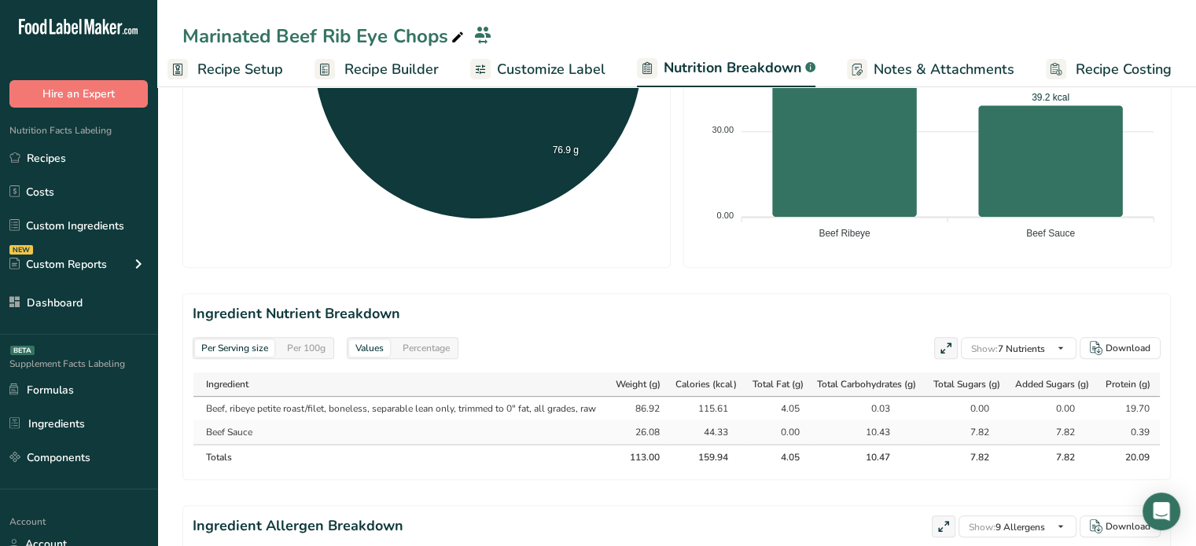
scroll to position [512, 0]
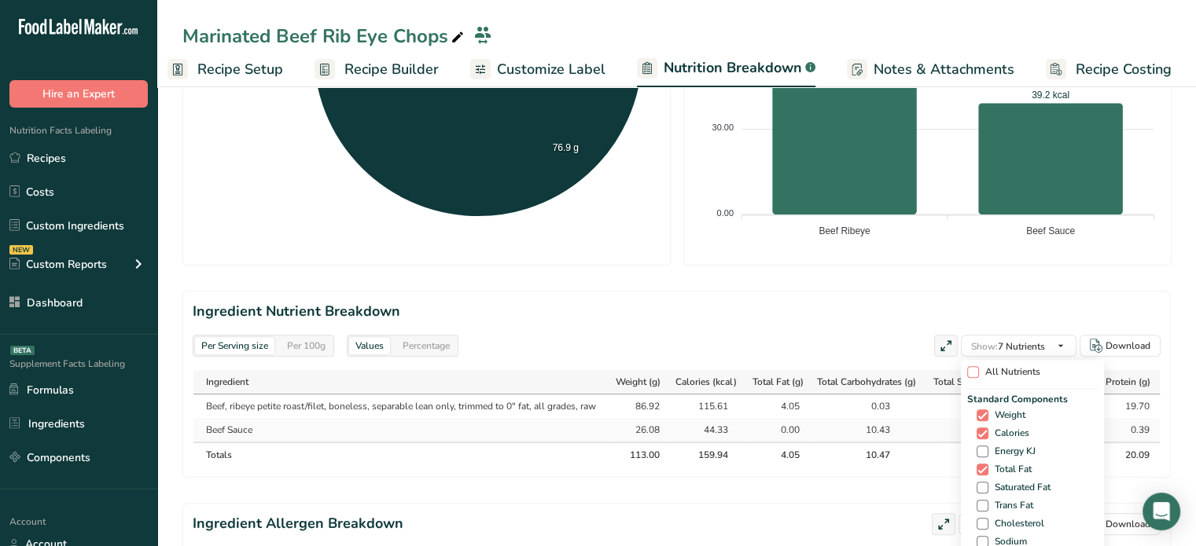
click at [968, 373] on span at bounding box center [973, 372] width 12 height 12
click at [968, 373] on input "All Nutrients" at bounding box center [972, 372] width 10 height 10
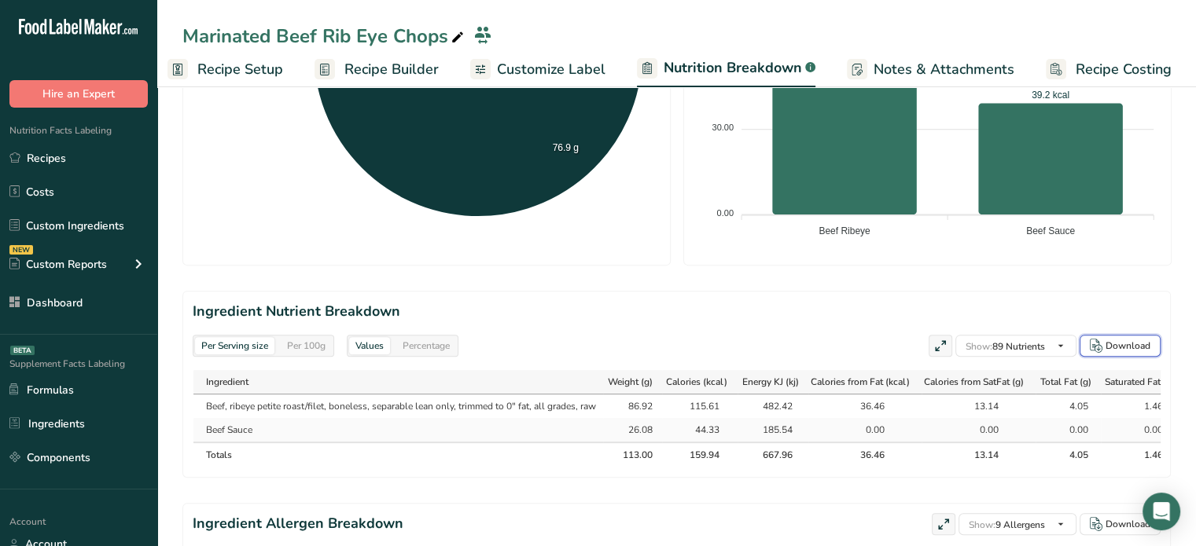
click at [1104, 340] on div "Download" at bounding box center [1120, 346] width 61 height 14
